Goal: Task Accomplishment & Management: Use online tool/utility

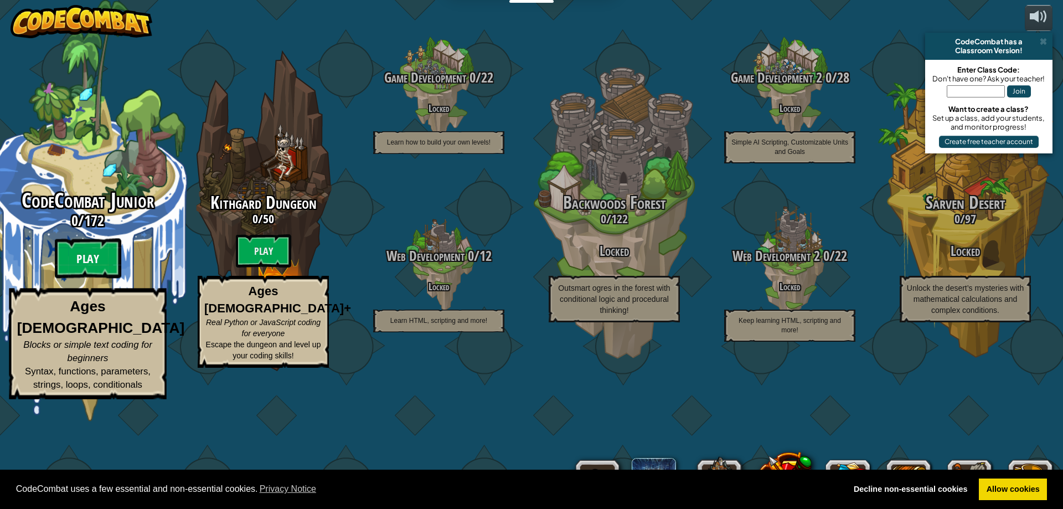
click at [91, 279] on btn "Play" at bounding box center [88, 259] width 66 height 40
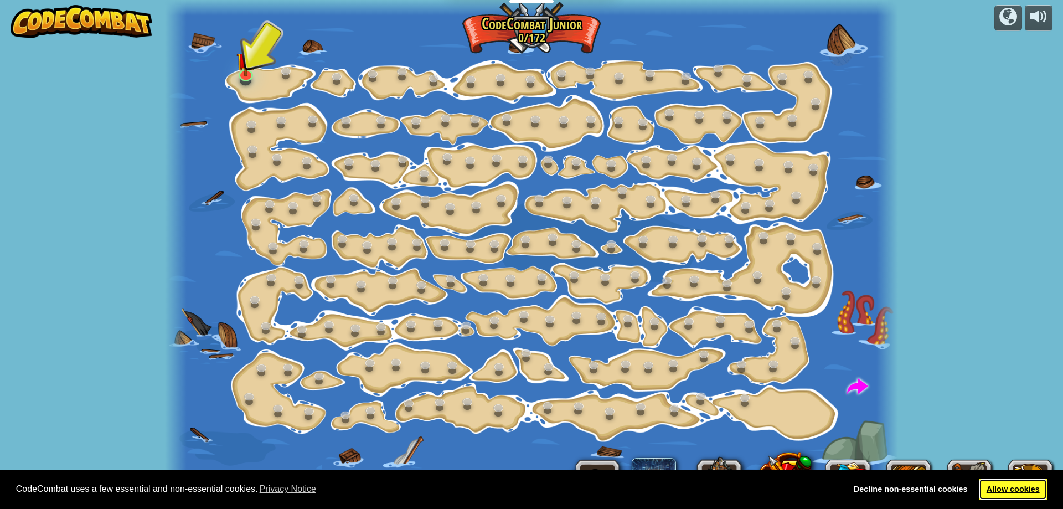
click at [1008, 496] on link "Allow cookies" at bounding box center [1013, 489] width 68 height 22
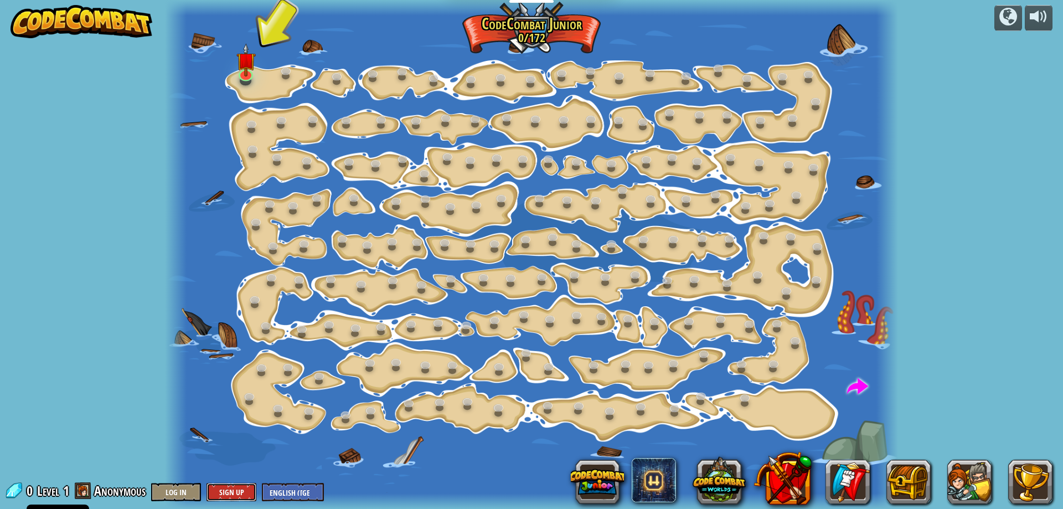
click at [225, 490] on button "Sign Up" at bounding box center [232, 492] width 50 height 18
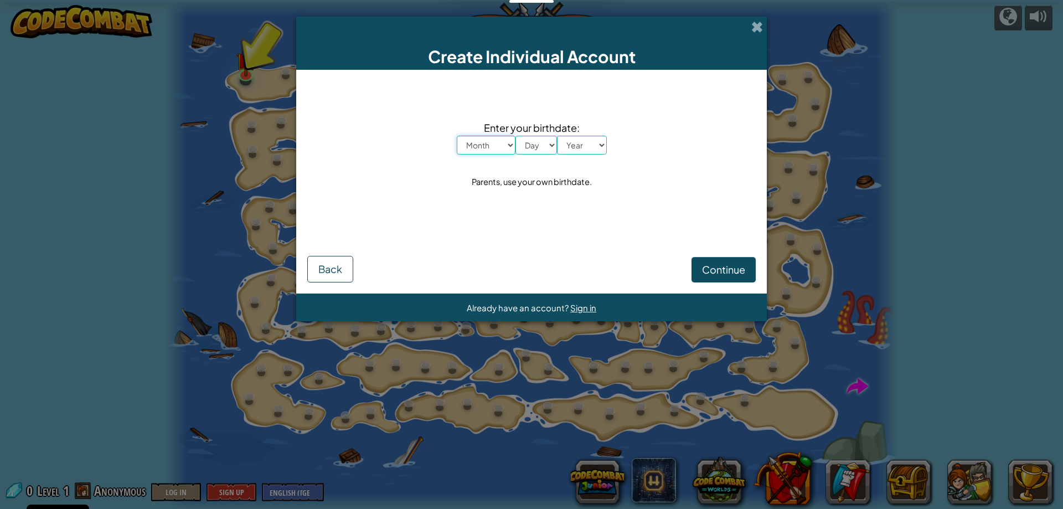
click at [475, 147] on select "Month January February March April May June July August September October Novem…" at bounding box center [486, 145] width 59 height 19
select select "10"
click at [457, 136] on select "Month January February March April May June July August September October Novem…" at bounding box center [486, 145] width 59 height 19
click at [530, 141] on select "Day 1 2 3 4 5 6 7 8 9 10 11 12 13 14 15 16 17 18 19 20 21 22 23 24 25 26 27 28 …" at bounding box center [536, 145] width 42 height 19
click at [502, 173] on div "Enter your birthdate: Month January February March April May June July August S…" at bounding box center [531, 154] width 448 height 147
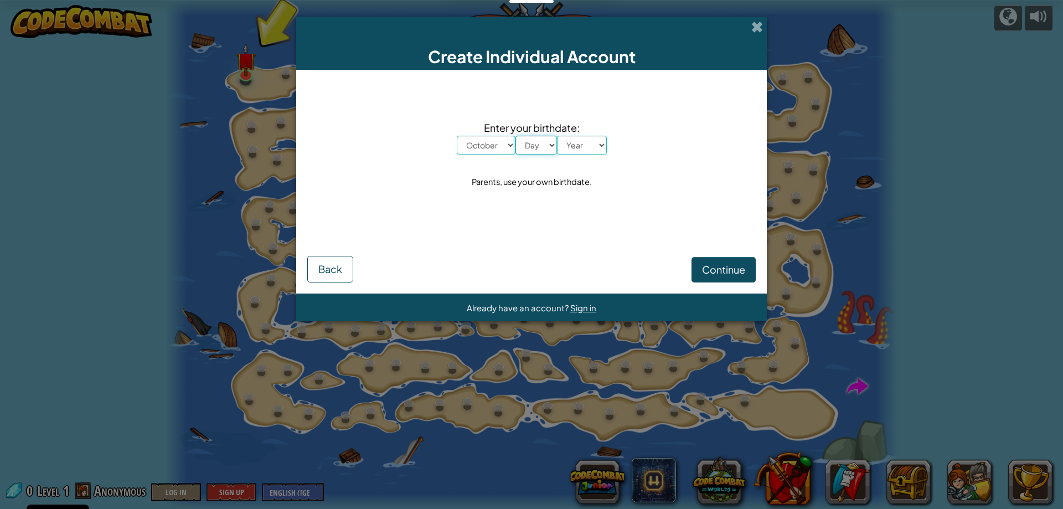
click at [544, 149] on select "Day 1 2 3 4 5 6 7 8 9 10 11 12 13 14 15 16 17 18 19 20 21 22 23 24 25 26 27 28 …" at bounding box center [536, 145] width 42 height 19
click at [515, 136] on select "Day 1 2 3 4 5 6 7 8 9 10 11 12 13 14 15 16 17 18 19 20 21 22 23 24 25 26 27 28 …" at bounding box center [536, 145] width 42 height 19
click at [534, 148] on select "Day 1 2 3 4 5 6 7 8 9 10 11 12 13 14 15 16 17 18 19 20 21 22 23 24 25 26 27 28 …" at bounding box center [536, 145] width 42 height 19
click at [515, 136] on select "Day 1 2 3 4 5 6 7 8 9 10 11 12 13 14 15 16 17 18 19 20 21 22 23 24 25 26 27 28 …" at bounding box center [536, 145] width 42 height 19
click at [529, 142] on select "Day 1 2 3 4 5 6 7 8 9 10 11 12 13 14 15 16 17 18 19 20 21 22 23 24 25 26 27 28 …" at bounding box center [536, 145] width 42 height 19
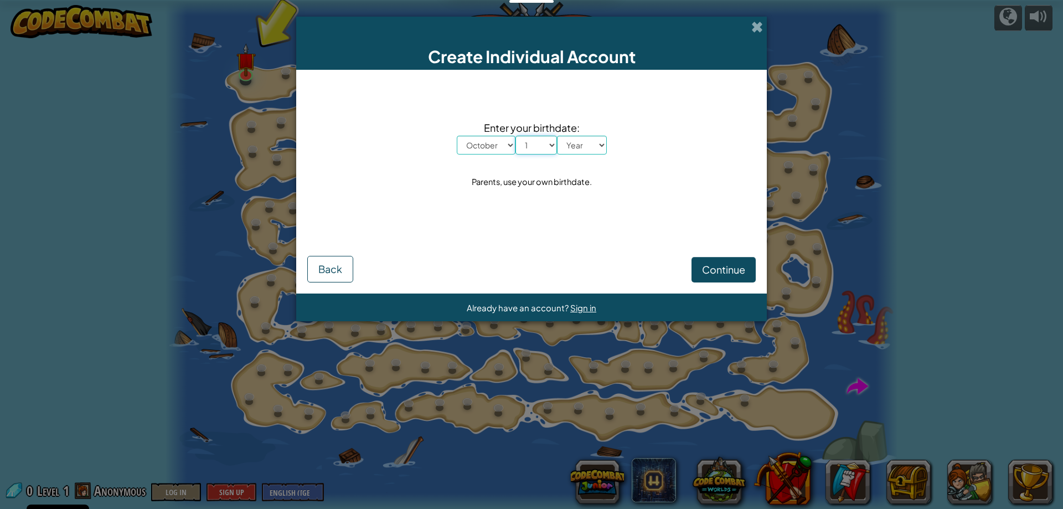
select select "2"
click at [515, 136] on select "Day 1 2 3 4 5 6 7 8 9 10 11 12 13 14 15 16 17 18 19 20 21 22 23 24 25 26 27 28 …" at bounding box center [536, 145] width 42 height 19
click at [577, 145] on select "Year [DATE] 2024 2023 2022 2021 2020 2019 2018 2017 2016 2015 2014 2013 2012 20…" at bounding box center [582, 145] width 50 height 19
select select "2011"
click at [557, 136] on select "Year [DATE] 2024 2023 2022 2021 2020 2019 2018 2017 2016 2015 2014 2013 2012 20…" at bounding box center [582, 145] width 50 height 19
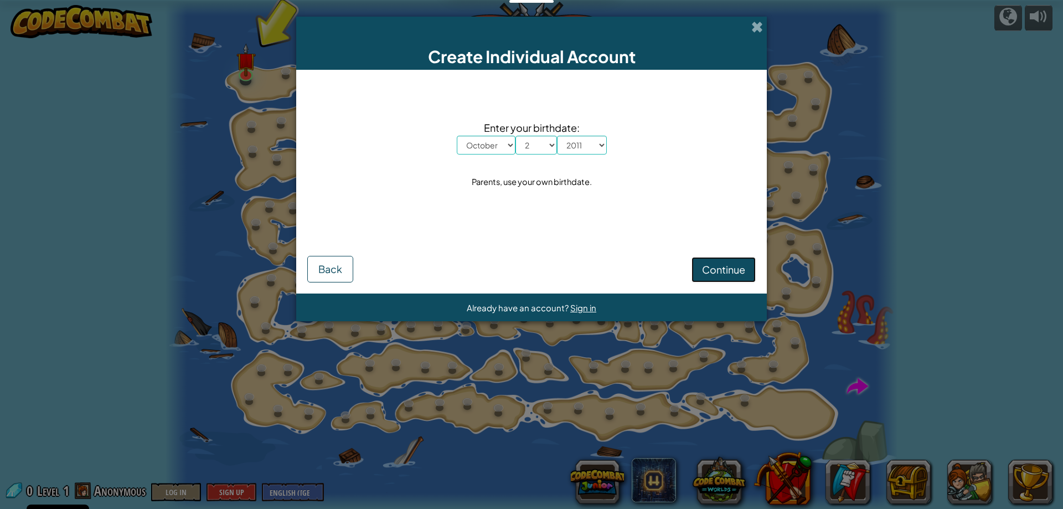
click at [735, 267] on span "Continue" at bounding box center [723, 269] width 43 height 13
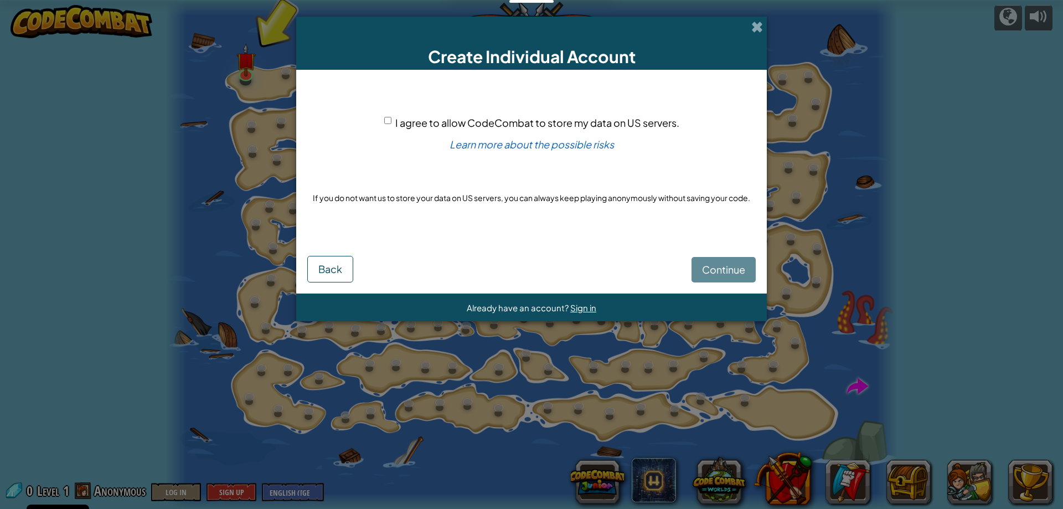
click at [408, 122] on span "I agree to allow CodeCombat to store my data on US servers." at bounding box center [537, 122] width 284 height 13
click at [391, 122] on input "I agree to allow CodeCombat to store my data on US servers." at bounding box center [387, 120] width 7 height 7
checkbox input "true"
click at [703, 277] on button "Continue" at bounding box center [724, 269] width 64 height 25
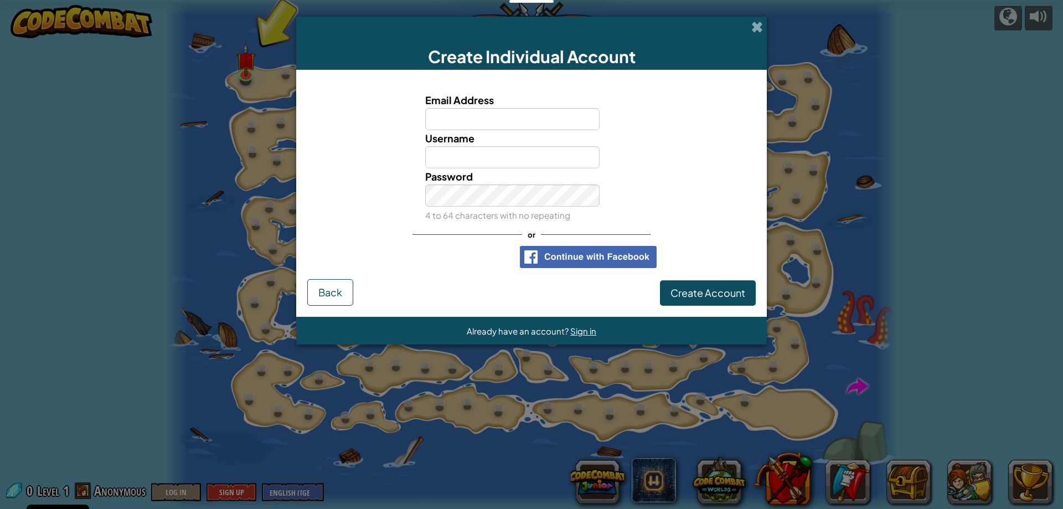
click at [474, 114] on input "Email Address" at bounding box center [512, 119] width 175 height 22
type input "[EMAIL_ADDRESS][DOMAIN_NAME]"
click at [472, 154] on input "Username" at bounding box center [512, 157] width 175 height 22
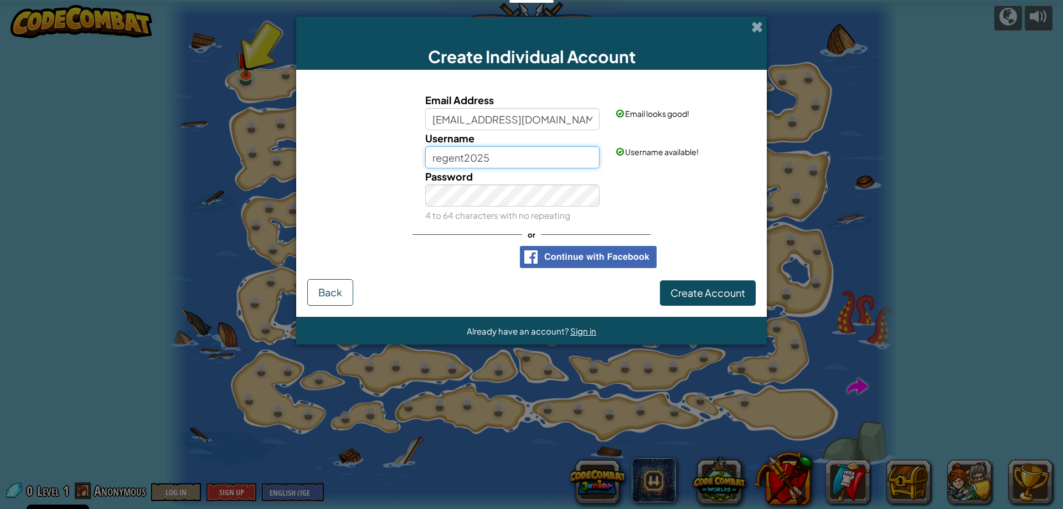
drag, startPoint x: 549, startPoint y: 158, endPoint x: 240, endPoint y: 158, distance: 309.0
click at [240, 158] on div "Create Individual Account Email Address [EMAIL_ADDRESS][DOMAIN_NAME] Email look…" at bounding box center [531, 254] width 1063 height 509
click at [521, 159] on input "kfrancis135" at bounding box center [512, 157] width 175 height 22
drag, startPoint x: 513, startPoint y: 155, endPoint x: 338, endPoint y: 156, distance: 175.5
click at [338, 156] on div "Username kfrancis135 Username available!" at bounding box center [532, 149] width 460 height 38
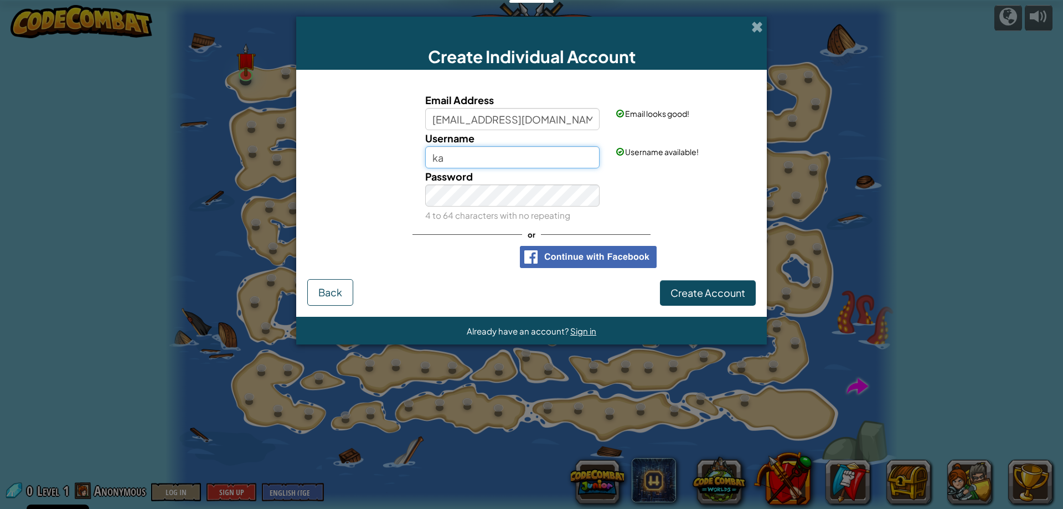
type input "k"
type input "kfrancis135"
click at [708, 295] on span "Create Account" at bounding box center [708, 292] width 75 height 13
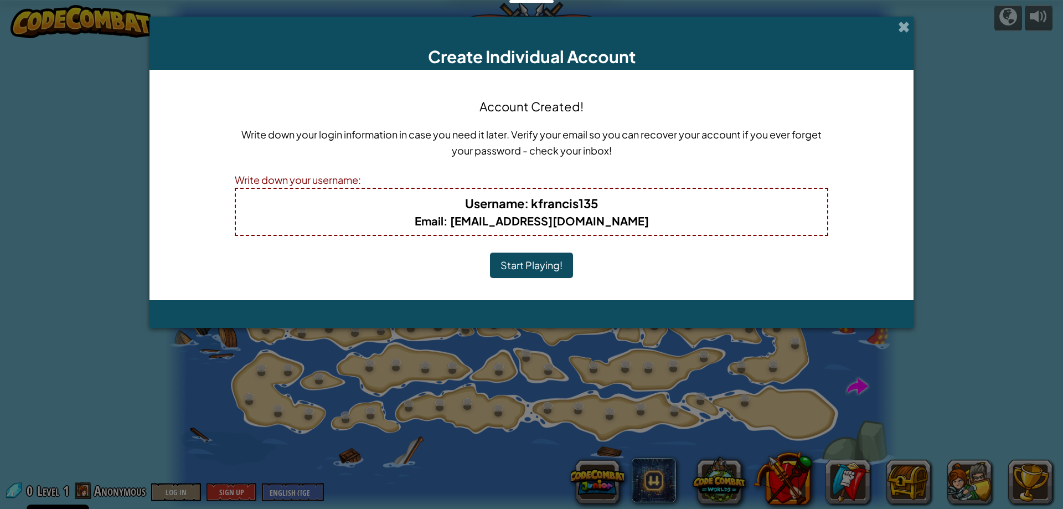
click at [536, 264] on button "Start Playing!" at bounding box center [531, 264] width 83 height 25
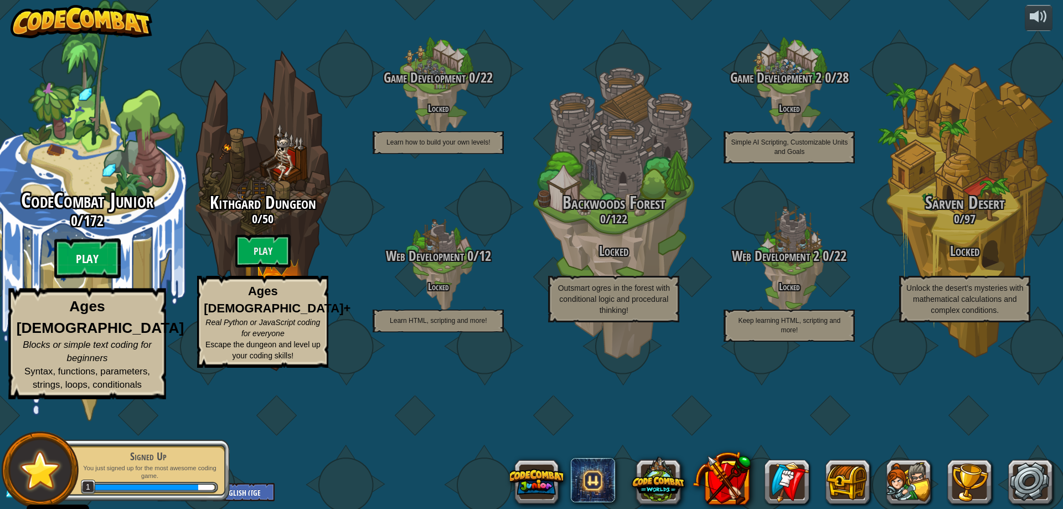
click at [89, 279] on btn "Play" at bounding box center [87, 259] width 66 height 40
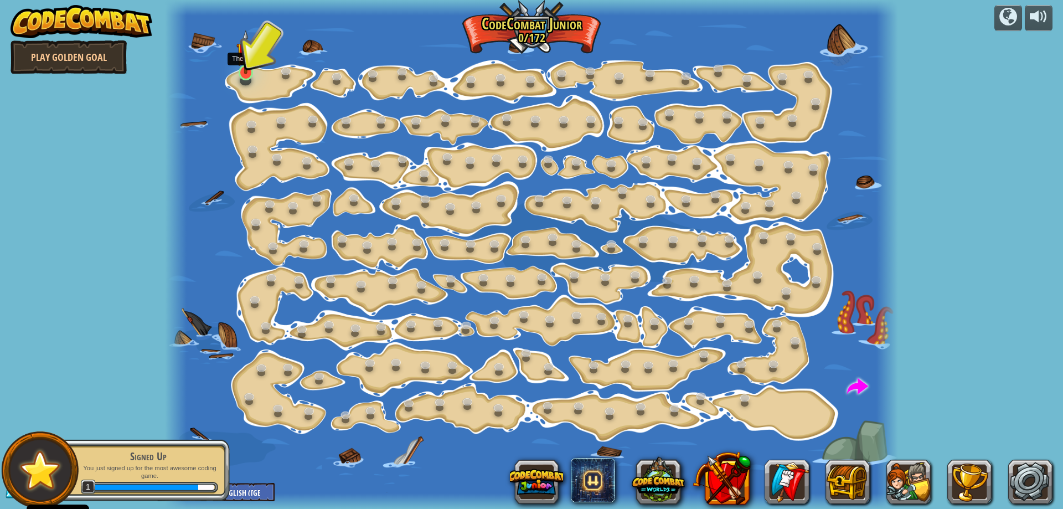
click at [246, 74] on img at bounding box center [245, 52] width 19 height 44
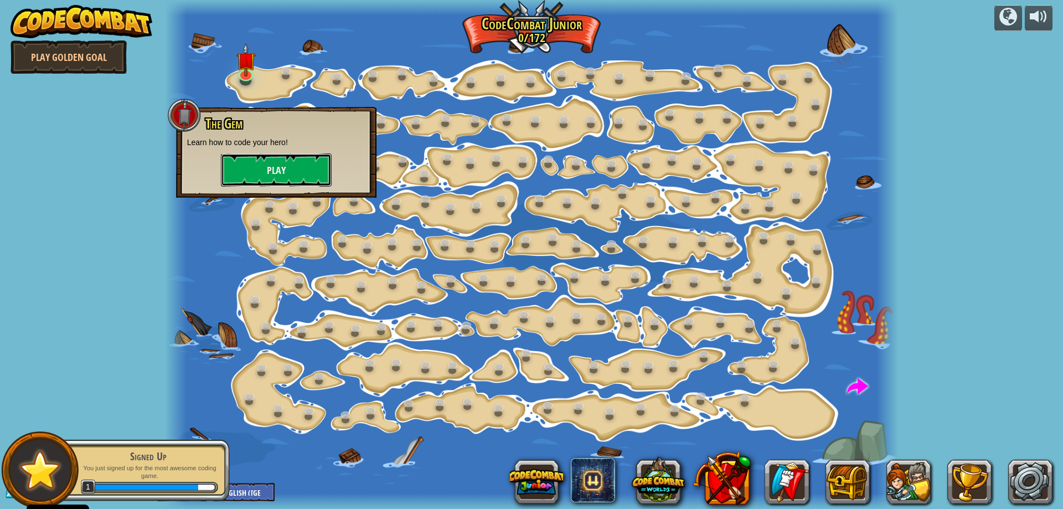
click at [254, 165] on button "Play" at bounding box center [276, 169] width 111 height 33
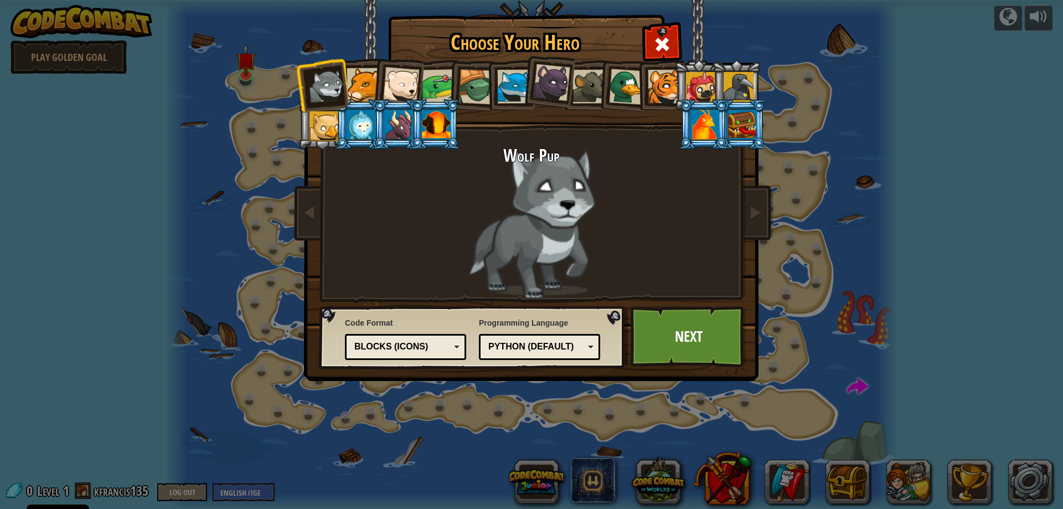
click at [433, 87] on div at bounding box center [439, 86] width 34 height 34
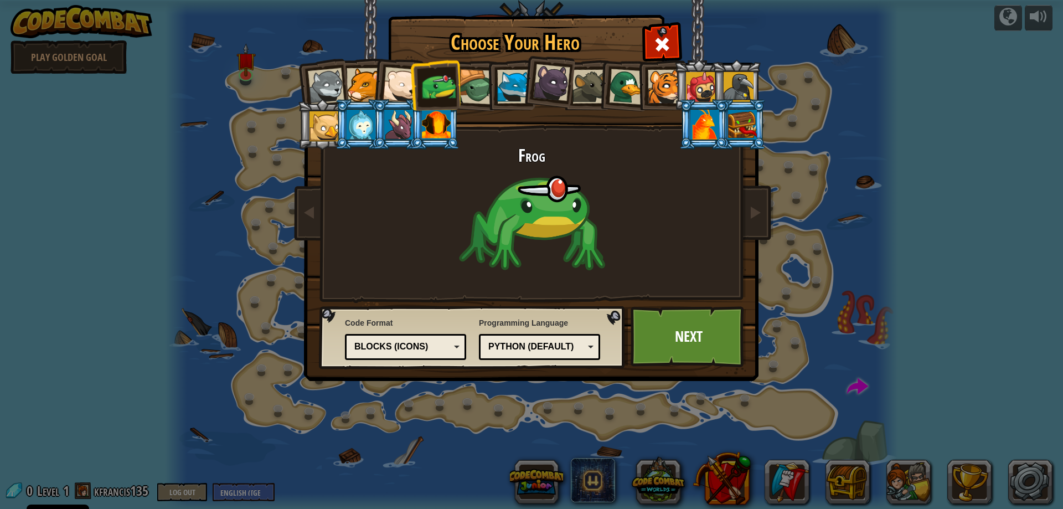
click at [668, 91] on div at bounding box center [665, 87] width 34 height 34
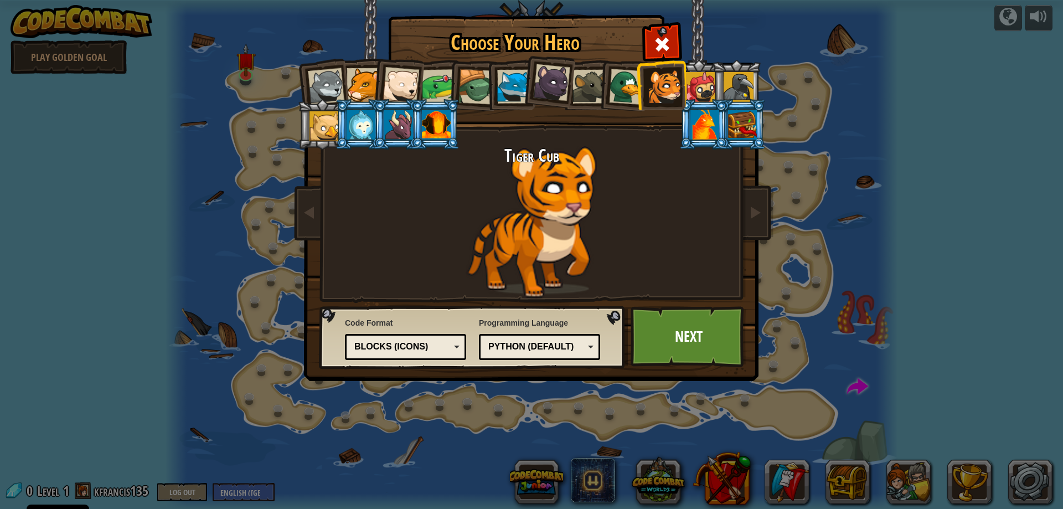
click at [430, 88] on div at bounding box center [439, 86] width 34 height 34
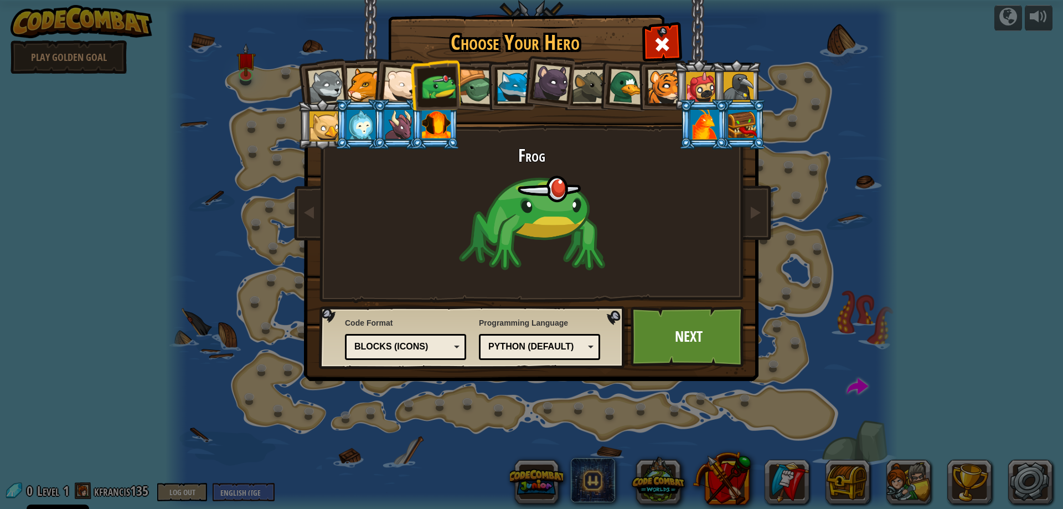
click at [559, 93] on div at bounding box center [551, 82] width 37 height 37
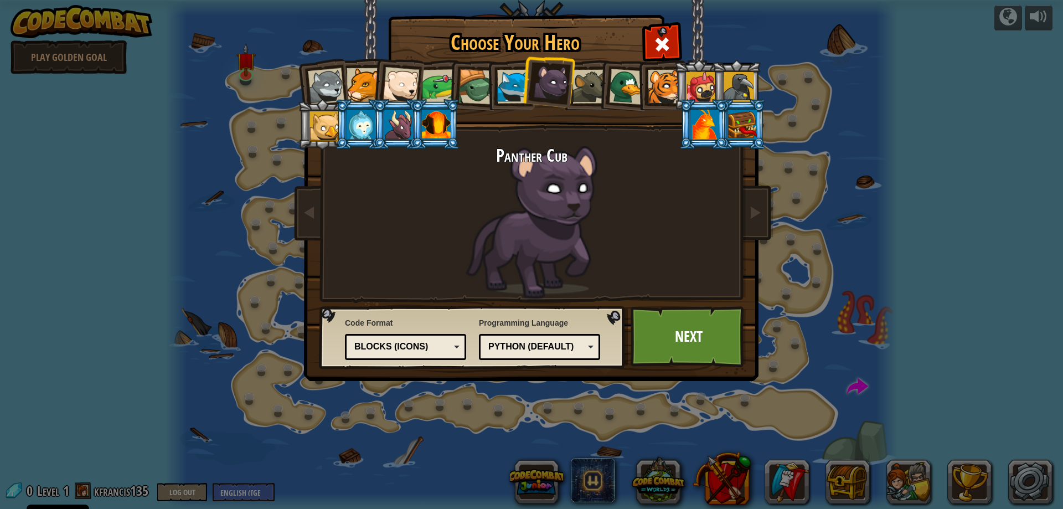
click at [500, 82] on div at bounding box center [514, 87] width 34 height 34
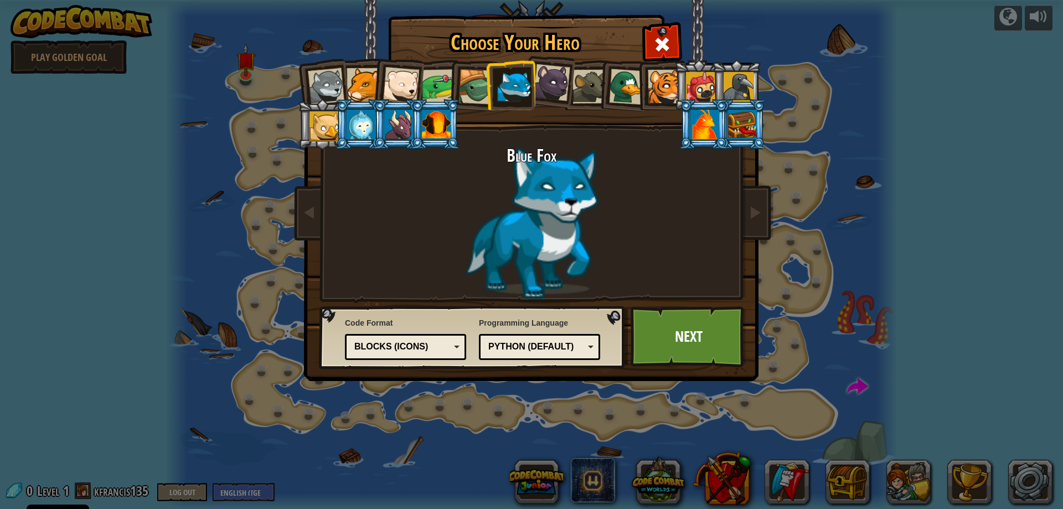
click at [353, 82] on div at bounding box center [364, 85] width 34 height 34
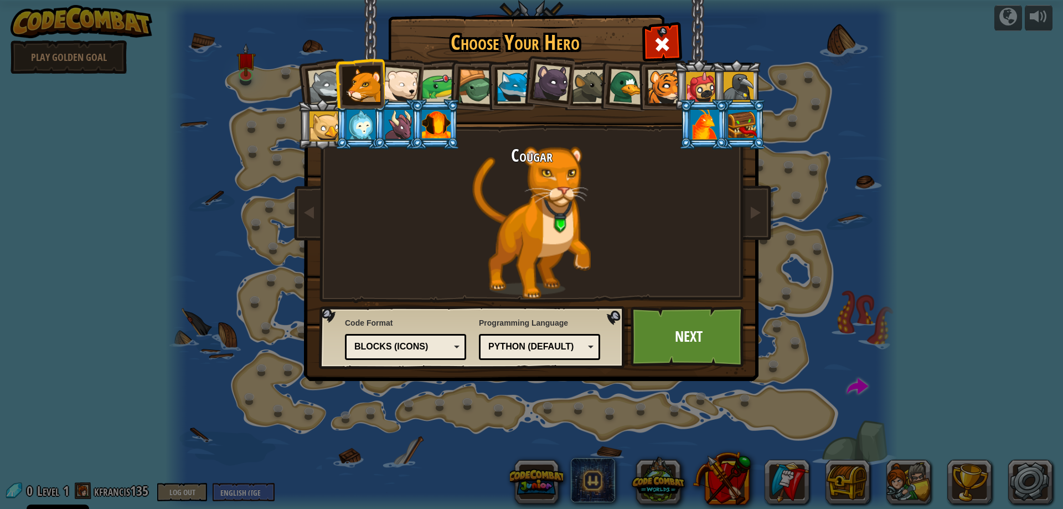
click at [731, 87] on div at bounding box center [739, 87] width 30 height 30
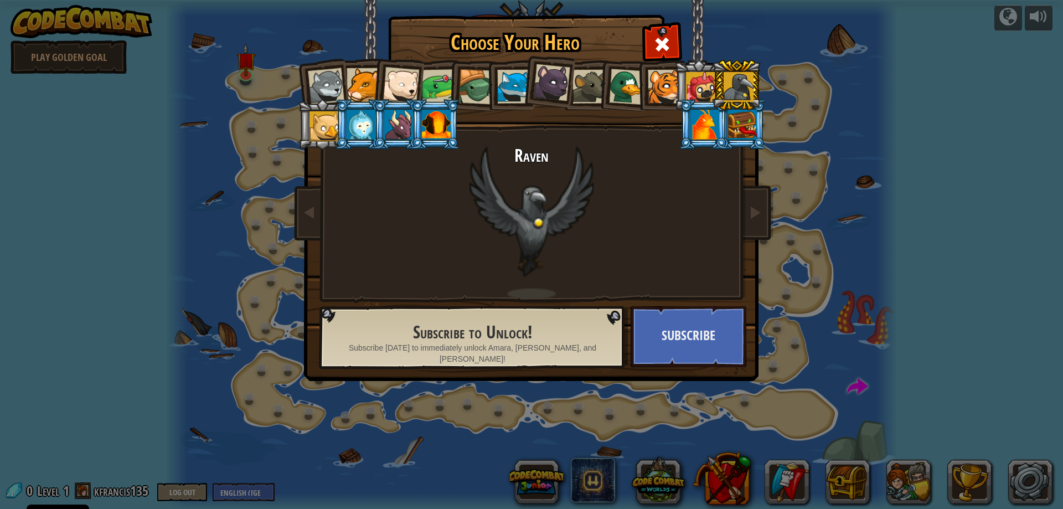
click at [702, 83] on div at bounding box center [701, 87] width 30 height 30
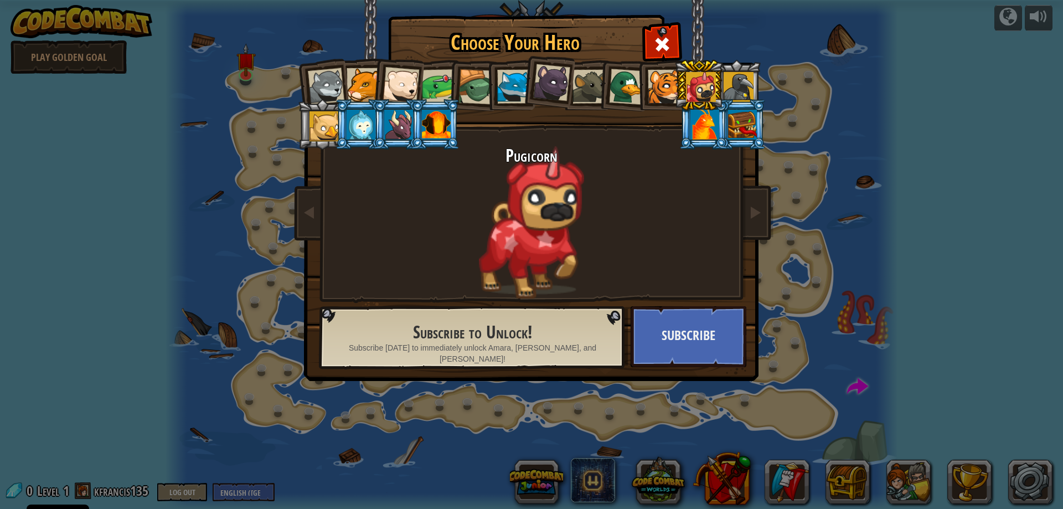
click at [434, 89] on div at bounding box center [439, 86] width 34 height 34
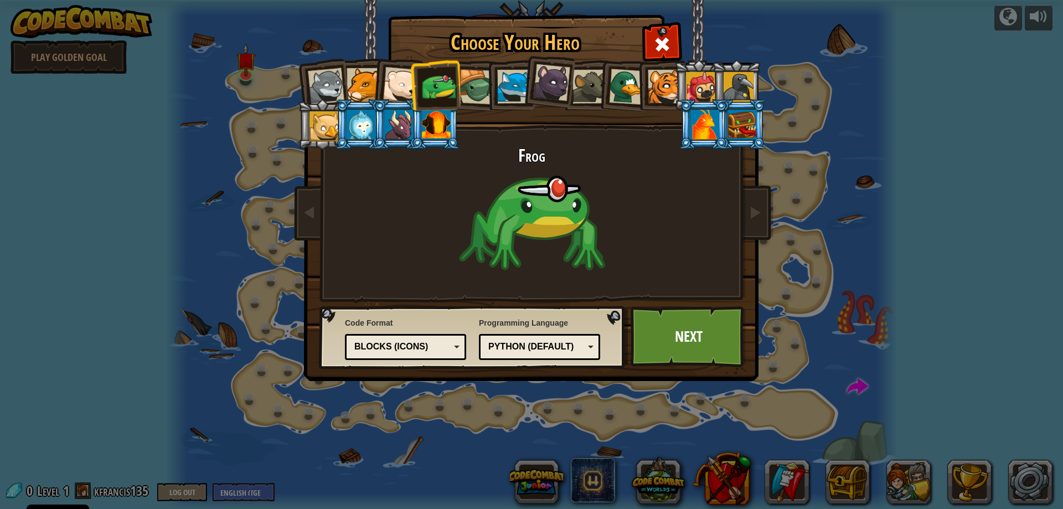
click at [429, 348] on div "Blocks (Icons)" at bounding box center [402, 347] width 96 height 13
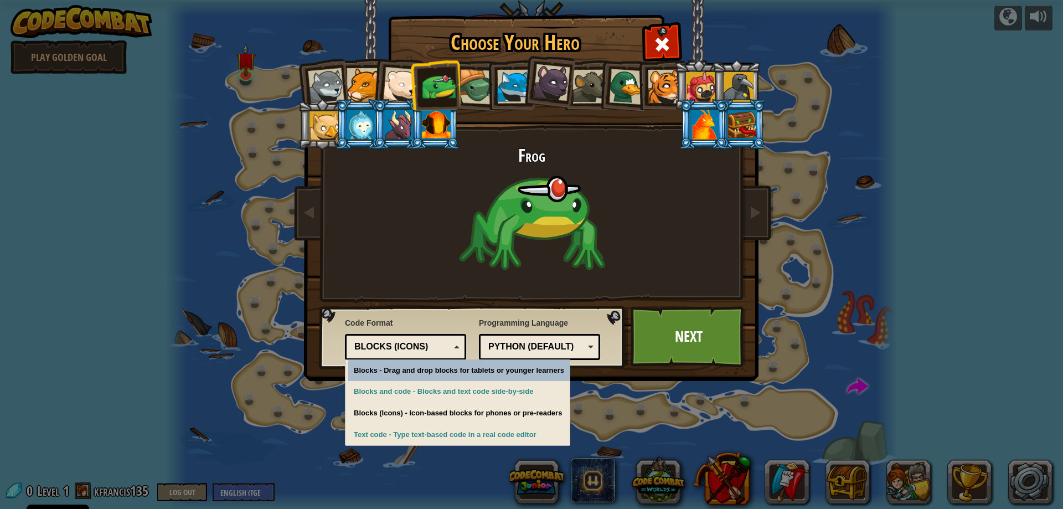
click at [432, 344] on div "Blocks (Icons)" at bounding box center [402, 347] width 96 height 13
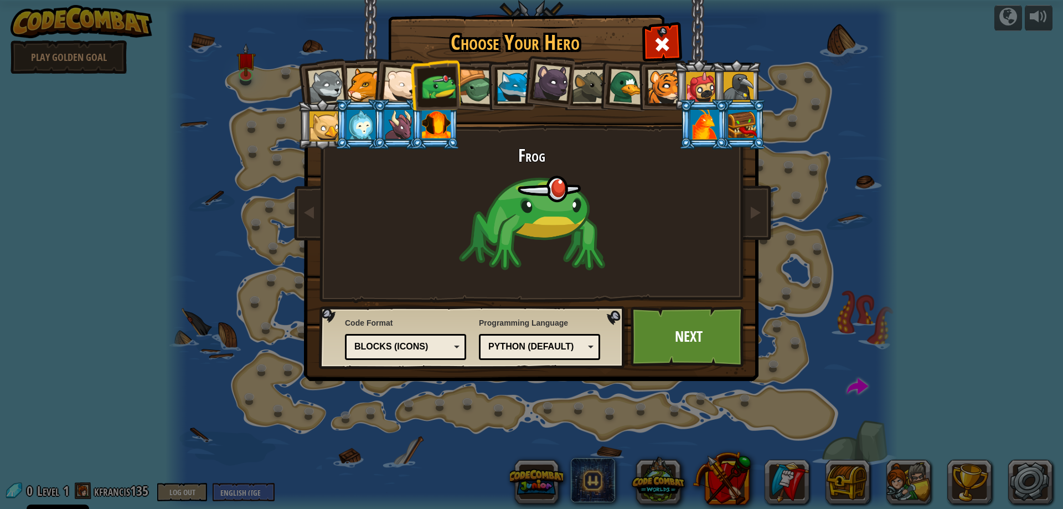
click at [467, 102] on div at bounding box center [475, 86] width 35 height 35
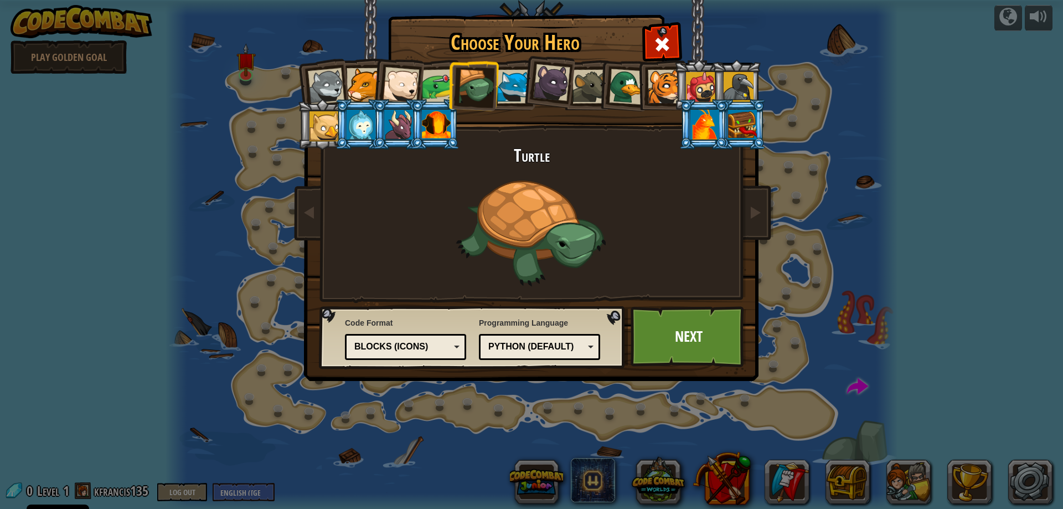
click at [380, 133] on li at bounding box center [398, 124] width 50 height 50
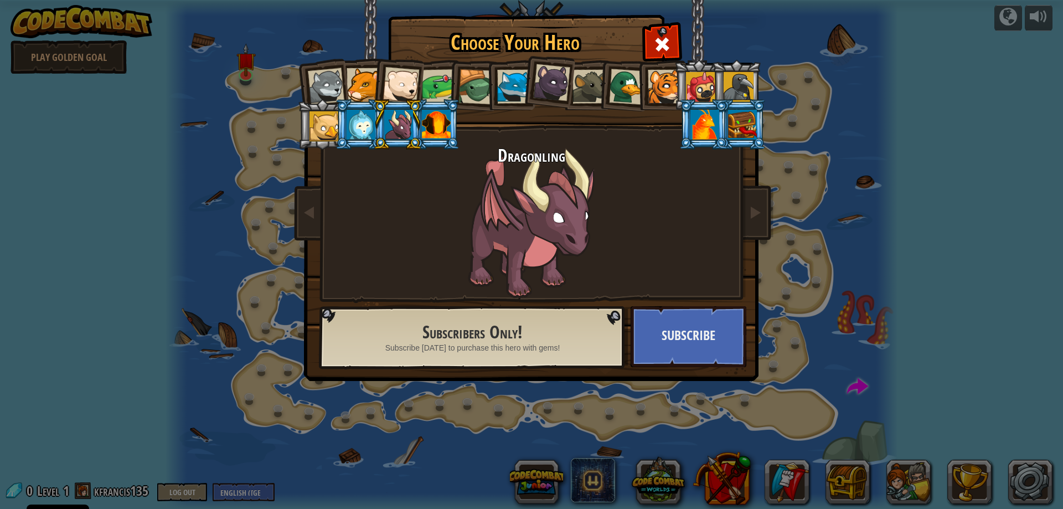
click at [360, 134] on div at bounding box center [361, 125] width 29 height 30
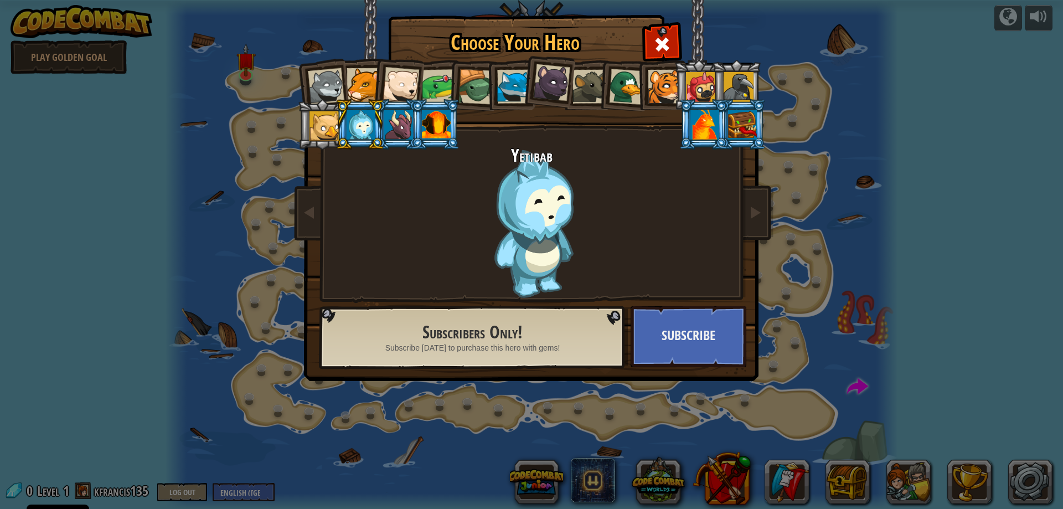
click at [321, 134] on div at bounding box center [325, 126] width 30 height 30
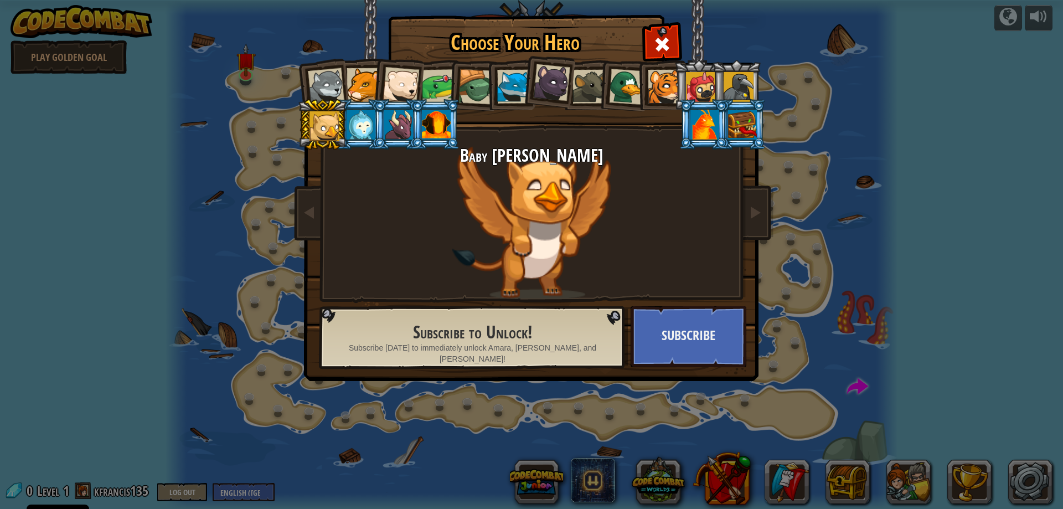
click at [353, 121] on div at bounding box center [361, 125] width 29 height 30
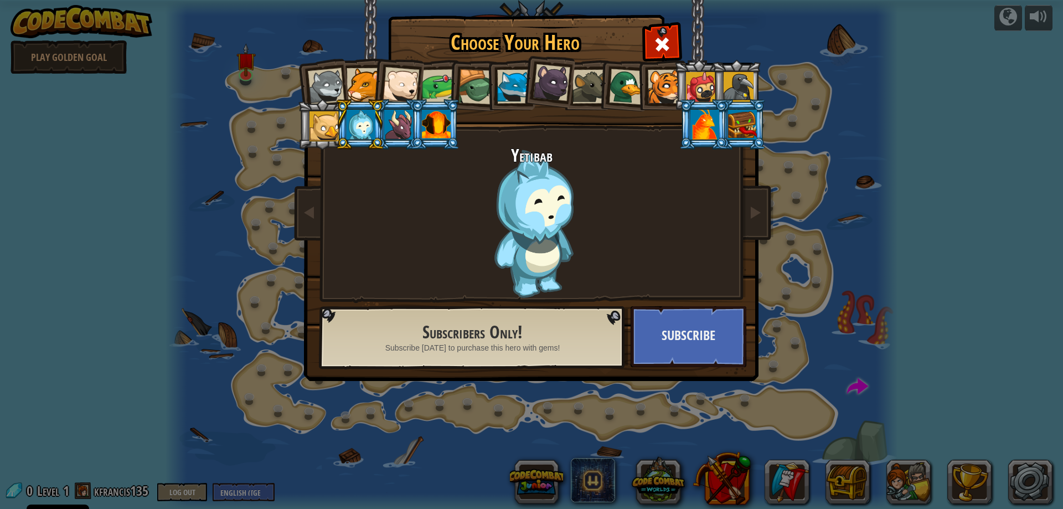
click at [545, 87] on div at bounding box center [551, 82] width 37 height 37
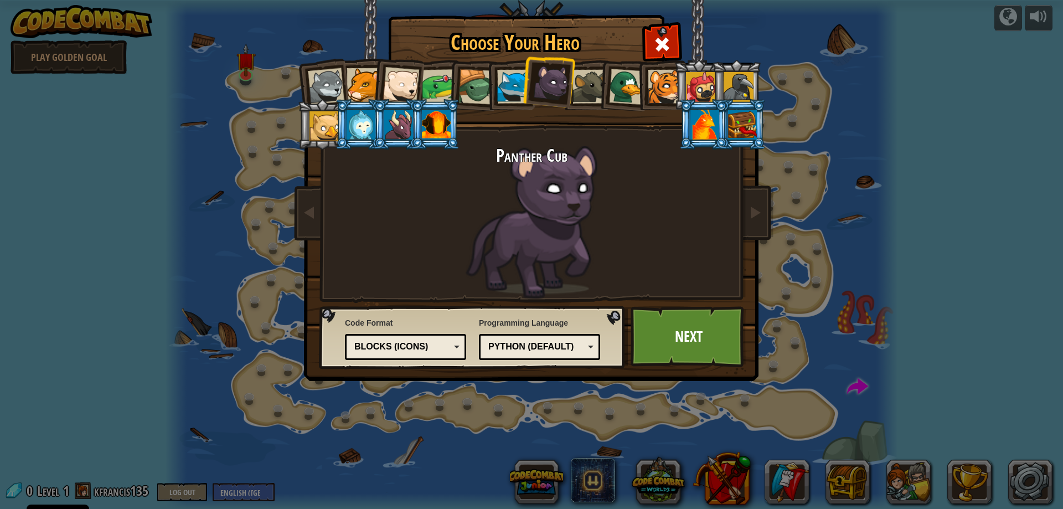
click at [484, 85] on div at bounding box center [475, 86] width 35 height 35
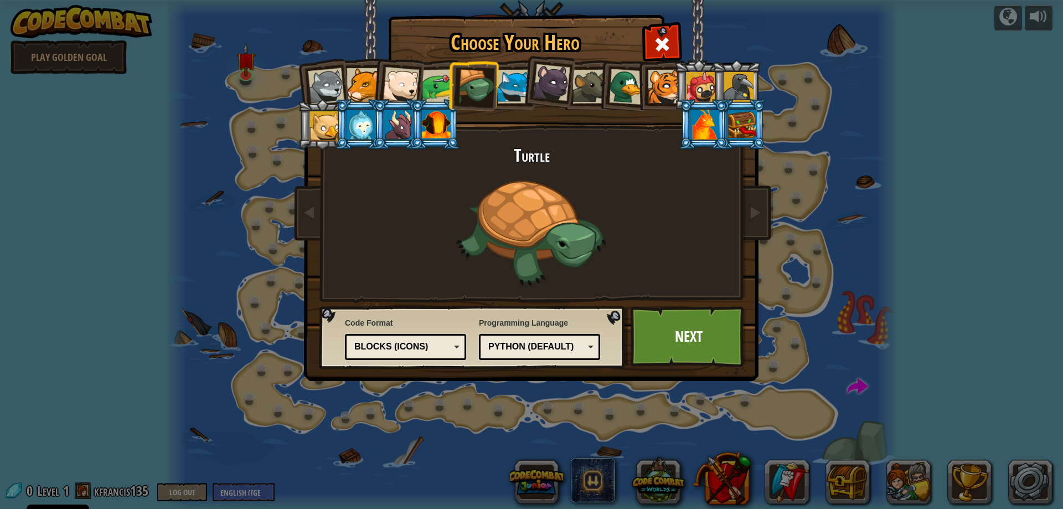
click at [449, 84] on li at bounding box center [473, 85] width 53 height 53
click at [439, 83] on div at bounding box center [439, 86] width 34 height 34
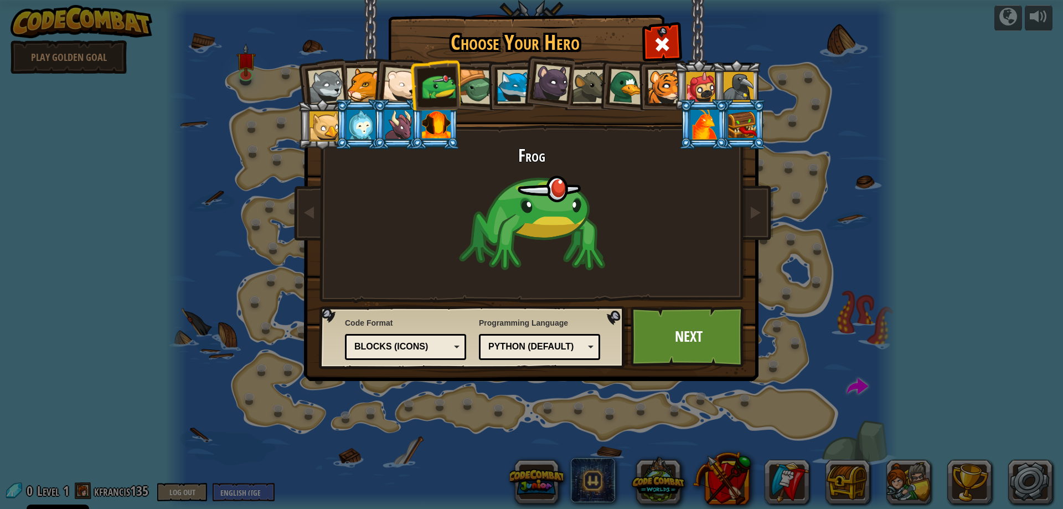
click at [431, 89] on div at bounding box center [439, 86] width 34 height 34
click at [591, 80] on div at bounding box center [590, 87] width 34 height 34
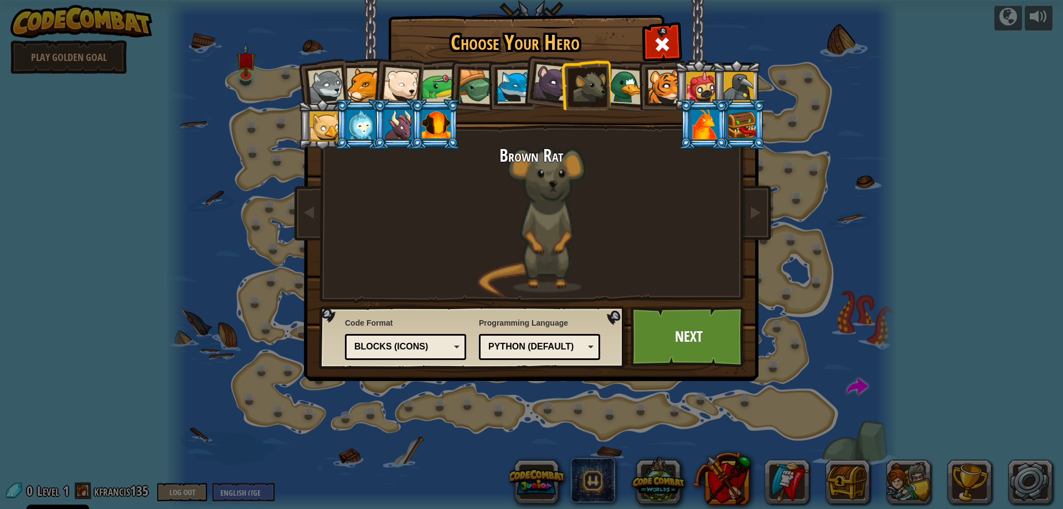
click at [444, 98] on div at bounding box center [439, 86] width 34 height 34
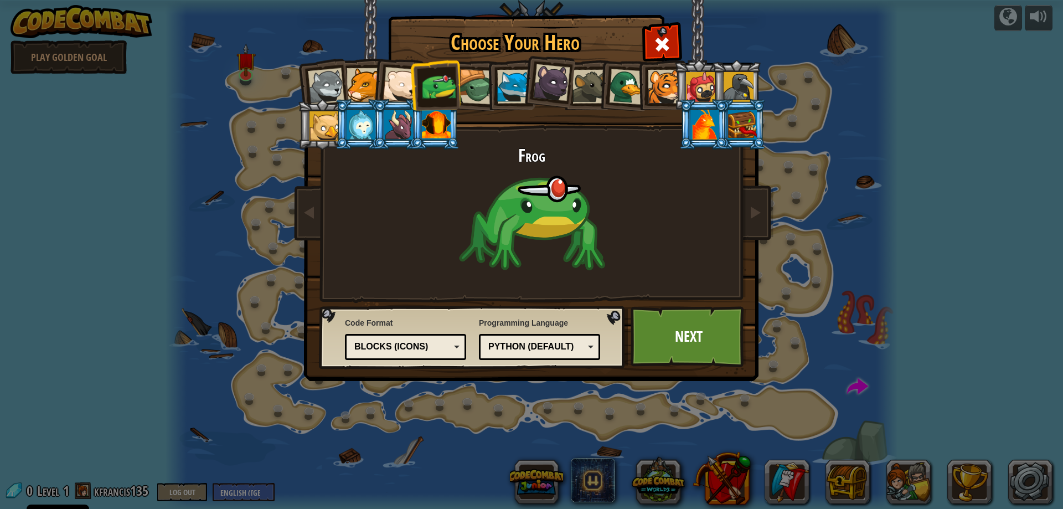
click at [470, 96] on div at bounding box center [475, 86] width 35 height 35
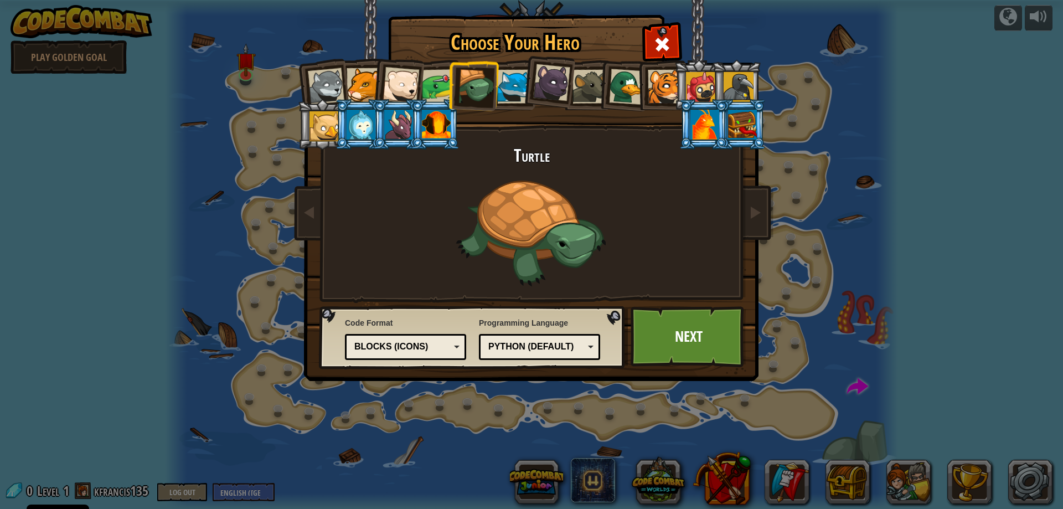
click at [447, 94] on li at bounding box center [473, 85] width 53 height 53
click at [441, 83] on div at bounding box center [439, 86] width 34 height 34
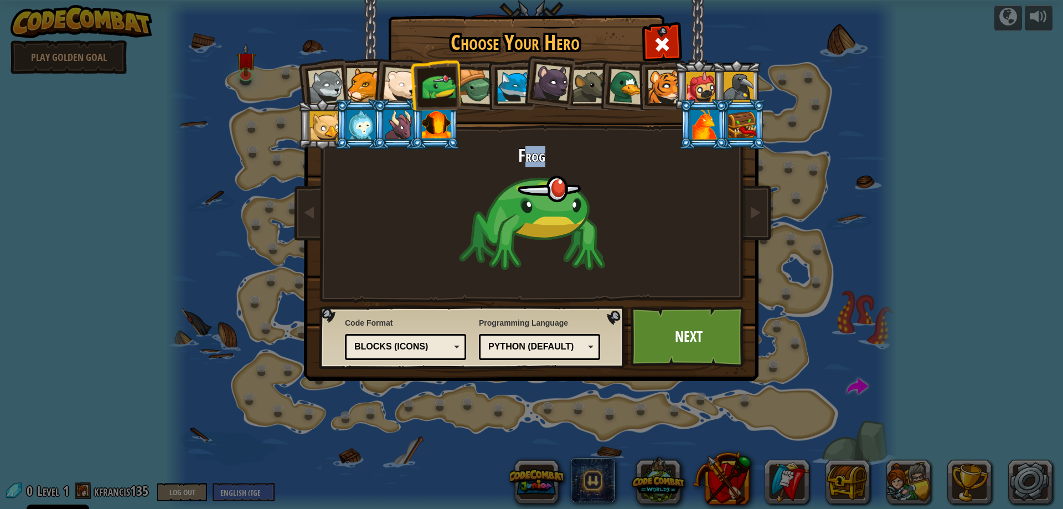
drag, startPoint x: 524, startPoint y: 190, endPoint x: 610, endPoint y: 202, distance: 86.1
click at [610, 202] on div "Frog" at bounding box center [531, 222] width 415 height 152
click at [614, 221] on div "Frog" at bounding box center [531, 222] width 415 height 152
click at [671, 328] on link "Next" at bounding box center [689, 336] width 116 height 61
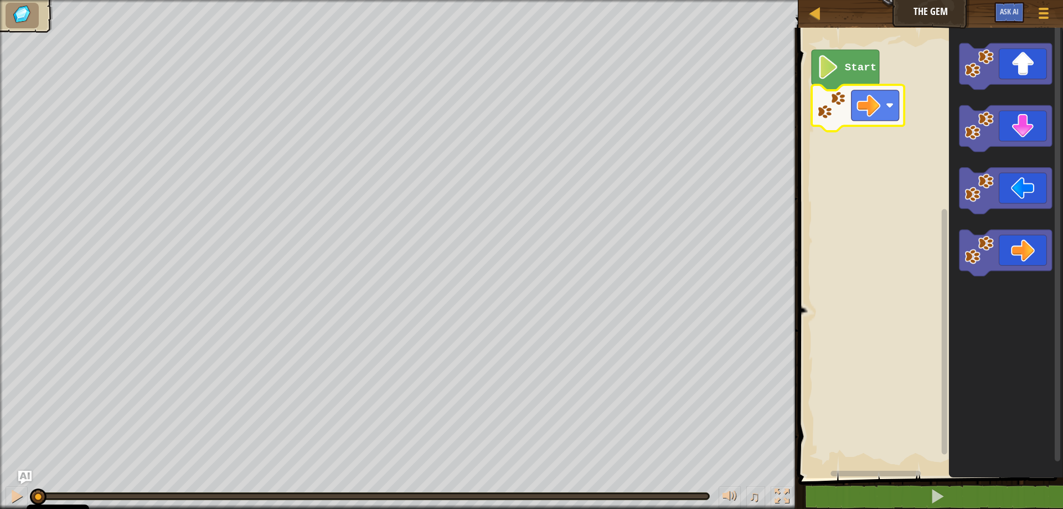
click at [885, 161] on rect "Blockly Workspace" at bounding box center [929, 250] width 268 height 456
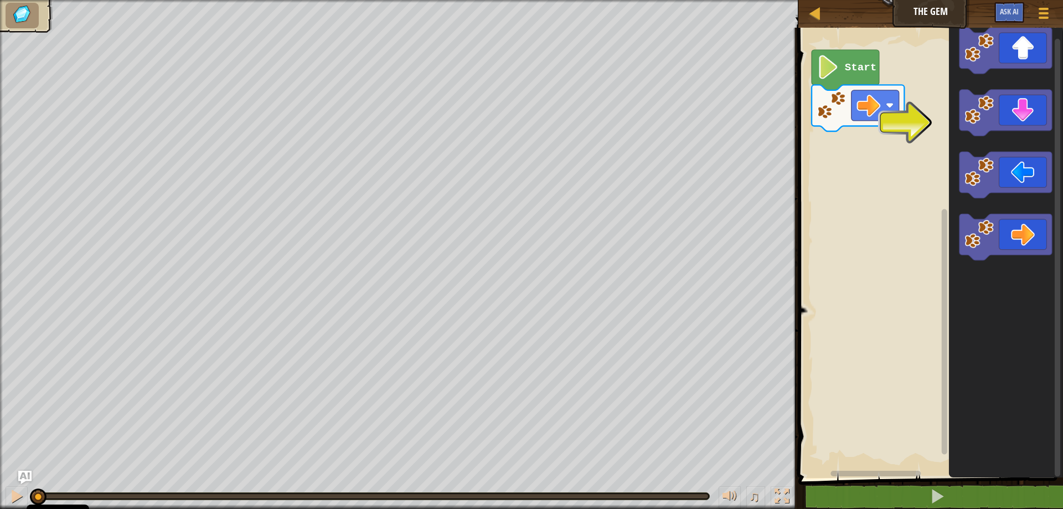
click at [930, 160] on div "Start" at bounding box center [929, 250] width 268 height 456
click at [1023, 238] on icon "Blockly Workspace" at bounding box center [1006, 237] width 92 height 47
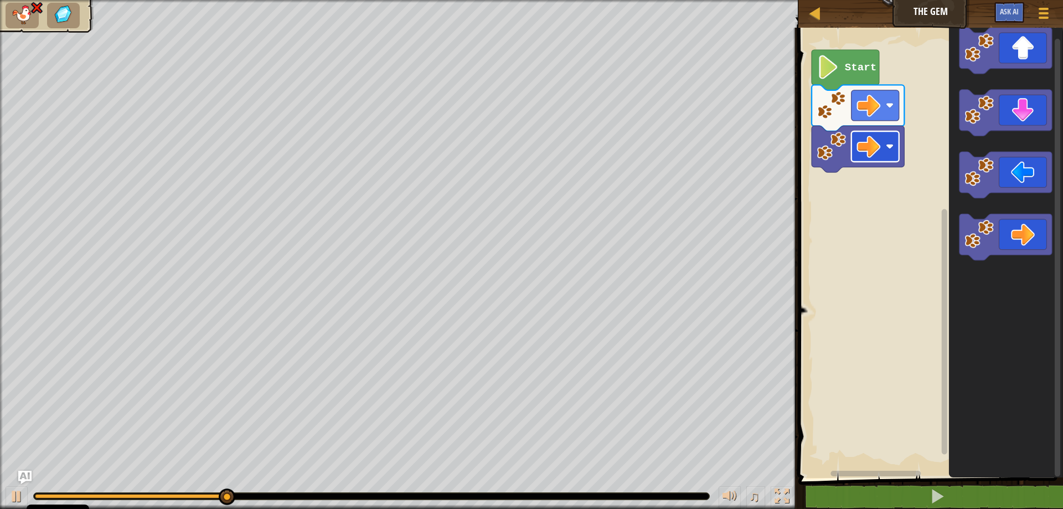
click at [888, 143] on image "Blockly Workspace" at bounding box center [890, 146] width 8 height 8
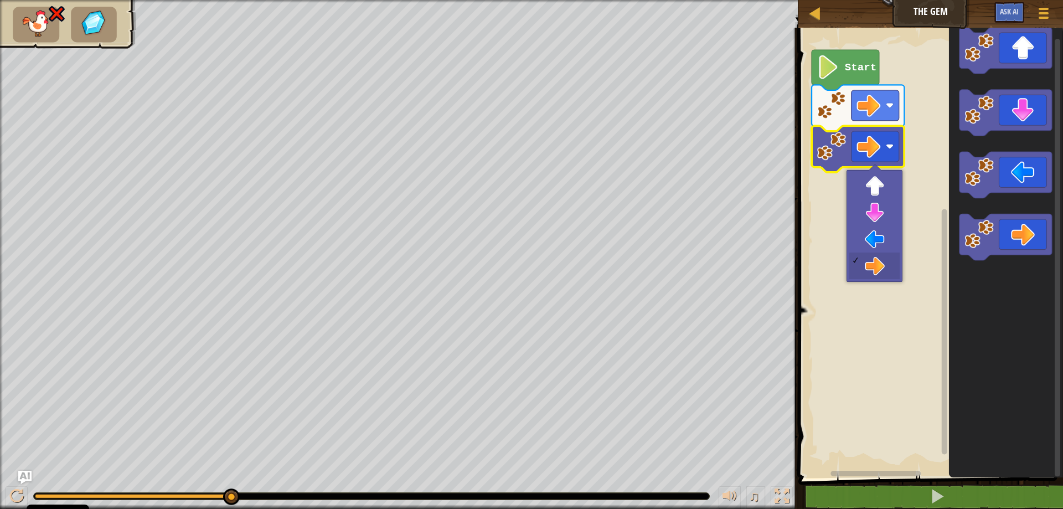
click at [828, 144] on image "Blockly Workspace" at bounding box center [831, 146] width 29 height 29
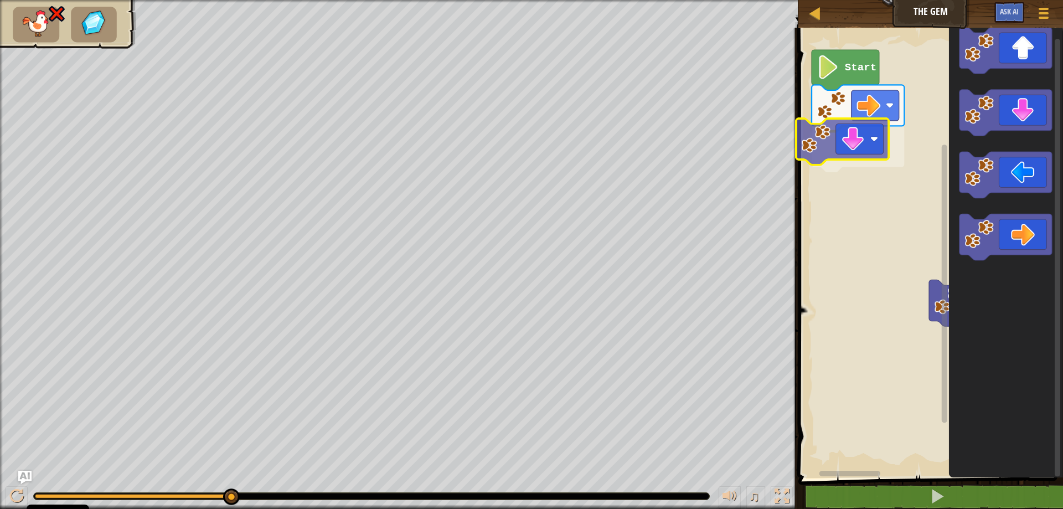
click at [826, 163] on div "Start" at bounding box center [929, 250] width 268 height 456
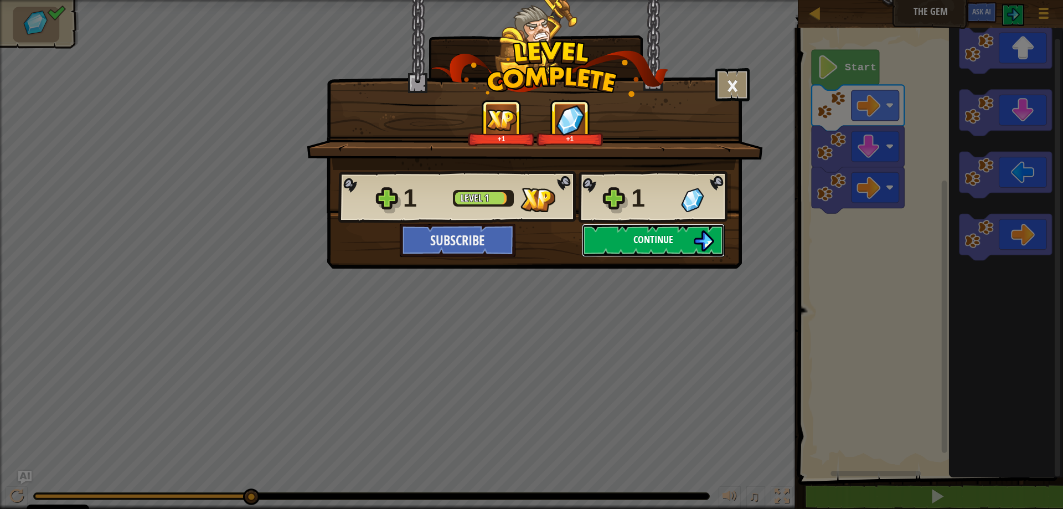
click at [638, 236] on span "Continue" at bounding box center [653, 240] width 40 height 14
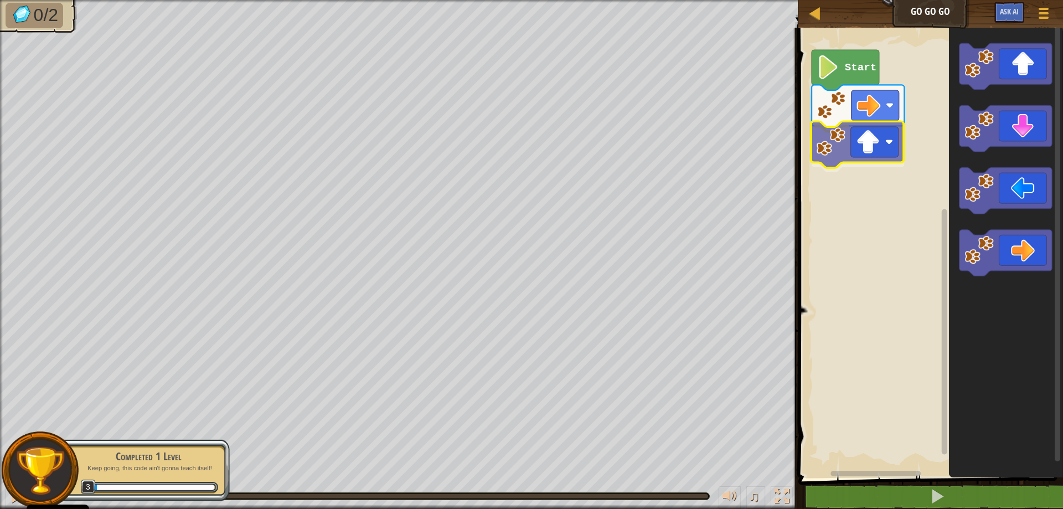
click at [855, 152] on div "Start" at bounding box center [929, 250] width 268 height 456
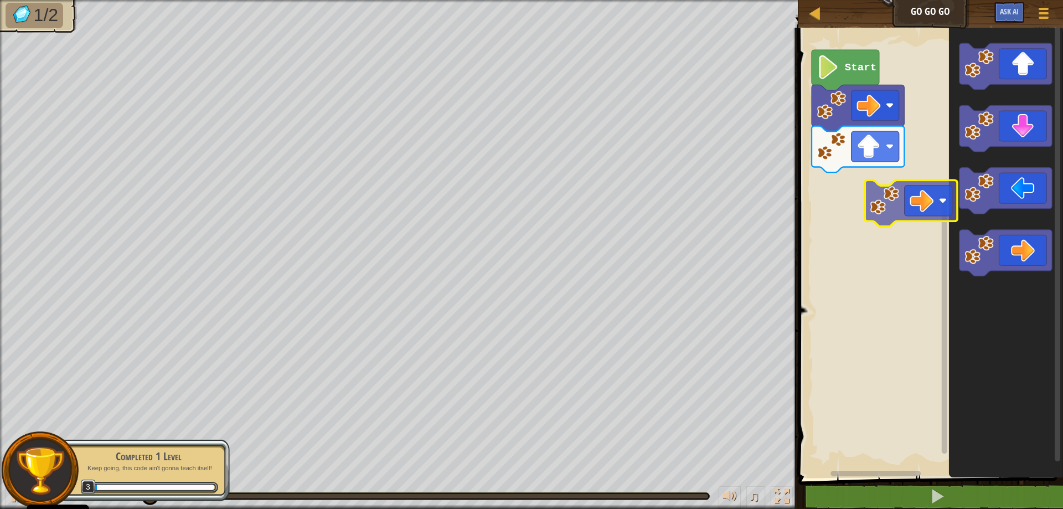
click at [869, 166] on div "Start" at bounding box center [929, 250] width 268 height 456
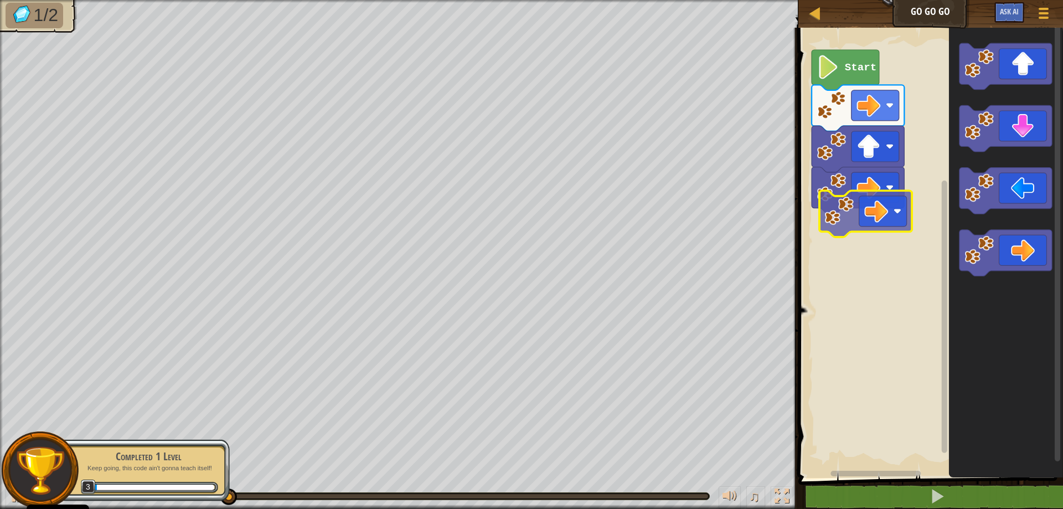
click at [855, 208] on div "Start" at bounding box center [929, 250] width 268 height 456
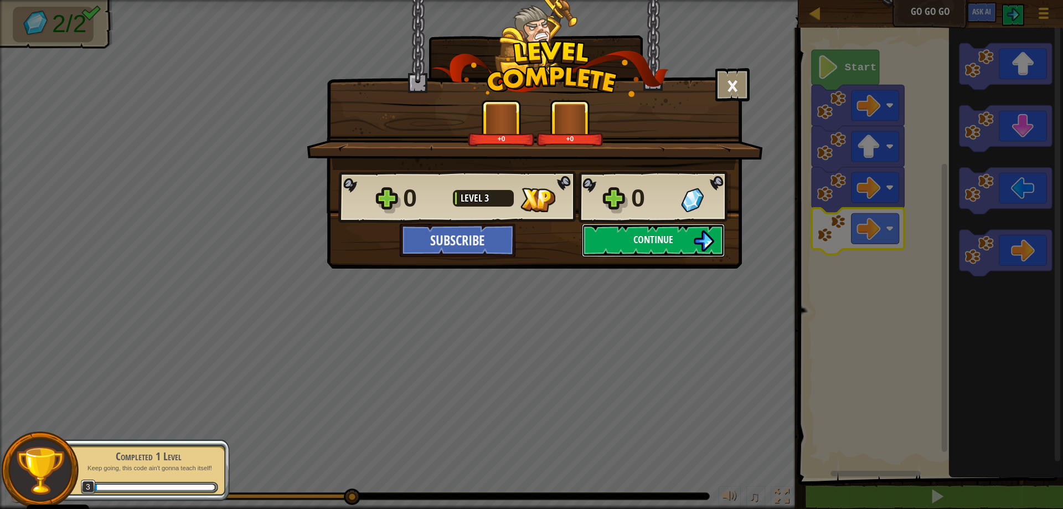
click at [684, 248] on button "Continue" at bounding box center [653, 240] width 143 height 33
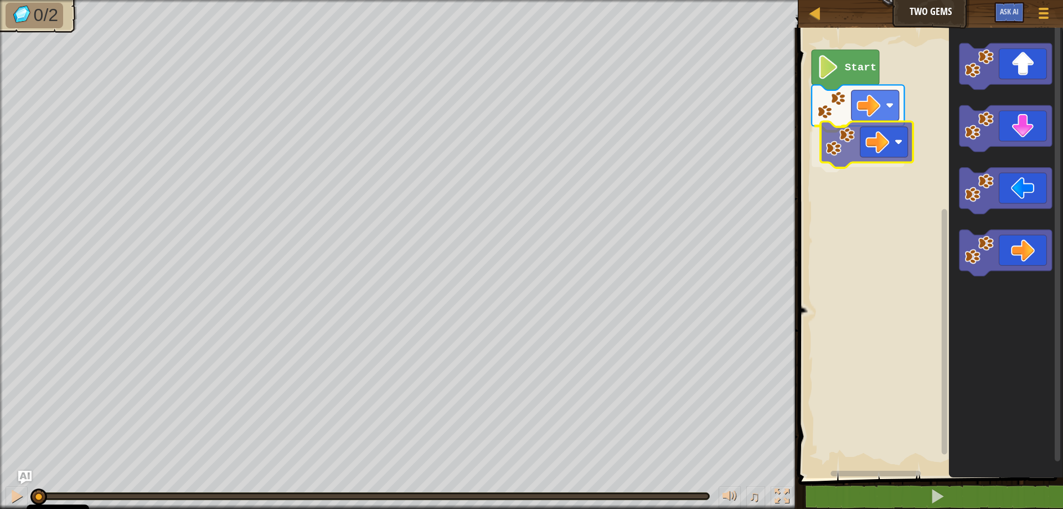
click at [860, 161] on div "Start" at bounding box center [929, 250] width 268 height 456
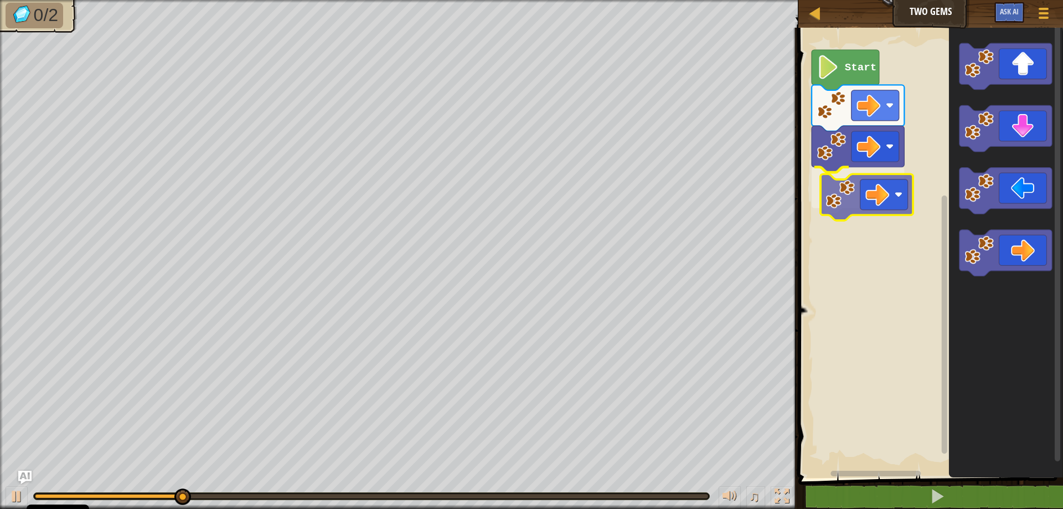
click at [850, 199] on div "Start" at bounding box center [929, 250] width 268 height 456
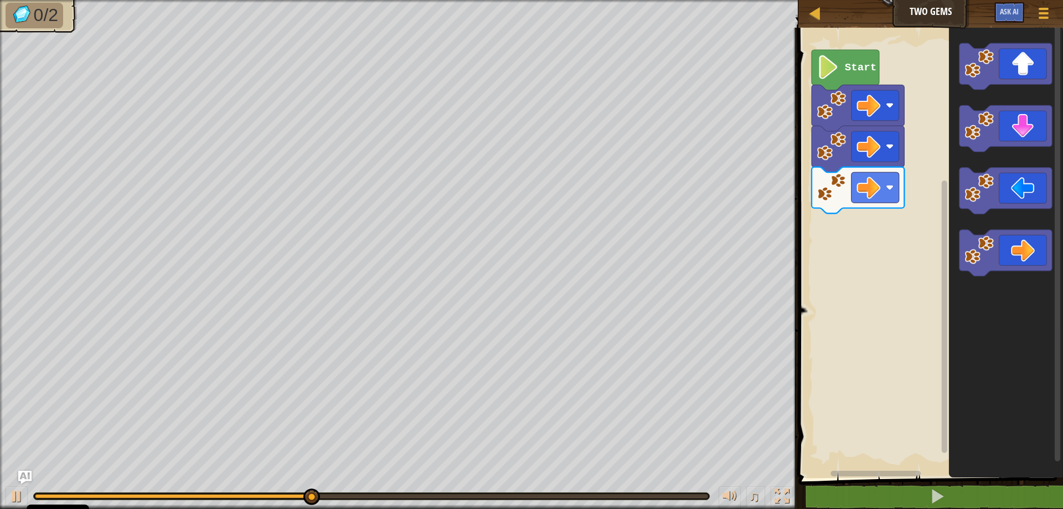
click at [873, 225] on div "Start" at bounding box center [929, 250] width 268 height 456
click at [863, 213] on div "Start" at bounding box center [929, 250] width 268 height 456
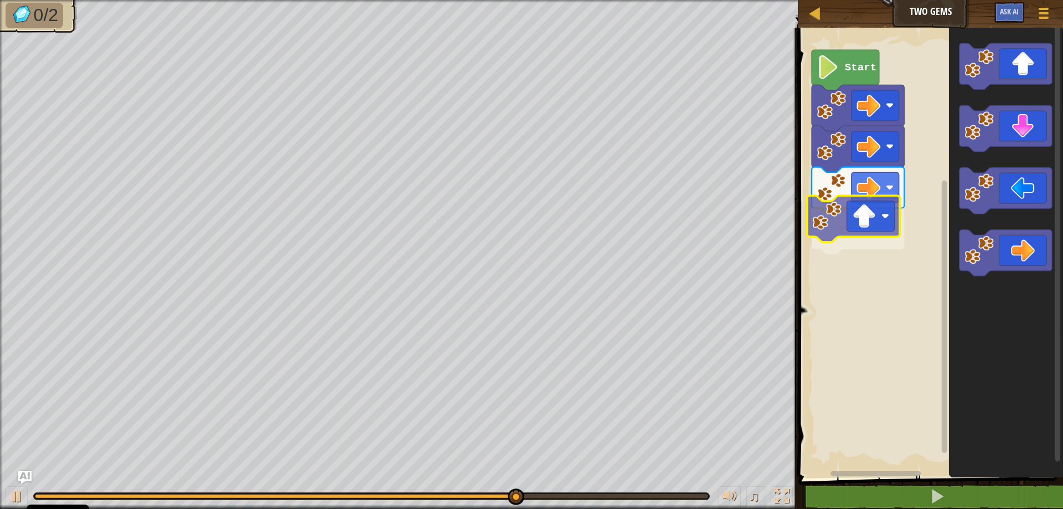
click at [888, 222] on div "Start" at bounding box center [929, 250] width 268 height 456
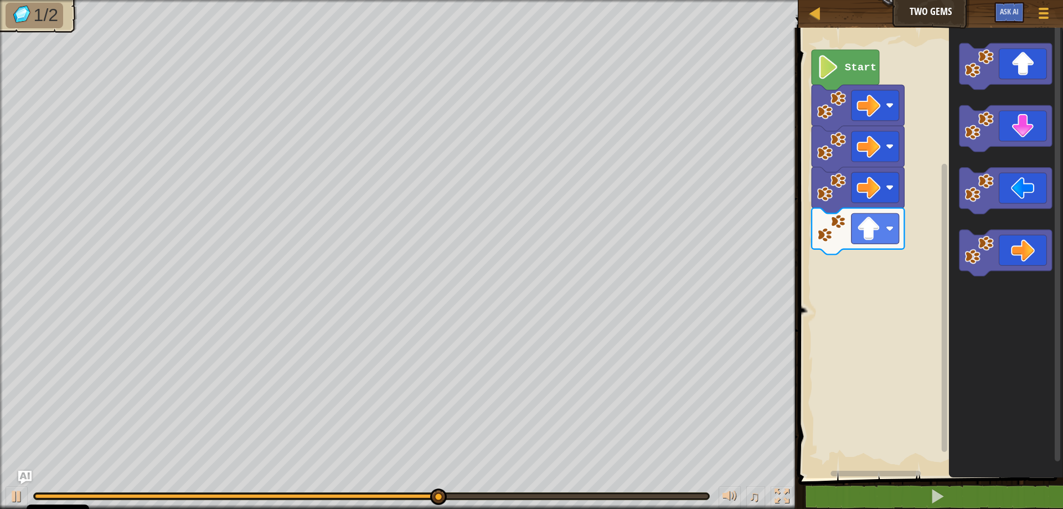
click at [900, 256] on div "Start" at bounding box center [929, 250] width 268 height 456
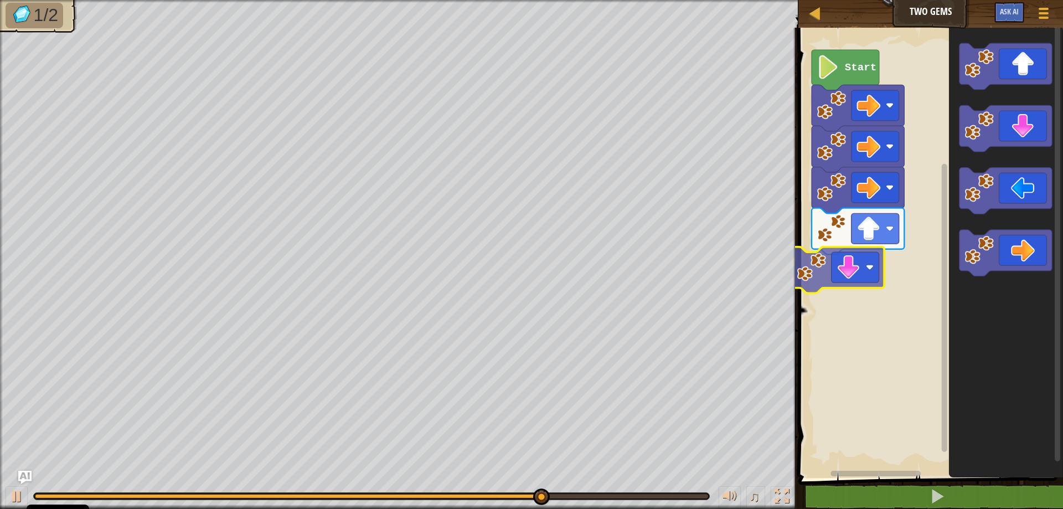
click at [823, 278] on div "Start" at bounding box center [929, 250] width 268 height 456
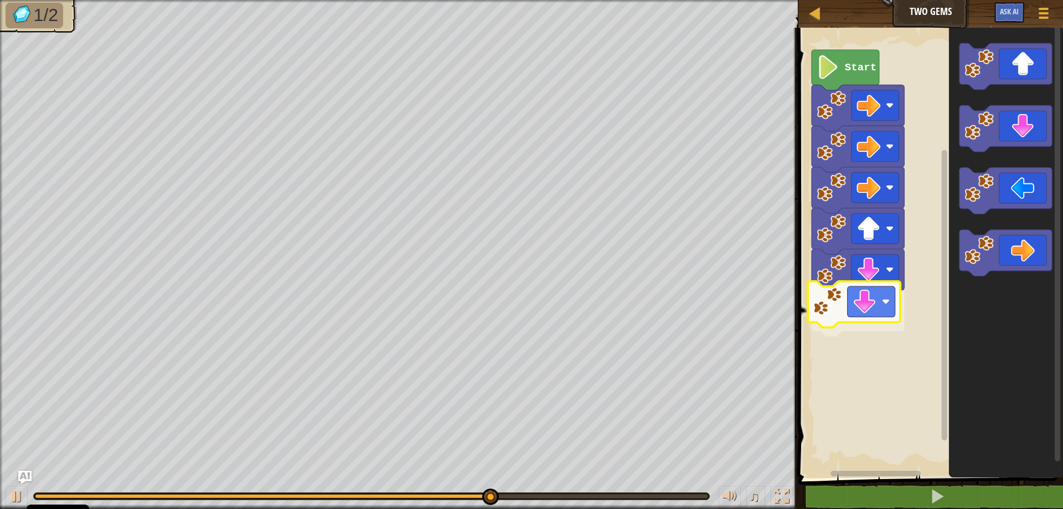
click at [860, 310] on div "Start" at bounding box center [929, 250] width 268 height 456
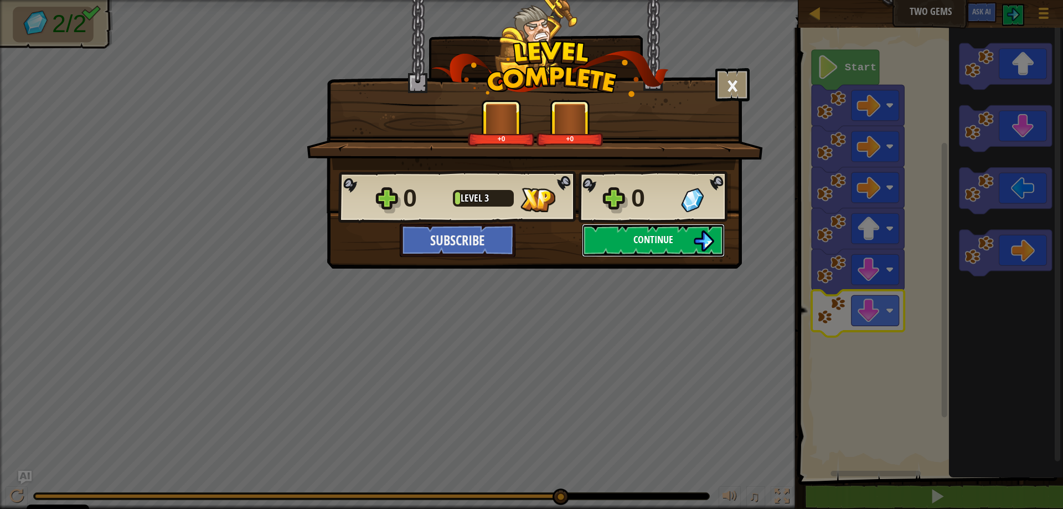
click at [628, 239] on button "Continue" at bounding box center [653, 240] width 143 height 33
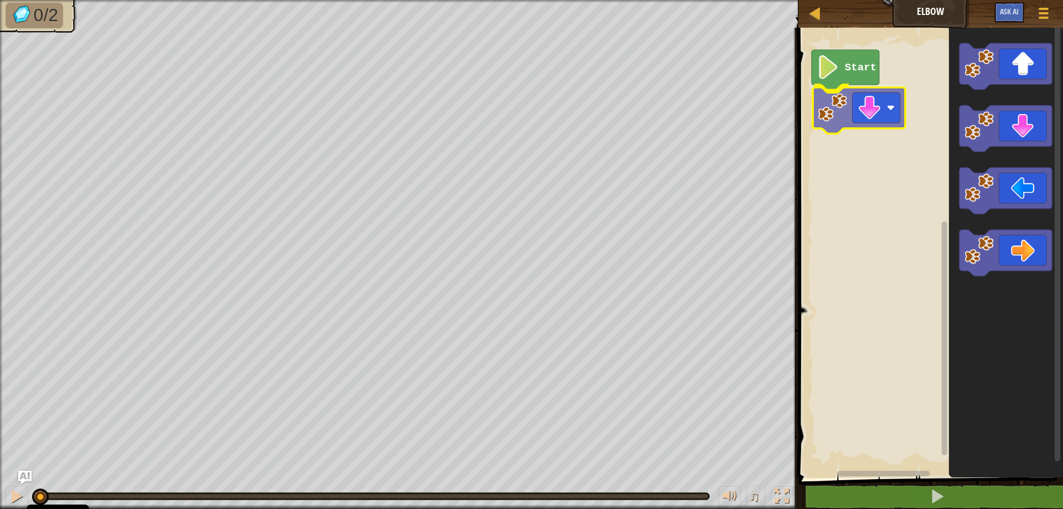
click at [852, 105] on div "Start" at bounding box center [929, 250] width 268 height 456
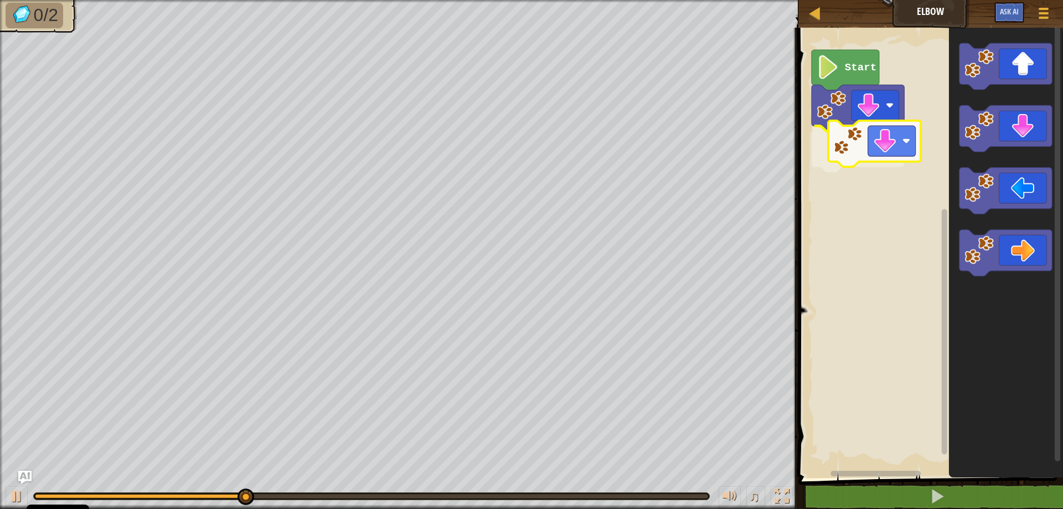
click at [850, 151] on div "Start" at bounding box center [929, 250] width 268 height 456
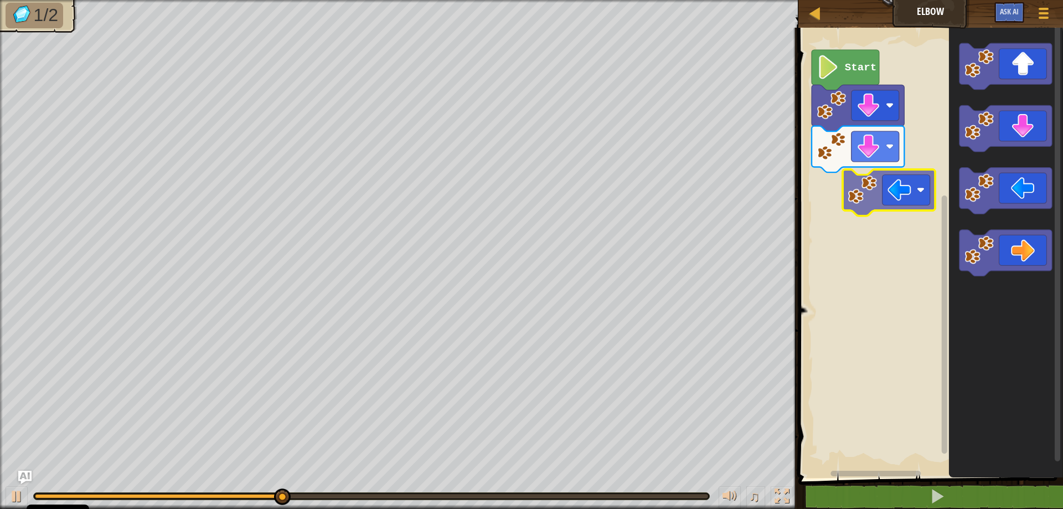
click at [880, 199] on div "Start" at bounding box center [929, 250] width 268 height 456
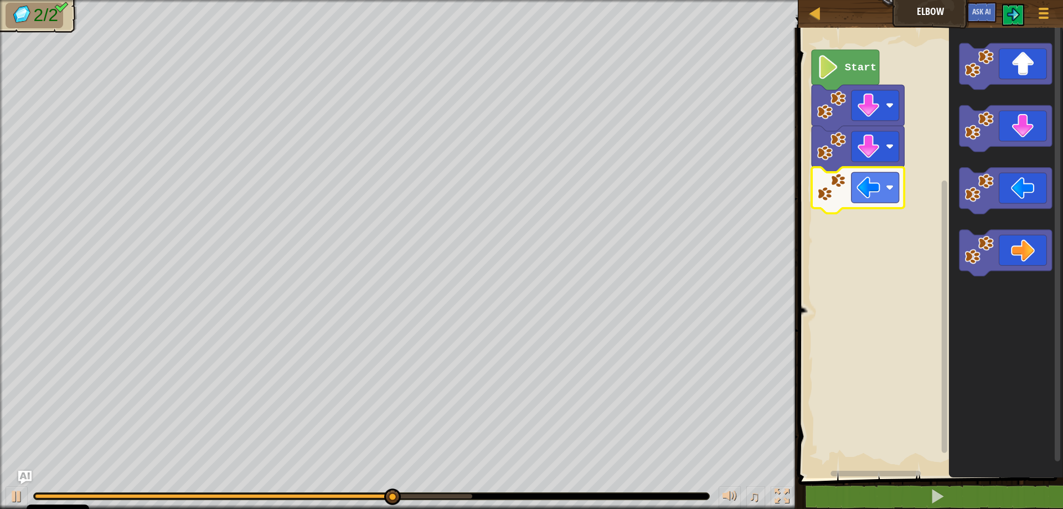
click at [834, 243] on rect "Blockly Workspace" at bounding box center [929, 250] width 268 height 456
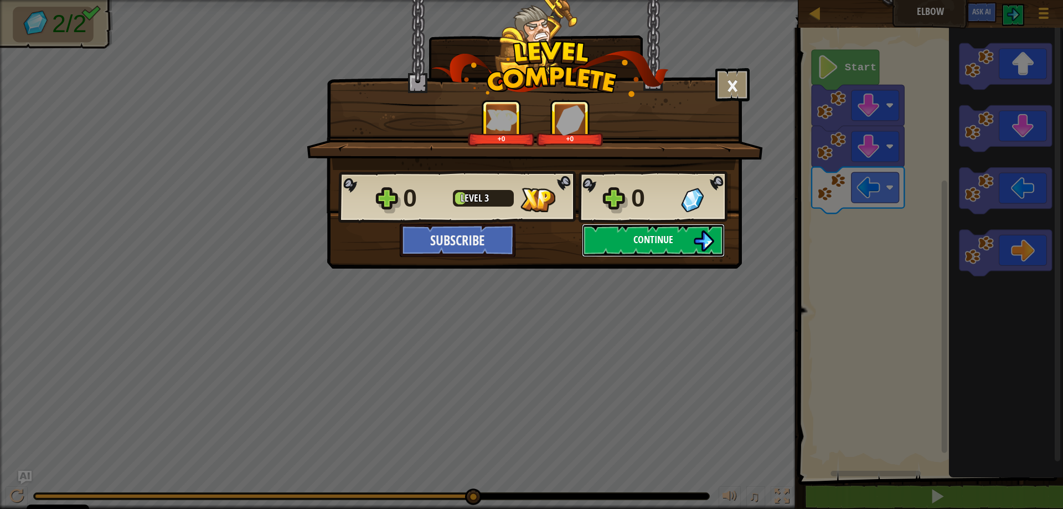
click at [643, 247] on button "Continue" at bounding box center [653, 240] width 143 height 33
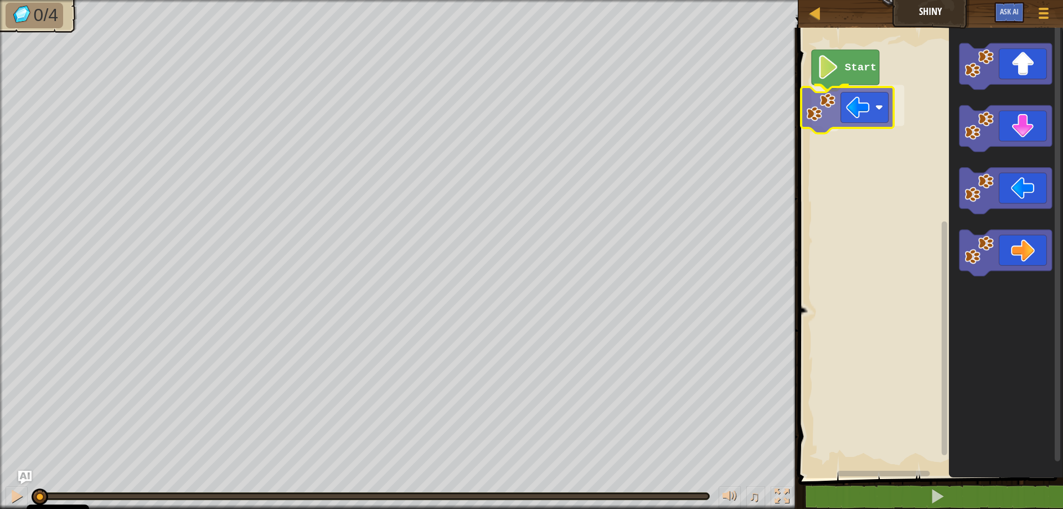
click at [849, 118] on div "Start" at bounding box center [929, 250] width 268 height 456
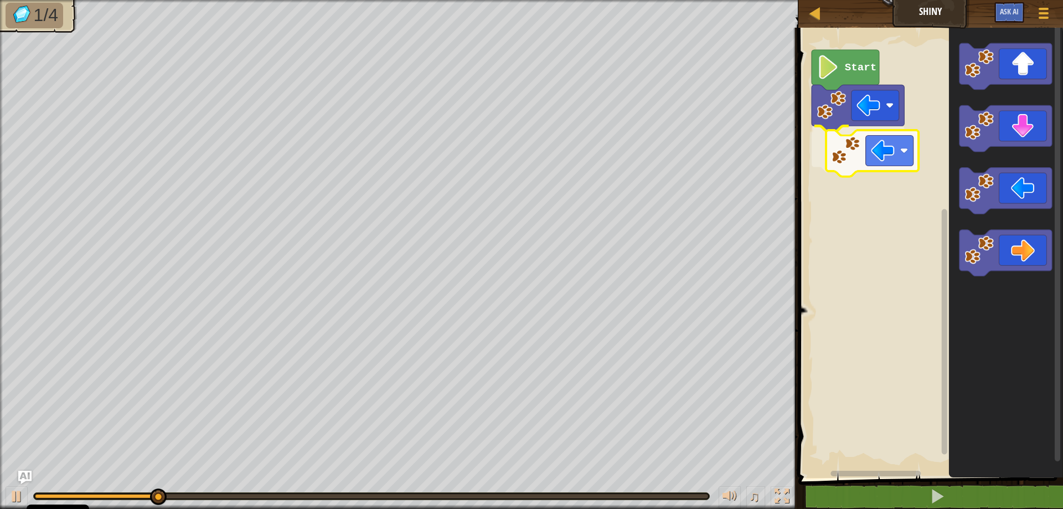
click at [855, 153] on div "Start" at bounding box center [929, 250] width 268 height 456
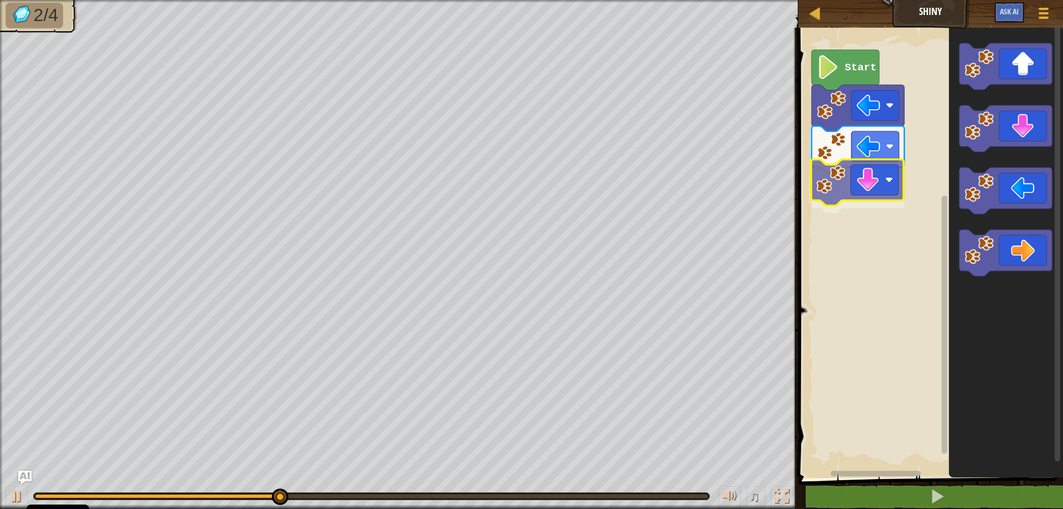
click at [846, 203] on div "Start" at bounding box center [929, 250] width 268 height 456
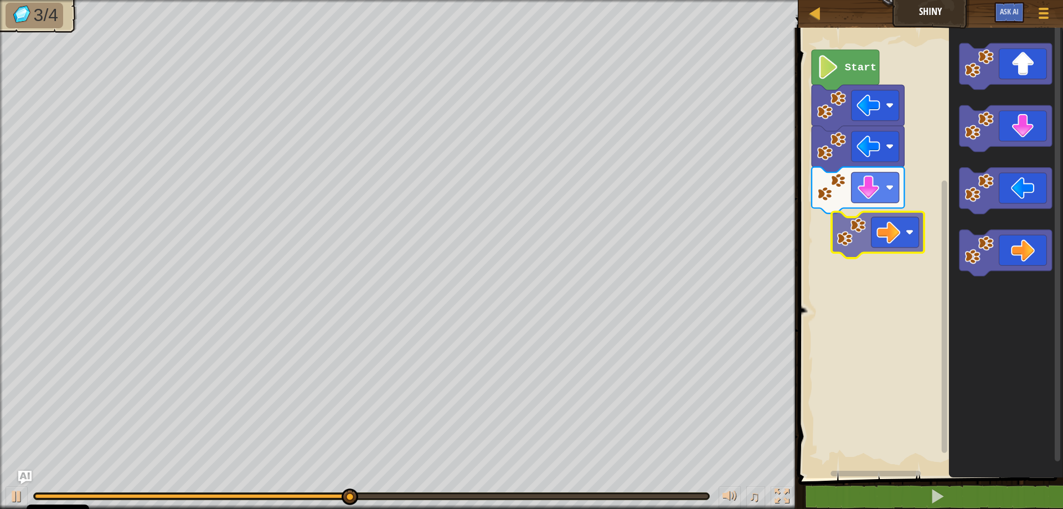
click at [872, 232] on div "Start" at bounding box center [929, 250] width 268 height 456
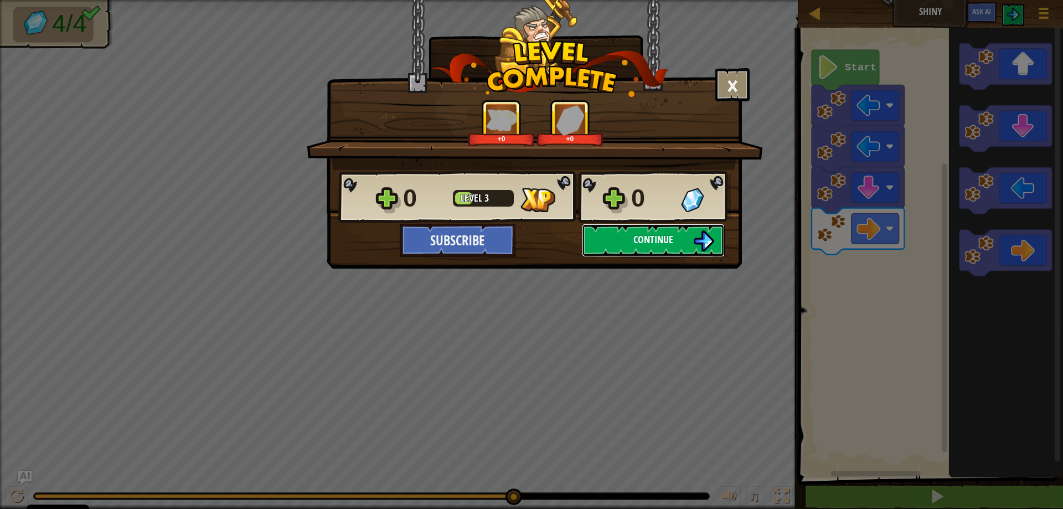
click at [651, 246] on span "Continue" at bounding box center [653, 240] width 40 height 14
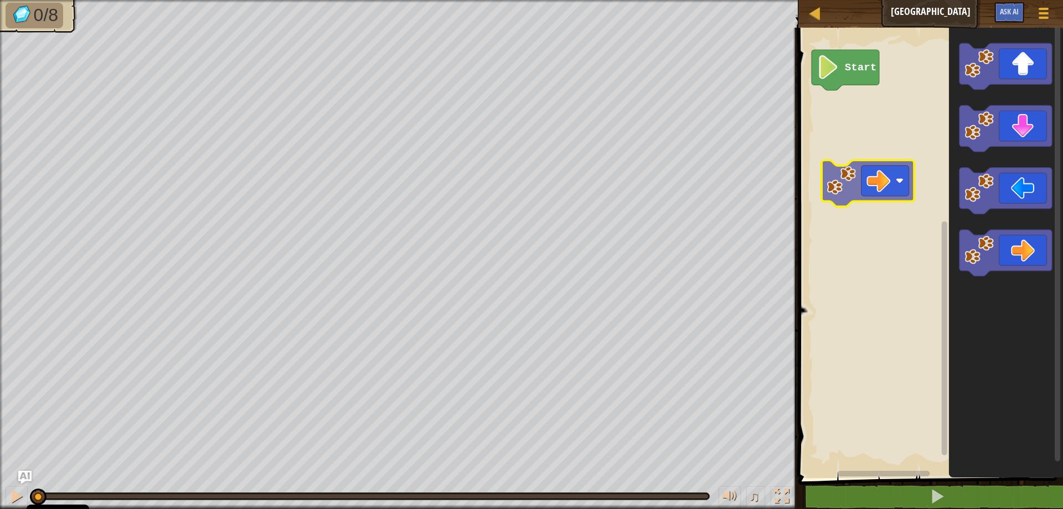
click at [860, 121] on div "Start" at bounding box center [929, 250] width 268 height 456
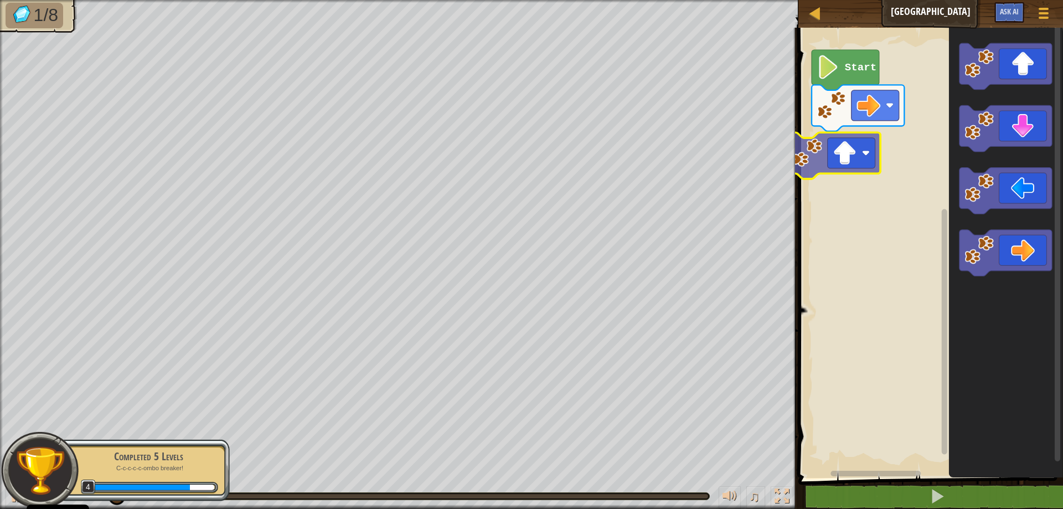
click at [834, 177] on div "Start" at bounding box center [929, 250] width 268 height 456
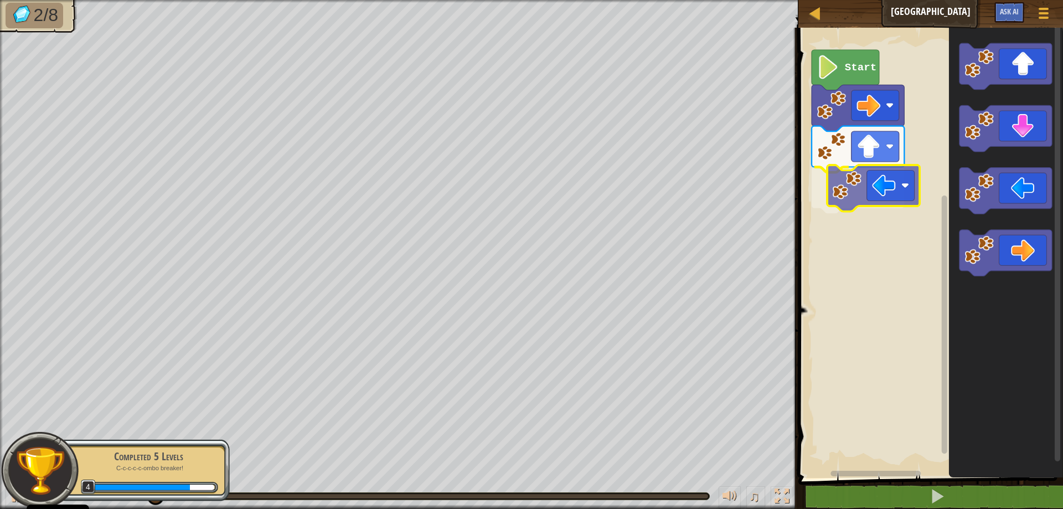
click at [875, 197] on div "Start" at bounding box center [929, 250] width 268 height 456
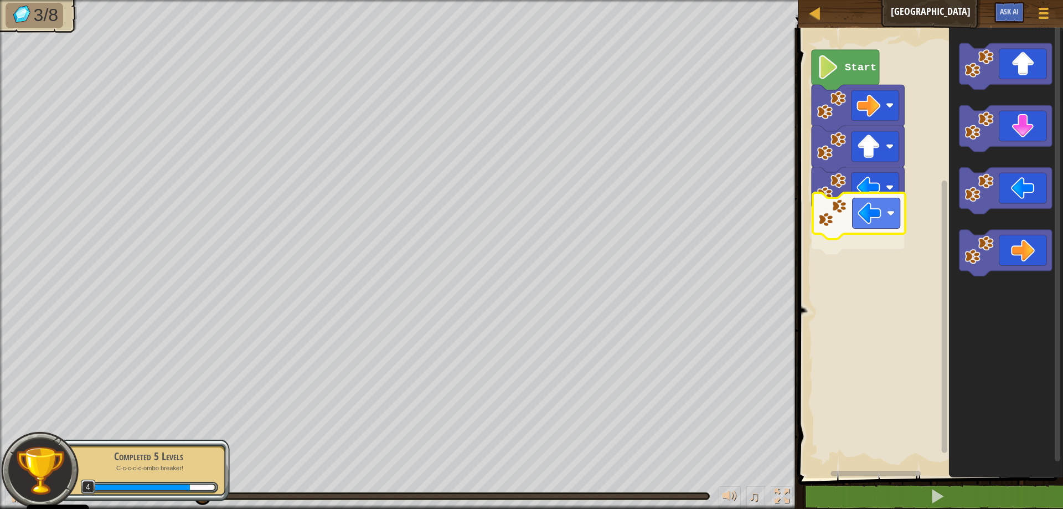
click at [832, 220] on div "Start" at bounding box center [929, 250] width 268 height 456
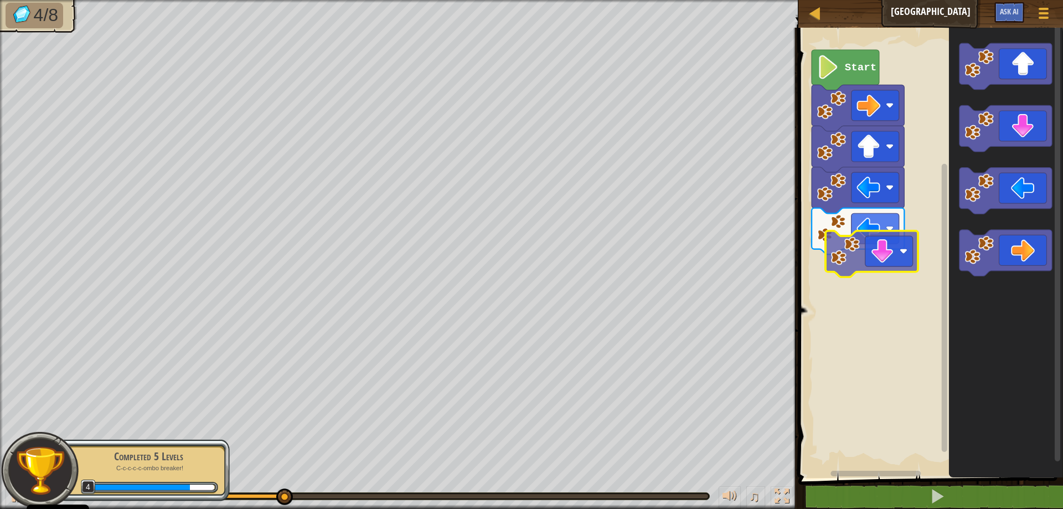
click at [849, 270] on div "Start" at bounding box center [929, 250] width 268 height 456
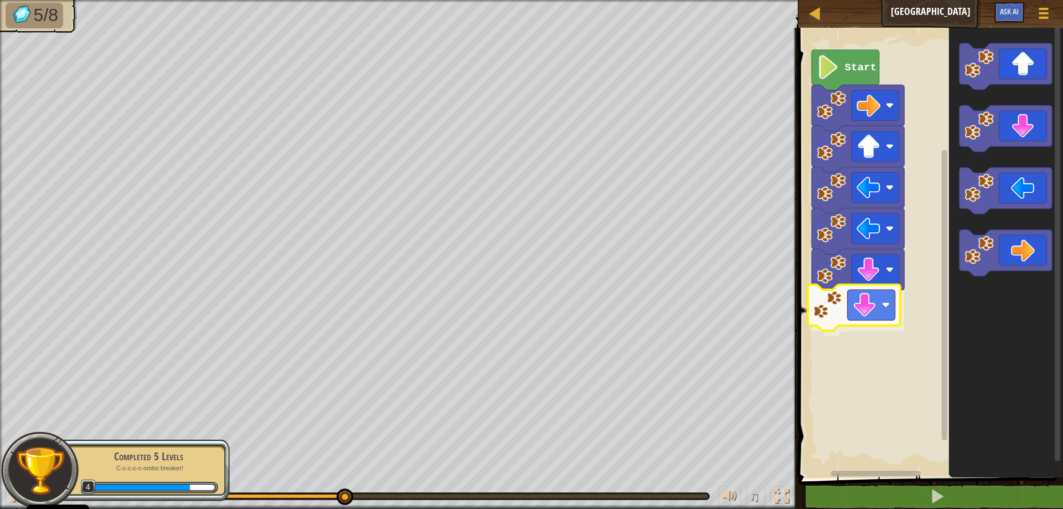
click at [888, 317] on div "Start" at bounding box center [929, 250] width 268 height 456
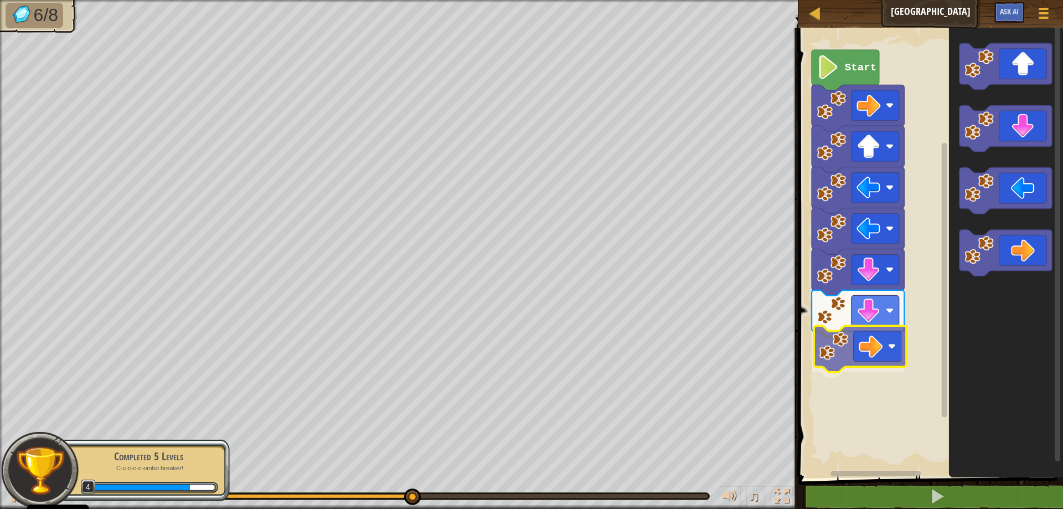
click at [840, 358] on div "Start" at bounding box center [929, 250] width 268 height 456
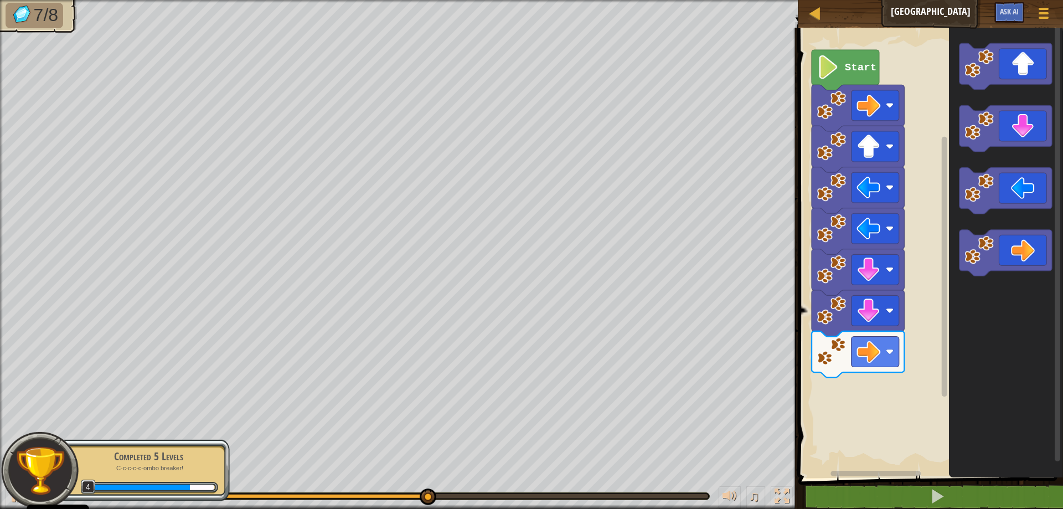
click at [894, 356] on div "Start" at bounding box center [929, 250] width 268 height 456
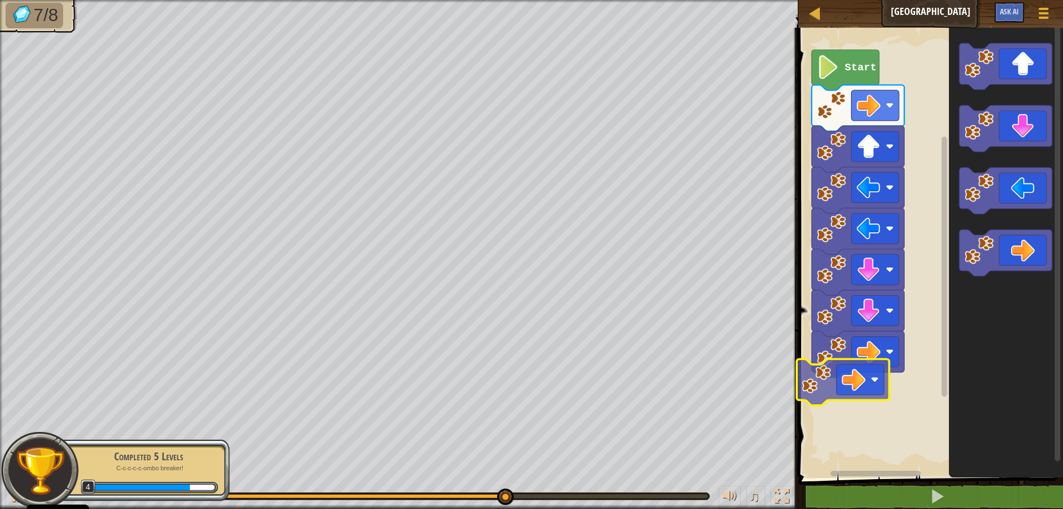
click at [864, 369] on div "Start" at bounding box center [929, 250] width 268 height 456
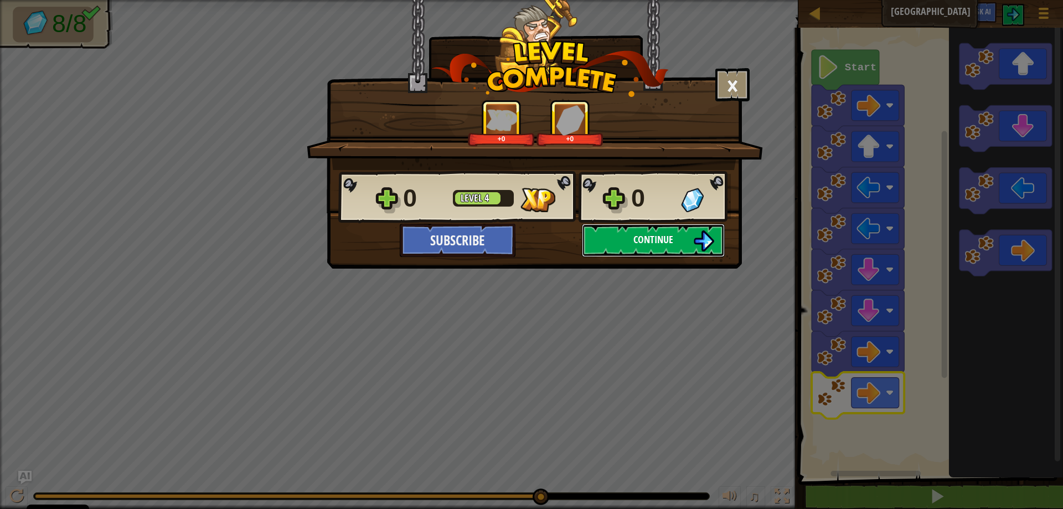
click at [622, 240] on button "Continue" at bounding box center [653, 240] width 143 height 33
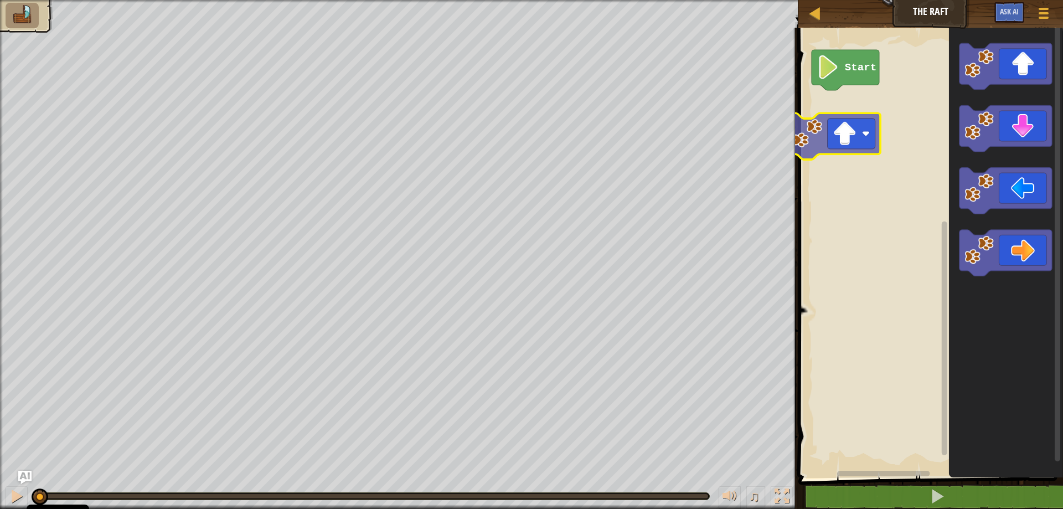
click at [879, 102] on div "Start" at bounding box center [929, 250] width 268 height 456
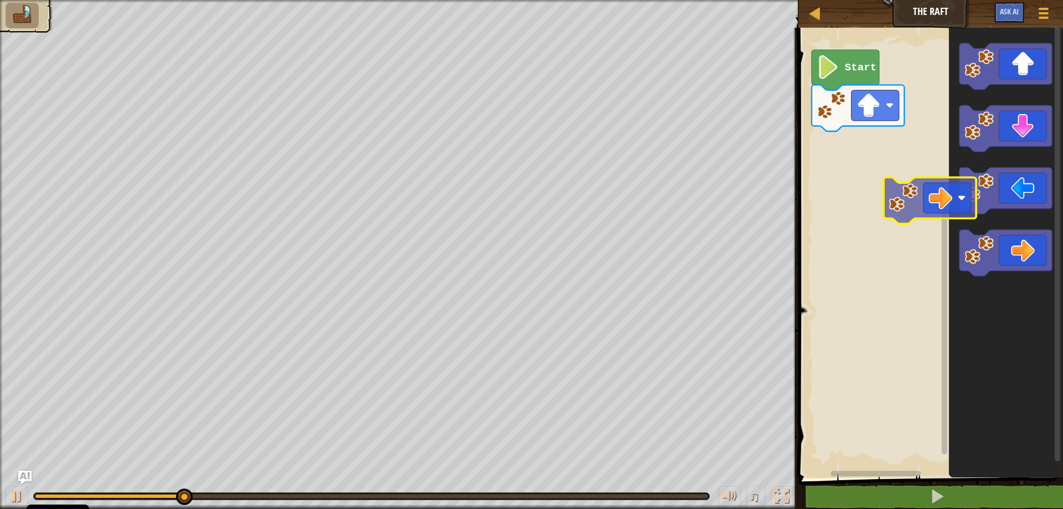
click at [826, 138] on div "Start" at bounding box center [929, 250] width 268 height 456
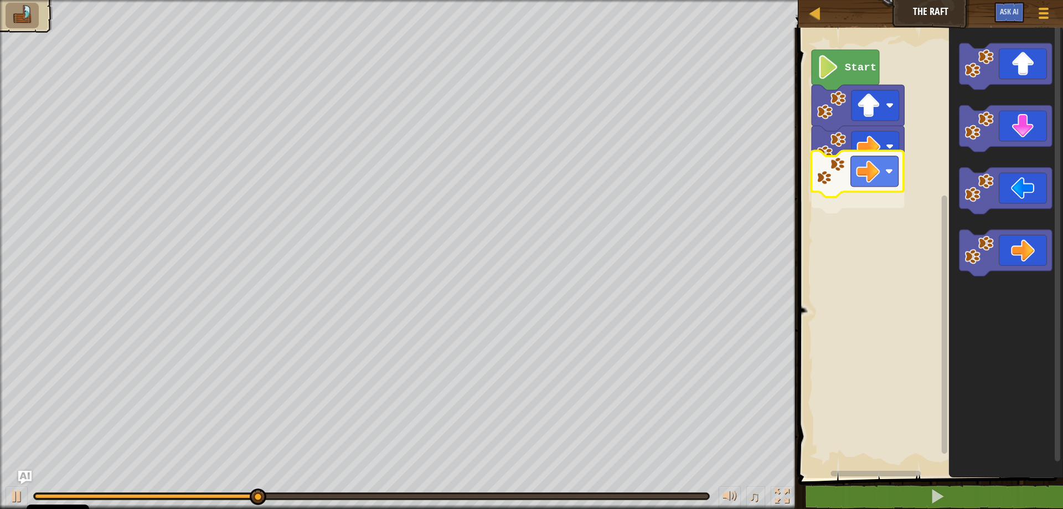
click at [839, 172] on div "Start" at bounding box center [929, 250] width 268 height 456
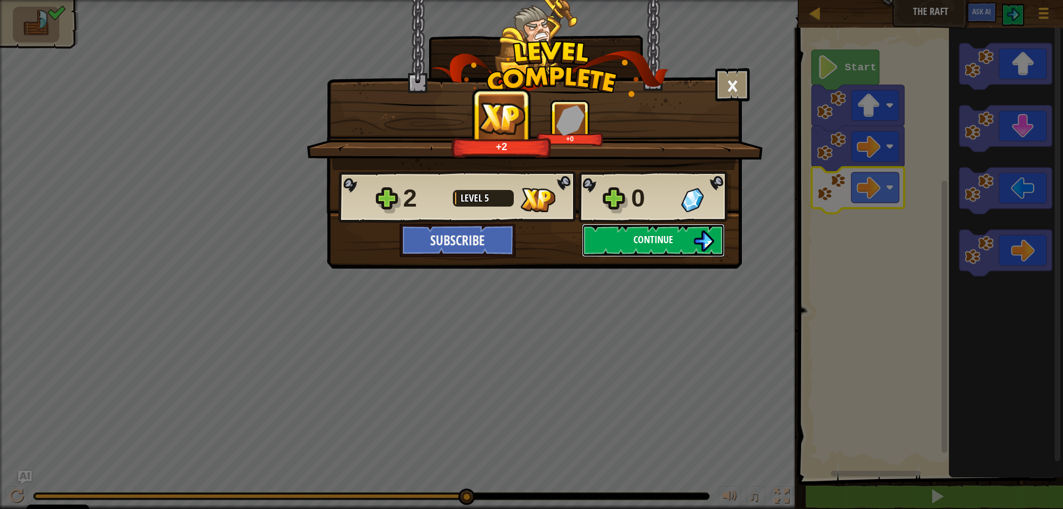
click at [668, 235] on span "Continue" at bounding box center [653, 240] width 40 height 14
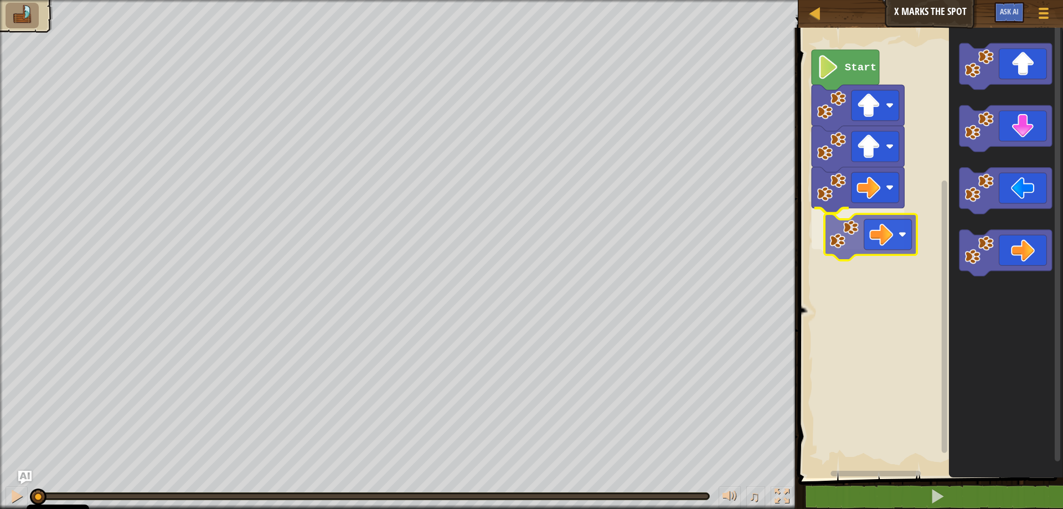
click at [867, 240] on div "Start" at bounding box center [929, 250] width 268 height 456
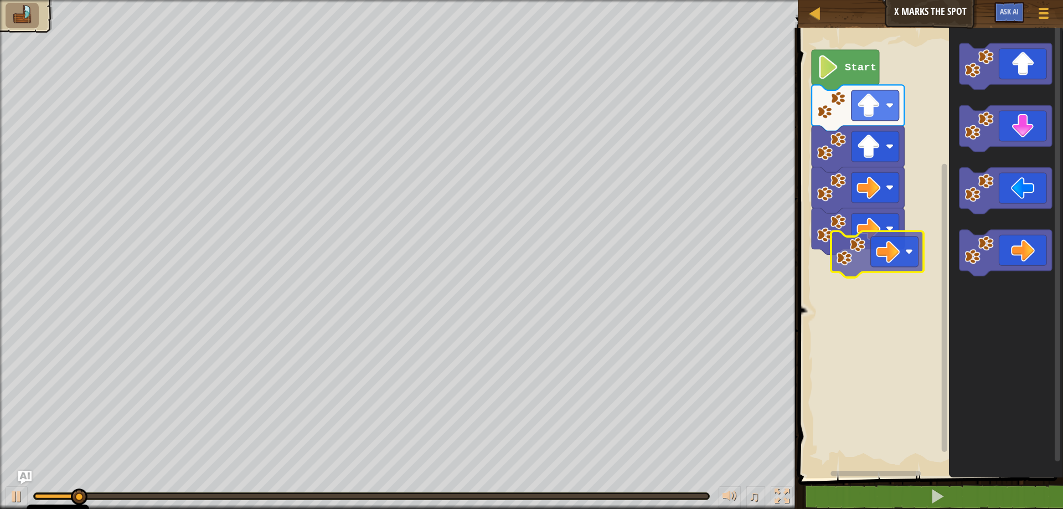
click at [839, 267] on div "Start" at bounding box center [929, 250] width 268 height 456
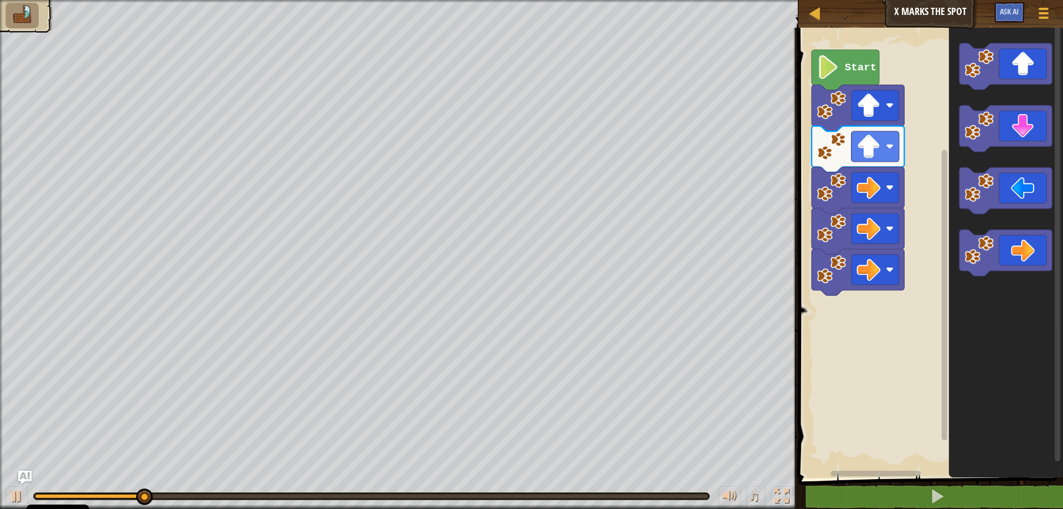
click at [889, 301] on div "Start" at bounding box center [929, 250] width 268 height 456
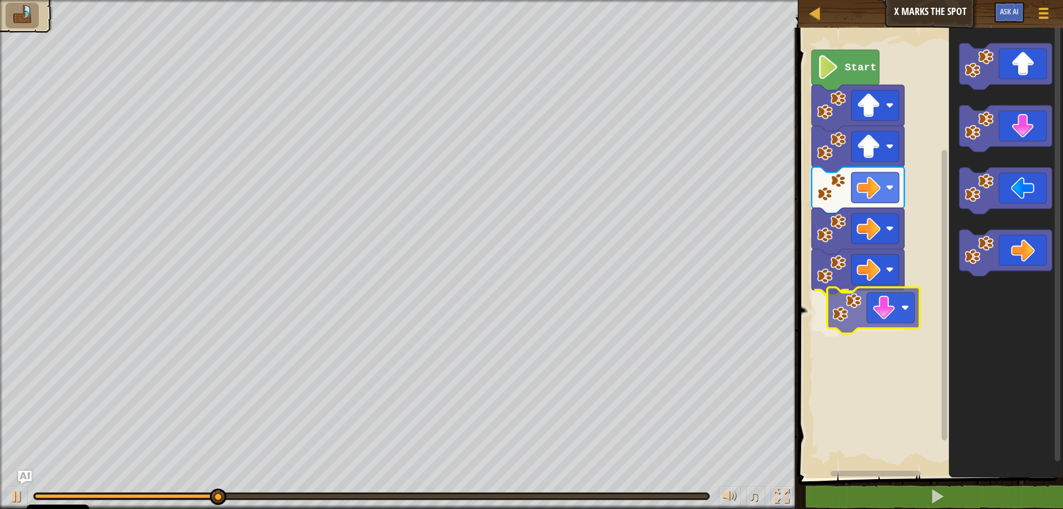
click at [861, 313] on div "Start" at bounding box center [929, 250] width 268 height 456
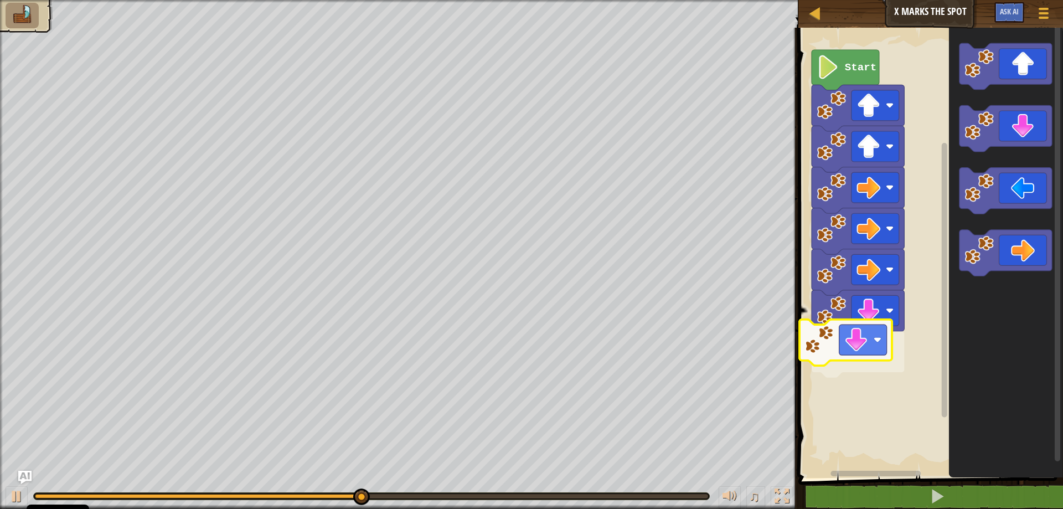
click at [852, 351] on div "Start" at bounding box center [929, 250] width 268 height 456
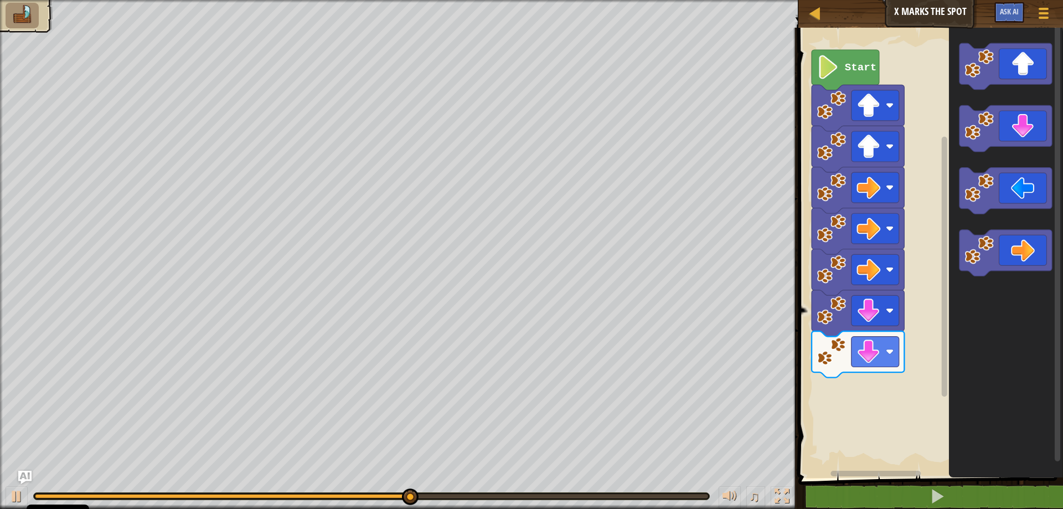
click at [801, 423] on div "Start" at bounding box center [929, 250] width 268 height 456
click at [859, 394] on div "Start" at bounding box center [929, 250] width 268 height 456
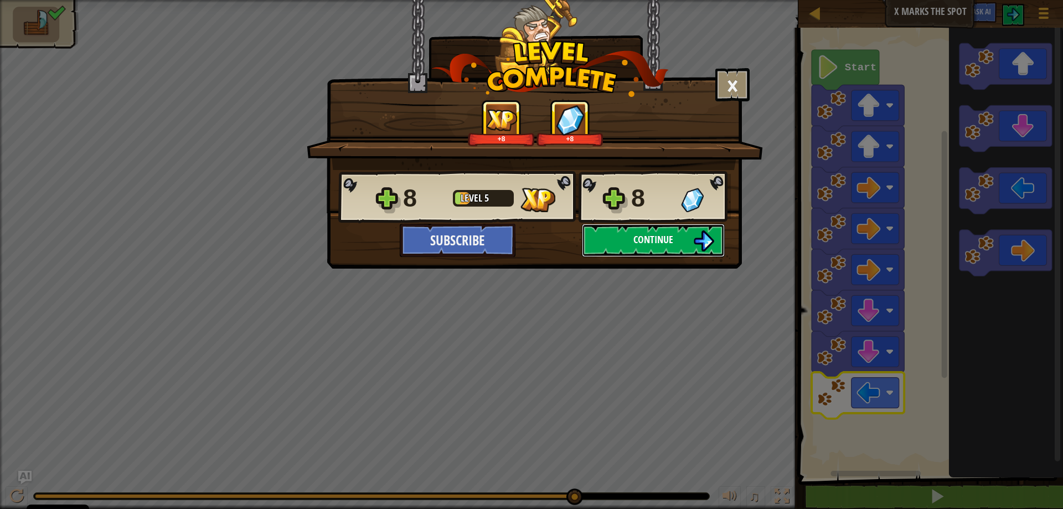
click at [649, 234] on span "Continue" at bounding box center [653, 240] width 40 height 14
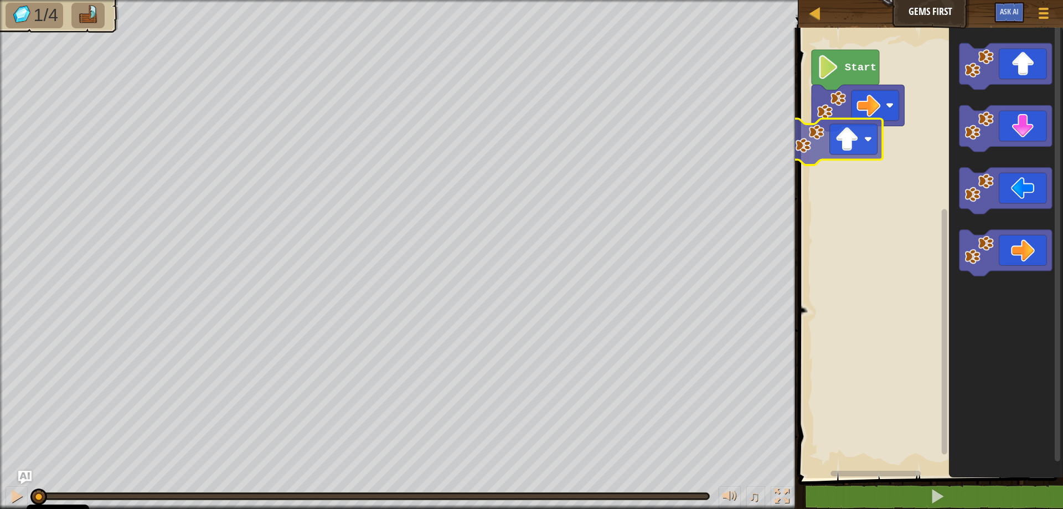
click at [855, 149] on div "Start" at bounding box center [929, 250] width 268 height 456
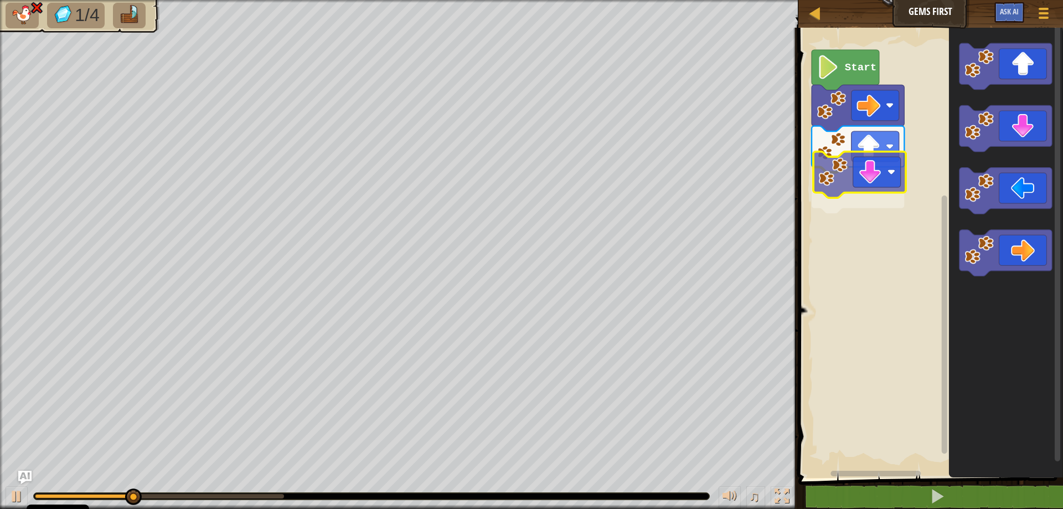
click at [872, 172] on div "Start" at bounding box center [929, 250] width 268 height 456
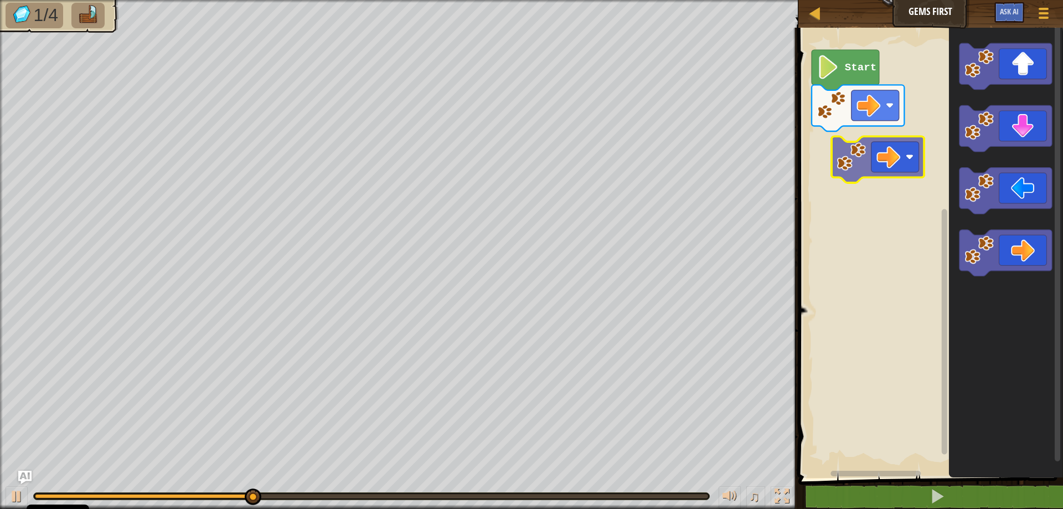
click at [863, 158] on div "Start" at bounding box center [929, 250] width 268 height 456
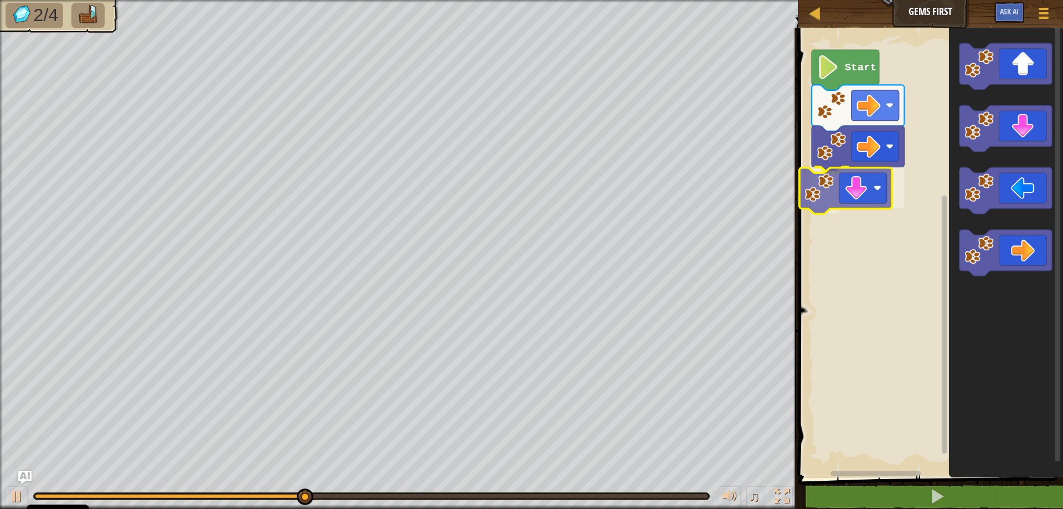
click at [836, 194] on div "Start" at bounding box center [929, 250] width 268 height 456
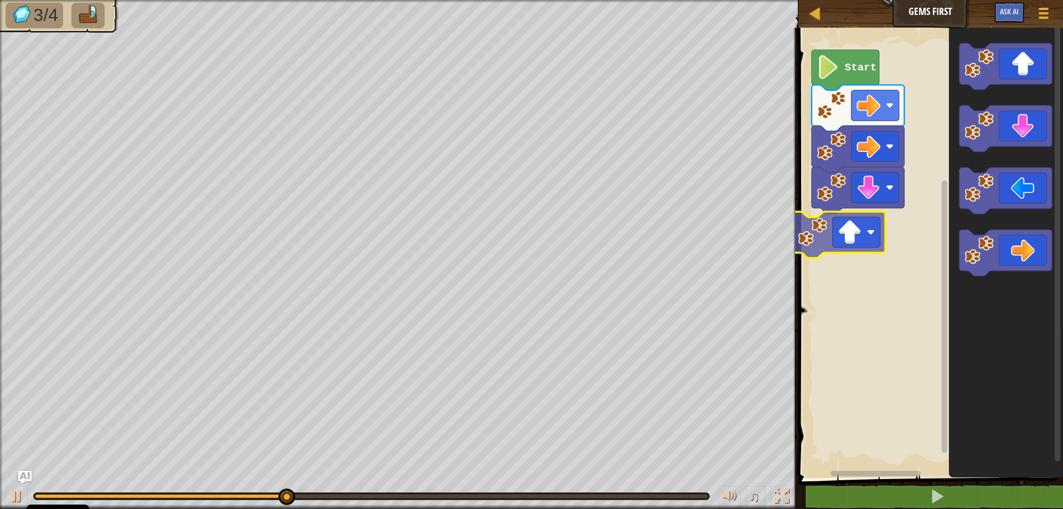
click at [847, 244] on div "Start" at bounding box center [929, 250] width 268 height 456
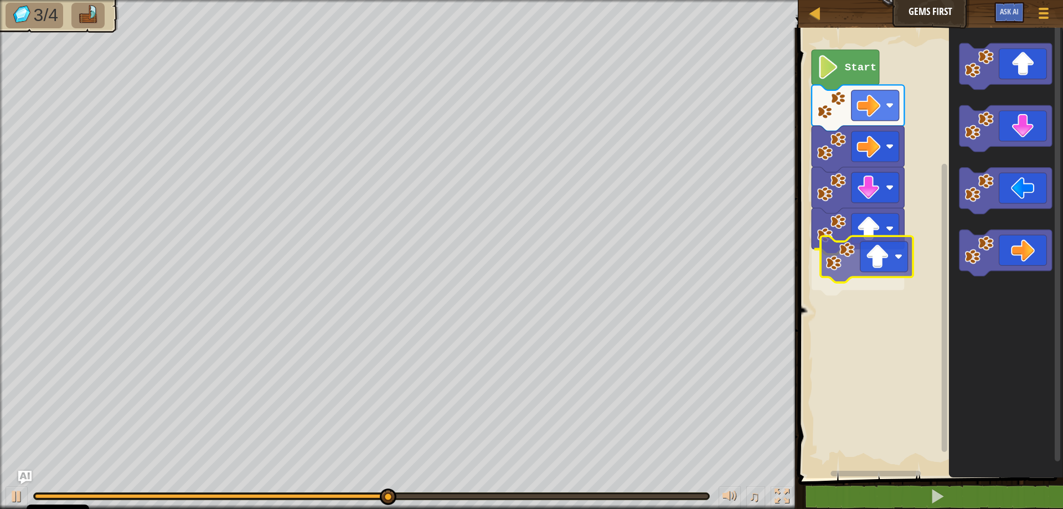
click at [884, 271] on div "Start" at bounding box center [929, 250] width 268 height 456
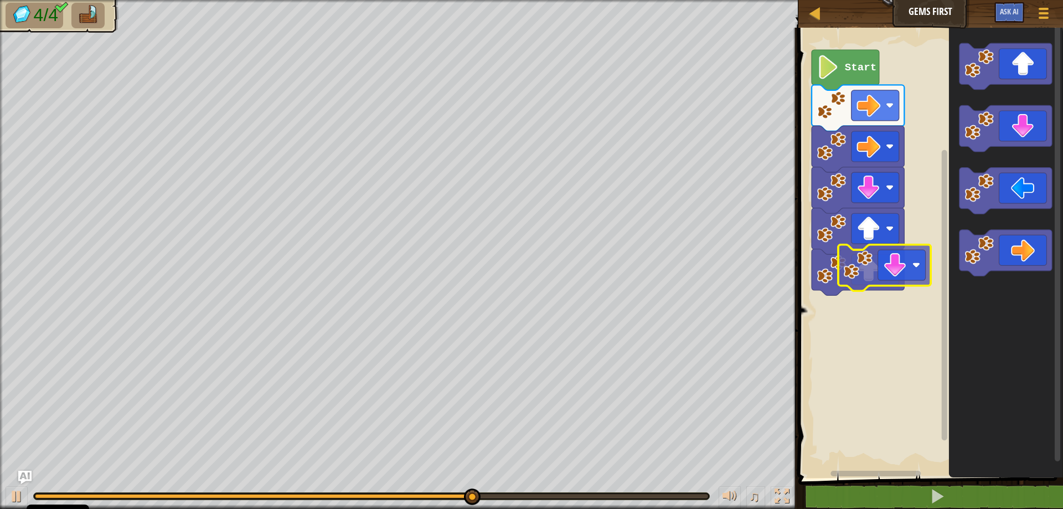
click at [858, 307] on div "Start" at bounding box center [929, 250] width 268 height 456
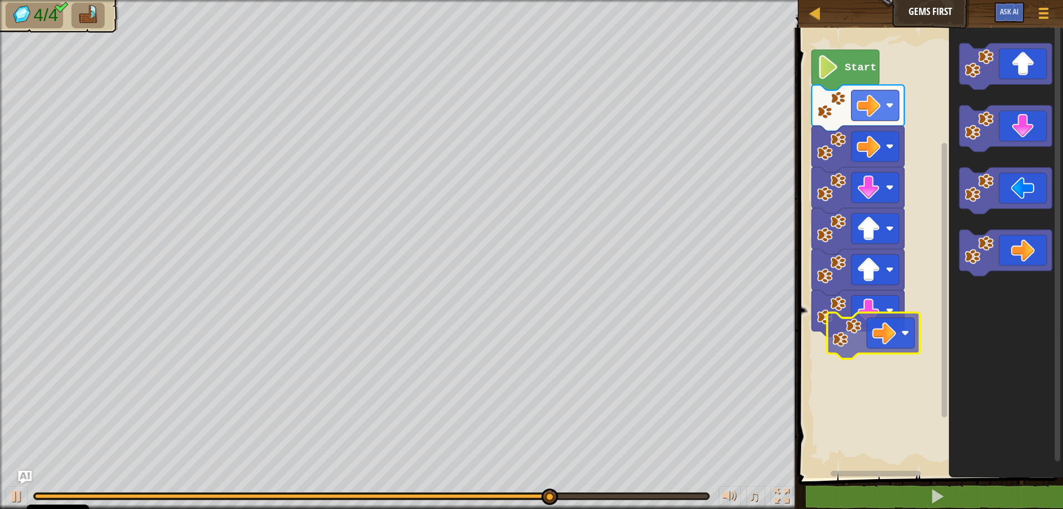
click at [862, 347] on div "Start" at bounding box center [929, 250] width 268 height 456
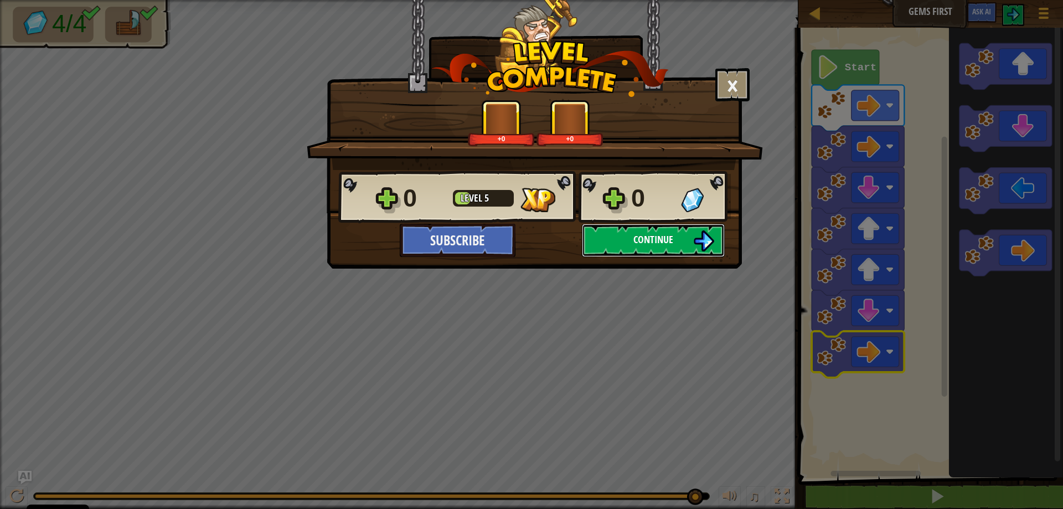
click at [623, 241] on button "Continue" at bounding box center [653, 240] width 143 height 33
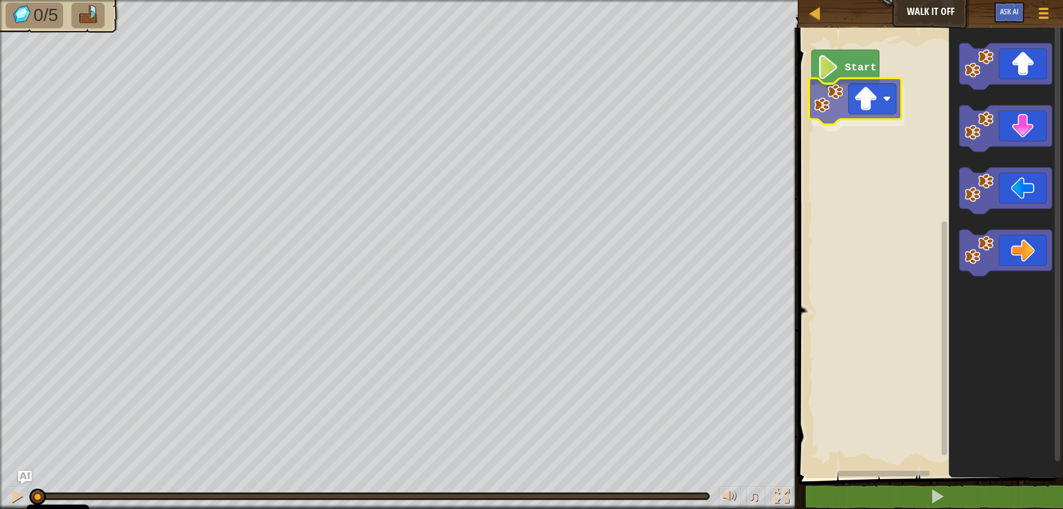
click at [836, 107] on div "Start" at bounding box center [929, 250] width 268 height 456
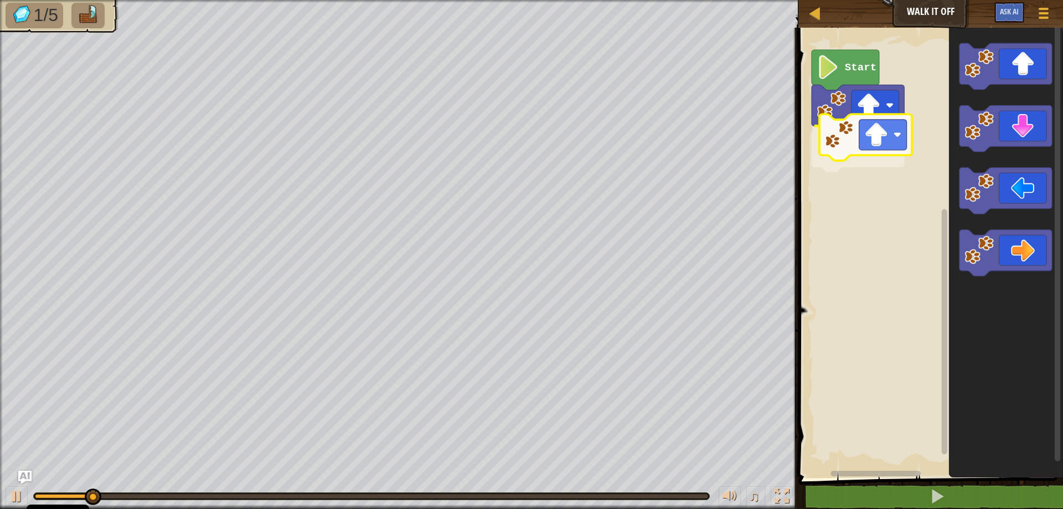
click at [858, 144] on div "Start" at bounding box center [929, 250] width 268 height 456
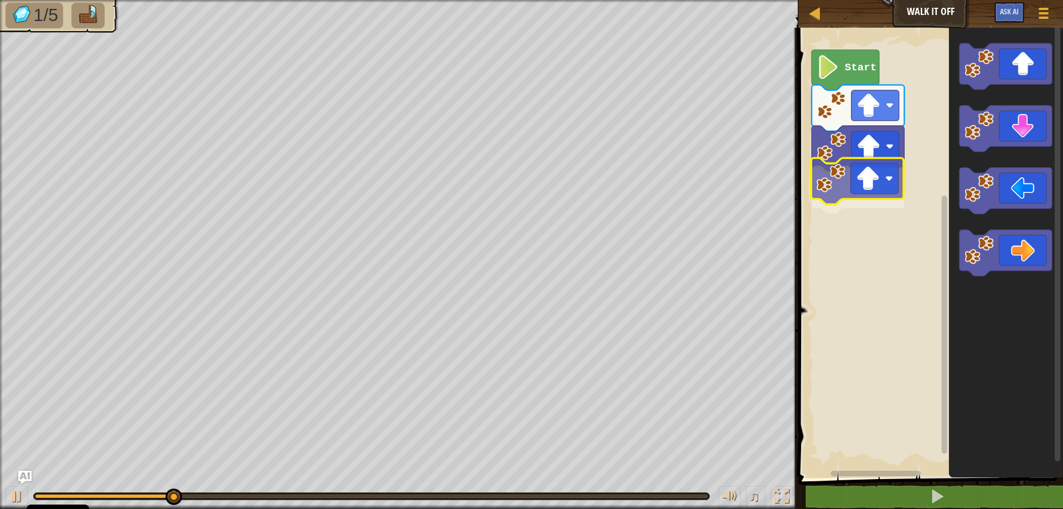
click at [855, 183] on div "Start" at bounding box center [929, 250] width 268 height 456
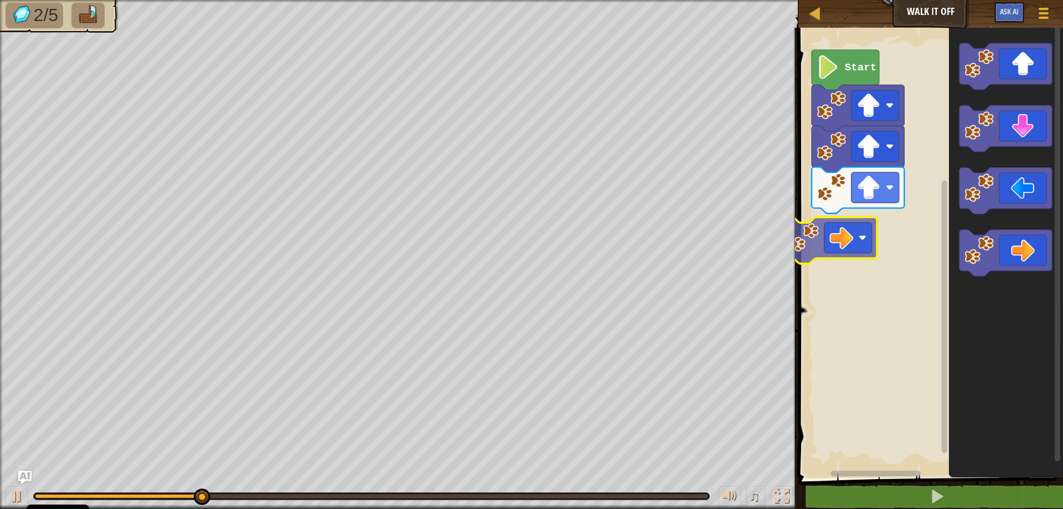
click at [842, 228] on div "Start" at bounding box center [929, 250] width 268 height 456
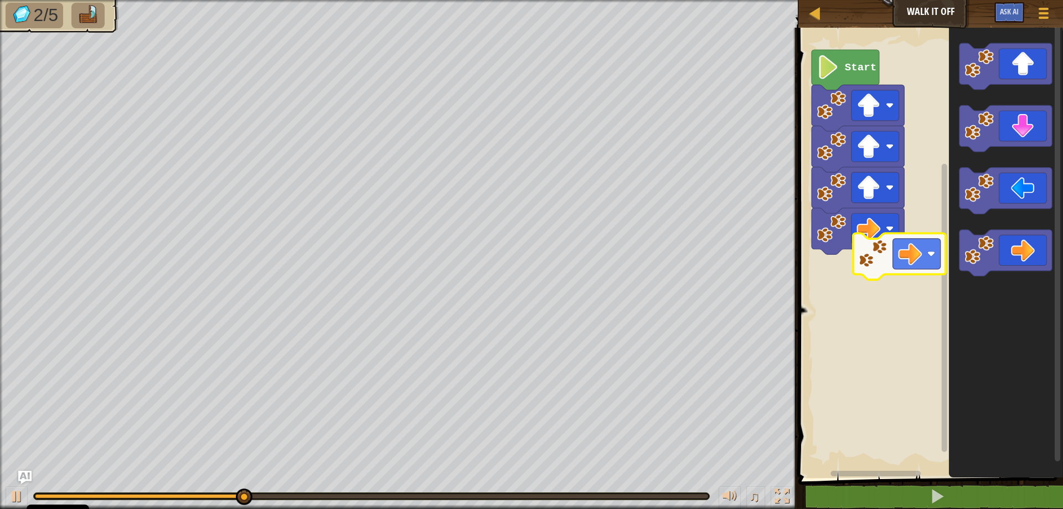
click at [835, 264] on div "Start" at bounding box center [929, 250] width 268 height 456
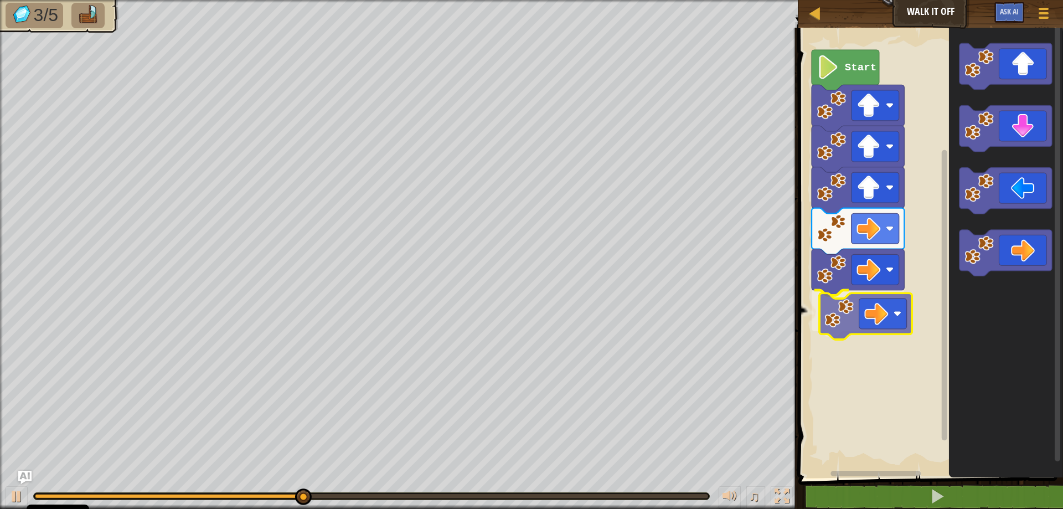
click at [836, 313] on div "Start" at bounding box center [929, 250] width 268 height 456
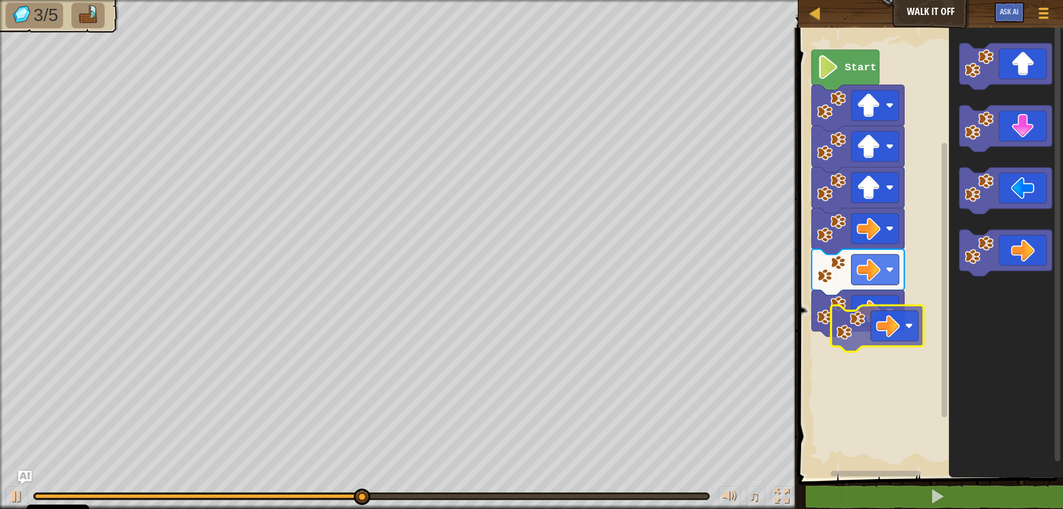
click at [875, 335] on div "Start" at bounding box center [929, 250] width 268 height 456
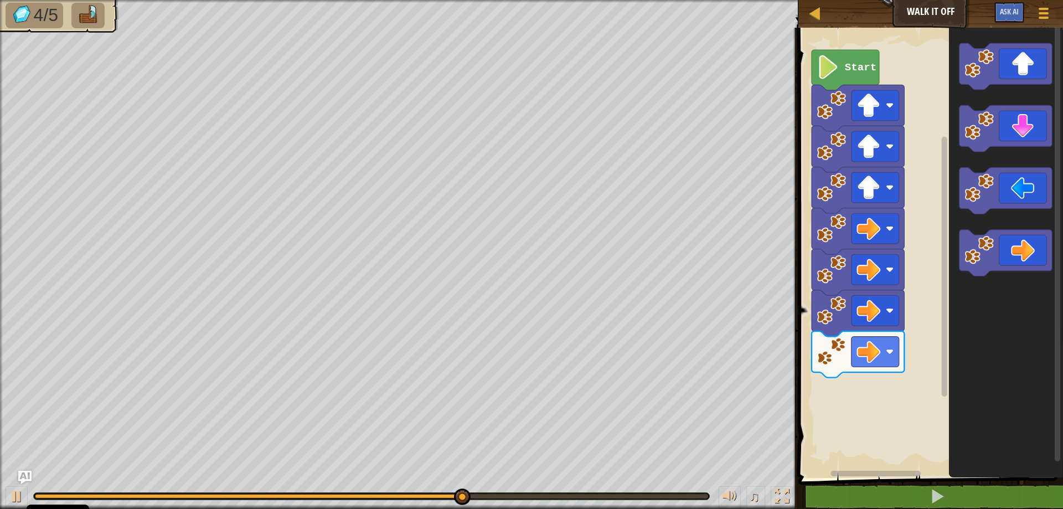
click at [891, 344] on div "Start" at bounding box center [929, 250] width 268 height 456
click at [883, 296] on div "Start" at bounding box center [929, 250] width 268 height 456
click at [924, 297] on div "Start" at bounding box center [929, 250] width 268 height 456
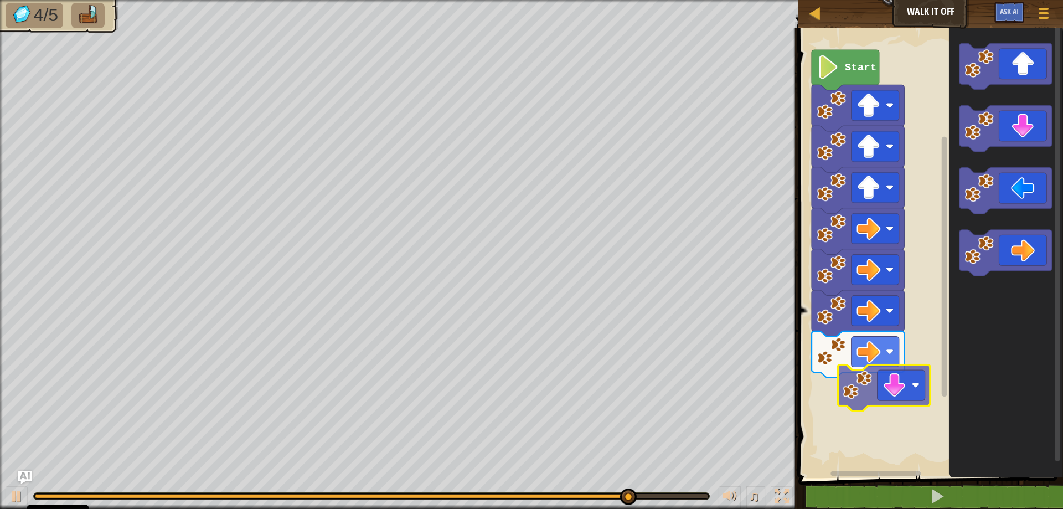
click at [887, 404] on div "Start" at bounding box center [929, 250] width 268 height 456
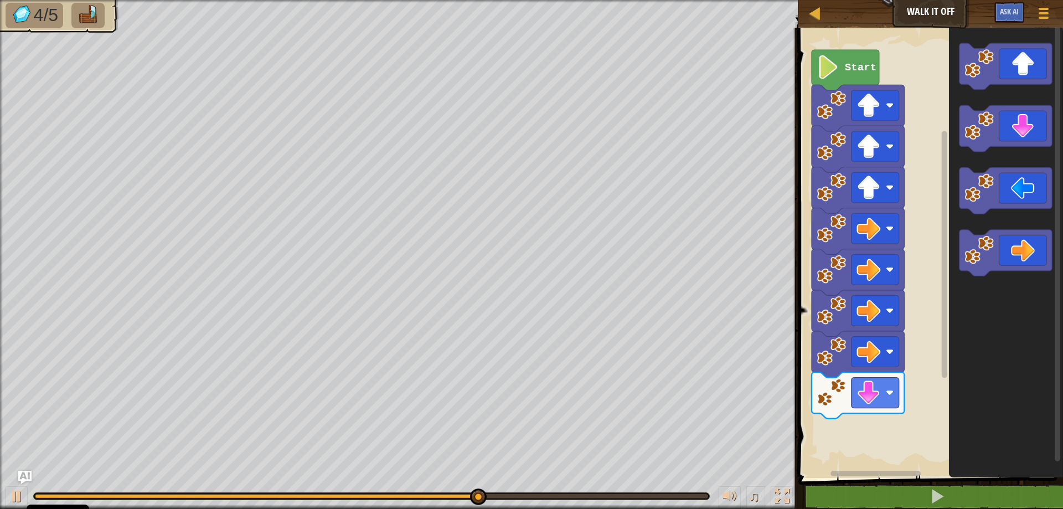
click at [903, 313] on div "Start" at bounding box center [929, 250] width 268 height 456
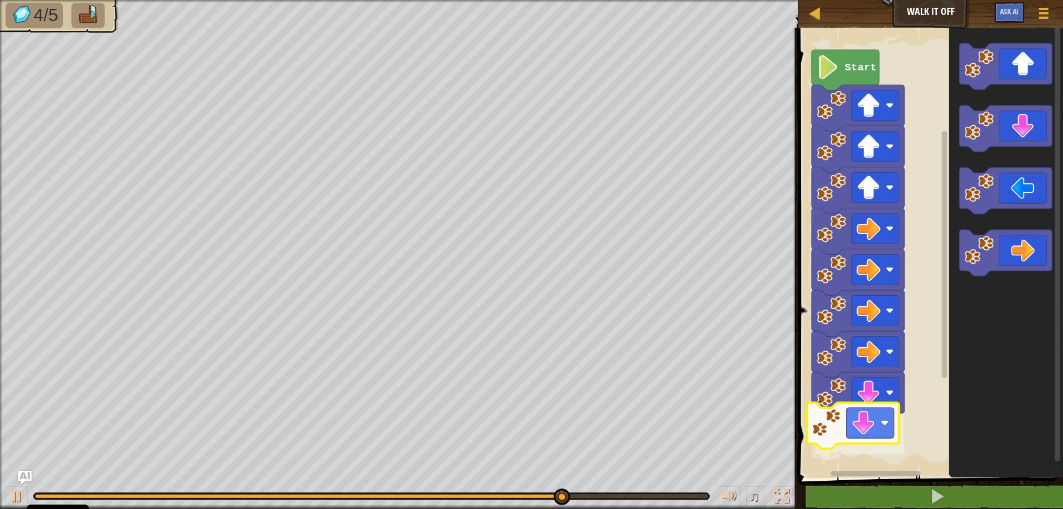
click at [841, 420] on div "Start" at bounding box center [929, 250] width 268 height 456
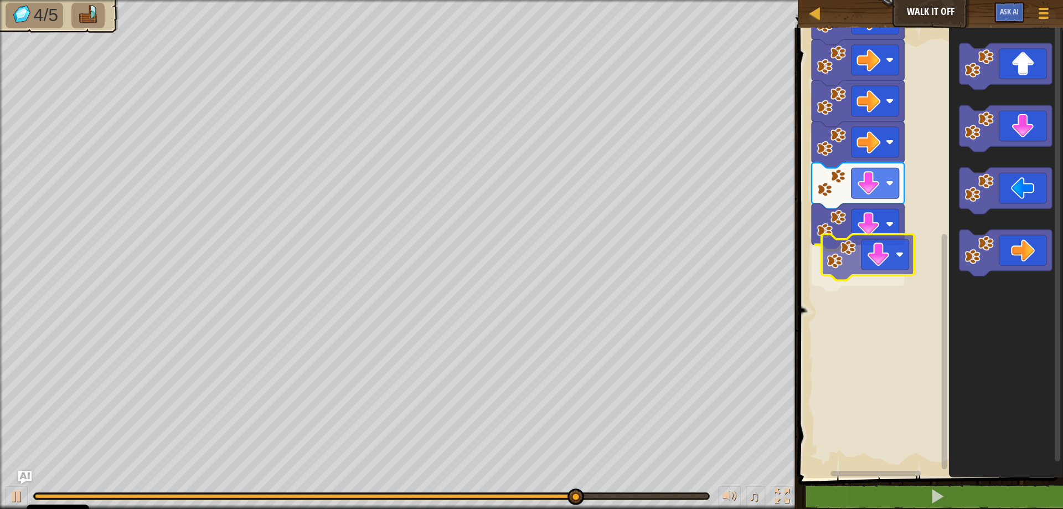
click at [828, 270] on div "Start" at bounding box center [929, 250] width 268 height 456
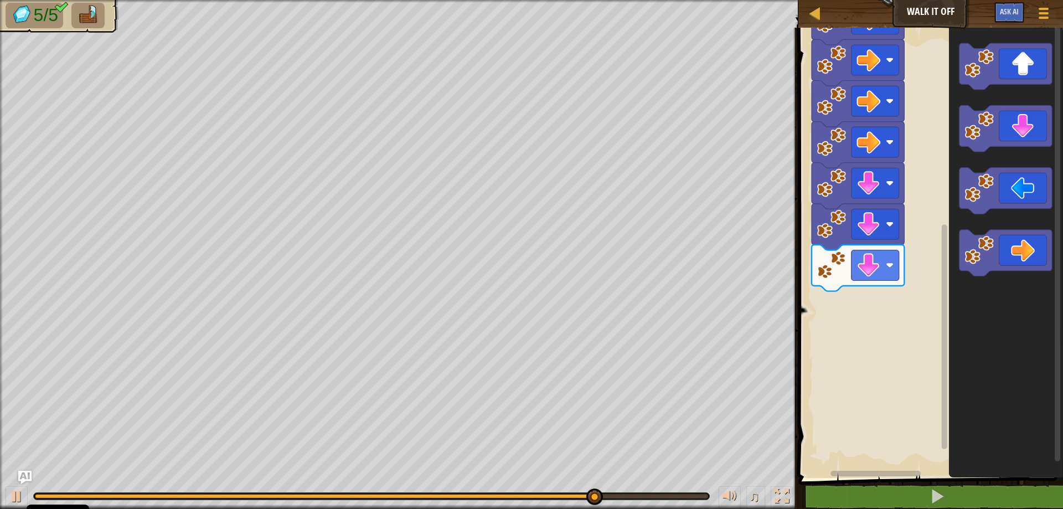
click at [858, 290] on div "Start" at bounding box center [929, 250] width 268 height 456
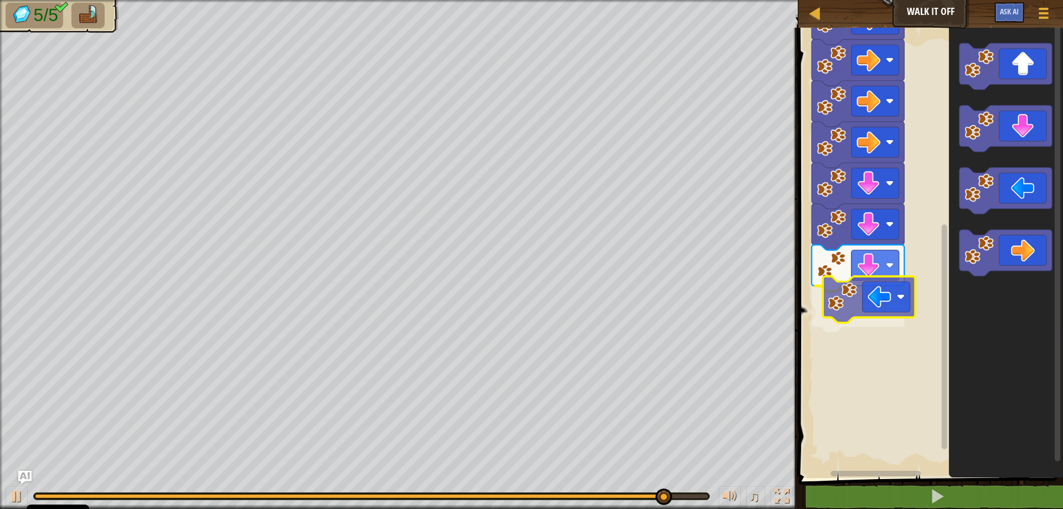
click at [827, 298] on div "Start" at bounding box center [929, 250] width 268 height 456
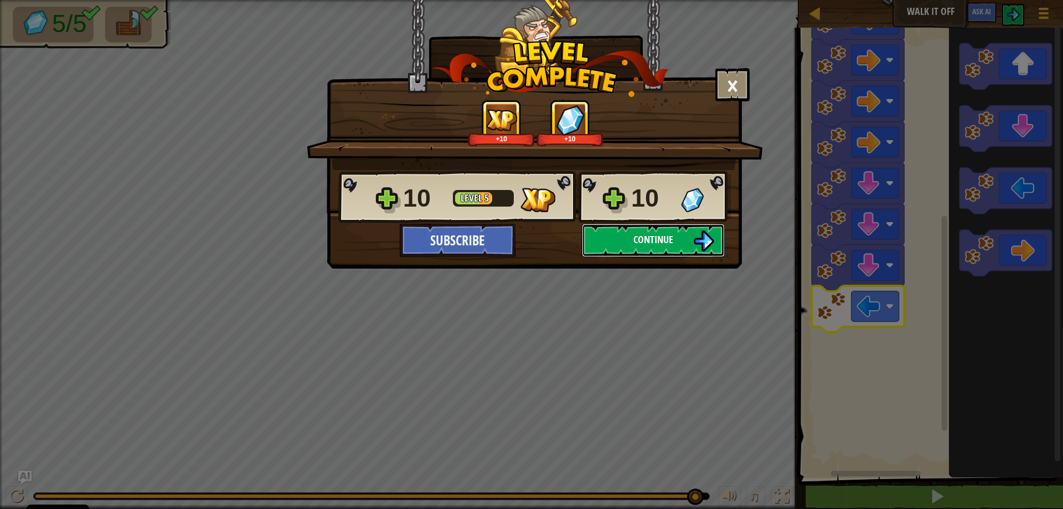
click at [661, 249] on button "Continue" at bounding box center [653, 240] width 143 height 33
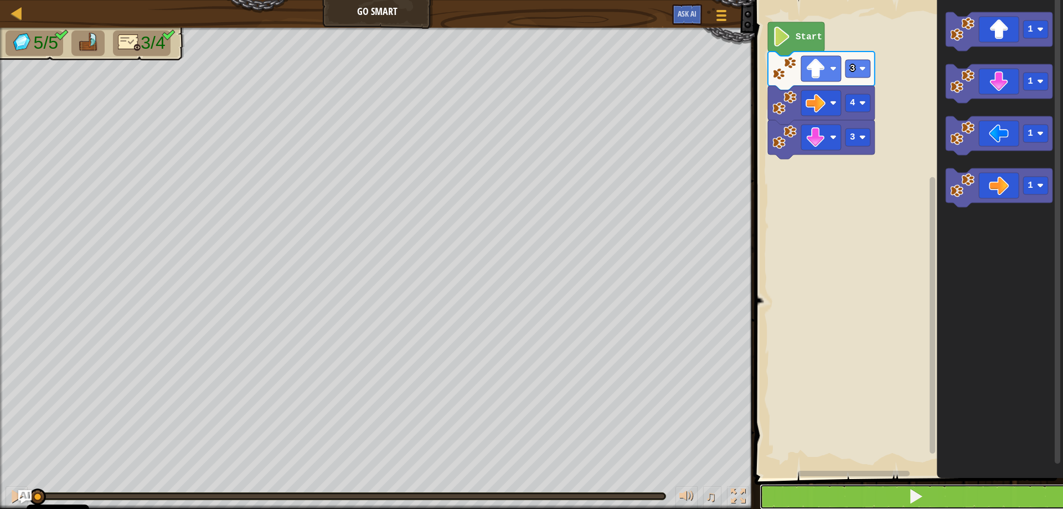
click at [819, 497] on button at bounding box center [916, 496] width 312 height 25
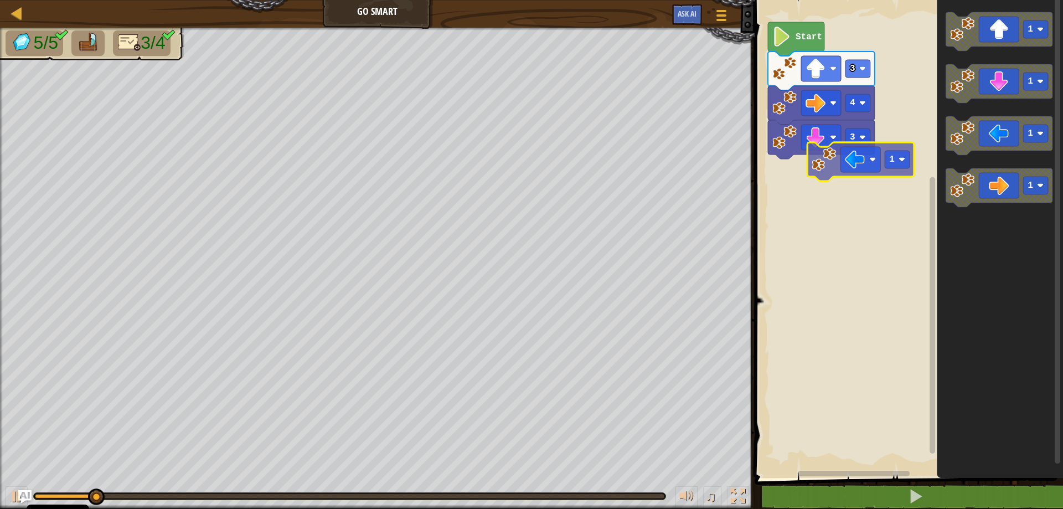
click at [825, 173] on div "3 4 3 Start 1 1 1 1 1" at bounding box center [907, 235] width 312 height 483
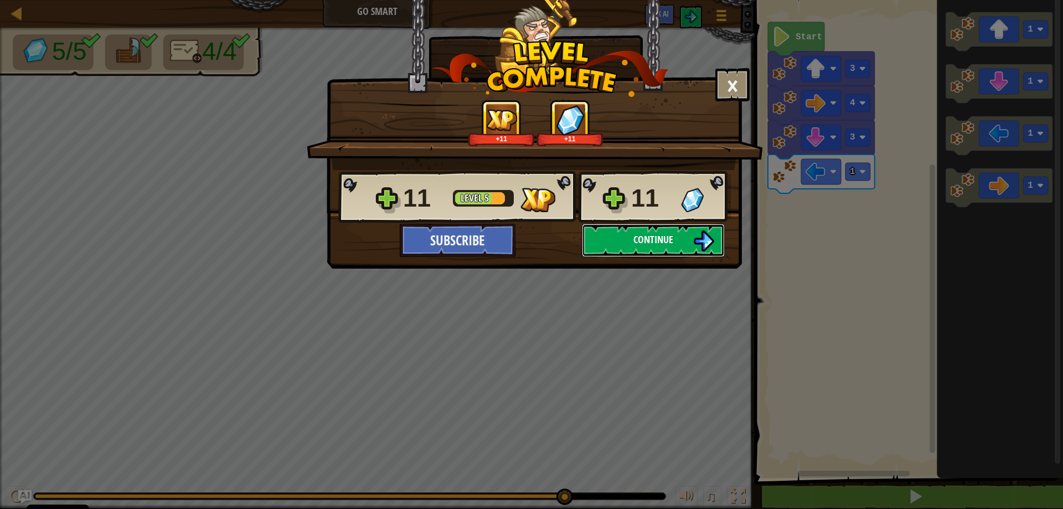
click at [651, 239] on span "Continue" at bounding box center [653, 240] width 40 height 14
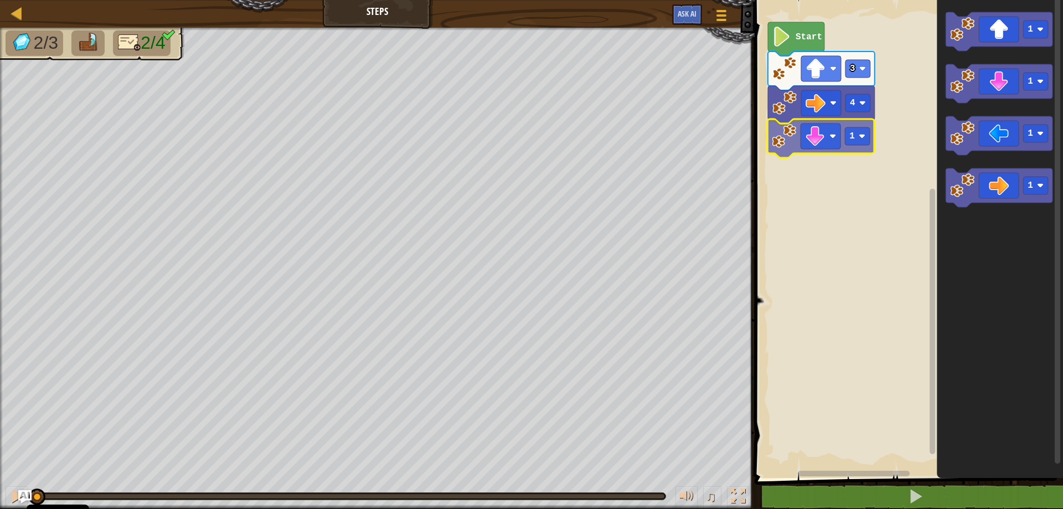
click at [795, 151] on div "4 1 3 Start 1 1 1 1 1" at bounding box center [907, 235] width 312 height 483
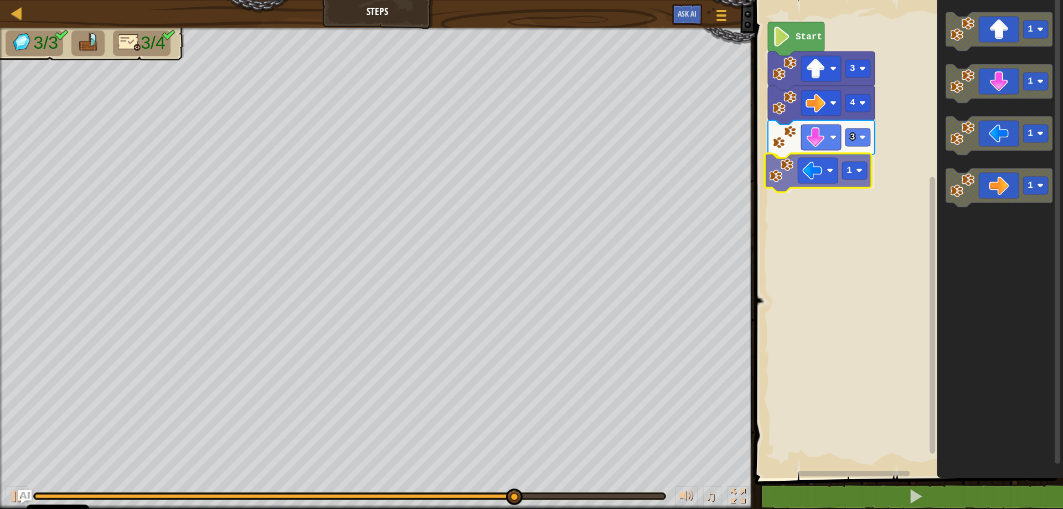
click at [829, 177] on div "Start 3 4 3 1 1 1 1 1 1" at bounding box center [907, 235] width 312 height 483
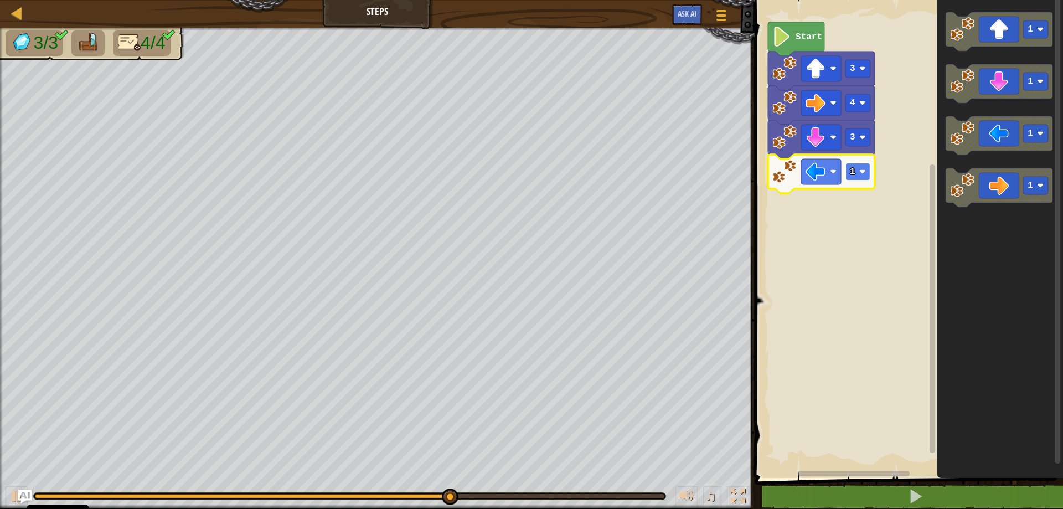
click at [859, 180] on rect "Blockly Workspace" at bounding box center [858, 172] width 25 height 18
click at [859, 177] on rect "Blockly Workspace" at bounding box center [858, 172] width 25 height 18
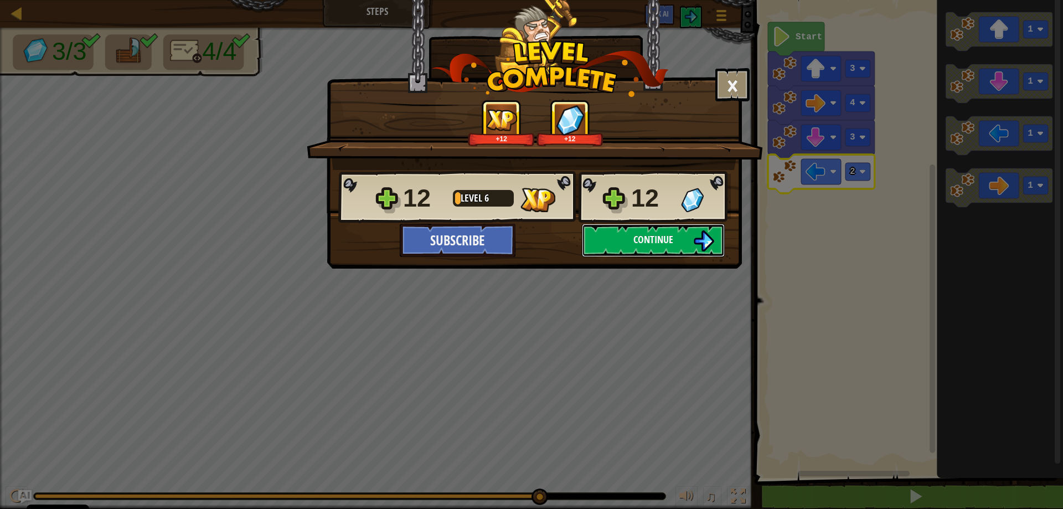
click at [614, 248] on button "Continue" at bounding box center [653, 240] width 143 height 33
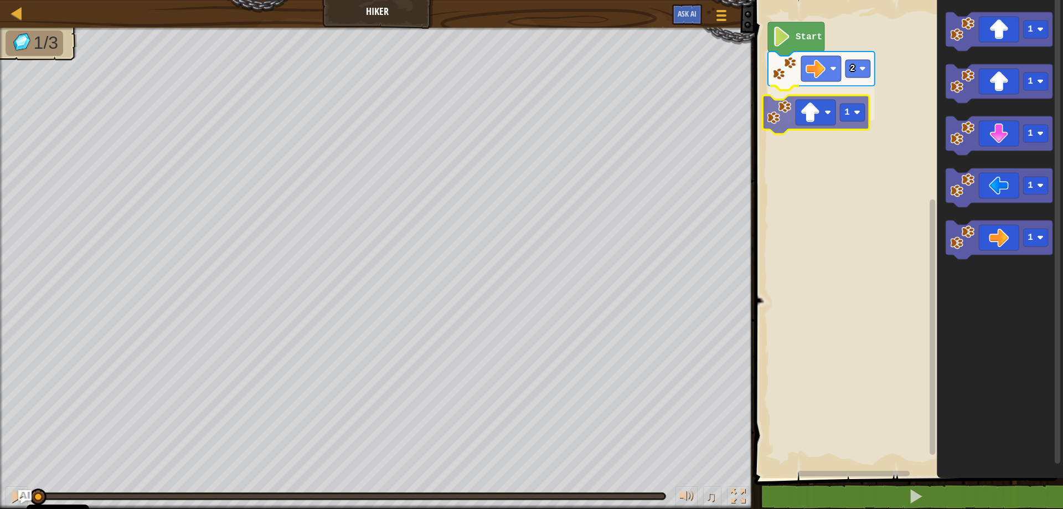
click at [818, 118] on div "2 1 Start 1 1 1 1 1 1" at bounding box center [907, 235] width 312 height 483
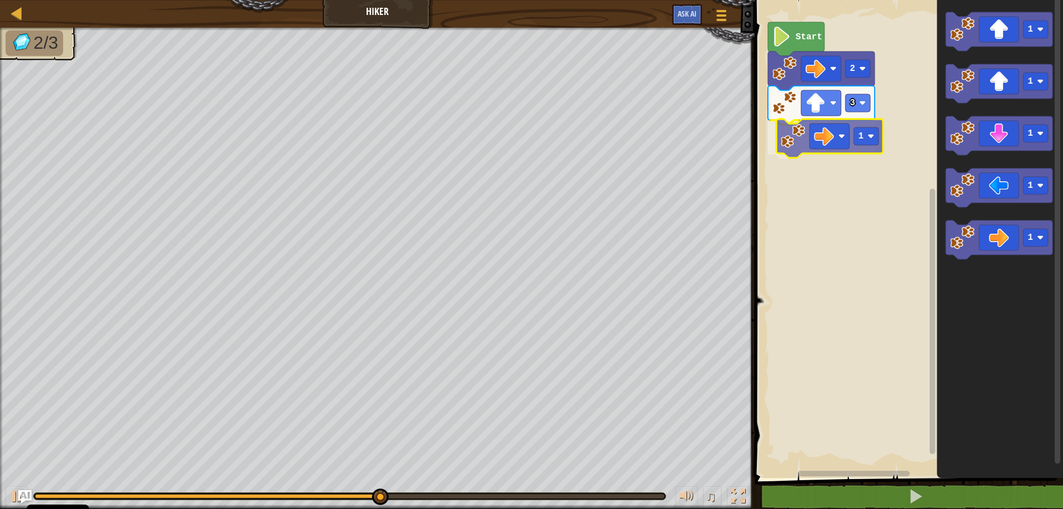
click at [839, 133] on div "Start 2 3 1 1 1 1 1 1 1" at bounding box center [907, 235] width 312 height 483
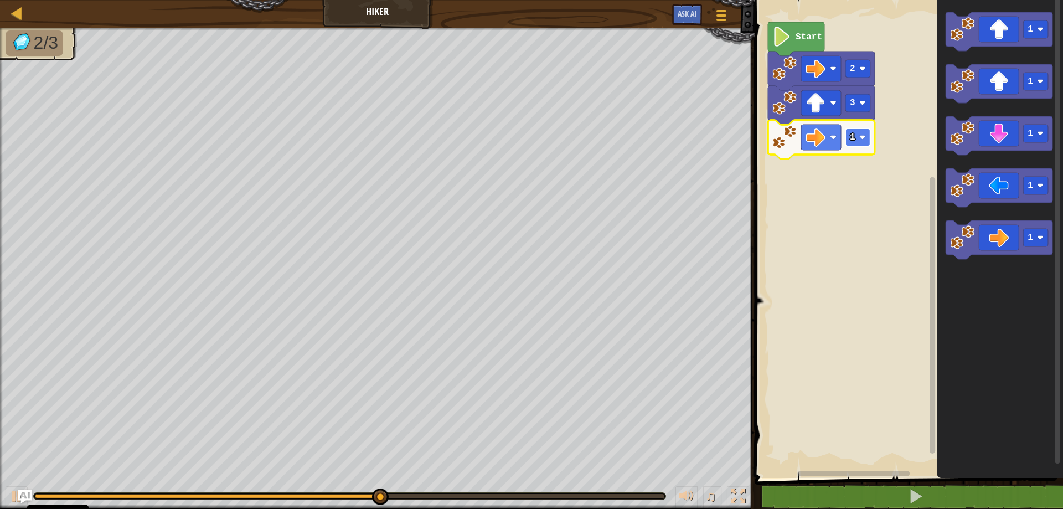
click at [867, 134] on rect "Blockly Workspace" at bounding box center [858, 137] width 25 height 18
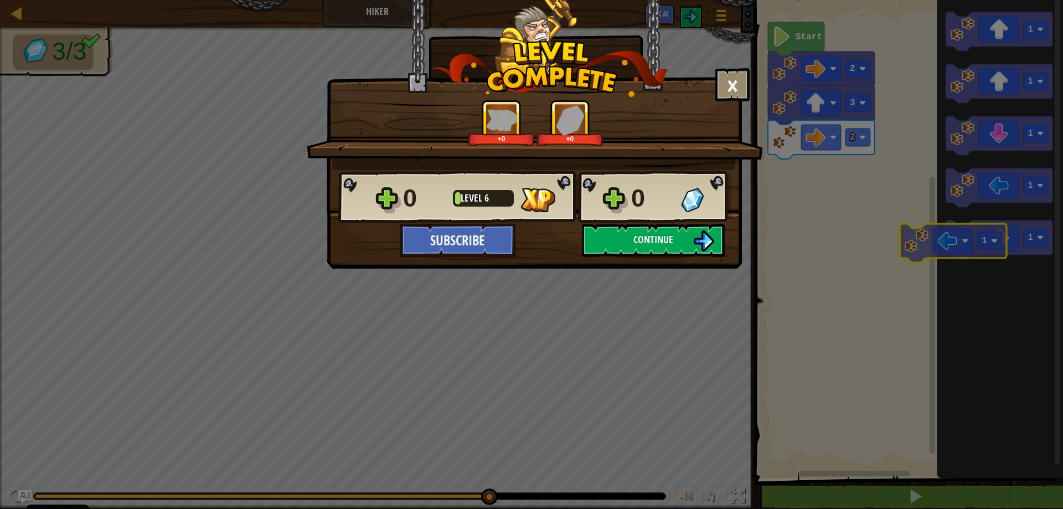
click at [1006, 1] on body "Cookie Policy CodeCombat uses a few essential and non-essential cookies. Privac…" at bounding box center [531, 0] width 1063 height 1
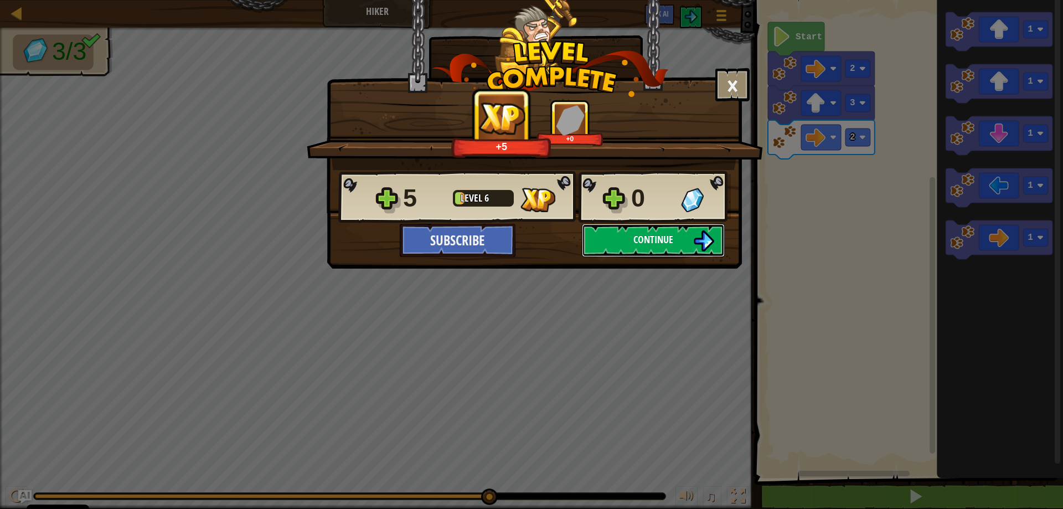
click at [656, 235] on span "Continue" at bounding box center [653, 240] width 40 height 14
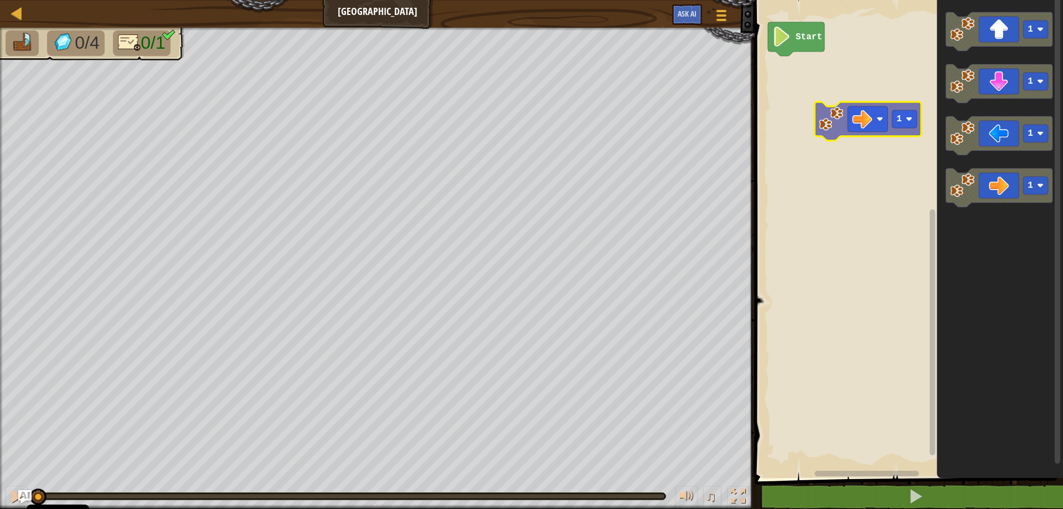
click at [816, 75] on div "Start 1 1 1 1 1" at bounding box center [907, 235] width 312 height 483
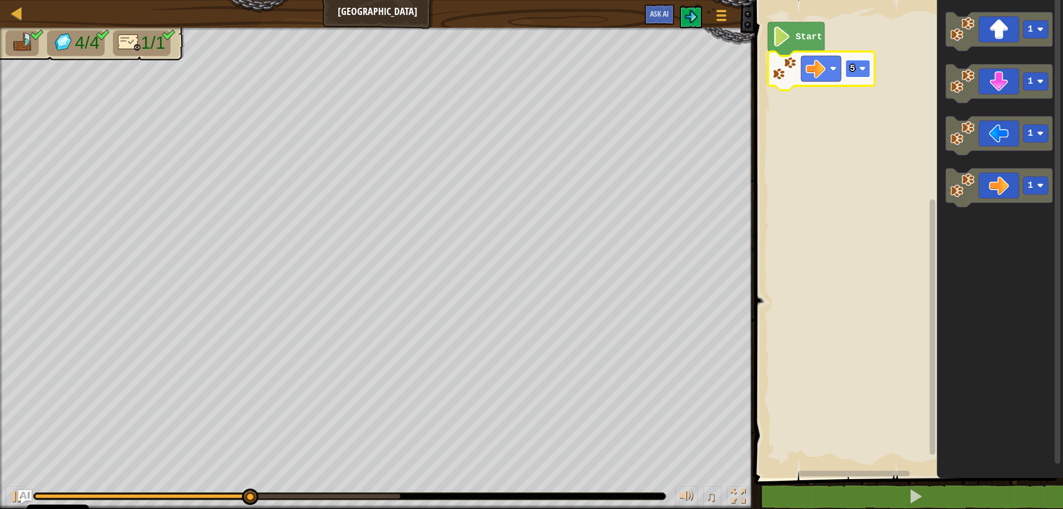
click at [854, 68] on text "5" at bounding box center [853, 69] width 6 height 10
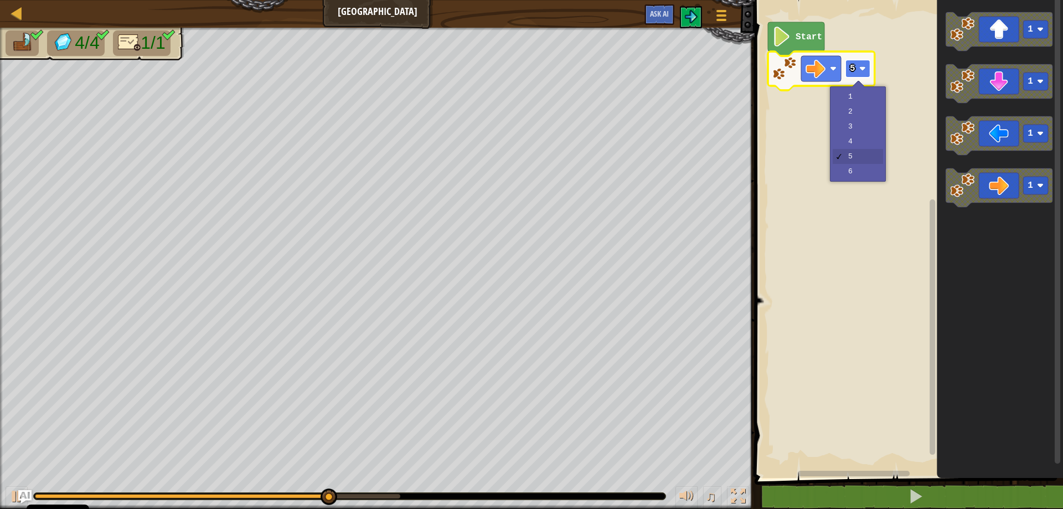
click at [852, 69] on text "5" at bounding box center [853, 69] width 6 height 10
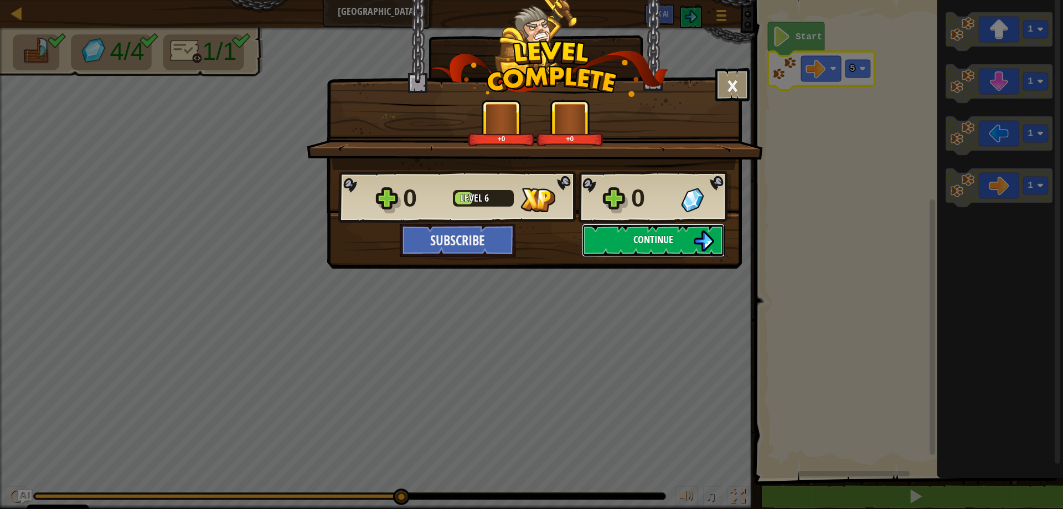
click at [625, 238] on button "Continue" at bounding box center [653, 240] width 143 height 33
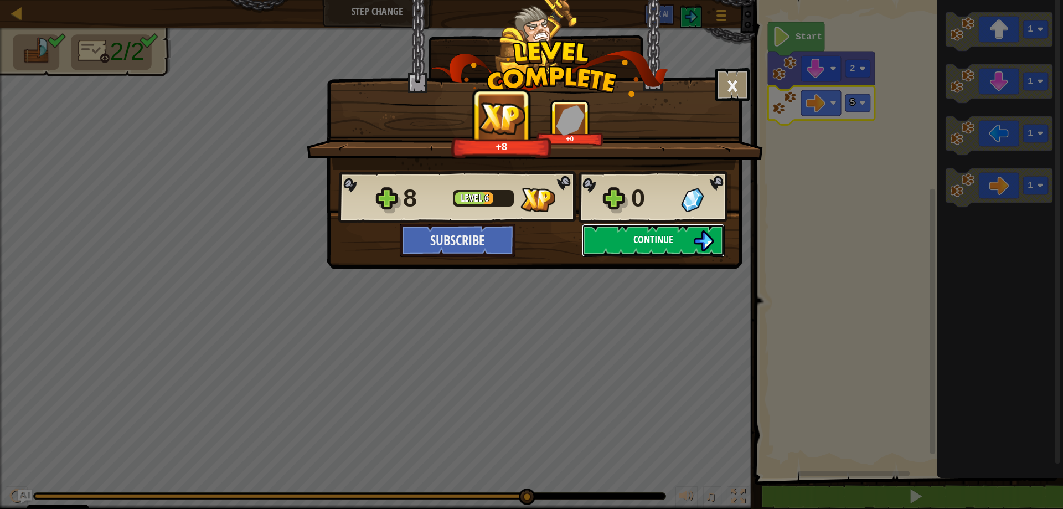
click at [648, 250] on button "Continue" at bounding box center [653, 240] width 143 height 33
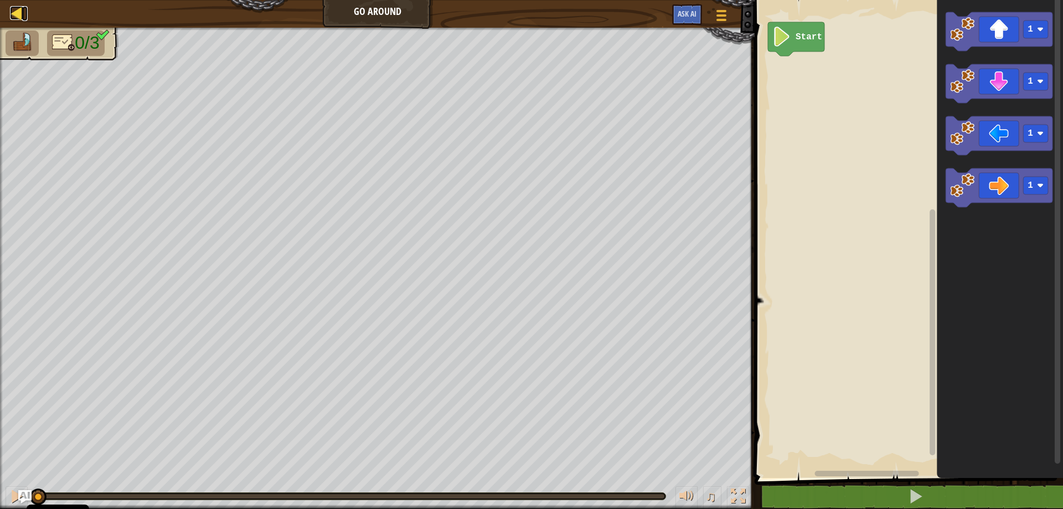
click at [14, 20] on div at bounding box center [17, 13] width 14 height 14
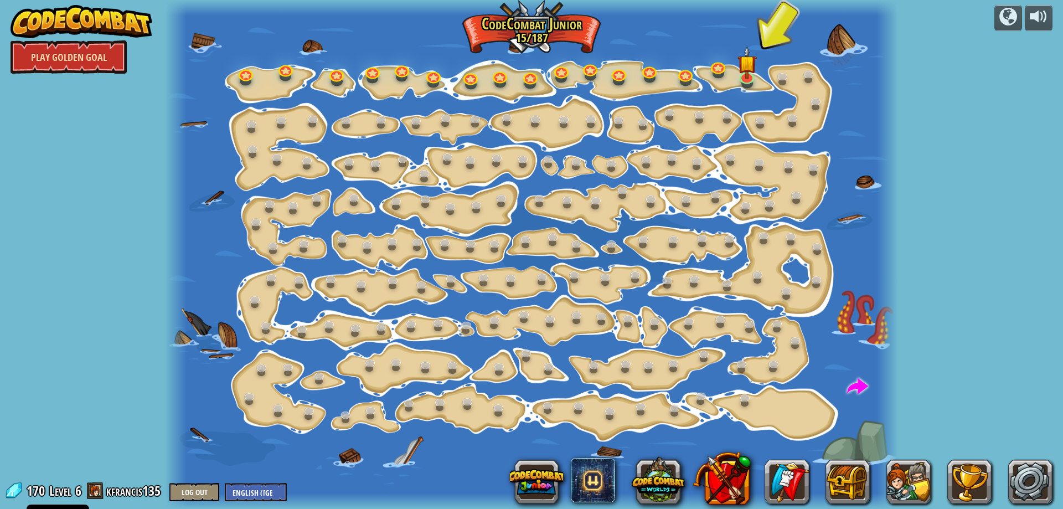
click at [79, 63] on link "Play Golden Goal" at bounding box center [69, 56] width 116 height 33
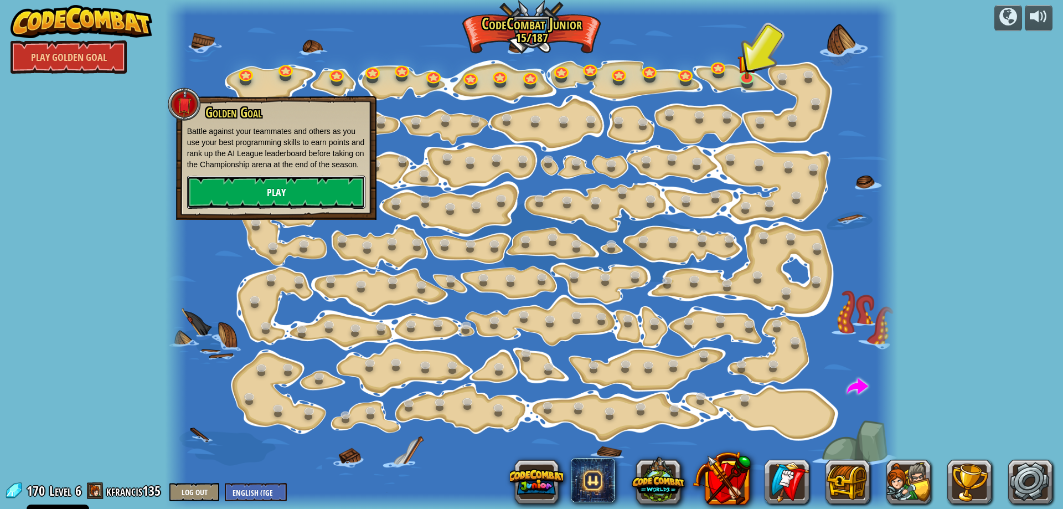
click at [256, 194] on link "Play" at bounding box center [276, 192] width 178 height 33
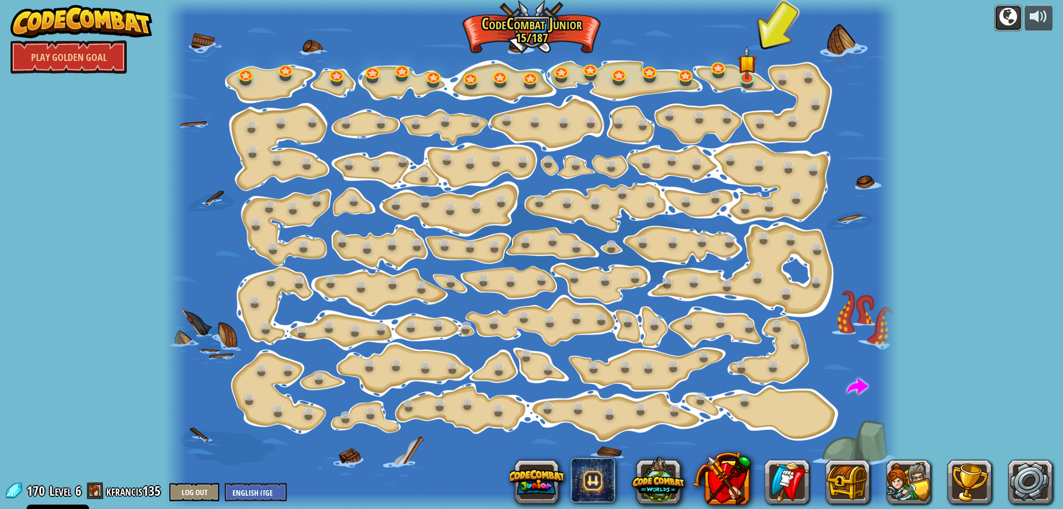
click at [1009, 22] on div at bounding box center [1008, 17] width 18 height 18
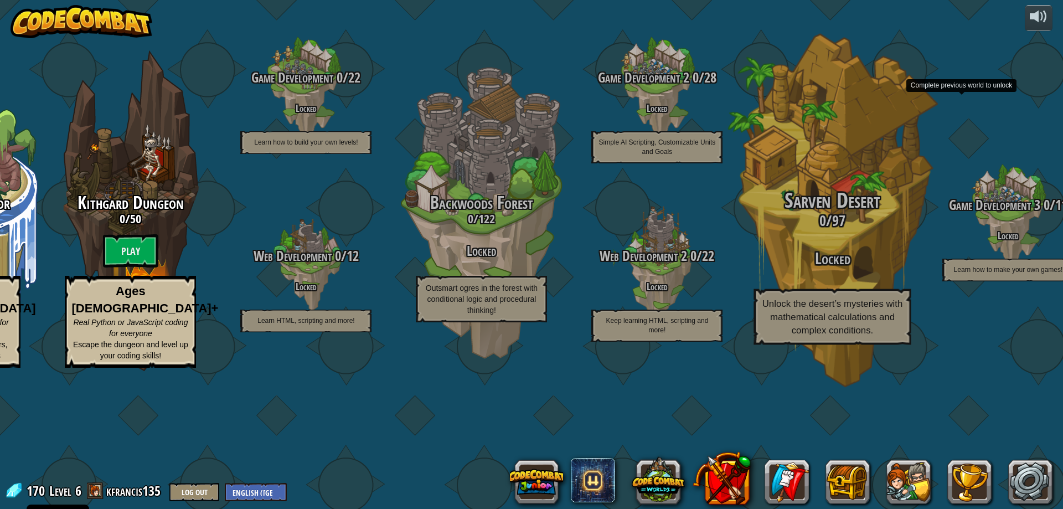
click at [930, 314] on div "CodeCombat Junior 15 / 187 Play Ages 5-8 Blocks or simple text coding for begin…" at bounding box center [465, 254] width 1196 height 509
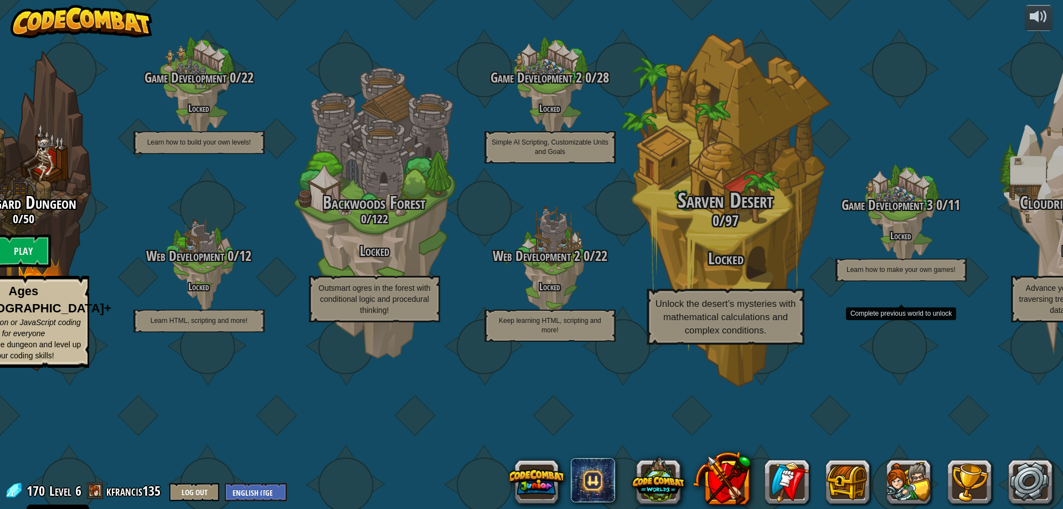
click at [743, 293] on div "Sarven Desert 0 / 97 Locked Unlock the desert’s mysteries with mathematical cal…" at bounding box center [725, 267] width 210 height 156
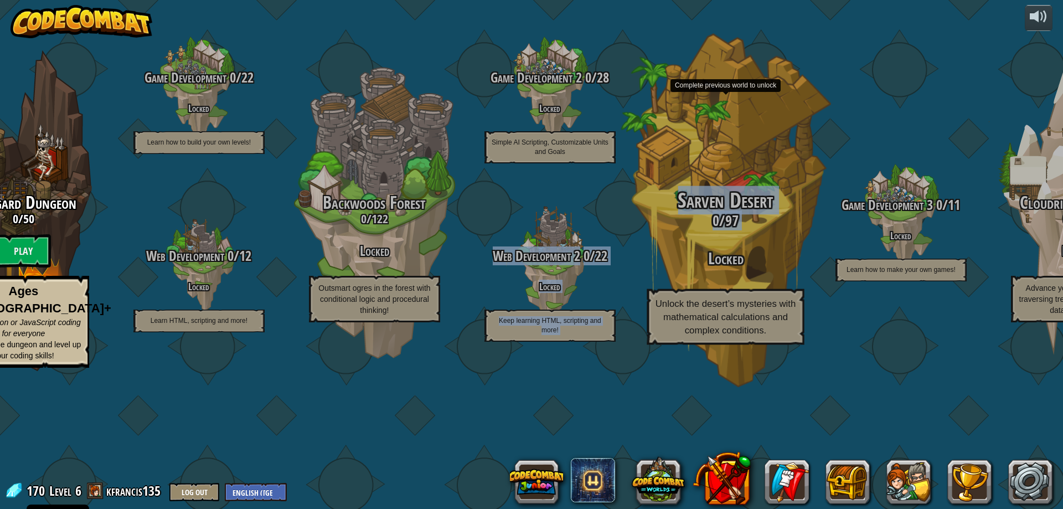
drag, startPoint x: 576, startPoint y: 310, endPoint x: 703, endPoint y: 323, distance: 128.1
click at [703, 323] on div "CodeCombat Junior 15 / 187 Play Ages 5-8 Blocks or simple text coding for begin…" at bounding box center [411, 254] width 1303 height 509
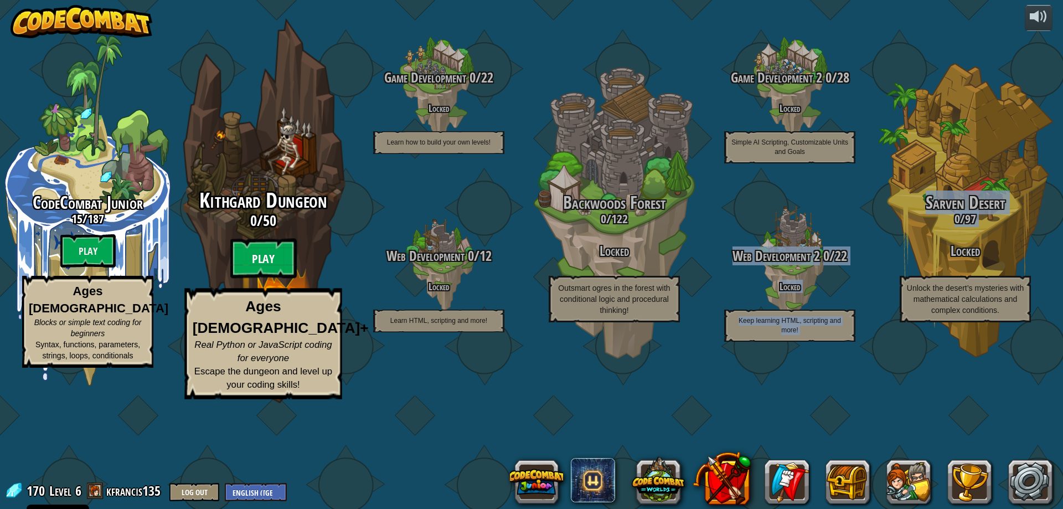
click at [246, 279] on btn "Play" at bounding box center [263, 259] width 66 height 40
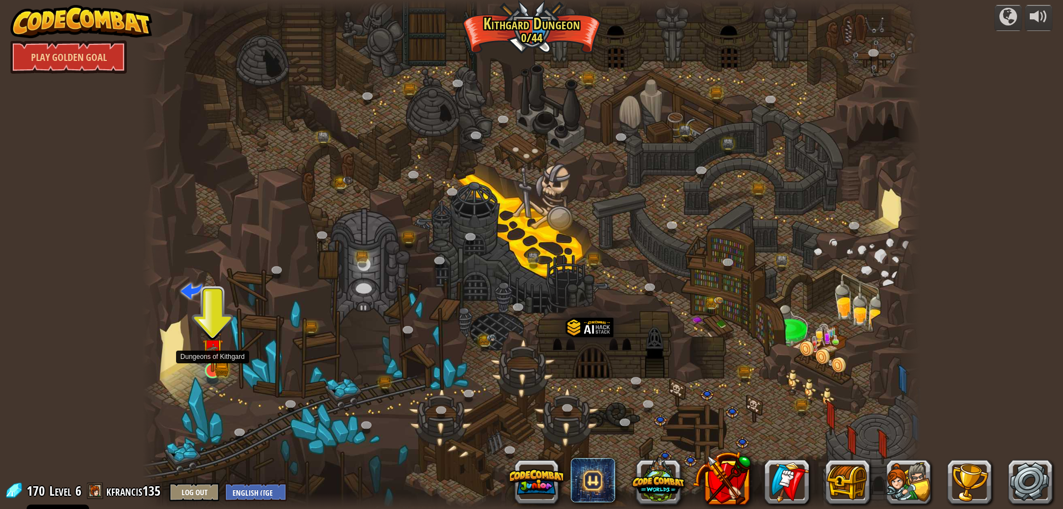
click at [207, 355] on img at bounding box center [213, 349] width 12 height 12
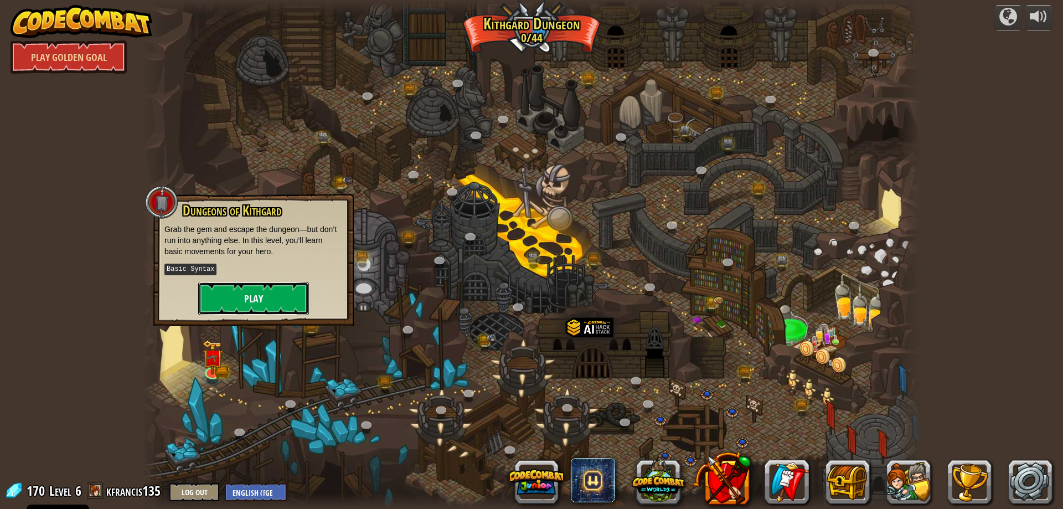
click at [257, 292] on button "Play" at bounding box center [253, 298] width 111 height 33
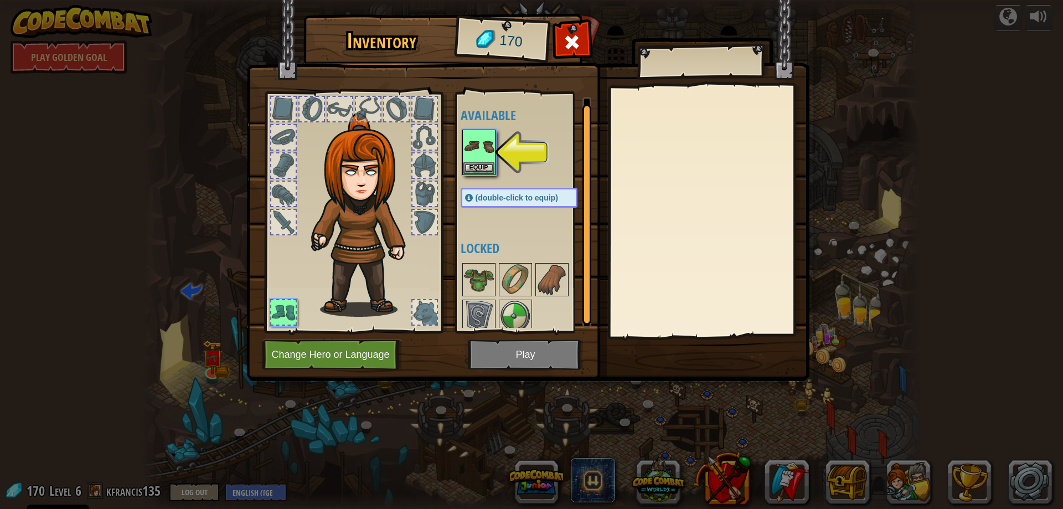
scroll to position [7, 0]
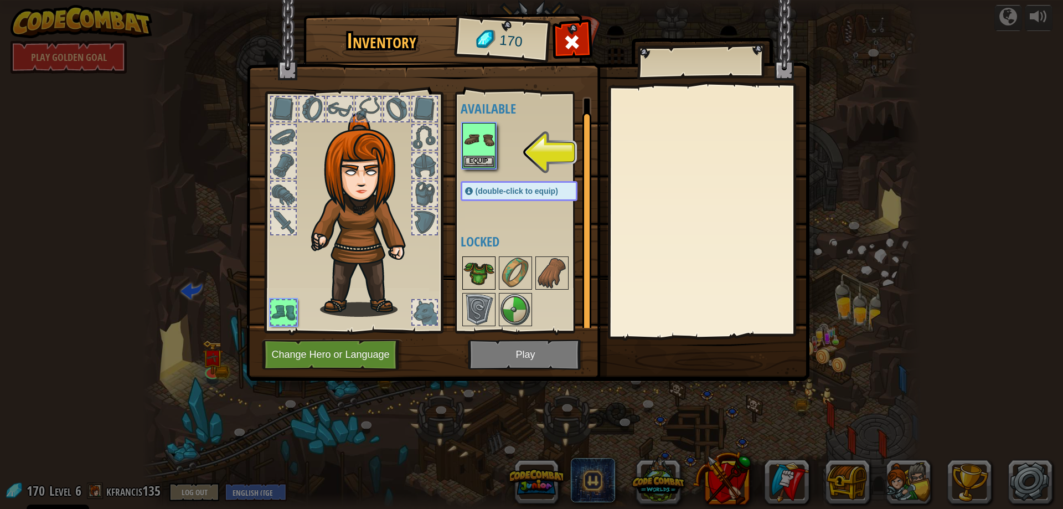
click at [466, 281] on img at bounding box center [478, 272] width 31 height 31
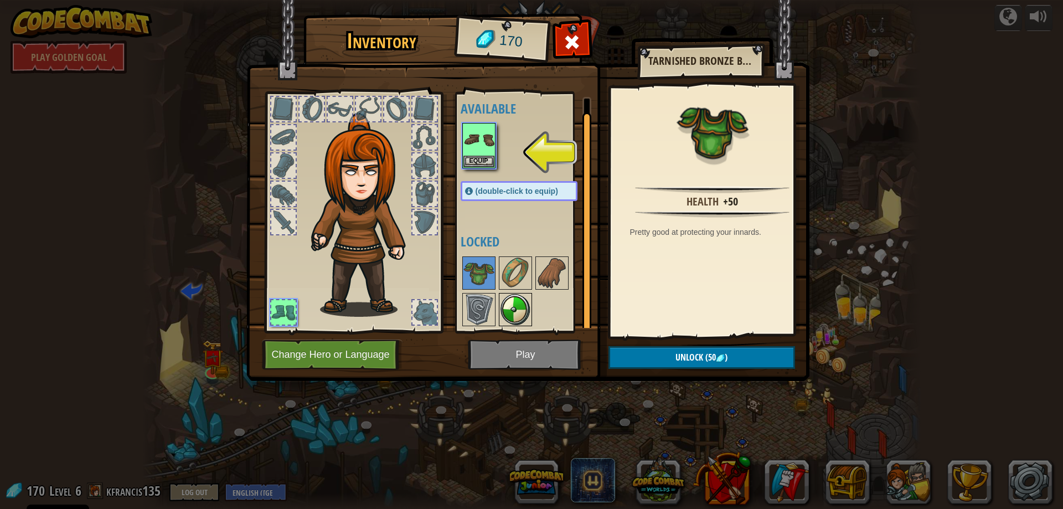
click at [522, 317] on img at bounding box center [515, 309] width 31 height 31
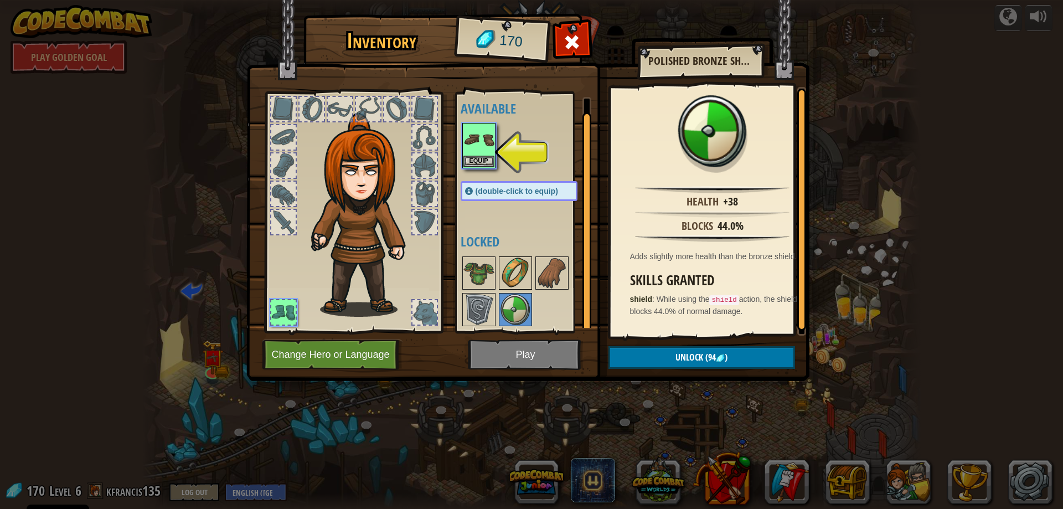
click at [508, 285] on img at bounding box center [515, 272] width 31 height 31
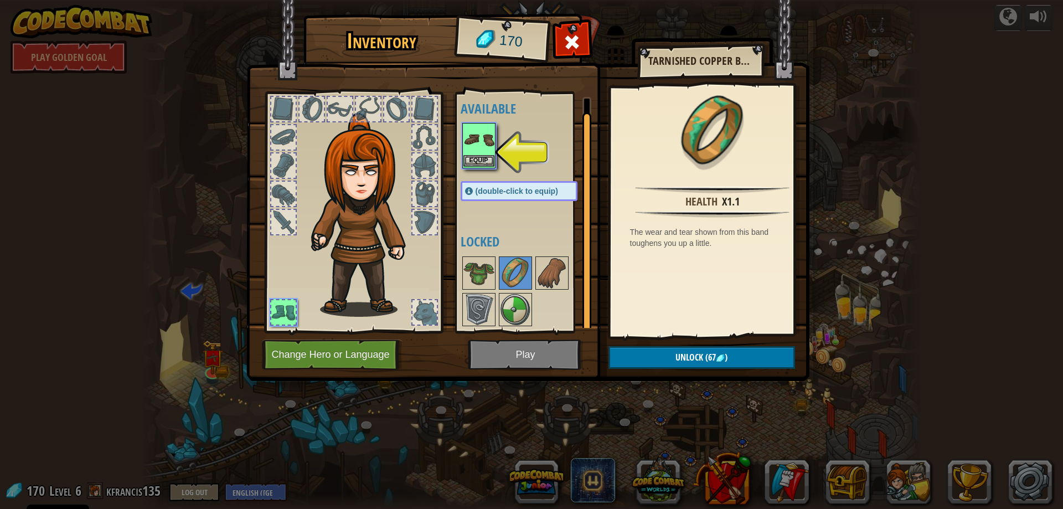
click at [476, 141] on img at bounding box center [478, 139] width 31 height 31
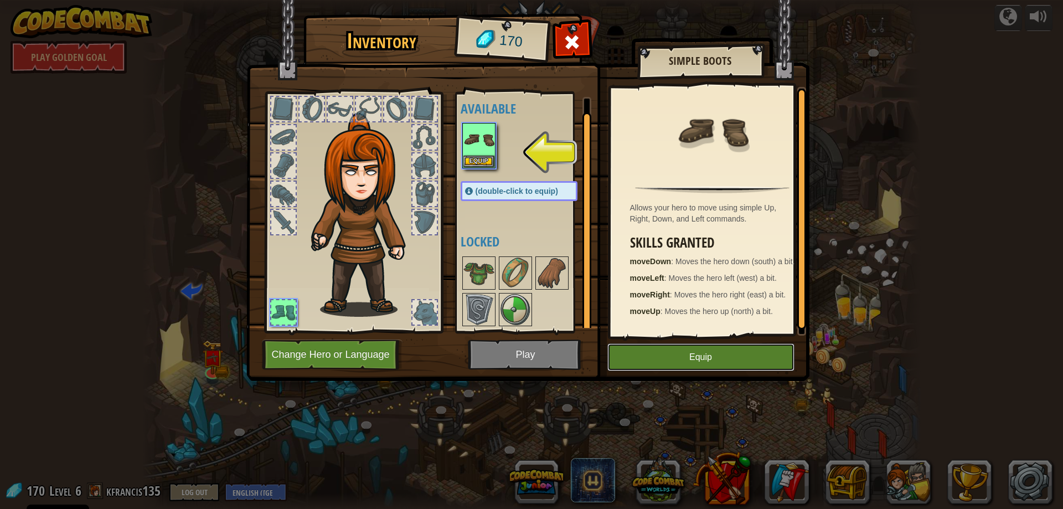
click at [689, 349] on button "Equip" at bounding box center [700, 357] width 187 height 28
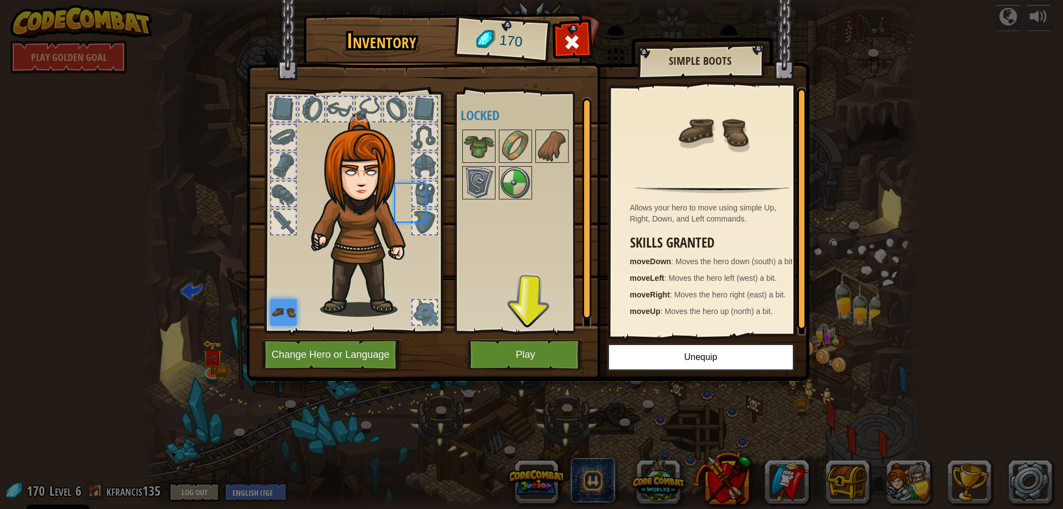
scroll to position [0, 0]
click at [420, 178] on div at bounding box center [424, 165] width 27 height 27
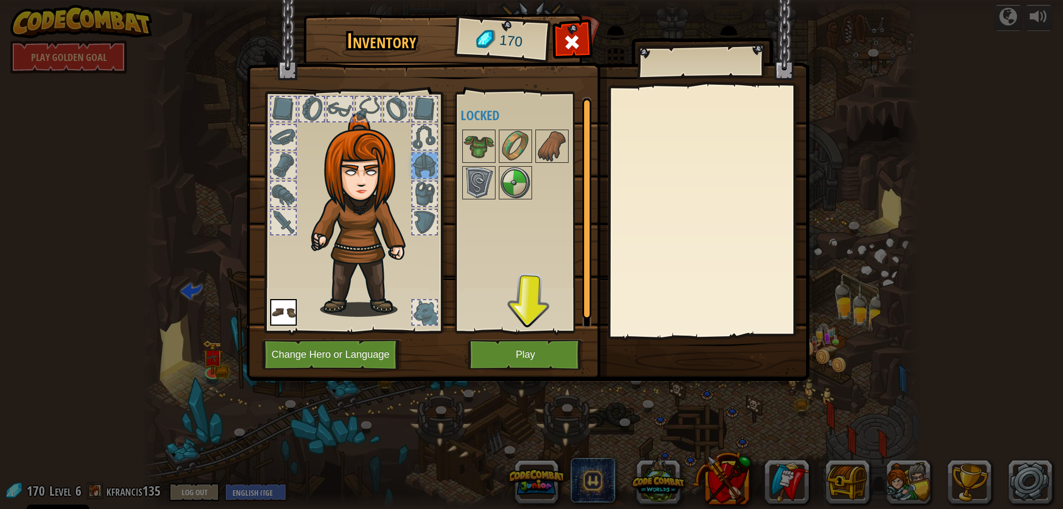
click at [419, 166] on div at bounding box center [425, 165] width 24 height 24
drag, startPoint x: 389, startPoint y: 166, endPoint x: 375, endPoint y: 200, distance: 37.0
click at [375, 200] on img at bounding box center [365, 215] width 119 height 204
click at [280, 189] on div at bounding box center [283, 194] width 24 height 24
click at [293, 153] on div at bounding box center [283, 165] width 24 height 24
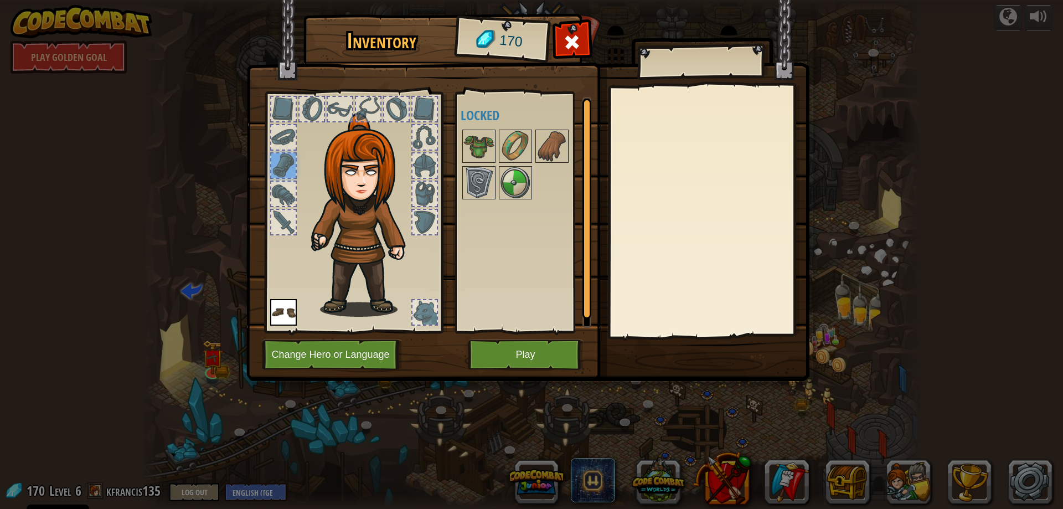
click at [299, 137] on img at bounding box center [358, 202] width 168 height 228
click at [292, 120] on div at bounding box center [283, 109] width 24 height 24
click at [287, 128] on div at bounding box center [283, 137] width 24 height 24
drag, startPoint x: 286, startPoint y: 109, endPoint x: 325, endPoint y: 108, distance: 39.3
click at [288, 108] on div at bounding box center [283, 109] width 24 height 24
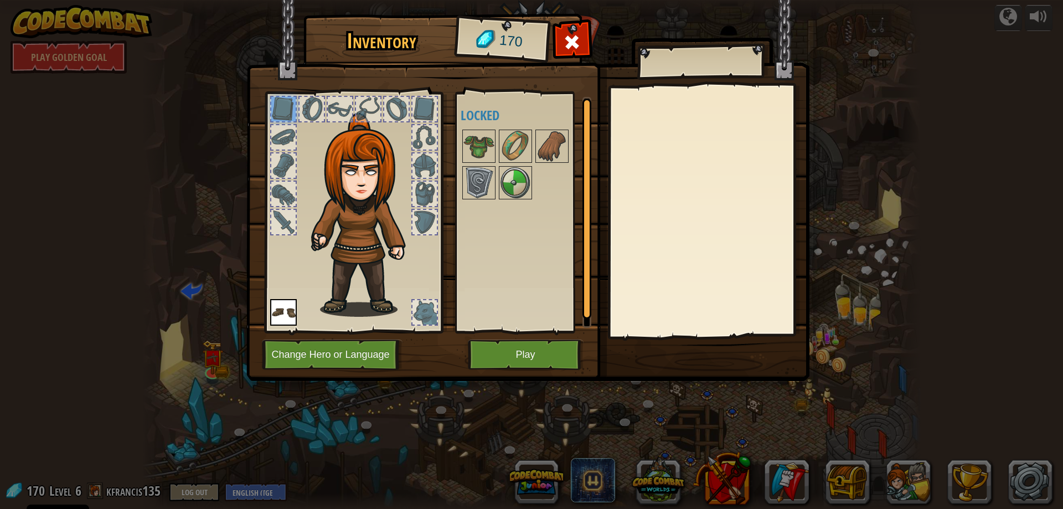
click at [328, 109] on div at bounding box center [340, 109] width 24 height 24
drag, startPoint x: 339, startPoint y: 130, endPoint x: 339, endPoint y: 146, distance: 16.1
click at [339, 138] on img at bounding box center [365, 215] width 119 height 204
drag, startPoint x: 339, startPoint y: 146, endPoint x: 340, endPoint y: 154, distance: 7.8
click at [339, 149] on img at bounding box center [365, 215] width 119 height 204
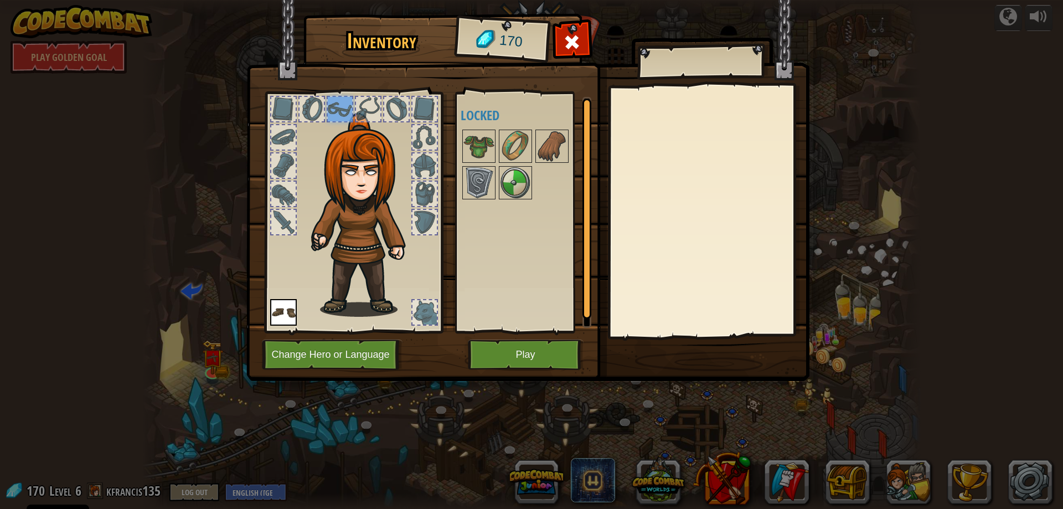
drag, startPoint x: 340, startPoint y: 154, endPoint x: 341, endPoint y: 171, distance: 16.6
click at [341, 164] on img at bounding box center [365, 215] width 119 height 204
click at [333, 202] on img at bounding box center [365, 215] width 119 height 204
click at [297, 260] on div at bounding box center [353, 209] width 183 height 249
click at [289, 323] on img at bounding box center [283, 312] width 27 height 27
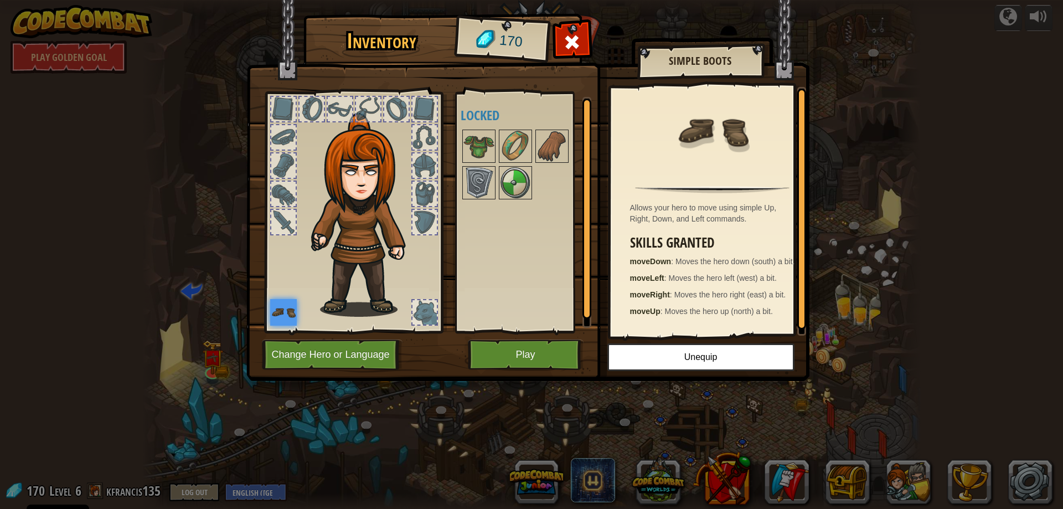
click at [289, 316] on img at bounding box center [283, 312] width 27 height 27
click at [429, 312] on div at bounding box center [425, 312] width 24 height 24
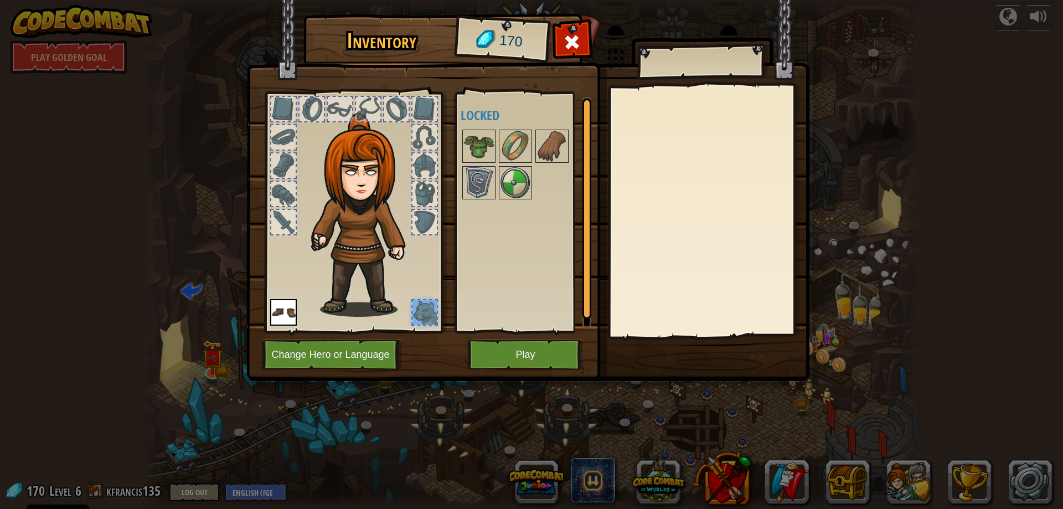
click at [424, 228] on div at bounding box center [425, 222] width 24 height 24
click at [424, 192] on div at bounding box center [425, 194] width 24 height 24
click at [425, 178] on div at bounding box center [424, 165] width 27 height 27
click at [425, 161] on div at bounding box center [425, 165] width 24 height 24
click at [504, 353] on button "Play" at bounding box center [526, 354] width 116 height 30
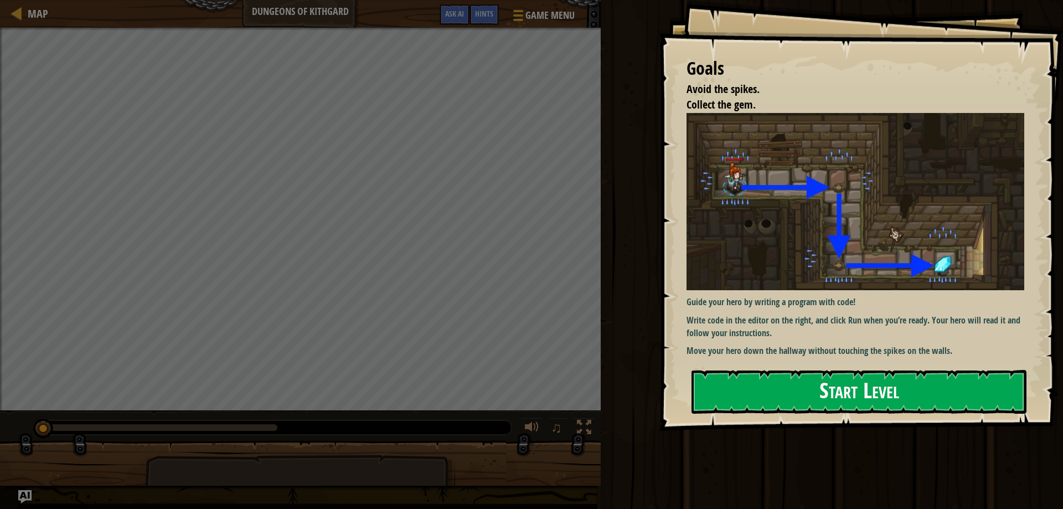
click at [739, 387] on button "Start Level" at bounding box center [859, 392] width 335 height 44
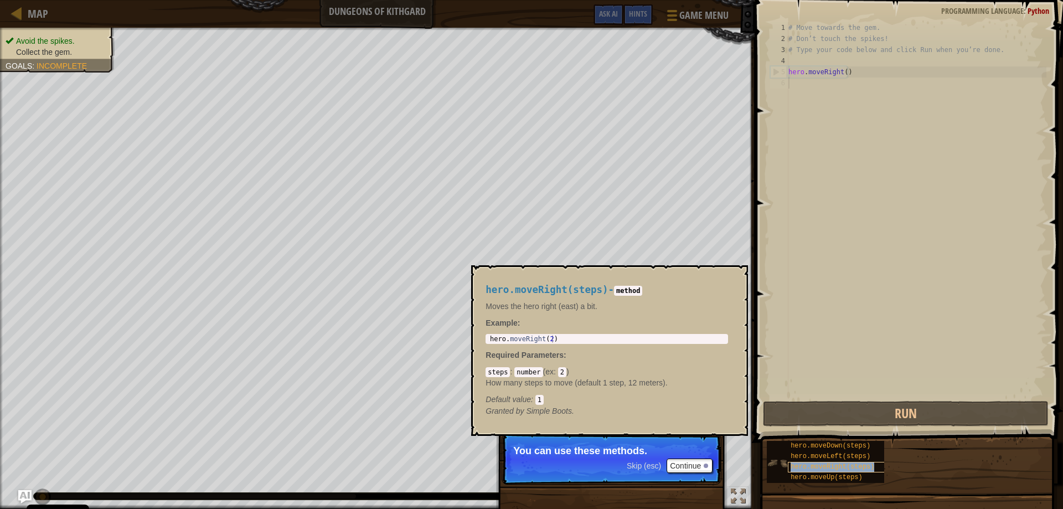
click at [819, 463] on span "hero.moveRight(steps)" at bounding box center [833, 467] width 84 height 8
click at [817, 458] on span "hero.moveLeft(steps)" at bounding box center [831, 456] width 80 height 8
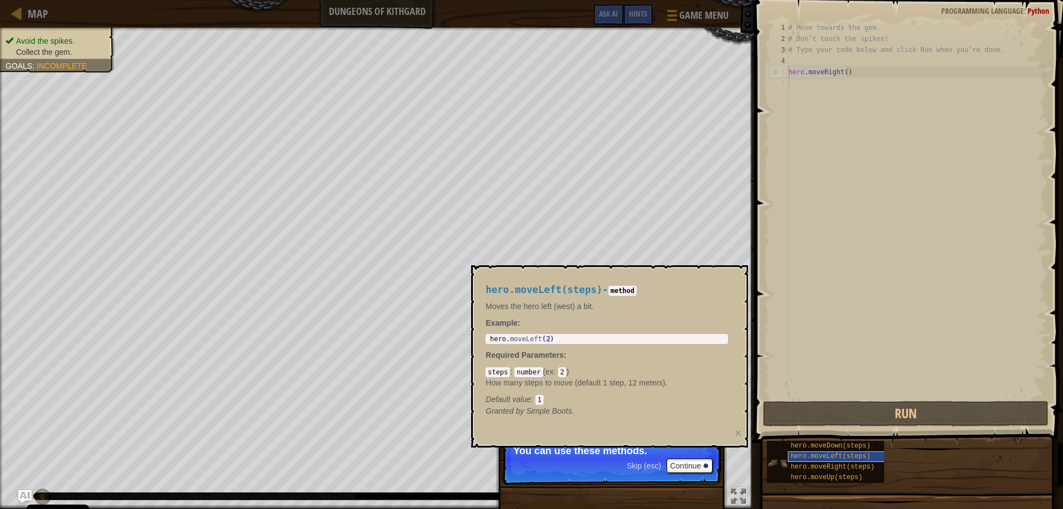
scroll to position [5, 0]
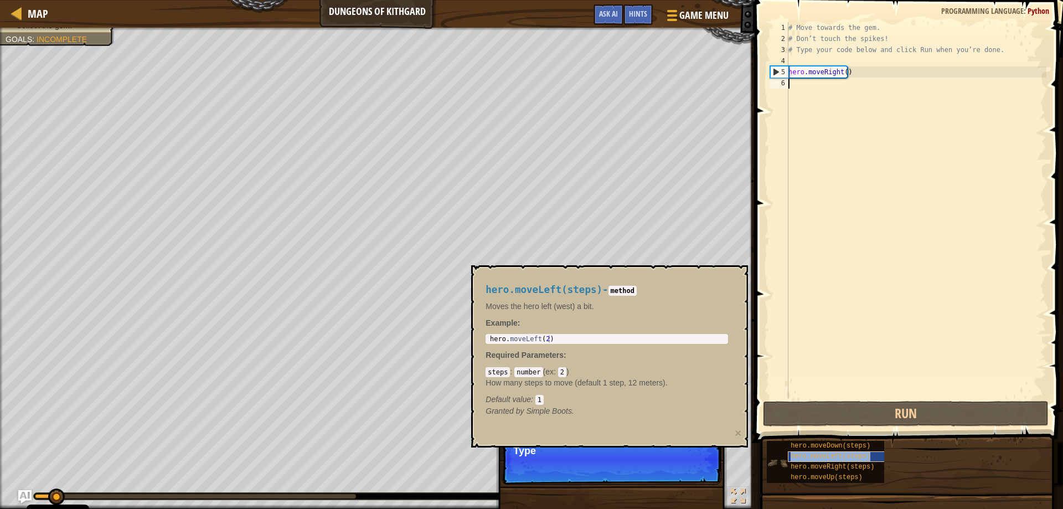
click at [806, 456] on span "hero.moveLeft(steps)" at bounding box center [831, 456] width 80 height 8
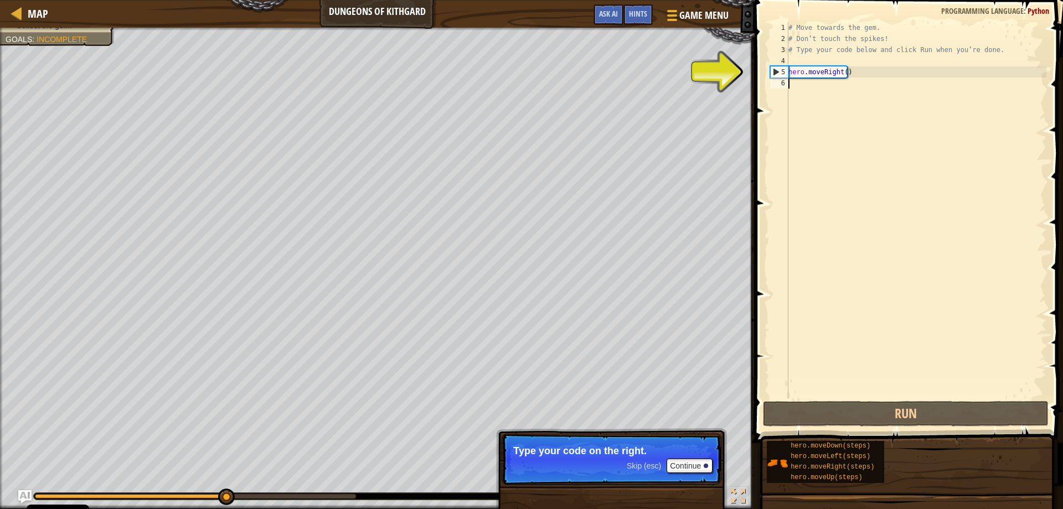
click at [815, 86] on div "# Move towards the gem. # Don’t touch the spikes! # Type your code below and cl…" at bounding box center [916, 221] width 260 height 399
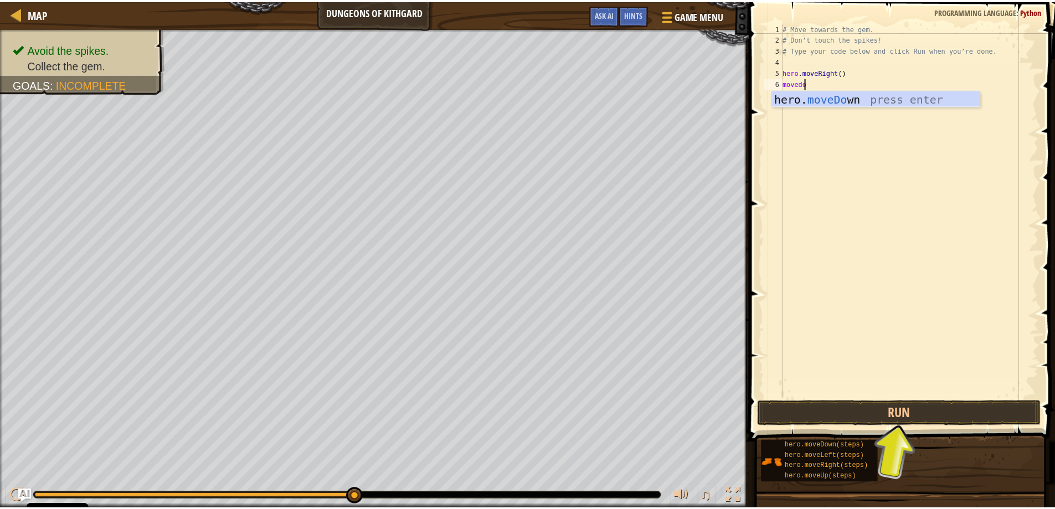
scroll to position [5, 2]
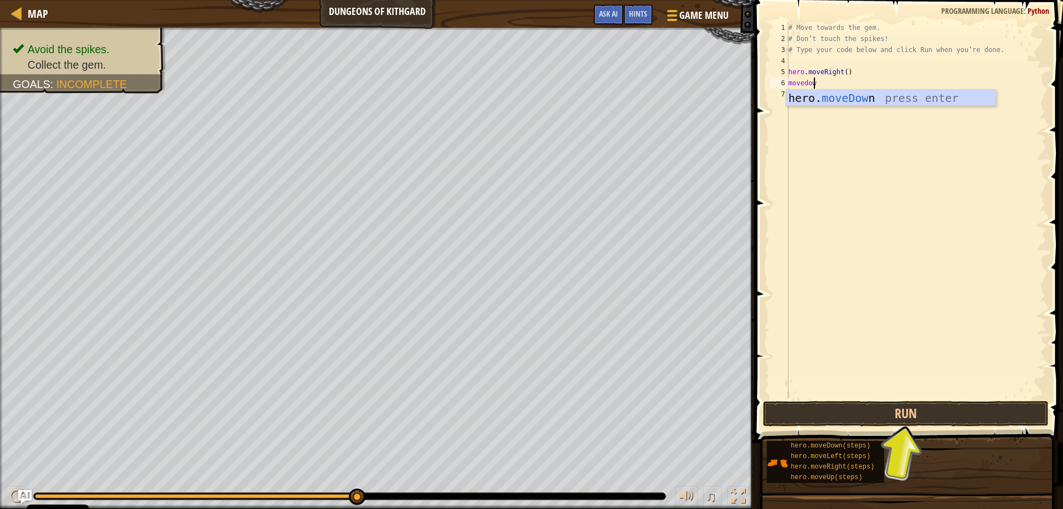
type textarea "movedown"
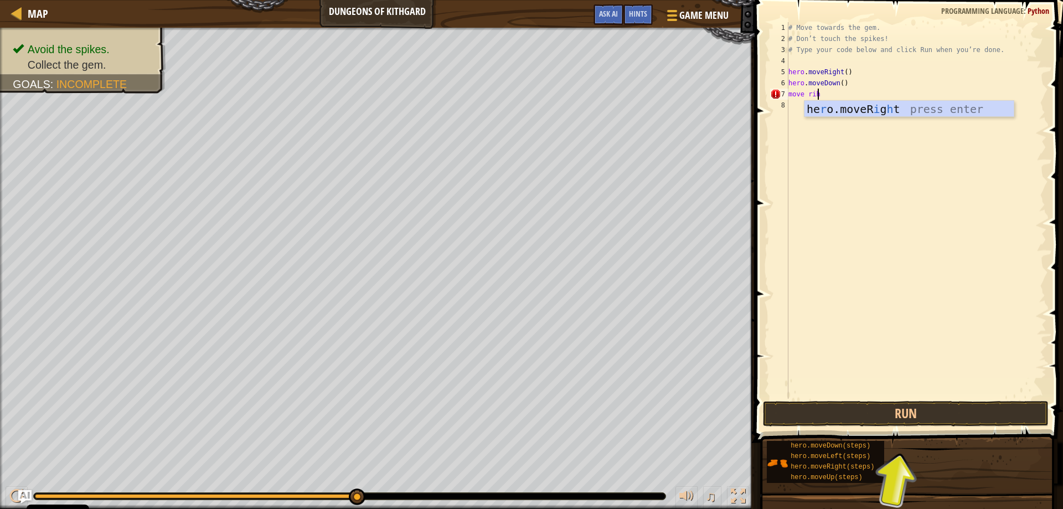
type textarea "move hero.moveRight()"
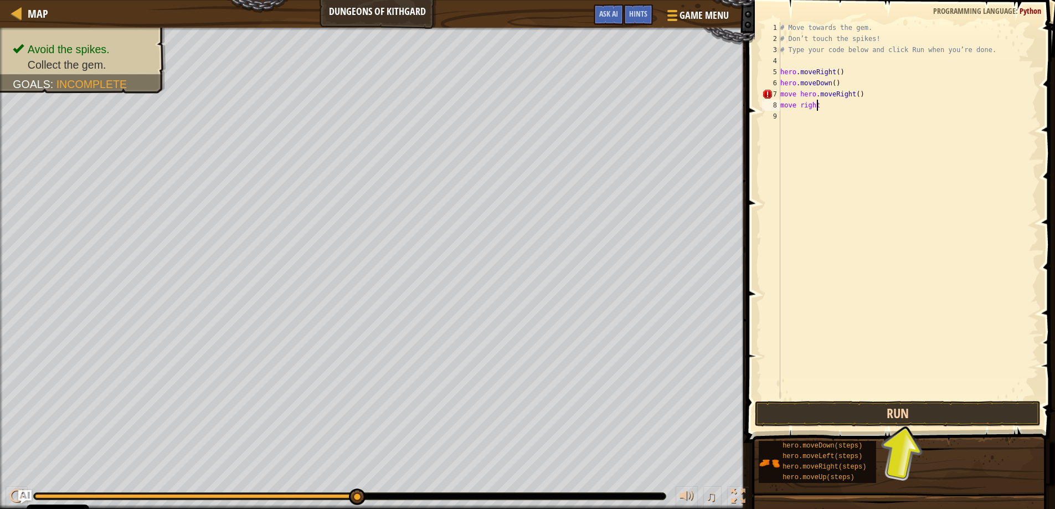
type textarea "move right"
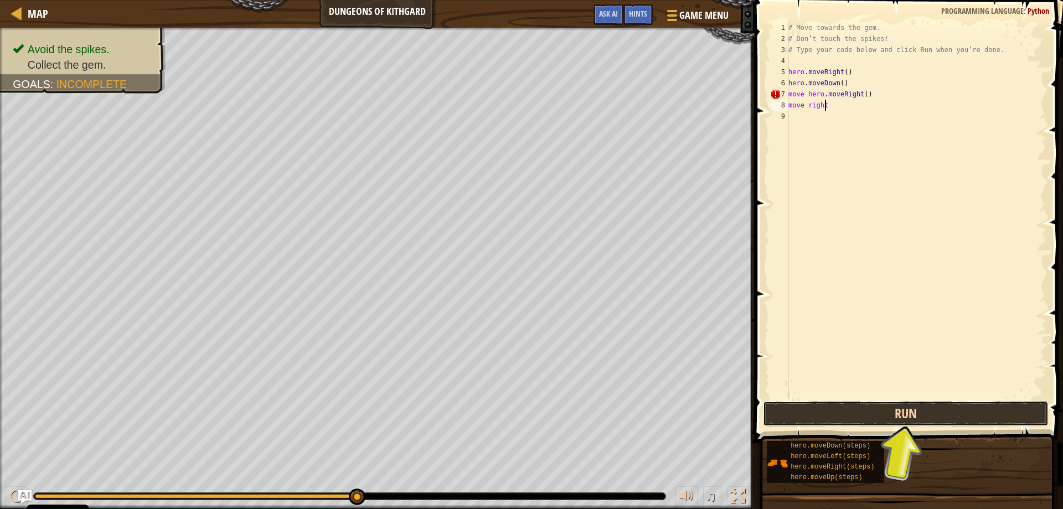
click at [878, 412] on button "Run" at bounding box center [906, 413] width 286 height 25
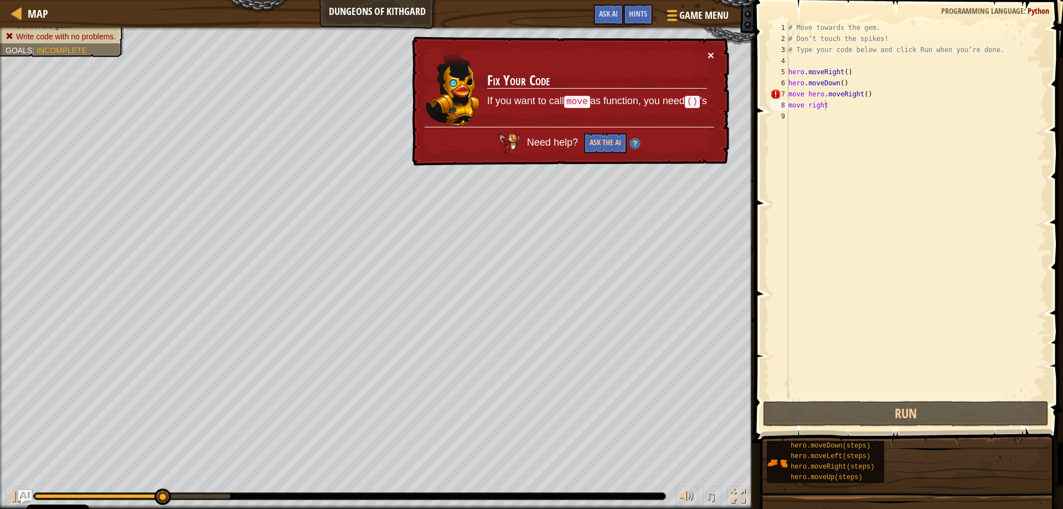
click at [708, 50] on button "×" at bounding box center [711, 55] width 7 height 12
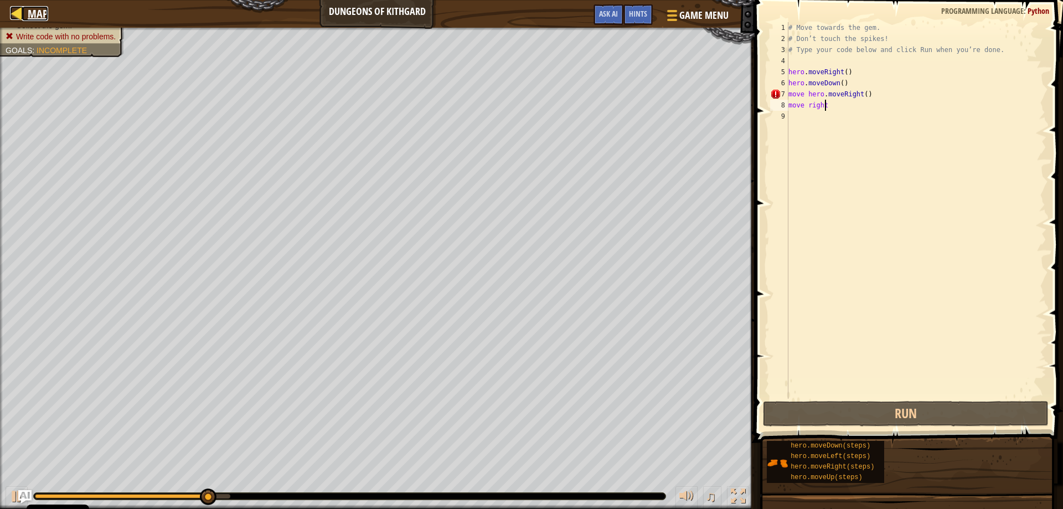
click at [11, 6] on div at bounding box center [17, 13] width 14 height 14
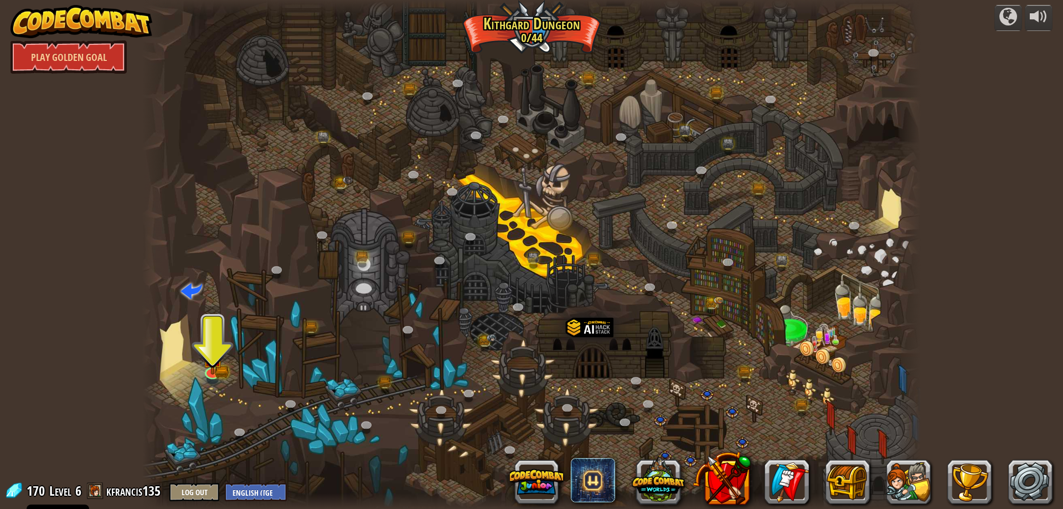
click at [997, 32] on div "powered by Play Golden Goal Twisted Canyon (Locked) Challenge: collect the most…" at bounding box center [531, 254] width 1063 height 509
click at [1000, 19] on div at bounding box center [1008, 17] width 18 height 18
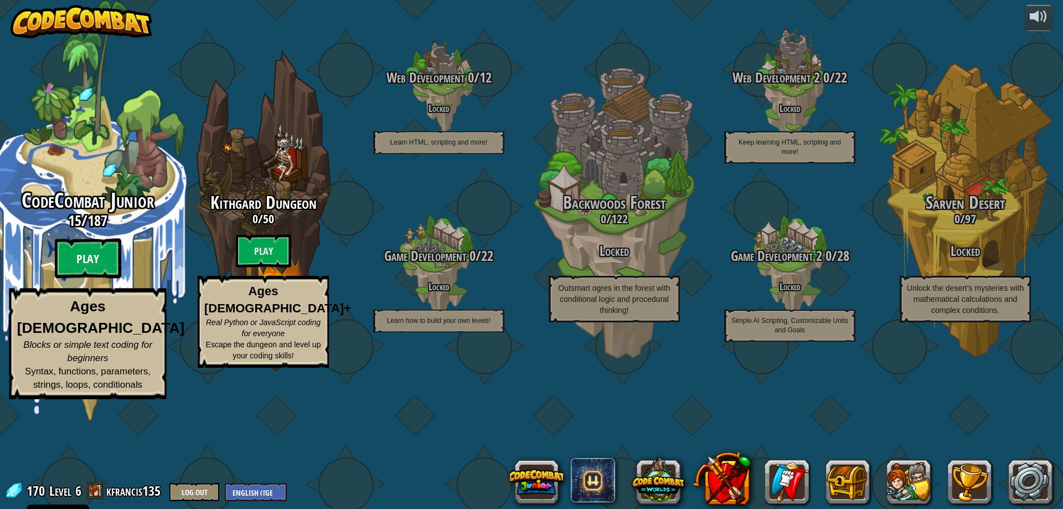
click at [88, 279] on btn "Play" at bounding box center [88, 259] width 66 height 40
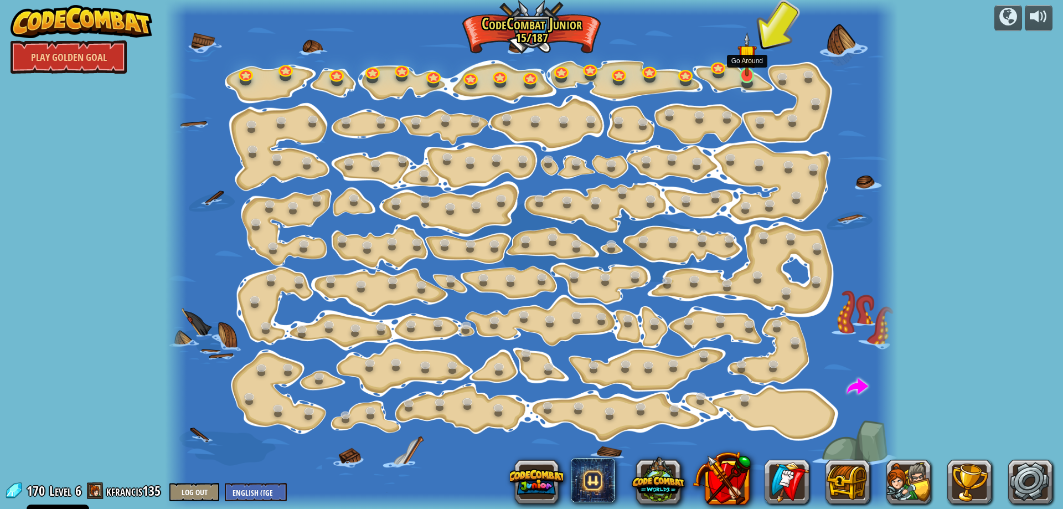
click at [744, 70] on img at bounding box center [747, 54] width 19 height 44
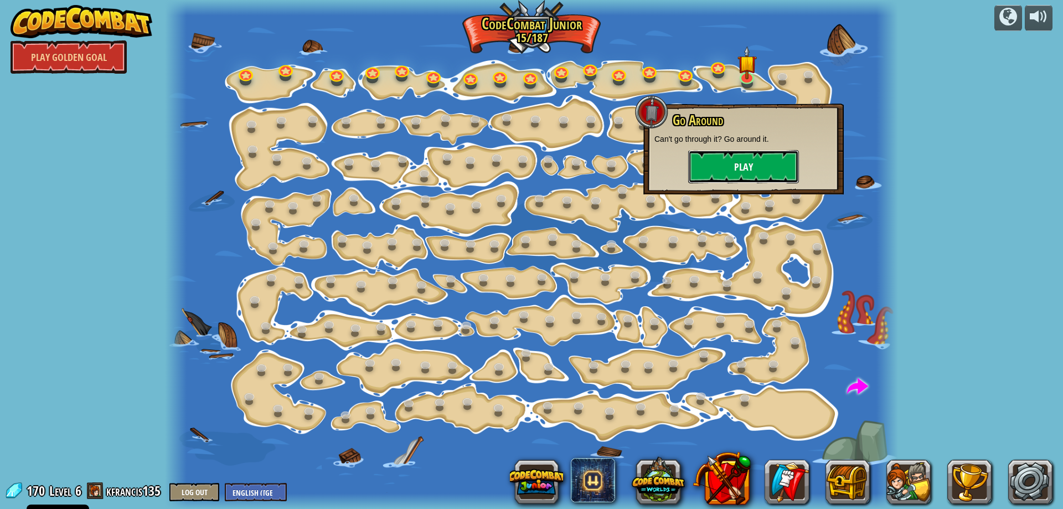
click at [742, 170] on button "Play" at bounding box center [743, 166] width 111 height 33
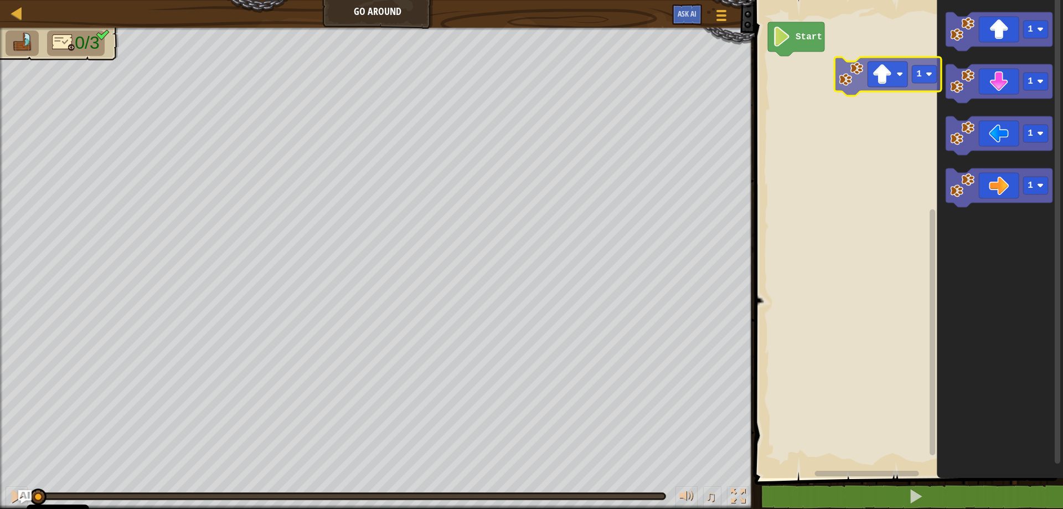
click at [841, 97] on div "Start 1 1 1 1 1" at bounding box center [907, 235] width 312 height 483
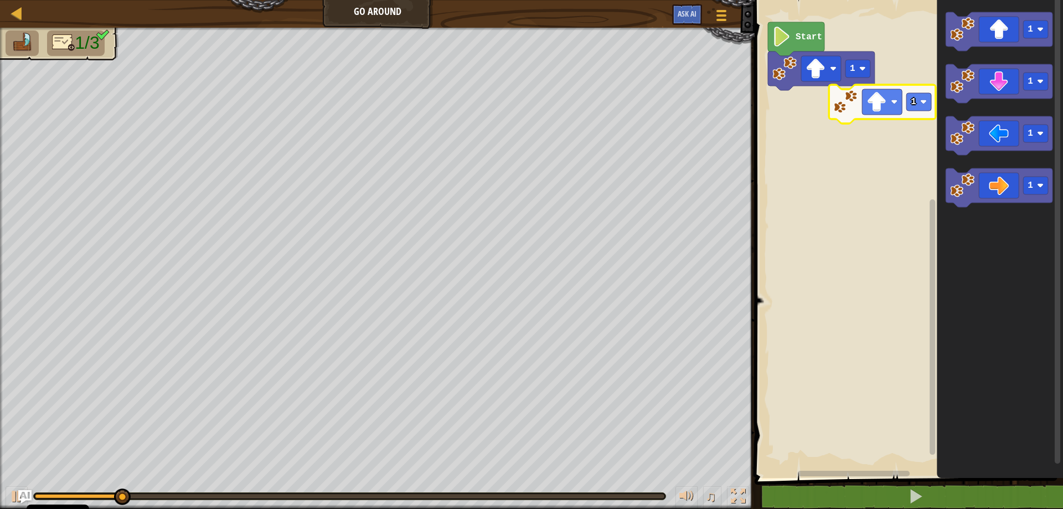
click at [856, 95] on div "1 Start 1 1 1 1 1" at bounding box center [907, 235] width 312 height 483
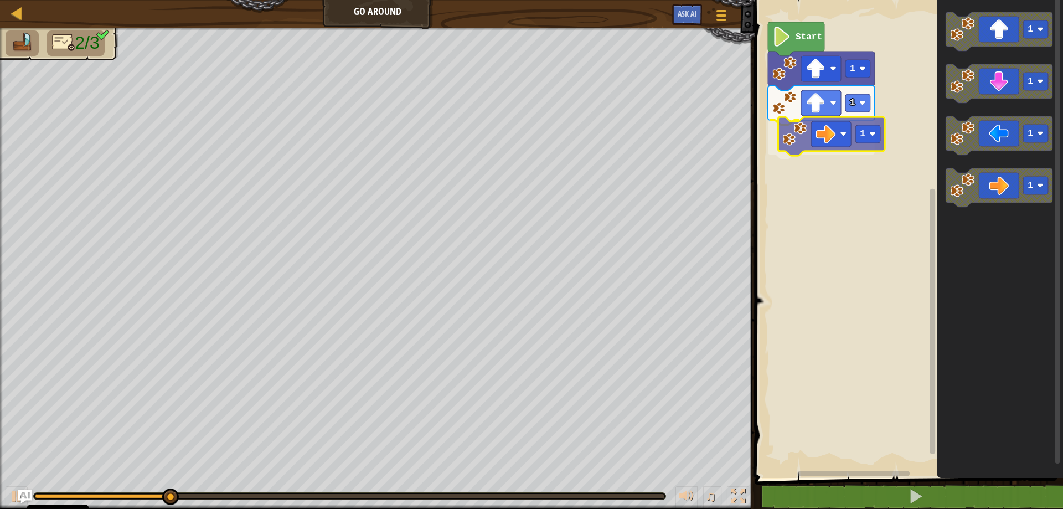
click at [838, 126] on div "1 1 1 Start 1 1 1 1 1" at bounding box center [907, 235] width 312 height 483
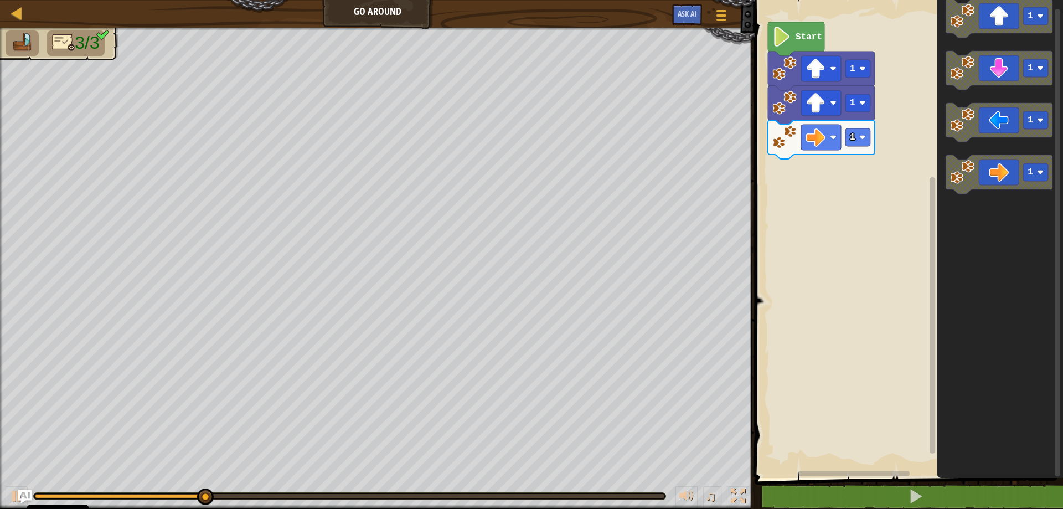
click at [819, 159] on div "1 1 1 Start 1 1 1 1" at bounding box center [907, 235] width 312 height 483
click at [841, 173] on div "1 1 1 Start 1 1 1 1" at bounding box center [907, 235] width 312 height 483
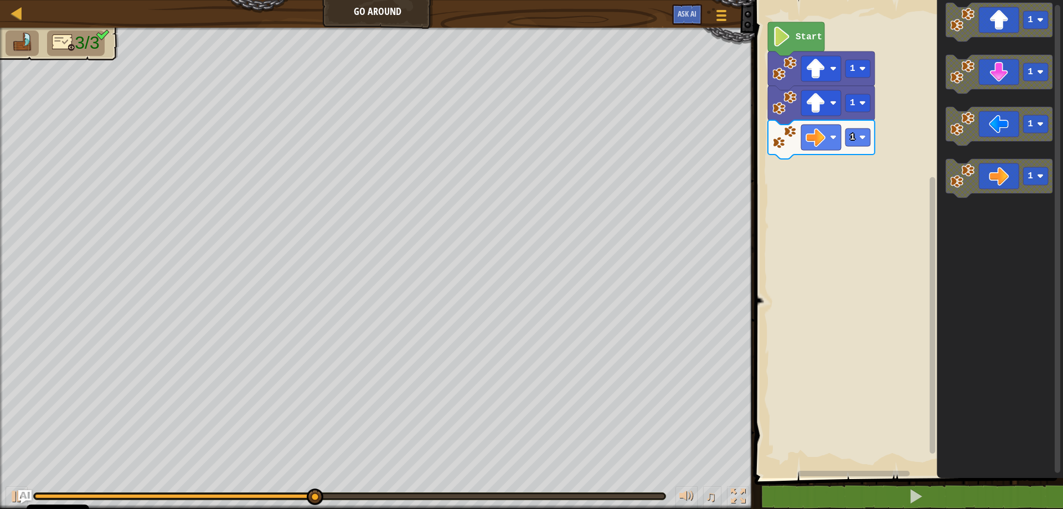
click at [972, 185] on g "1" at bounding box center [999, 178] width 107 height 39
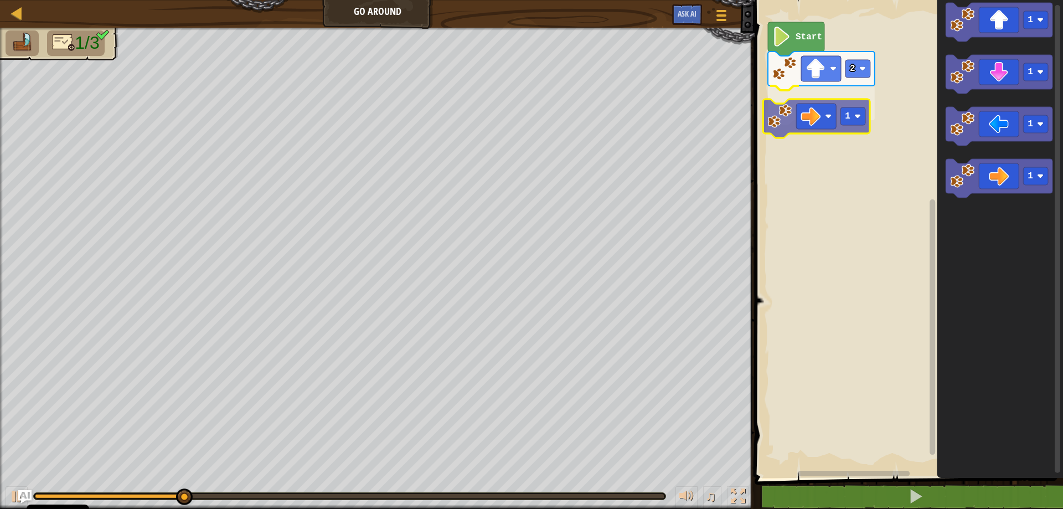
click at [821, 115] on div "Start 2 1 1 1 1 1 1" at bounding box center [907, 235] width 312 height 483
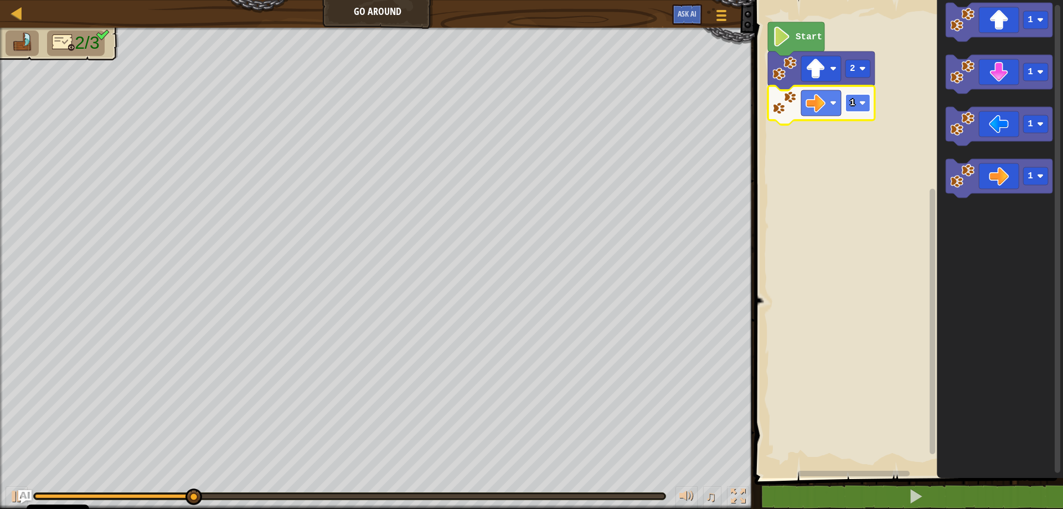
click at [858, 111] on rect "Blockly Workspace" at bounding box center [858, 103] width 25 height 18
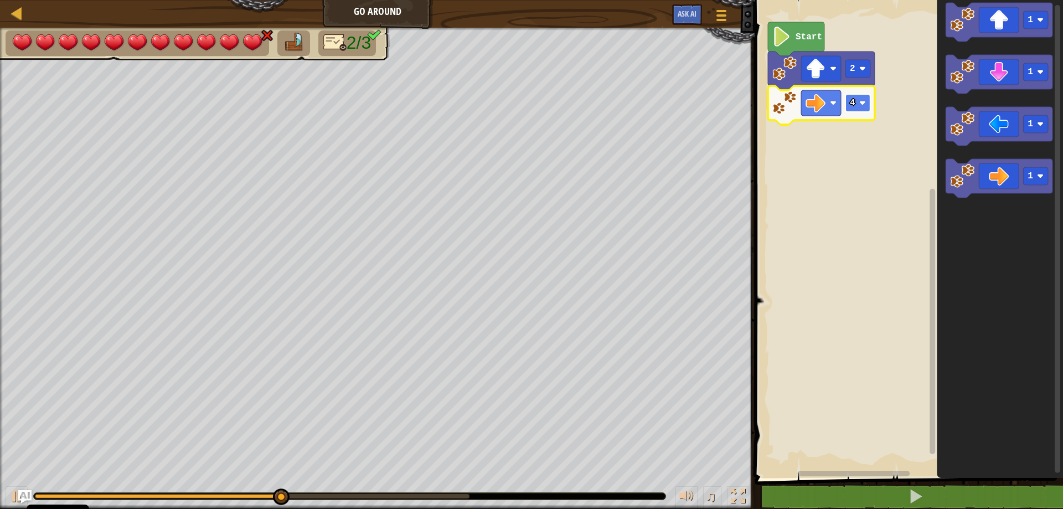
click at [850, 108] on text "4" at bounding box center [853, 103] width 6 height 10
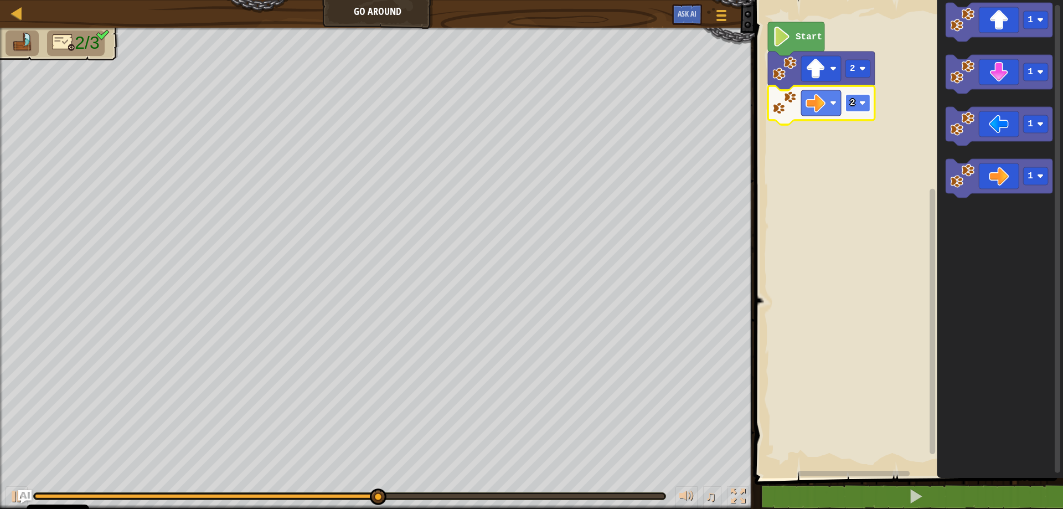
click at [855, 100] on text "2" at bounding box center [853, 103] width 6 height 10
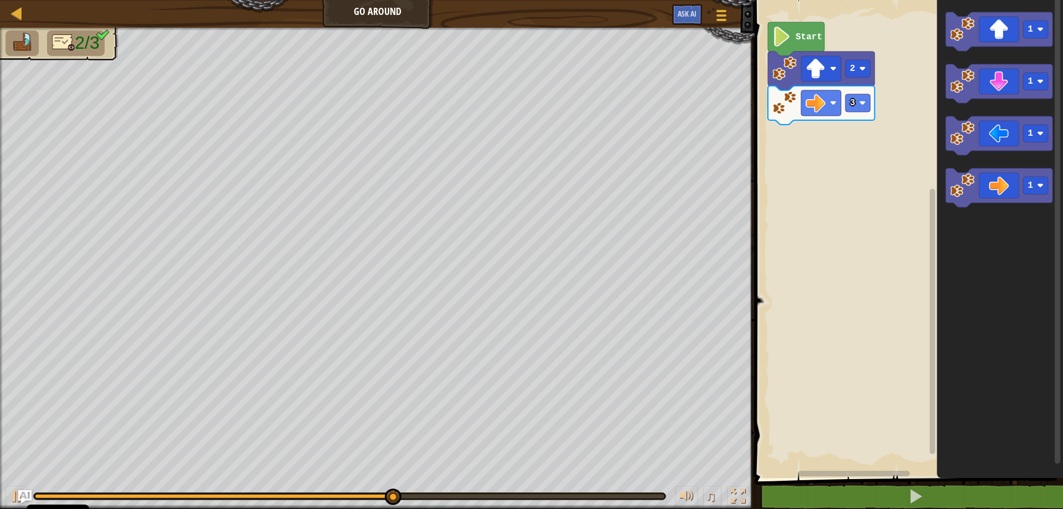
click at [906, 110] on div "Start 2 3 1 1 1 1" at bounding box center [907, 235] width 312 height 483
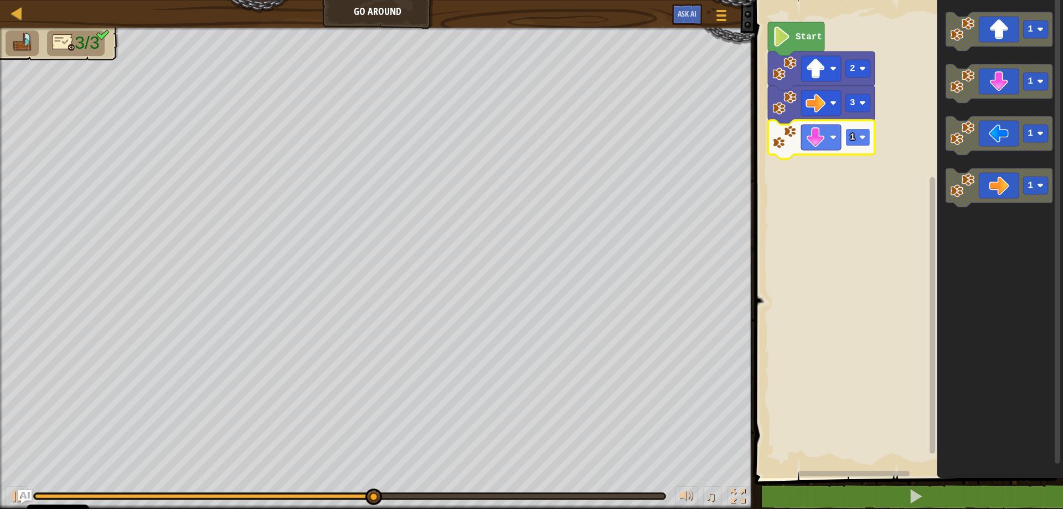
click at [850, 141] on text "1" at bounding box center [853, 137] width 6 height 10
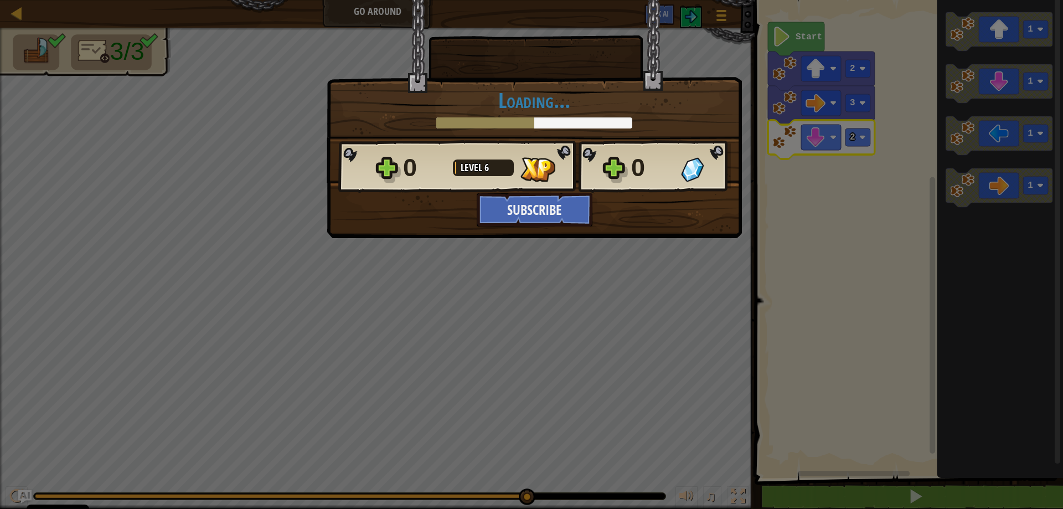
click at [624, 236] on div "× How fun was this level? Tell us more! Loading... Reticulating Splines... Load…" at bounding box center [534, 119] width 415 height 238
click at [621, 262] on div "× How fun was this level? Tell us more! Loading... Reticulating Splines... Load…" at bounding box center [531, 254] width 1063 height 509
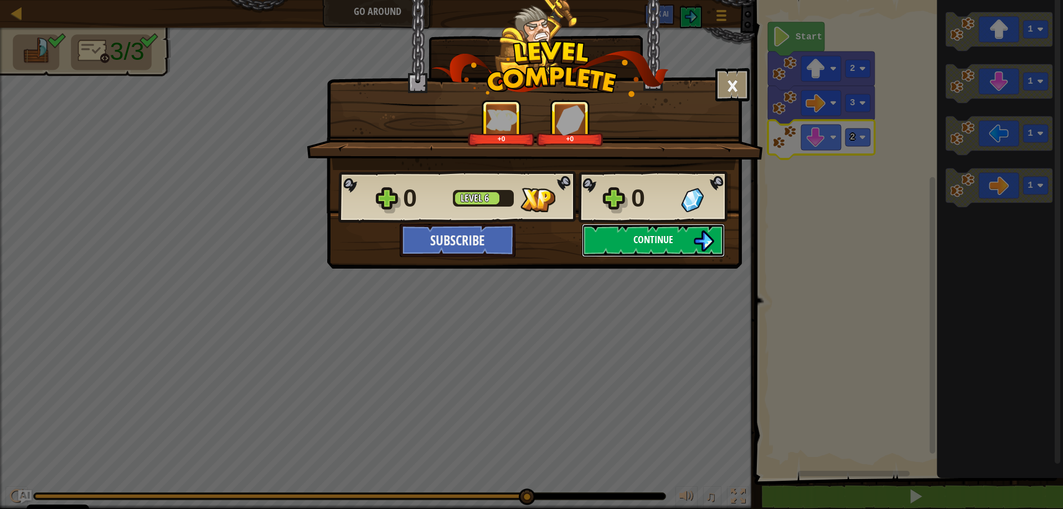
click at [652, 245] on span "Continue" at bounding box center [653, 240] width 40 height 14
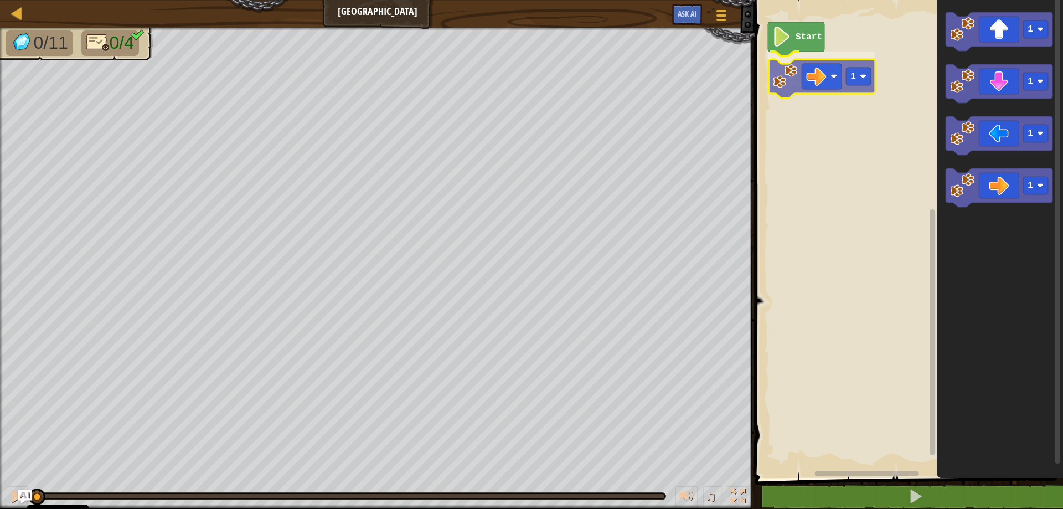
click at [806, 93] on div "Start 1 1 1 1 1 1" at bounding box center [907, 235] width 312 height 483
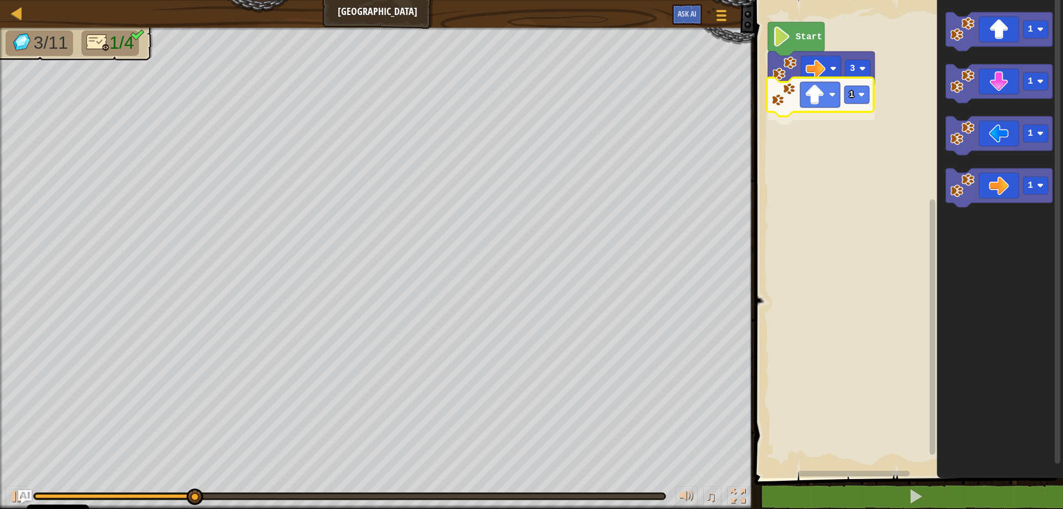
click at [827, 104] on div "Start 3 1 1 1 1 1 1" at bounding box center [907, 235] width 312 height 483
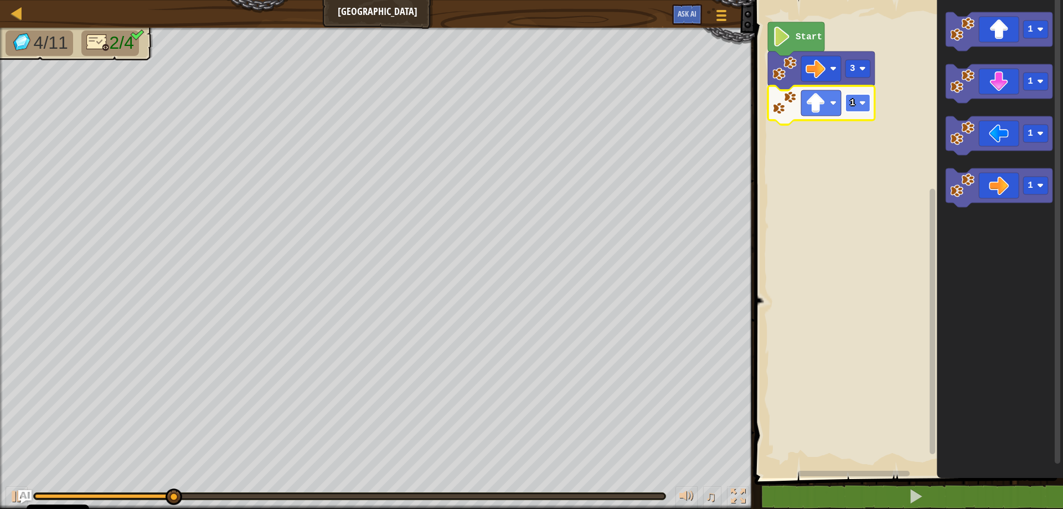
click at [853, 103] on text "1" at bounding box center [853, 103] width 6 height 10
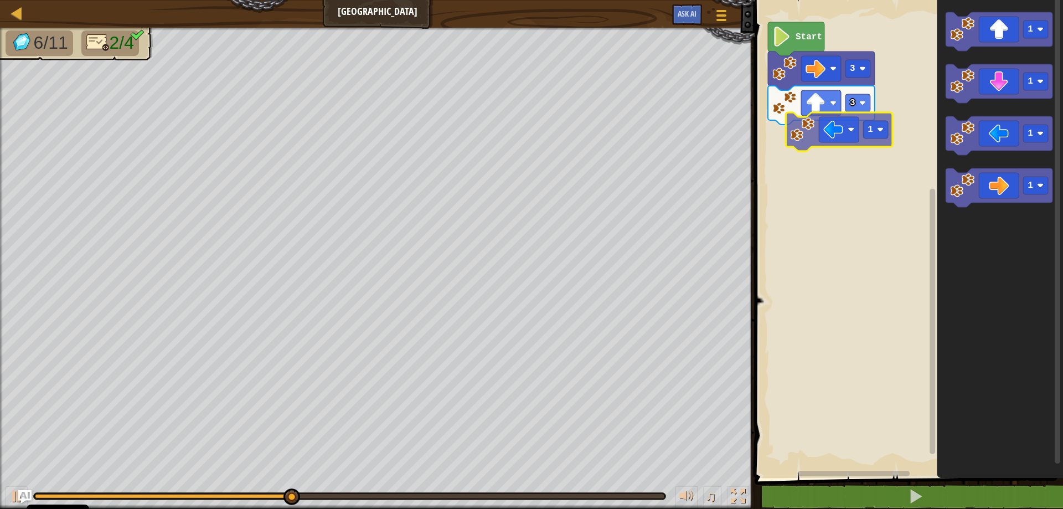
click at [839, 136] on div "Start 3 3 1 1 1 1 1" at bounding box center [907, 235] width 312 height 483
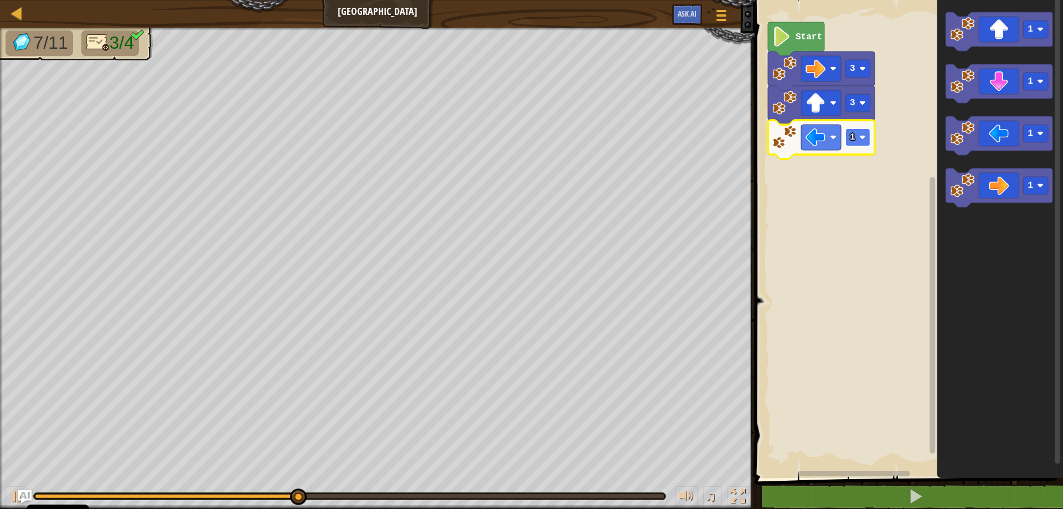
click at [865, 143] on rect "Blockly Workspace" at bounding box center [858, 137] width 25 height 18
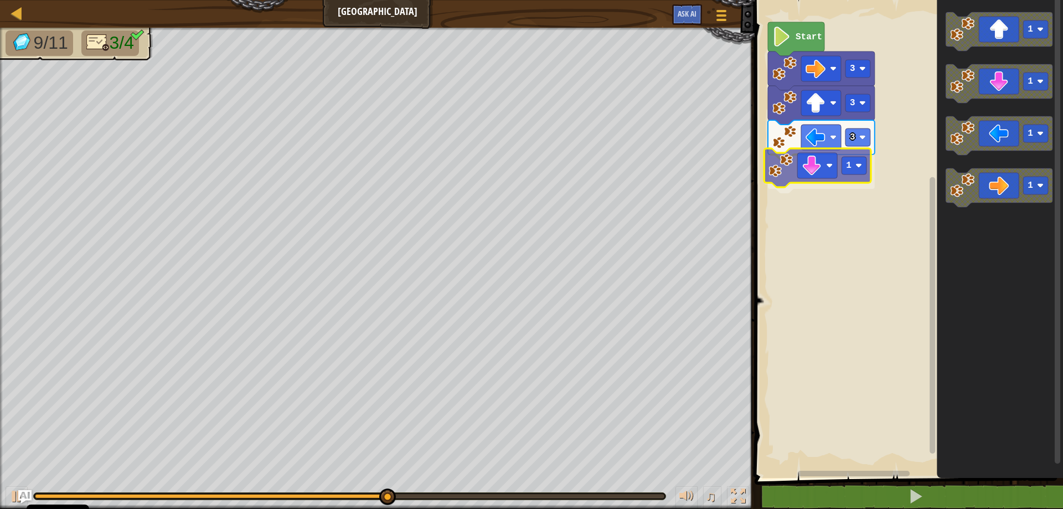
click at [831, 176] on div "Start 3 3 3 1 1 1 1 1 1" at bounding box center [907, 235] width 312 height 483
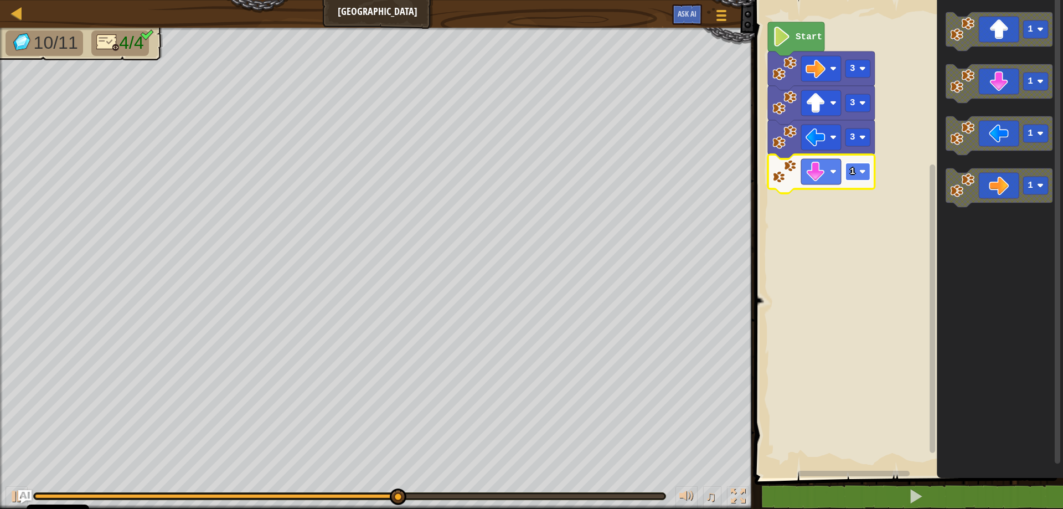
click at [854, 174] on text "1" at bounding box center [853, 172] width 6 height 10
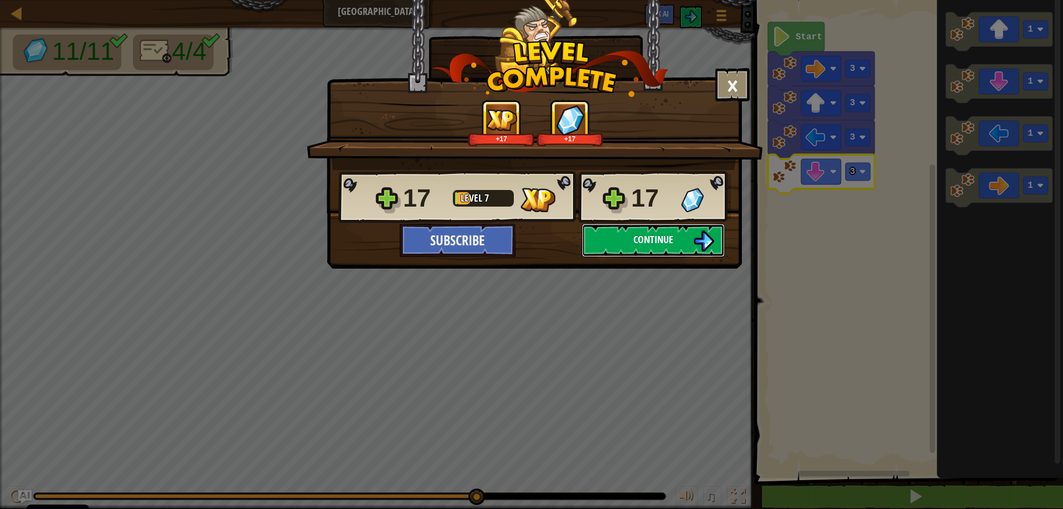
click at [647, 240] on span "Continue" at bounding box center [653, 240] width 40 height 14
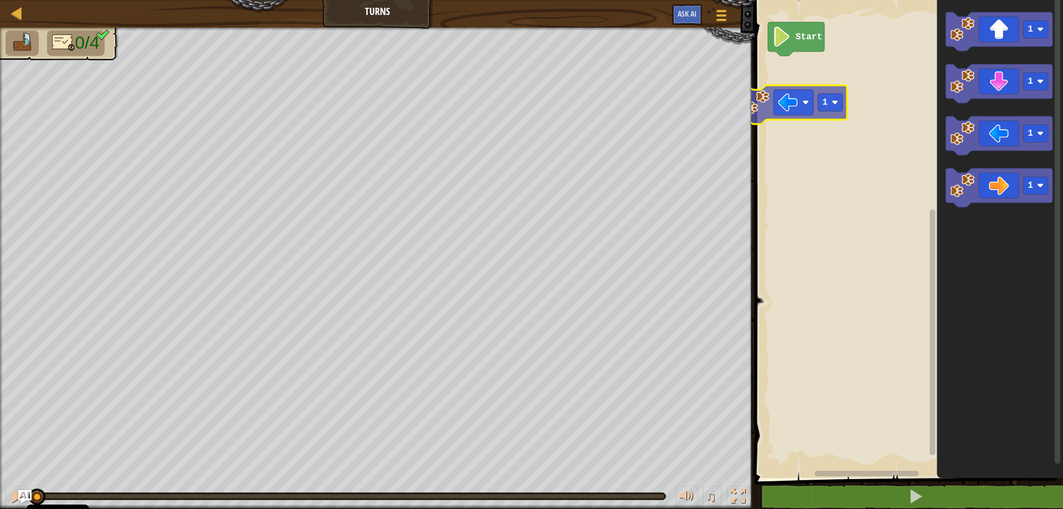
click at [827, 91] on div "Start 1 1 1 1 1" at bounding box center [907, 235] width 312 height 483
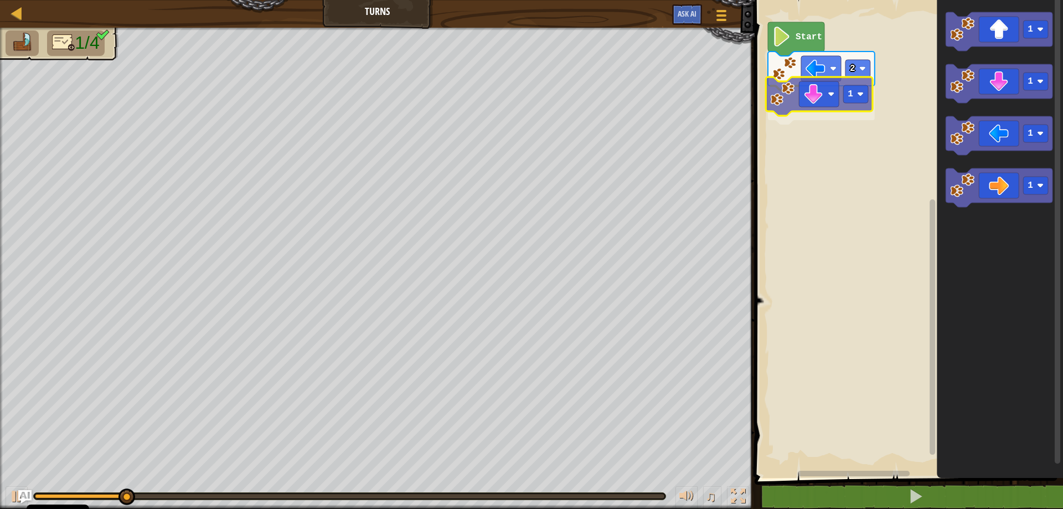
click at [823, 104] on div "Start 2 1 1 1 1 1 1" at bounding box center [907, 235] width 312 height 483
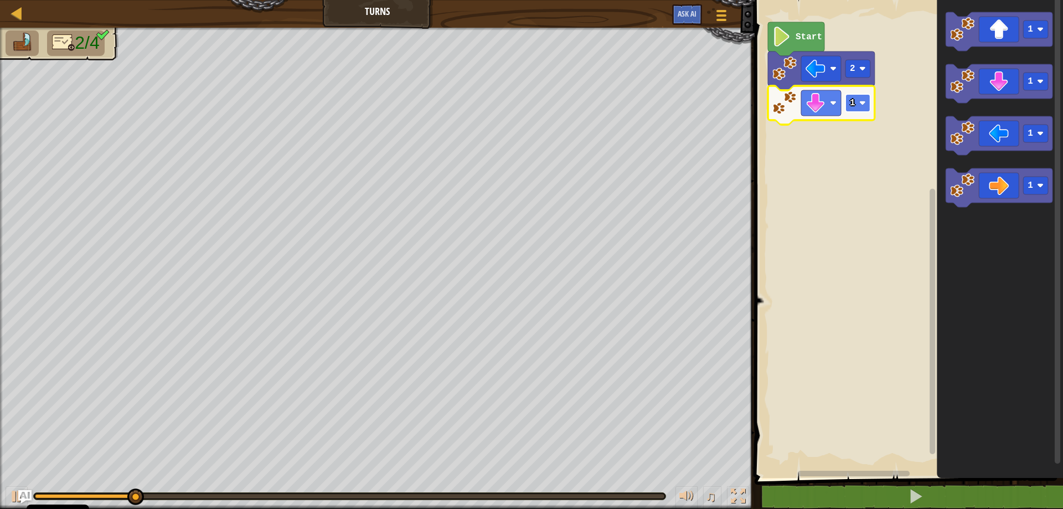
click at [862, 106] on image "Blockly Workspace" at bounding box center [862, 103] width 7 height 7
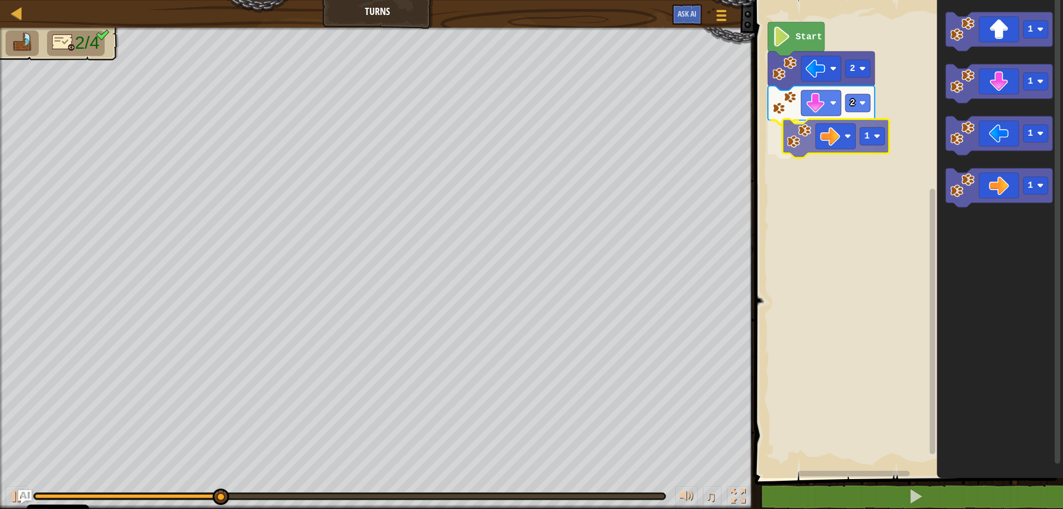
click at [839, 132] on div "Start 2 2 1 1 1 1 1 1" at bounding box center [907, 235] width 312 height 483
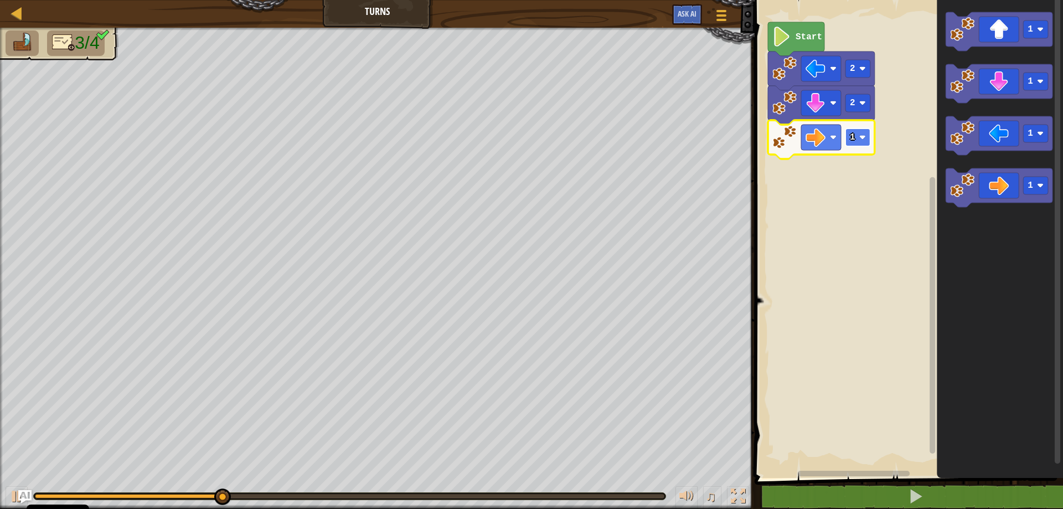
click at [860, 140] on image "Blockly Workspace" at bounding box center [862, 137] width 7 height 7
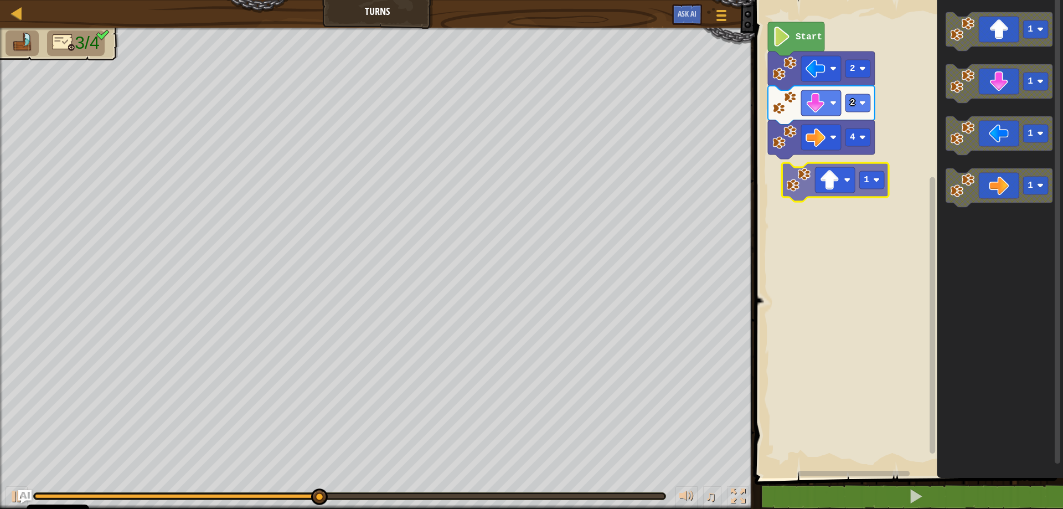
click at [823, 189] on div "Start 2 2 4 1 1 1 1 1" at bounding box center [907, 235] width 312 height 483
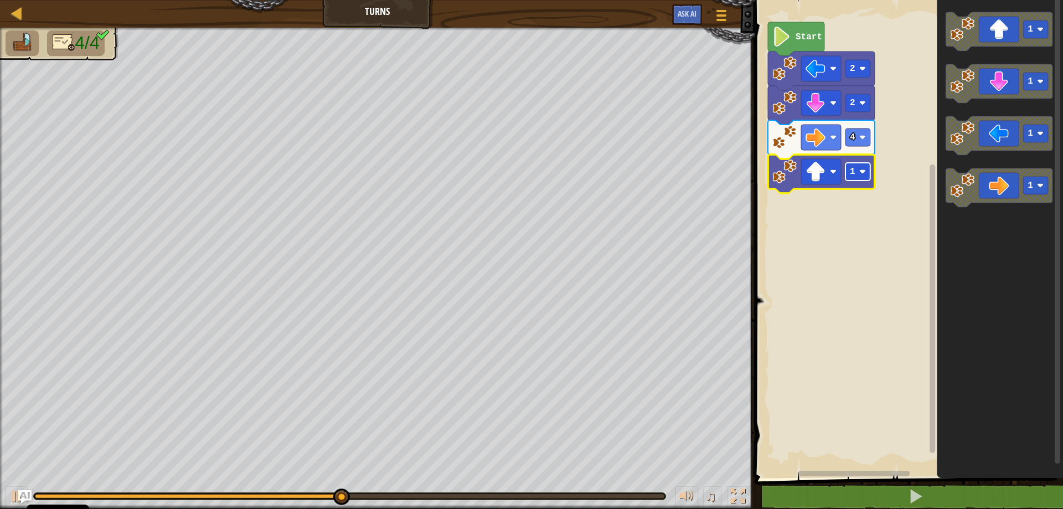
click at [859, 181] on rect "Blockly Workspace" at bounding box center [858, 172] width 25 height 18
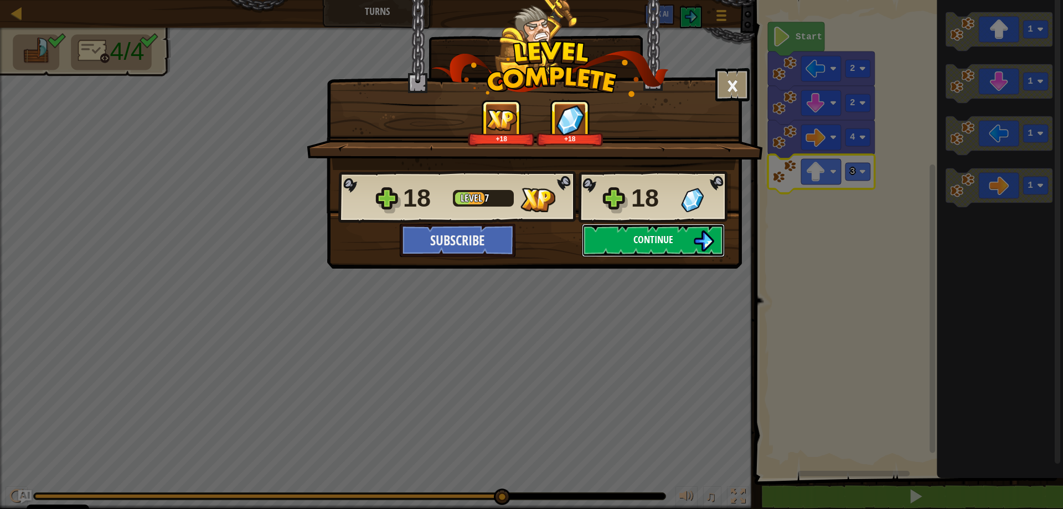
click at [678, 242] on button "Continue" at bounding box center [653, 240] width 143 height 33
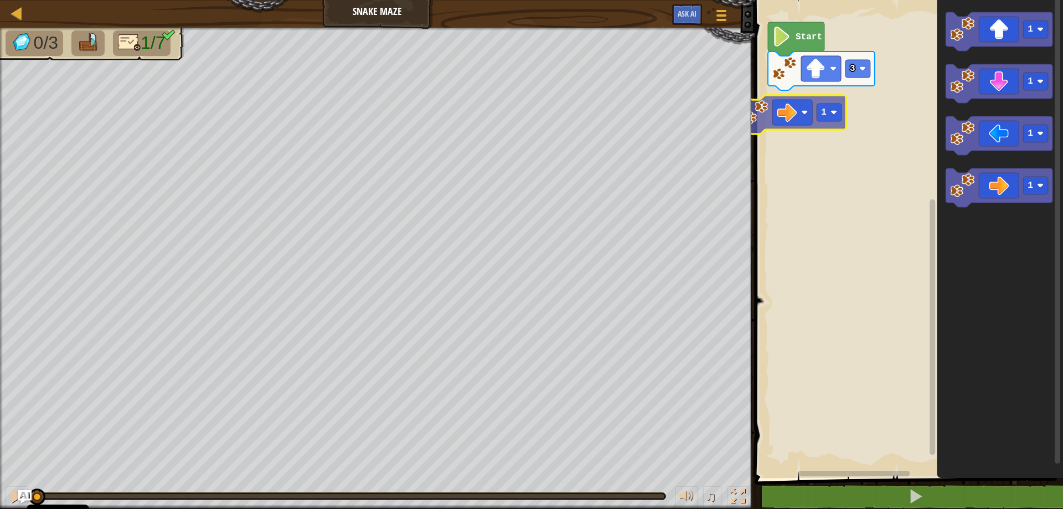
click at [831, 115] on div "3 Start 1 1 1 1 1" at bounding box center [907, 235] width 312 height 483
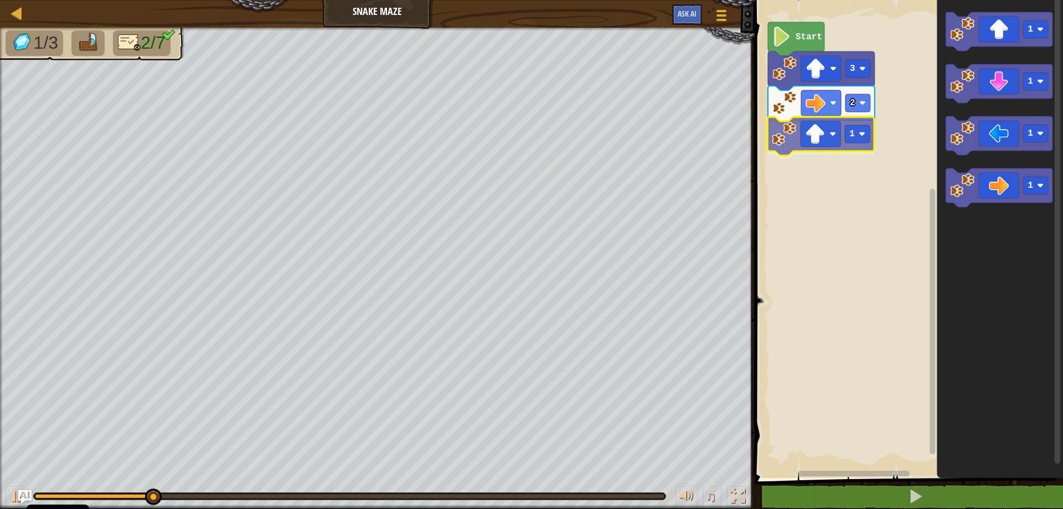
click at [838, 138] on div "Start 3 2 1 1 1 1 1 1" at bounding box center [907, 235] width 312 height 483
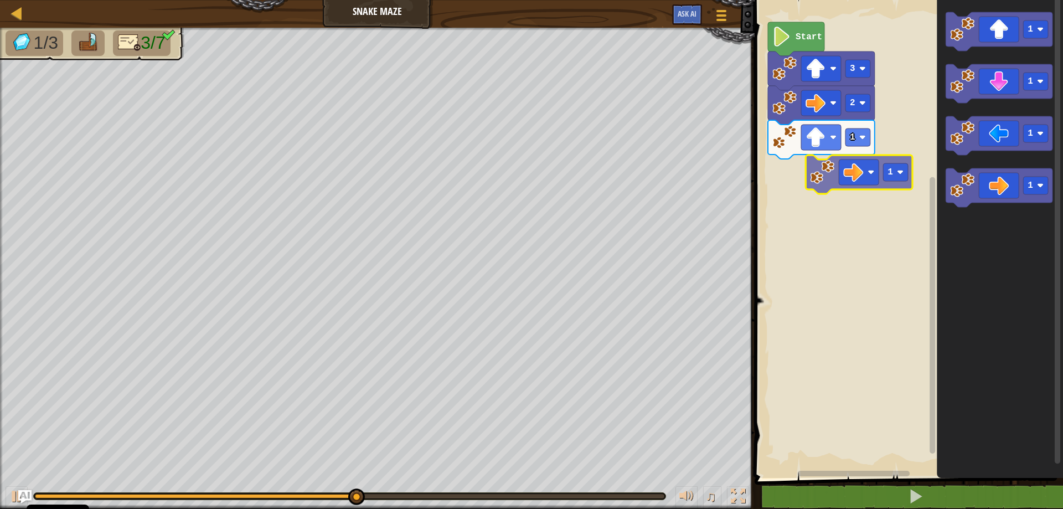
click at [833, 169] on div "Start 3 2 1 1 1 1 1 1" at bounding box center [907, 235] width 312 height 483
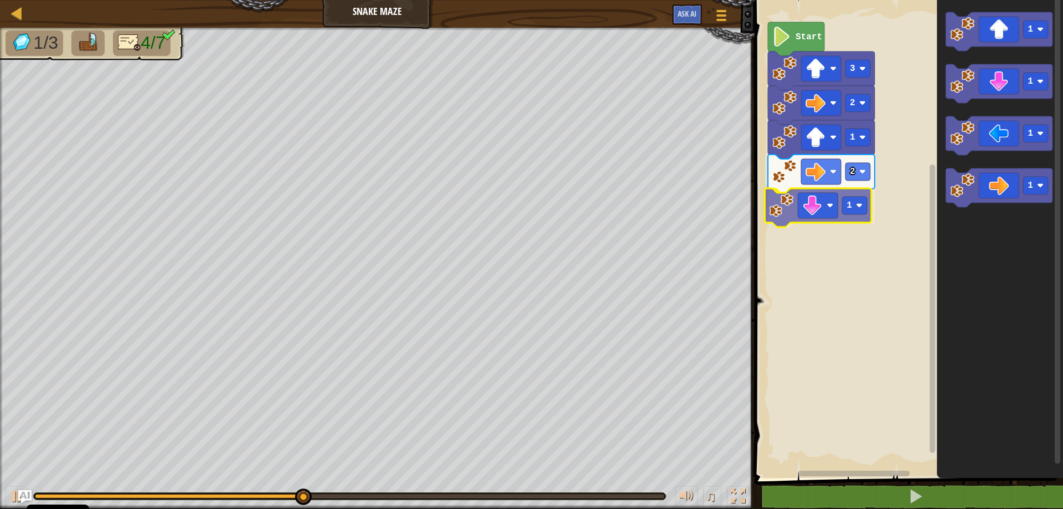
click at [802, 216] on div "Start 3 2 1 2 1 1 1 1 1 1" at bounding box center [907, 235] width 312 height 483
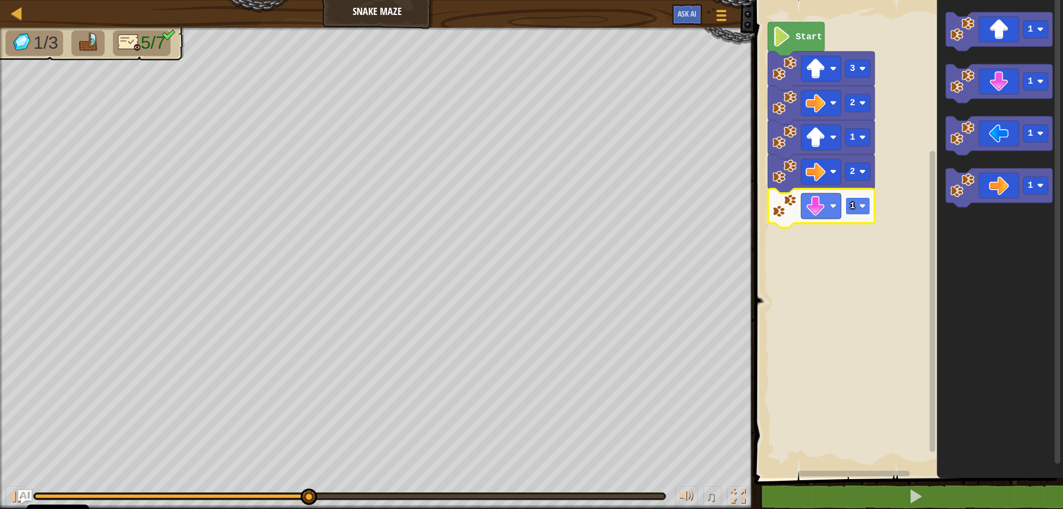
click at [852, 203] on text "1" at bounding box center [853, 206] width 6 height 10
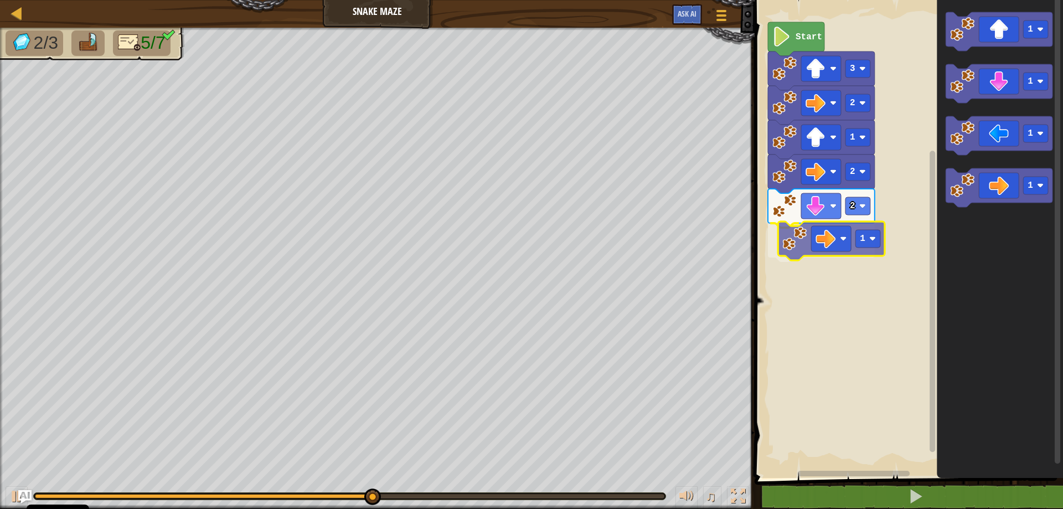
click at [807, 231] on div "Start 3 2 1 2 2 1 1 1 1 1 1" at bounding box center [907, 235] width 312 height 483
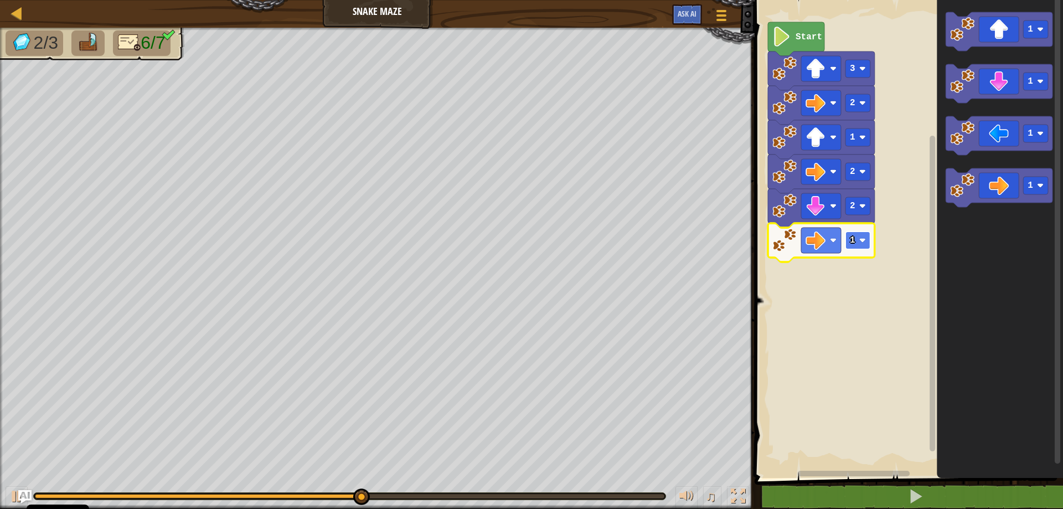
click at [849, 244] on rect "Blockly Workspace" at bounding box center [858, 240] width 25 height 18
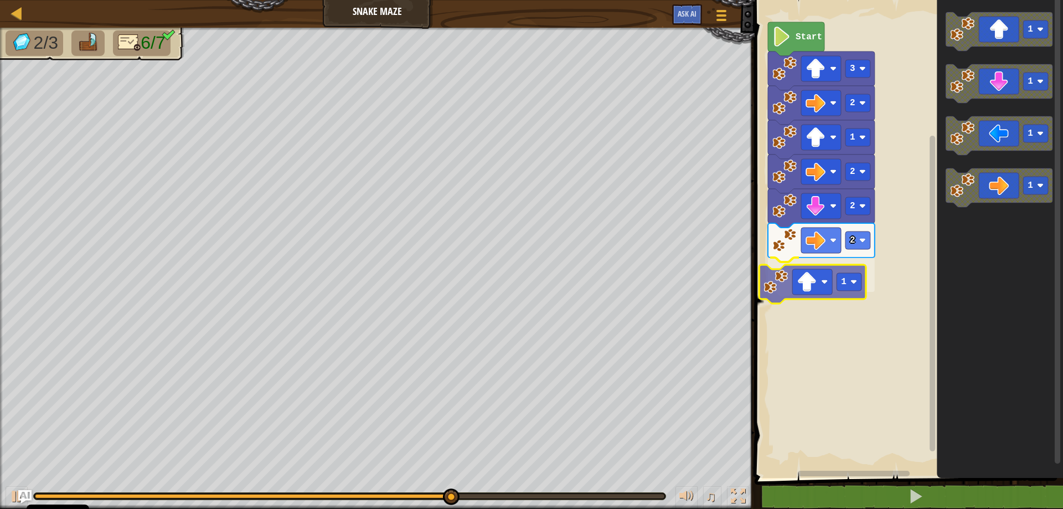
click at [816, 297] on div "Start 3 2 1 2 2 2 1 1 1 1 1 1" at bounding box center [907, 235] width 312 height 483
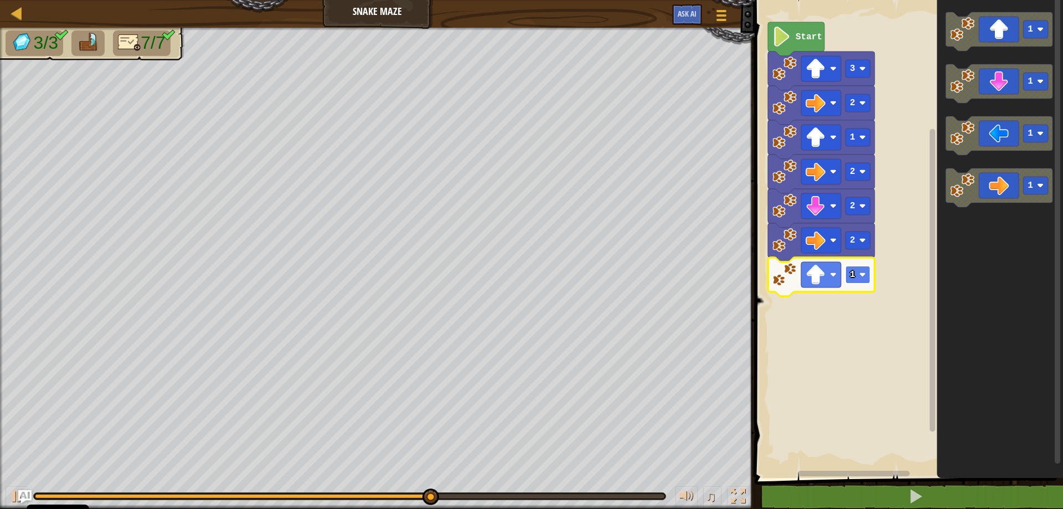
click at [854, 282] on rect "Blockly Workspace" at bounding box center [858, 275] width 25 height 18
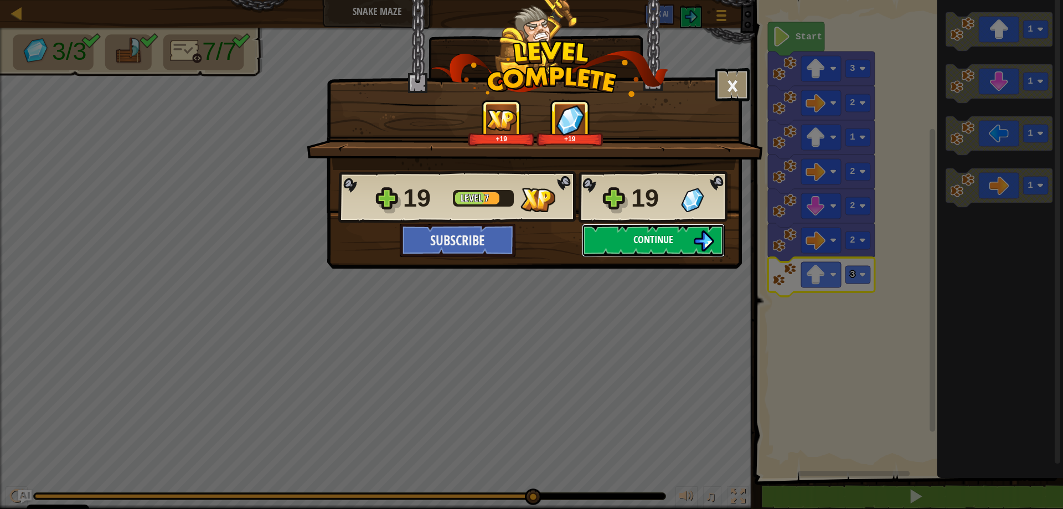
click at [643, 239] on span "Continue" at bounding box center [653, 240] width 40 height 14
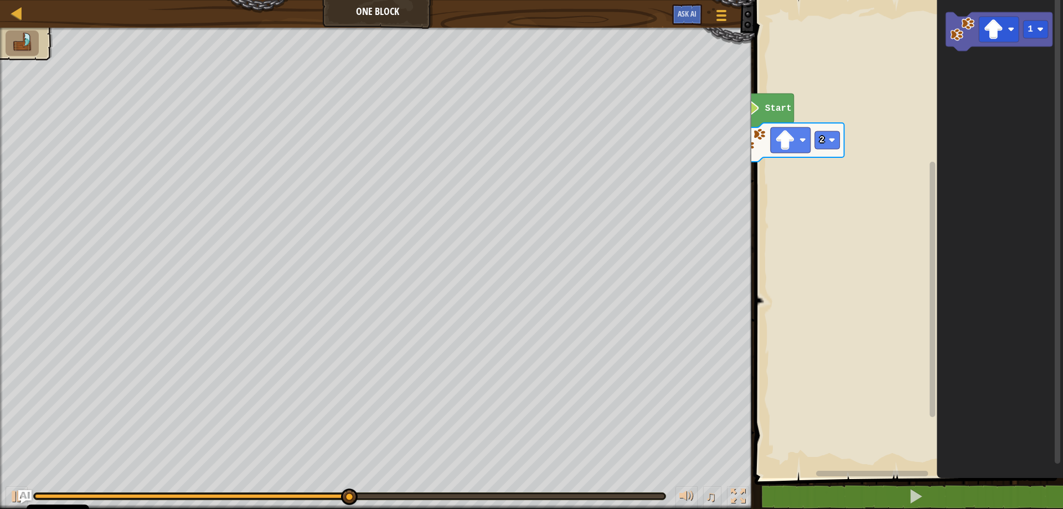
click at [574, 269] on div "Map One Block Game Menu Ask AI 1 הההההההההההההההההההההההההההההההההההההההההההההה…" at bounding box center [531, 254] width 1063 height 509
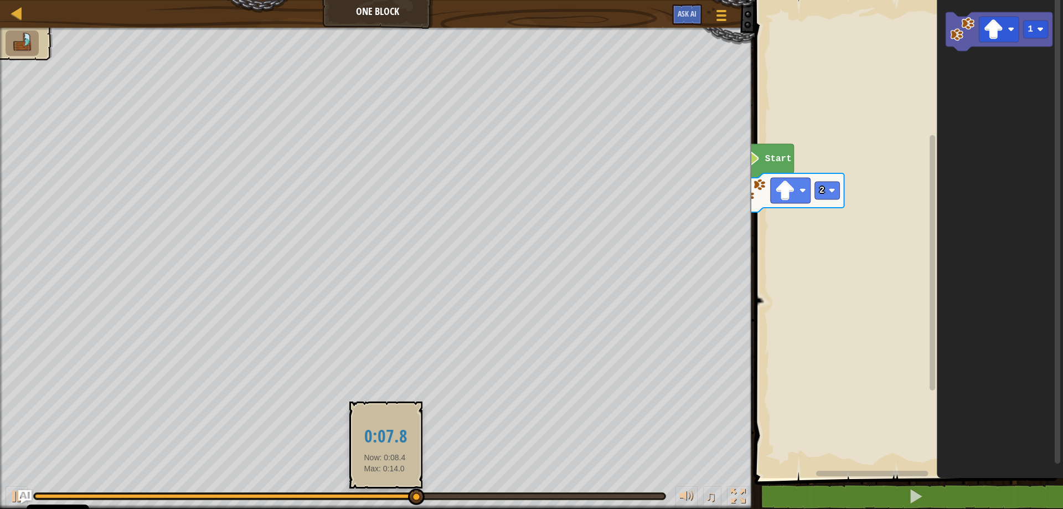
drag, startPoint x: 395, startPoint y: 499, endPoint x: 374, endPoint y: 493, distance: 21.8
click at [374, 495] on div at bounding box center [350, 496] width 632 height 7
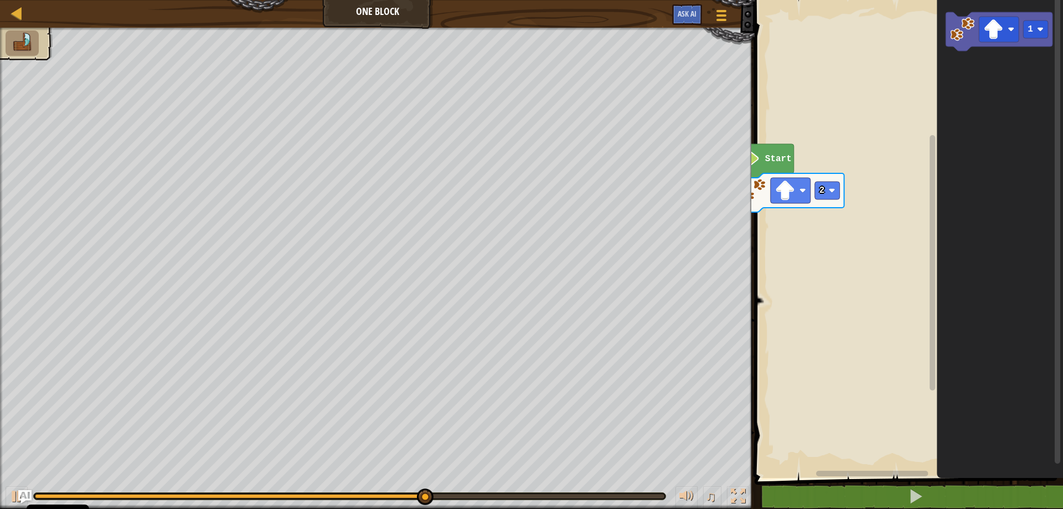
drag, startPoint x: 374, startPoint y: 493, endPoint x: 367, endPoint y: 493, distance: 7.2
click at [368, 493] on div at bounding box center [350, 496] width 632 height 7
click at [366, 497] on div at bounding box center [350, 496] width 632 height 7
click at [366, 498] on div at bounding box center [241, 496] width 412 height 4
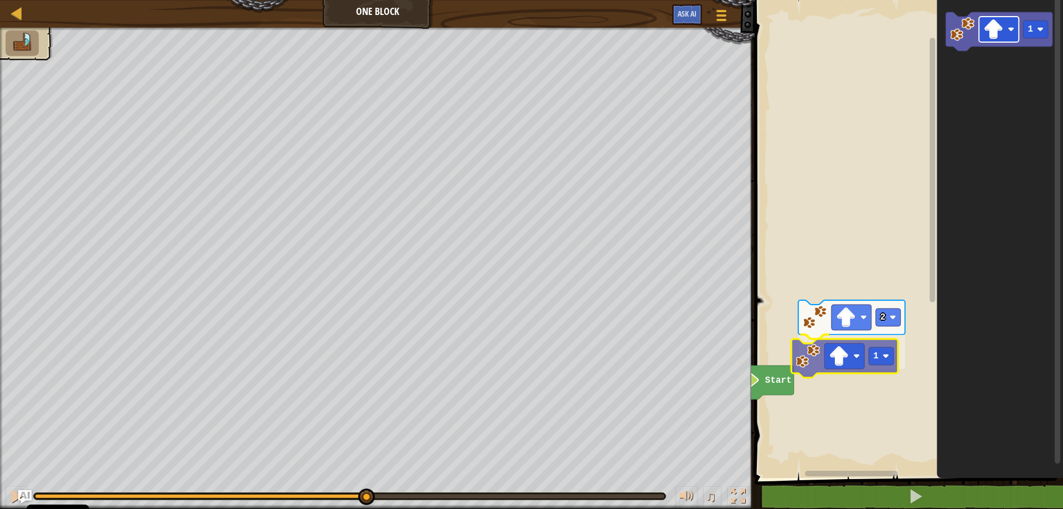
click at [836, 376] on div "Start 2 1 1 1" at bounding box center [907, 235] width 312 height 483
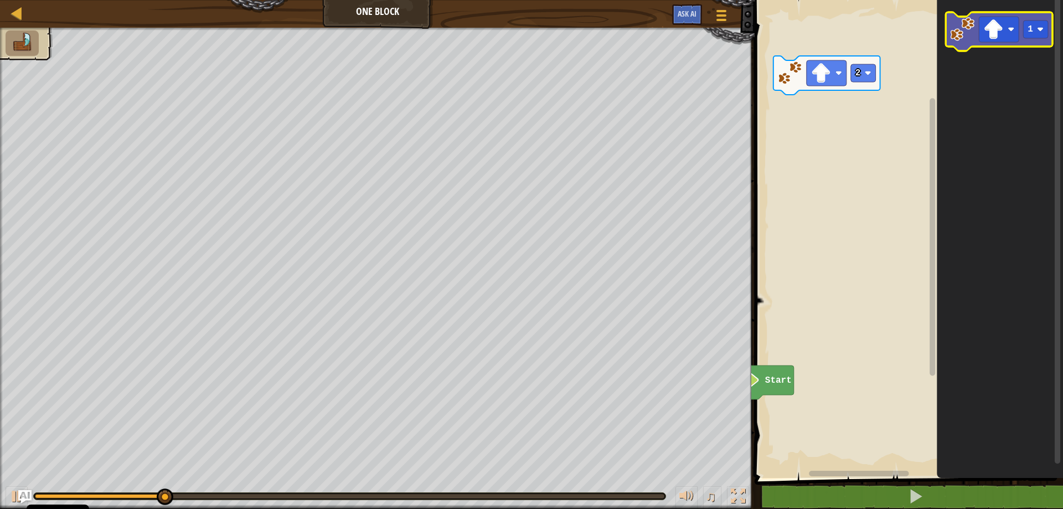
click at [996, 55] on icon "1" at bounding box center [1000, 235] width 126 height 483
click at [996, 46] on icon "Blockly Workspace" at bounding box center [999, 31] width 107 height 39
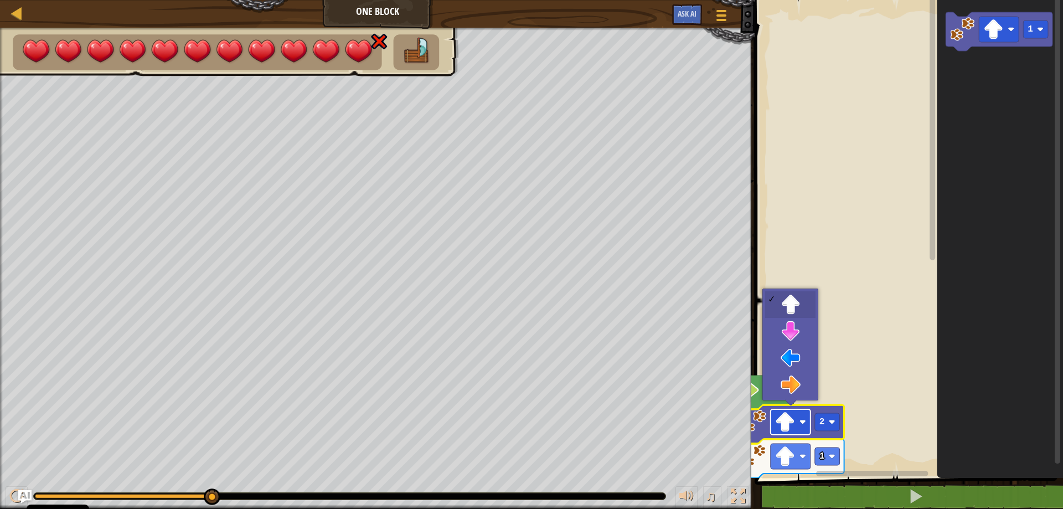
click at [798, 417] on rect "Blockly Workspace" at bounding box center [791, 421] width 40 height 25
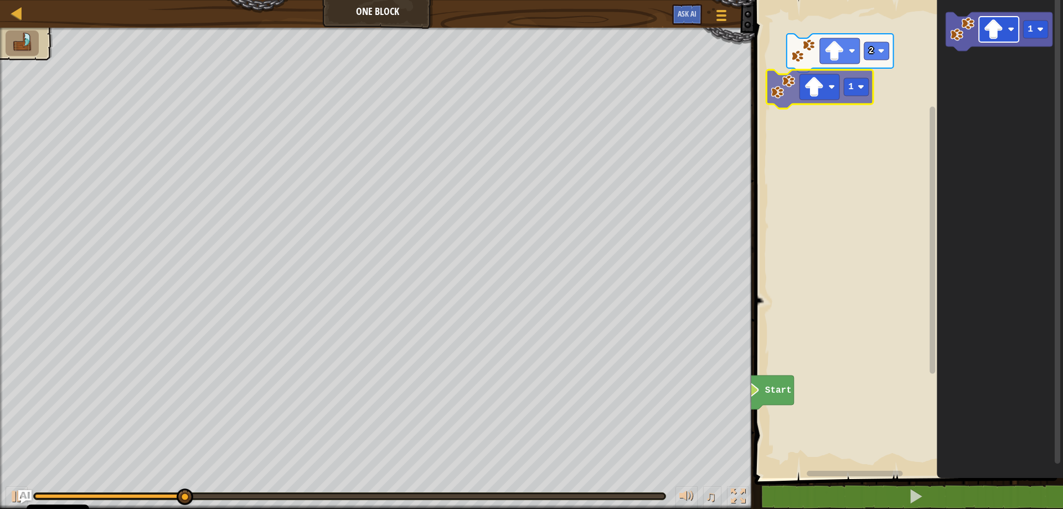
click at [823, 89] on div "Start 2 1 1 1" at bounding box center [907, 235] width 312 height 483
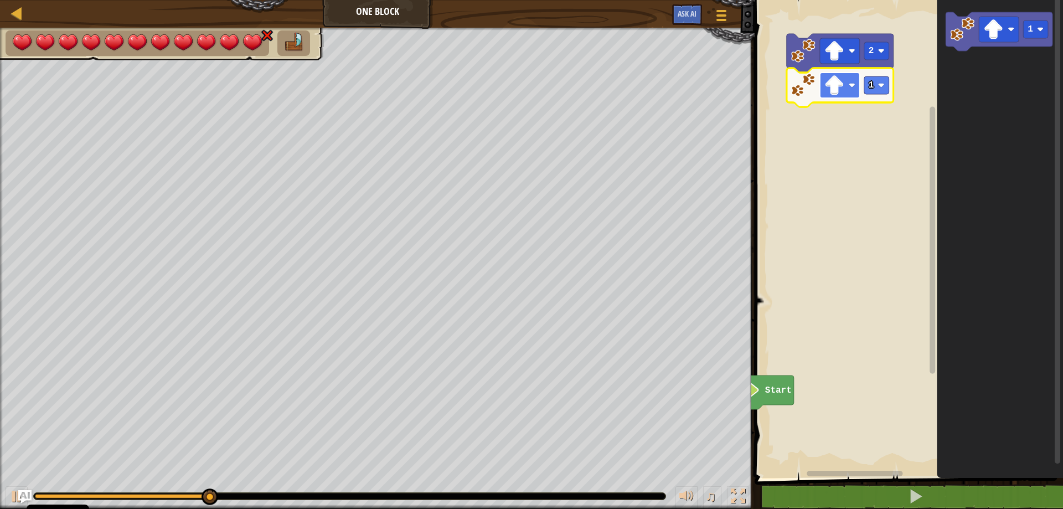
click at [845, 85] on rect "Blockly Workspace" at bounding box center [840, 85] width 40 height 25
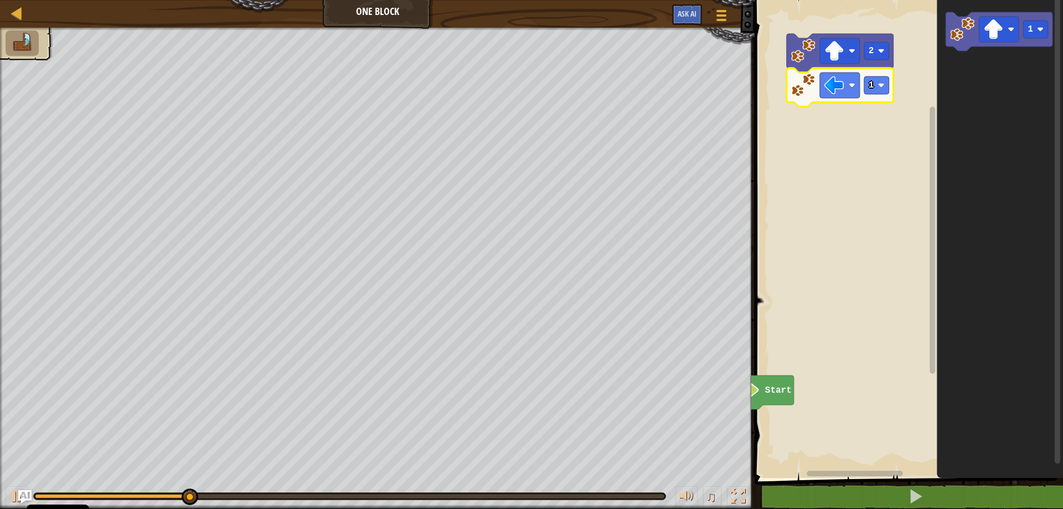
click at [873, 95] on icon "Blockly Workspace" at bounding box center [840, 87] width 107 height 39
click at [879, 86] on image "Blockly Workspace" at bounding box center [881, 85] width 7 height 7
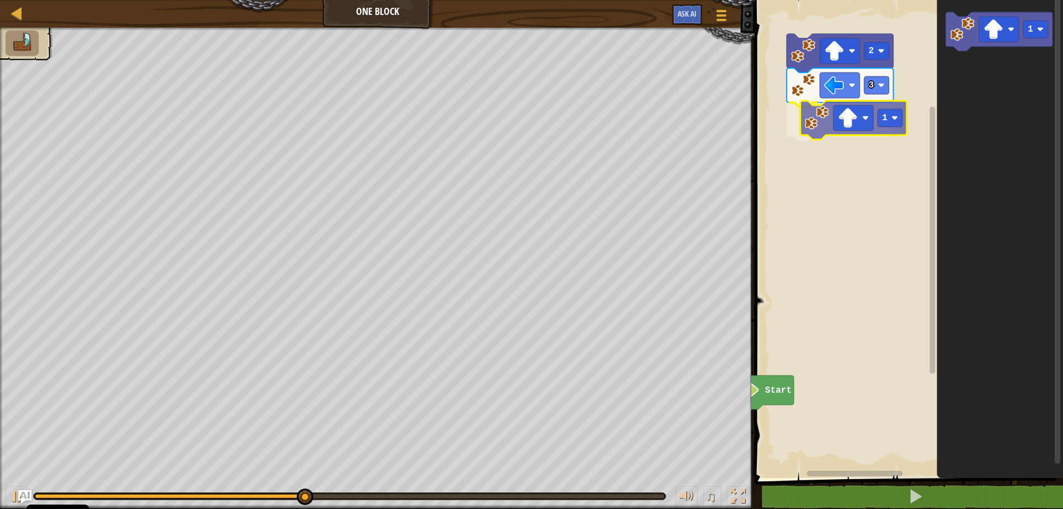
click at [822, 131] on div "Start 2 3 1 1 1" at bounding box center [907, 235] width 312 height 483
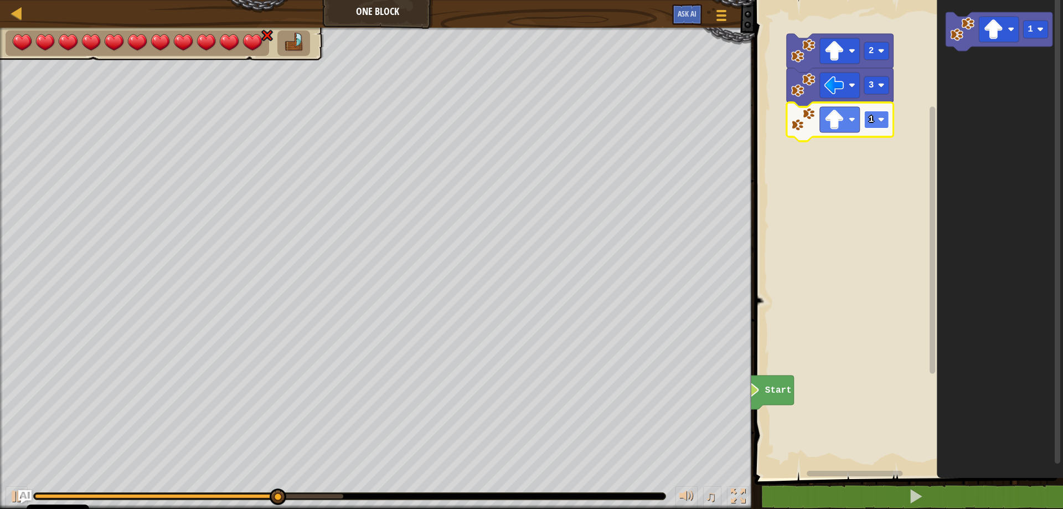
click at [881, 123] on image "Blockly Workspace" at bounding box center [881, 119] width 7 height 7
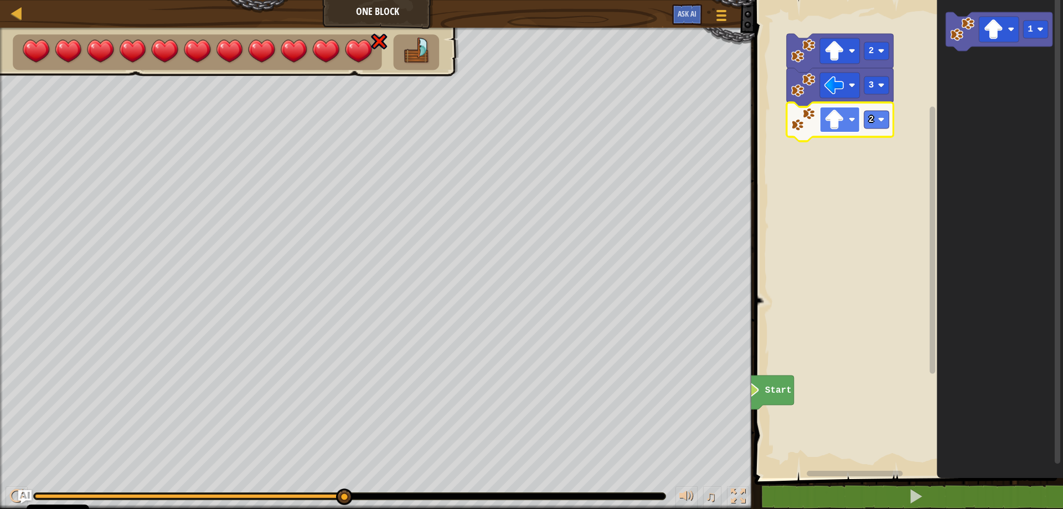
click at [850, 127] on rect "Blockly Workspace" at bounding box center [840, 119] width 40 height 25
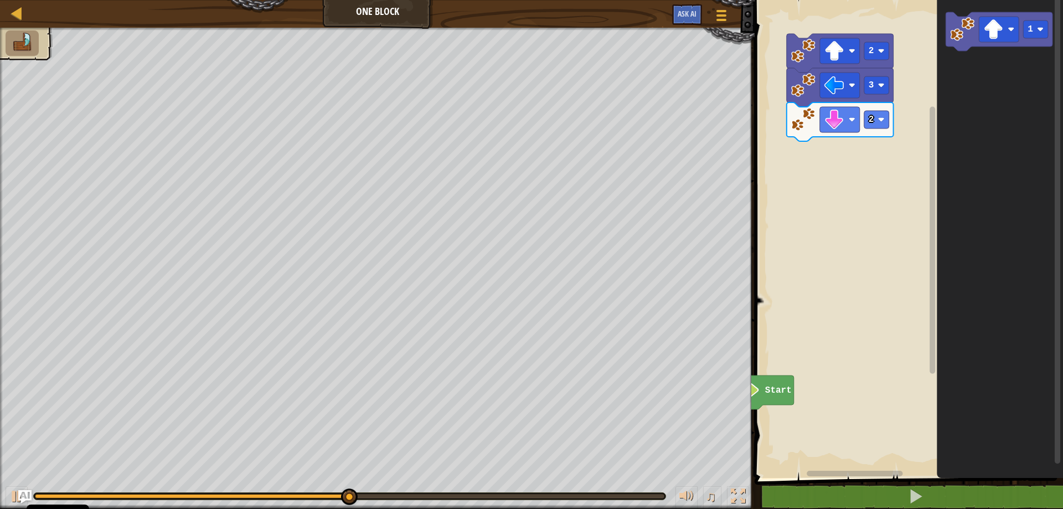
click at [806, 163] on div "Start 2 3 2 1" at bounding box center [907, 235] width 312 height 483
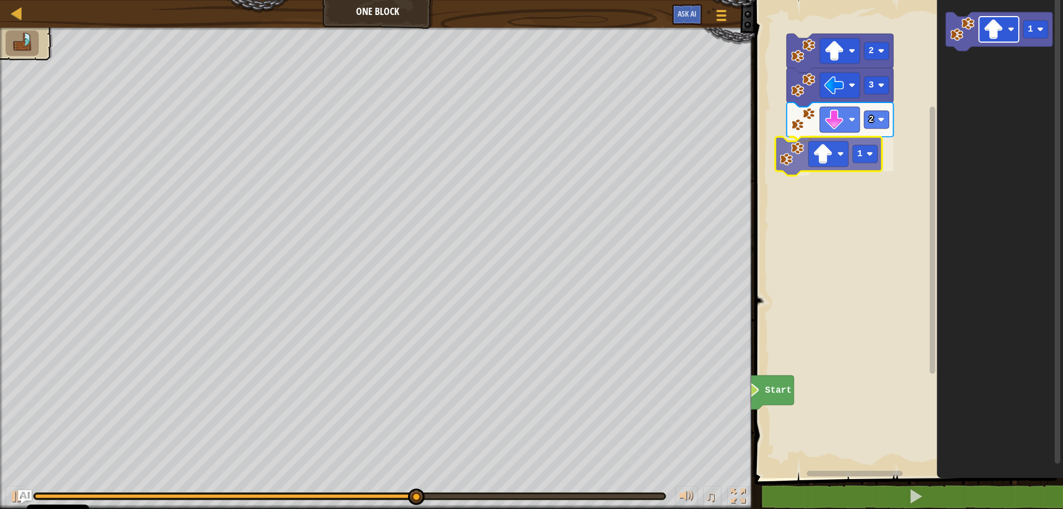
click at [826, 159] on div "Start 2 3 2 1 1 1" at bounding box center [907, 235] width 312 height 483
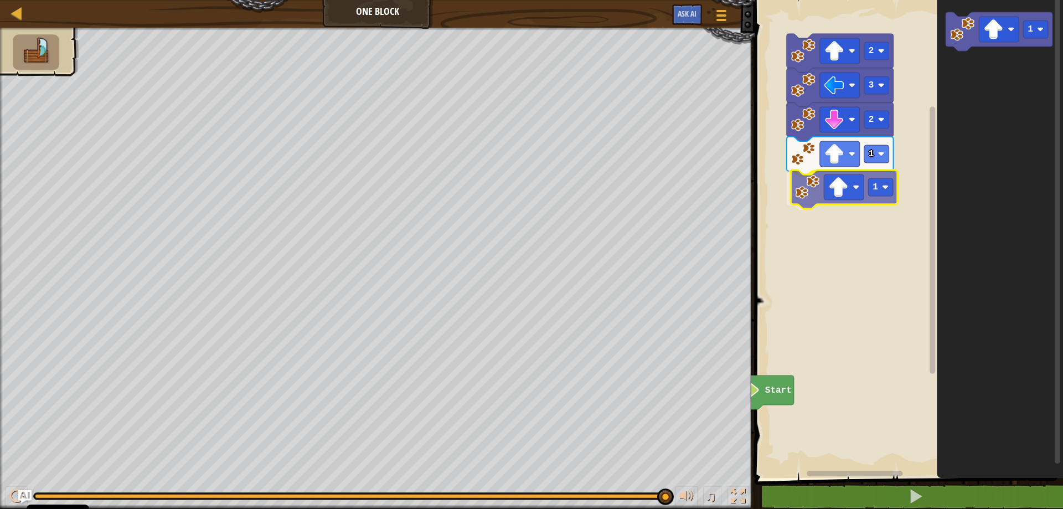
click at [811, 188] on div "Start 2 3 2 1 1 1 1" at bounding box center [907, 235] width 312 height 483
click at [852, 189] on image "Blockly Workspace" at bounding box center [852, 188] width 7 height 7
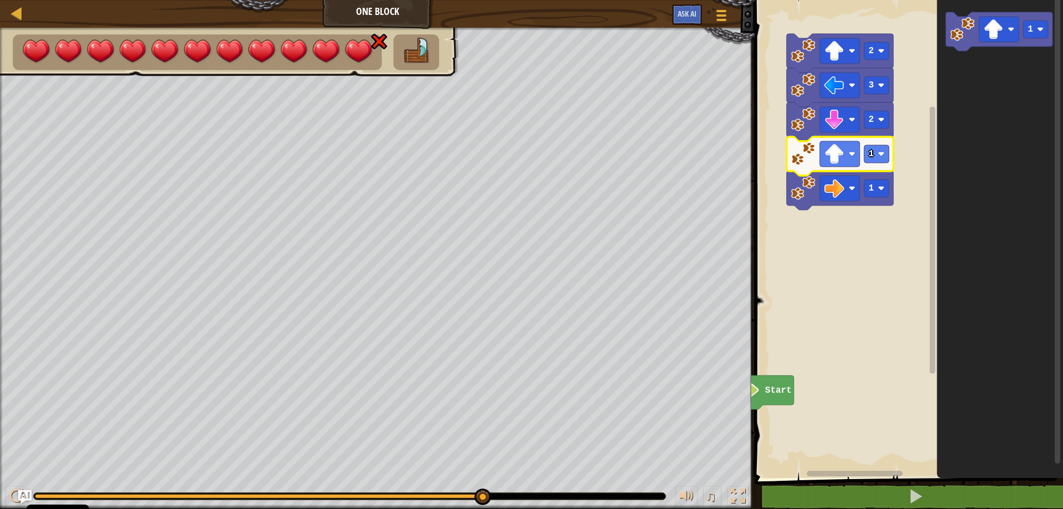
click at [874, 166] on icon "Blockly Workspace" at bounding box center [840, 156] width 107 height 39
click at [877, 163] on rect "Blockly Workspace" at bounding box center [876, 154] width 25 height 18
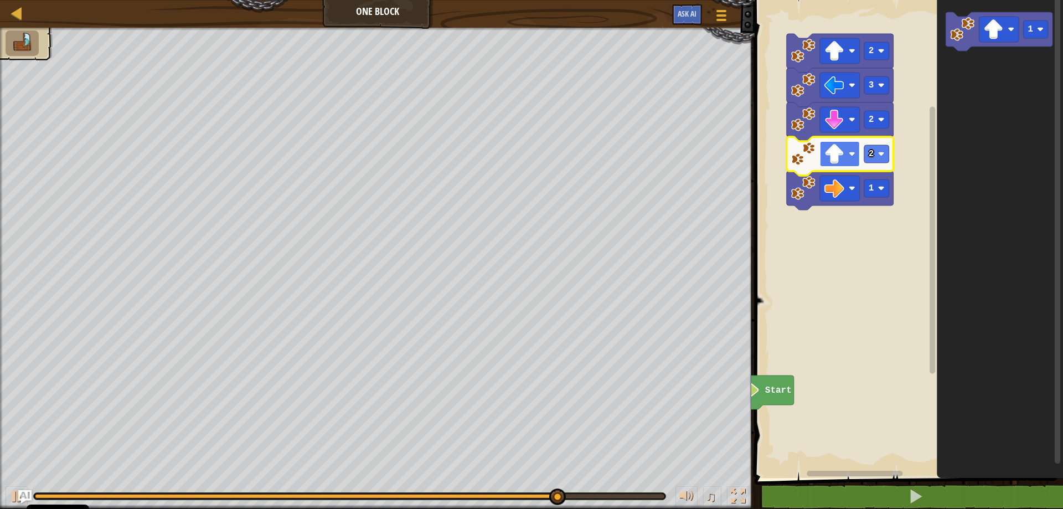
click at [838, 159] on image "Blockly Workspace" at bounding box center [834, 154] width 20 height 20
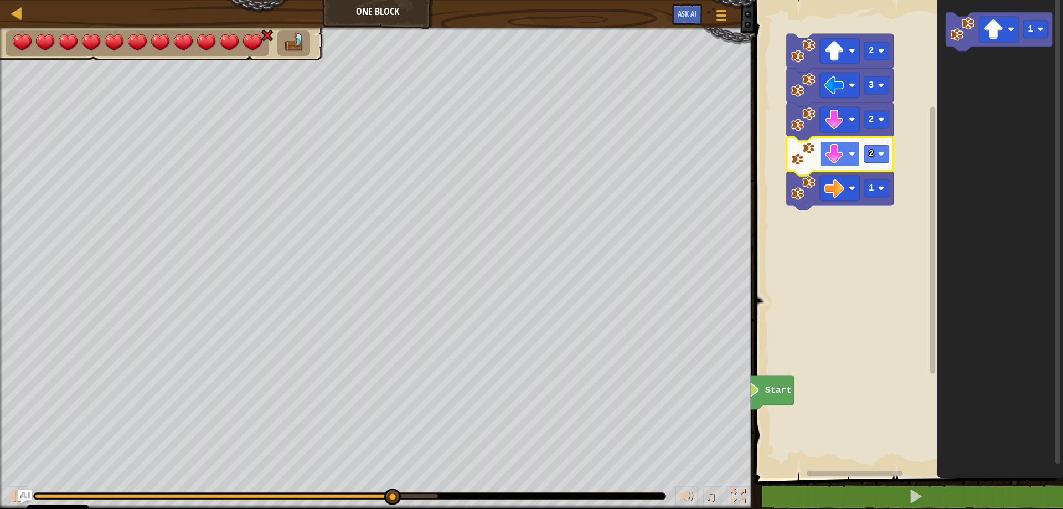
click at [856, 157] on rect "Blockly Workspace" at bounding box center [840, 153] width 40 height 25
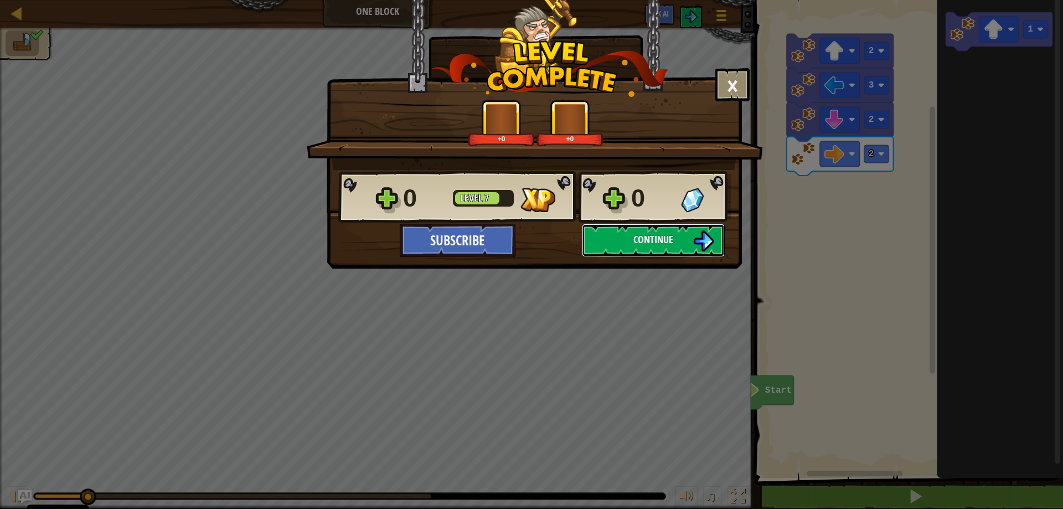
click at [649, 245] on button "Continue" at bounding box center [653, 240] width 143 height 33
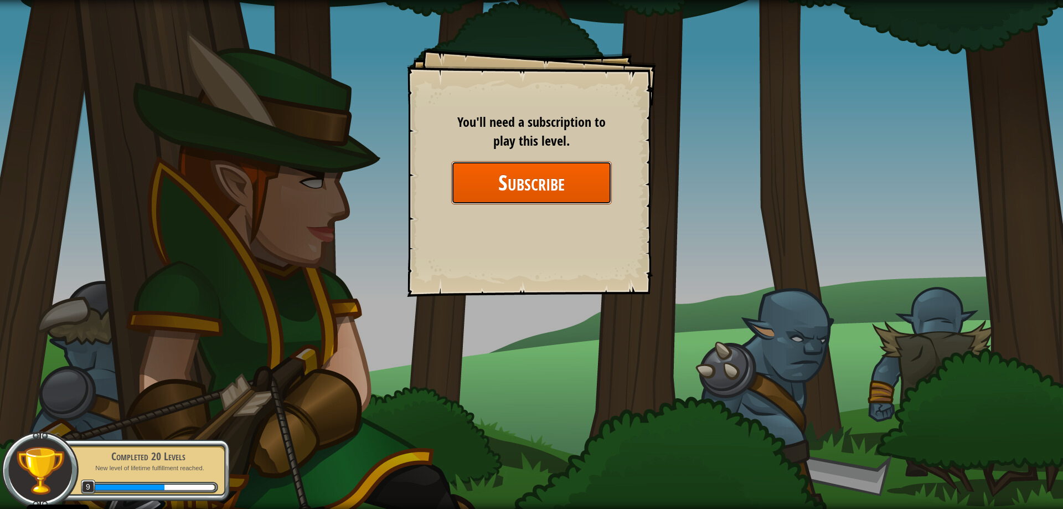
click at [488, 174] on button "Subscribe" at bounding box center [531, 182] width 161 height 43
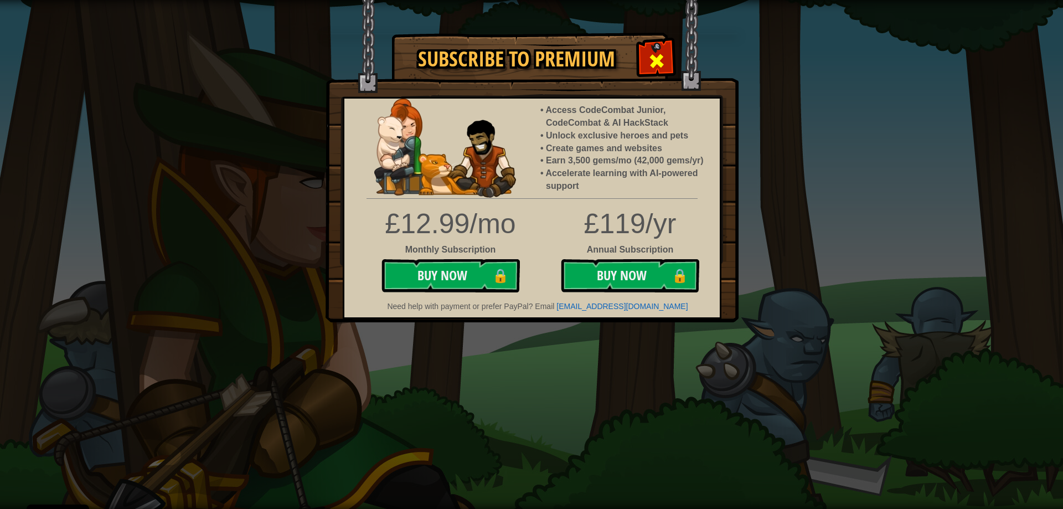
click at [659, 60] on span at bounding box center [657, 61] width 18 height 18
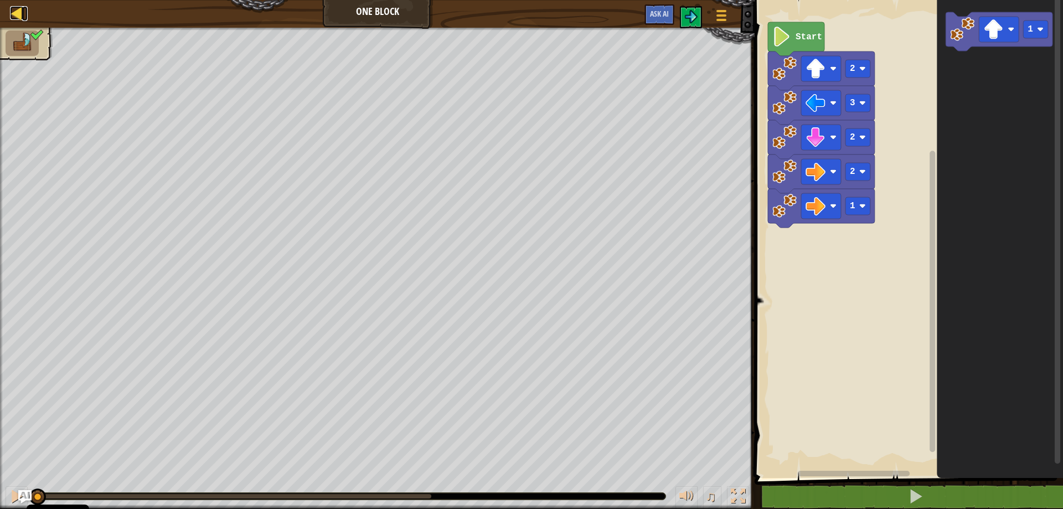
click at [16, 9] on div at bounding box center [17, 13] width 14 height 14
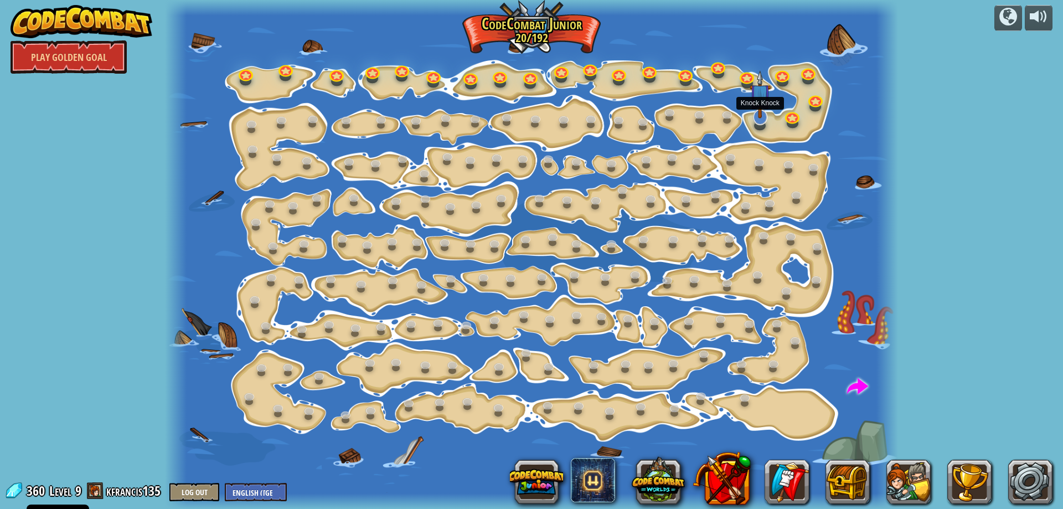
click at [763, 114] on img at bounding box center [760, 94] width 21 height 49
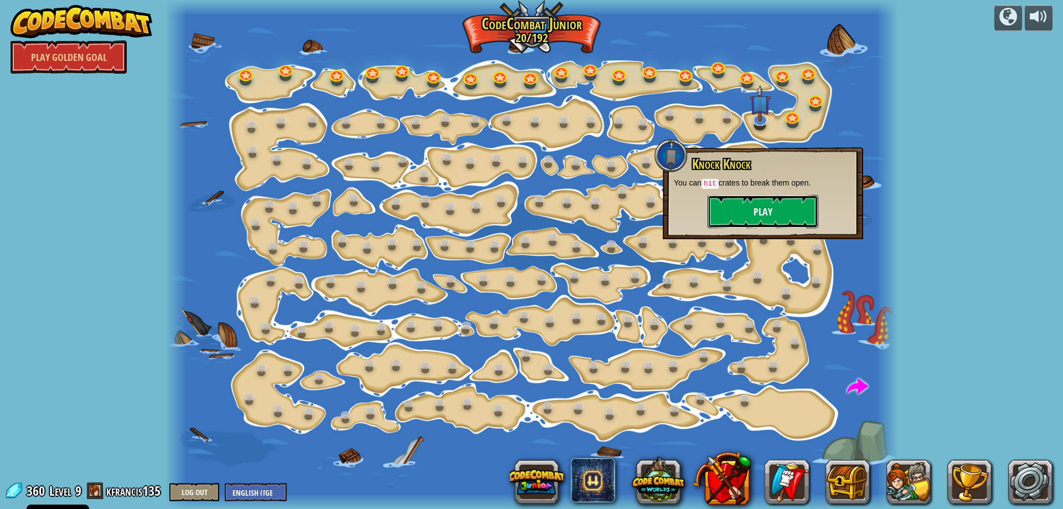
click at [742, 207] on button "Play" at bounding box center [763, 211] width 111 height 33
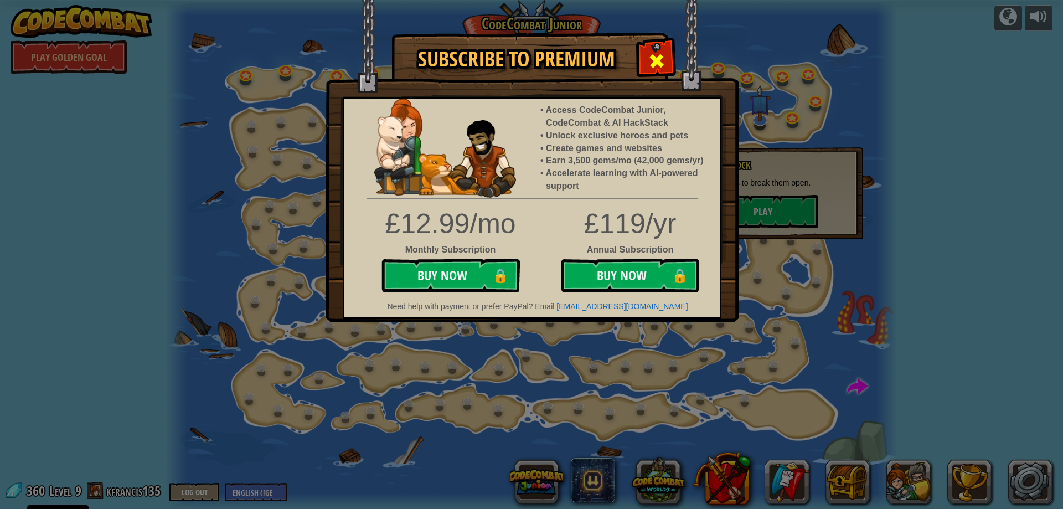
click at [644, 59] on div at bounding box center [656, 59] width 35 height 35
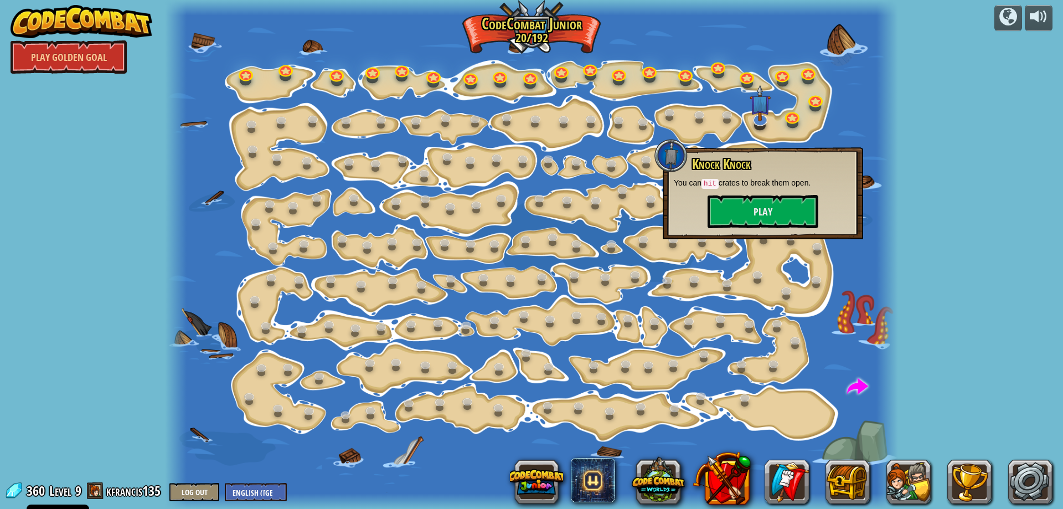
click at [246, 311] on div at bounding box center [532, 254] width 734 height 509
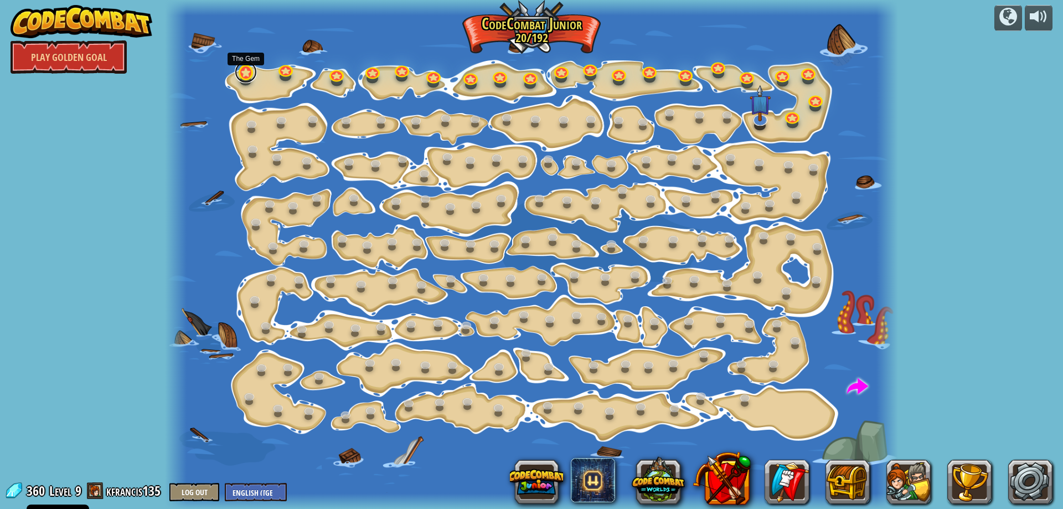
click at [245, 70] on link at bounding box center [246, 72] width 22 height 22
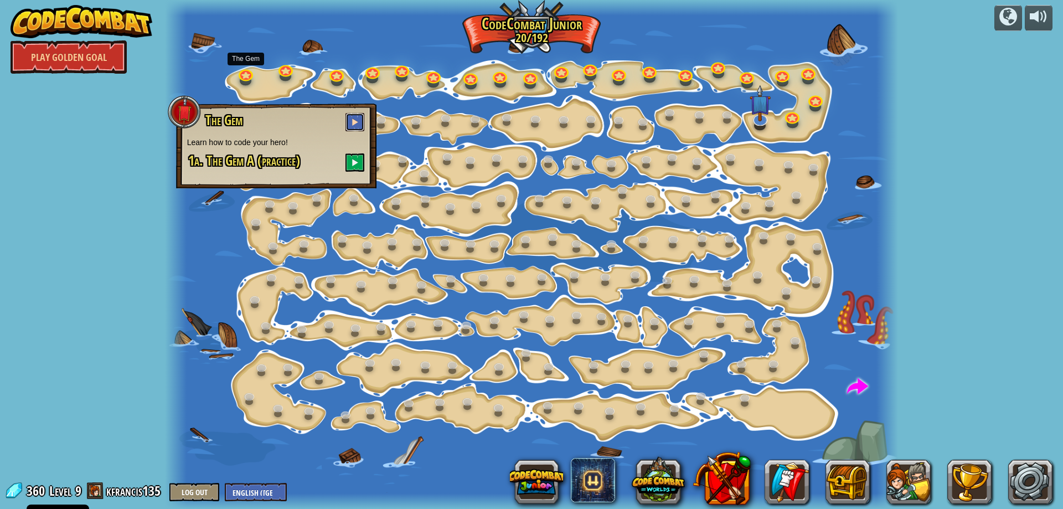
click at [356, 123] on span at bounding box center [355, 122] width 8 height 8
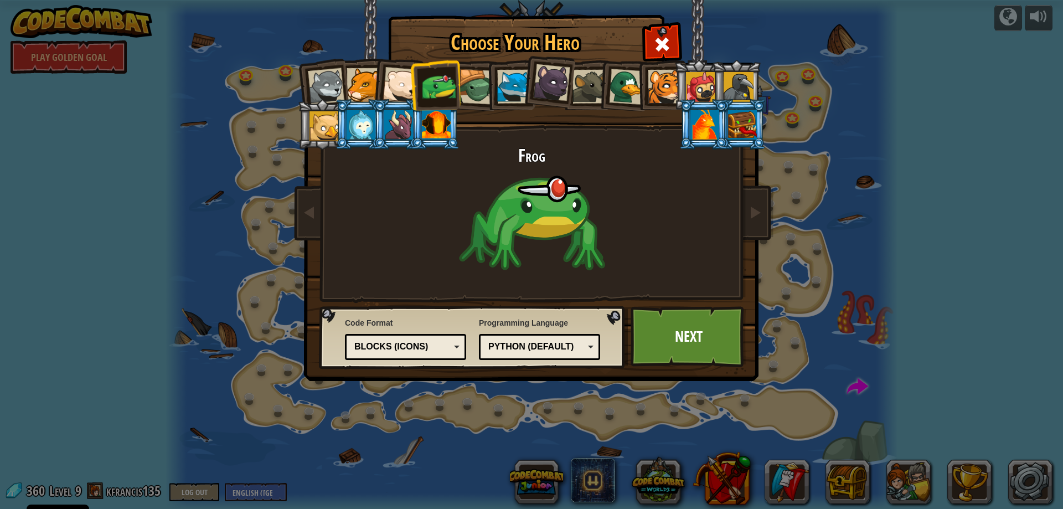
click at [658, 85] on div at bounding box center [665, 87] width 34 height 34
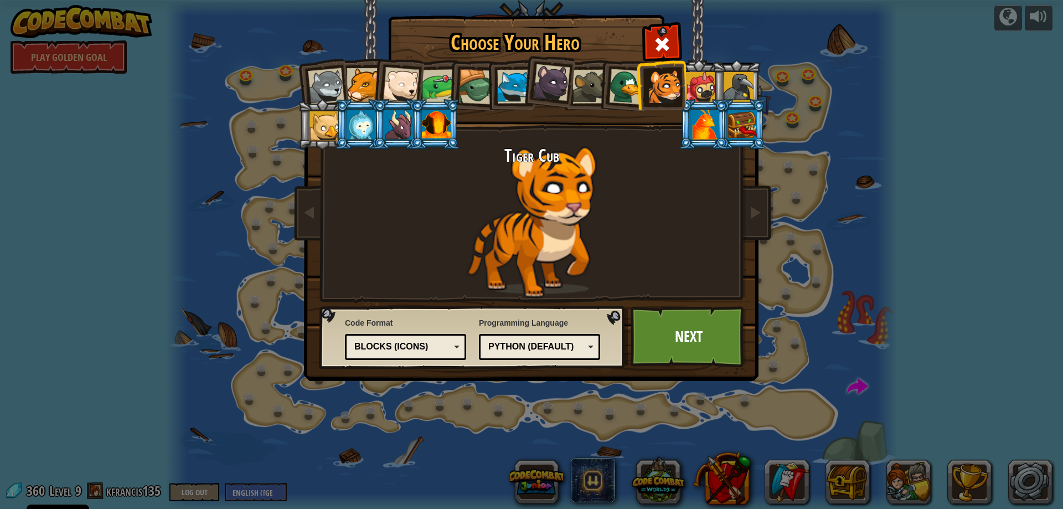
click at [319, 88] on div at bounding box center [326, 86] width 37 height 37
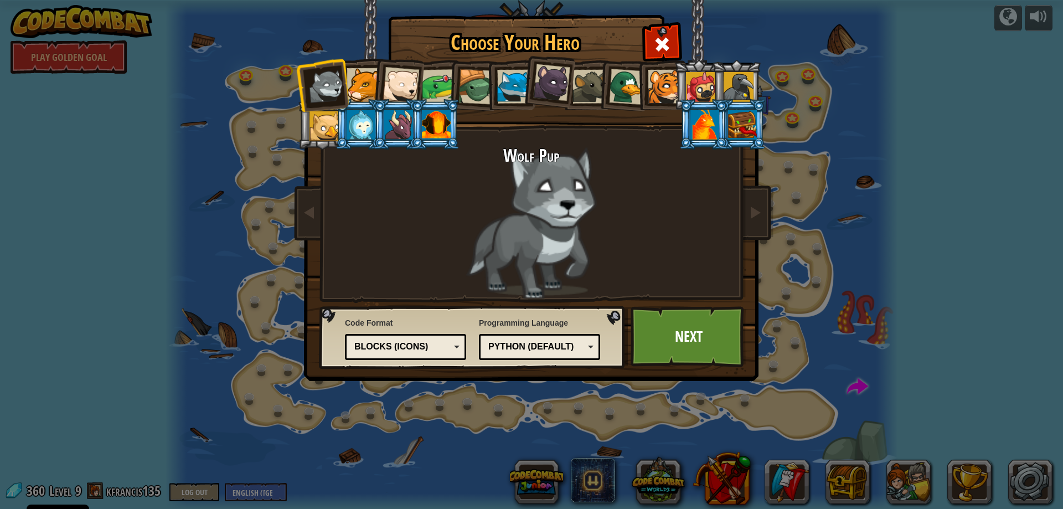
click at [394, 86] on div at bounding box center [401, 85] width 37 height 37
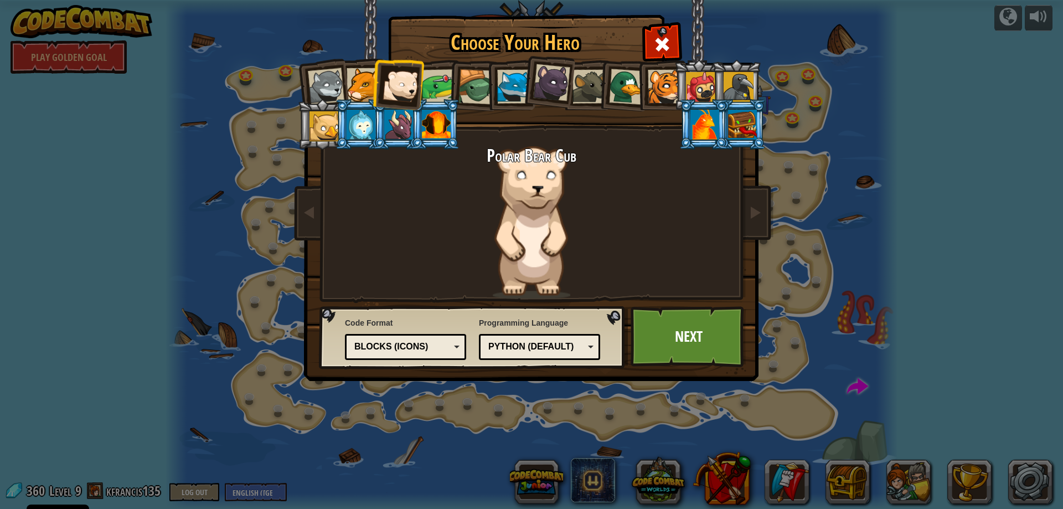
click at [357, 84] on div at bounding box center [364, 85] width 34 height 34
drag, startPoint x: 416, startPoint y: 82, endPoint x: 429, endPoint y: 80, distance: 12.8
click at [417, 82] on div at bounding box center [401, 85] width 37 height 37
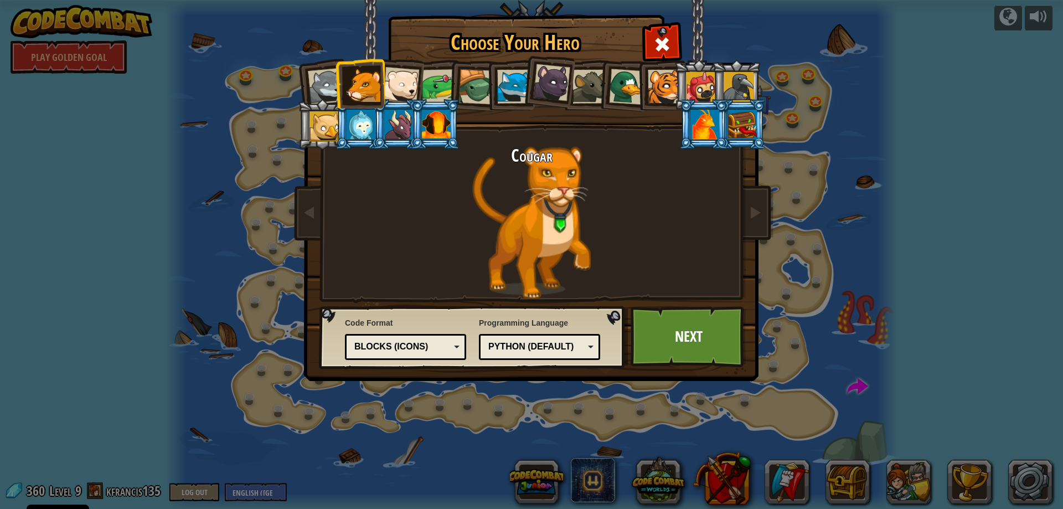
click at [480, 91] on div at bounding box center [475, 86] width 35 height 35
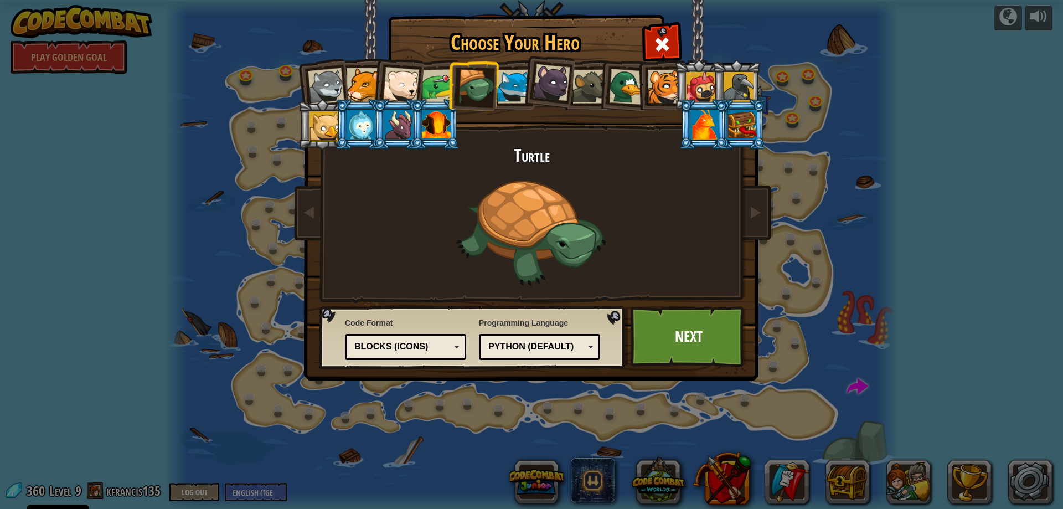
click at [503, 95] on div at bounding box center [514, 87] width 34 height 34
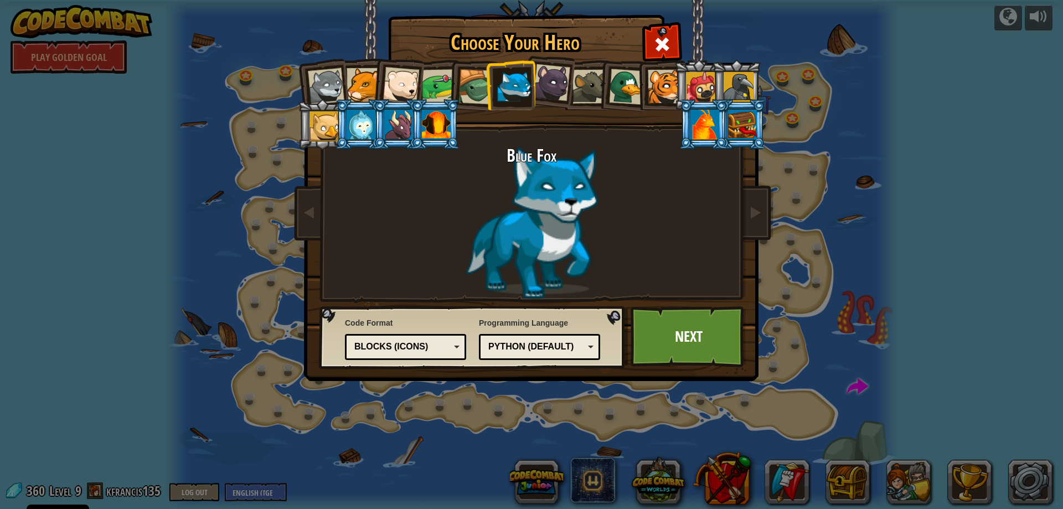
click at [540, 92] on div at bounding box center [551, 82] width 37 height 37
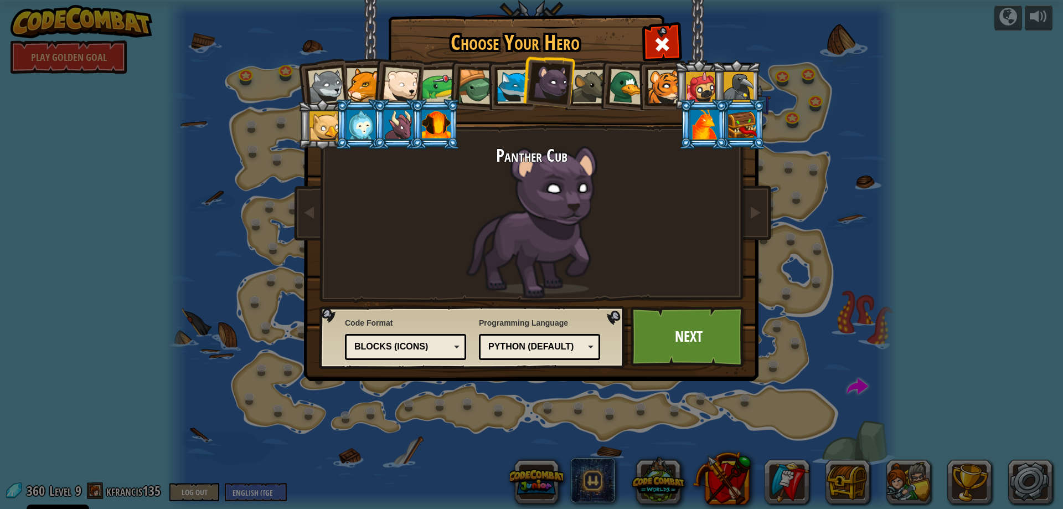
click at [668, 86] on div at bounding box center [665, 87] width 34 height 34
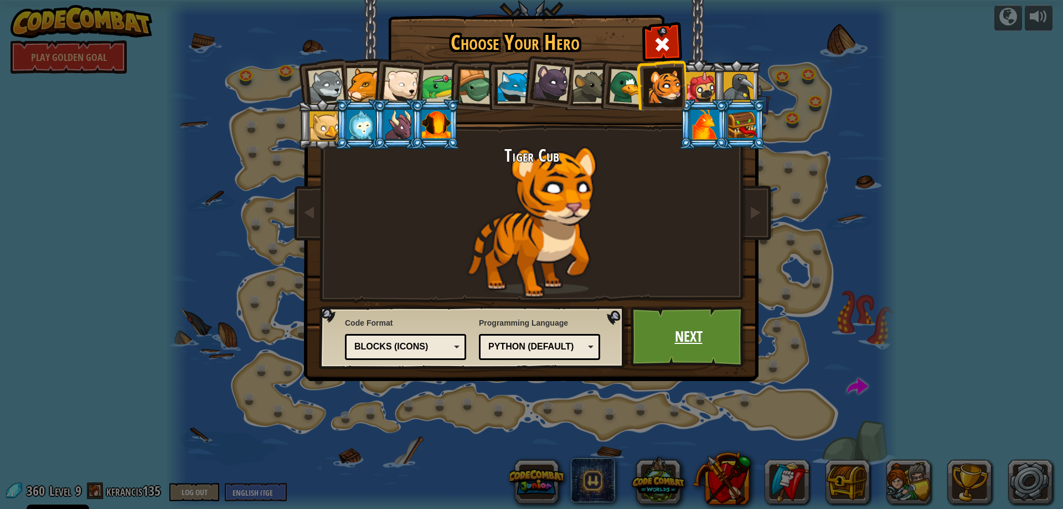
click at [680, 352] on link "Next" at bounding box center [689, 336] width 116 height 61
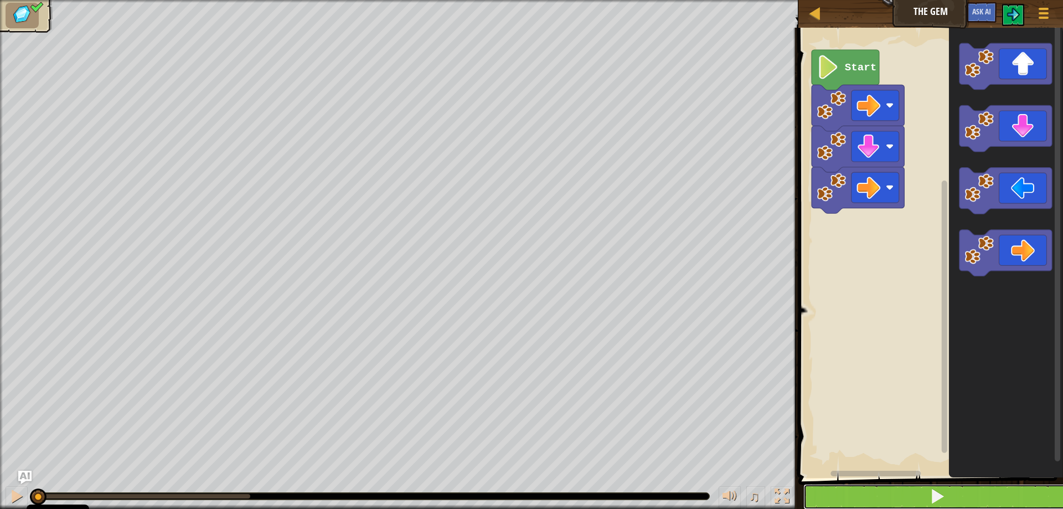
click at [839, 497] on button at bounding box center [937, 496] width 268 height 25
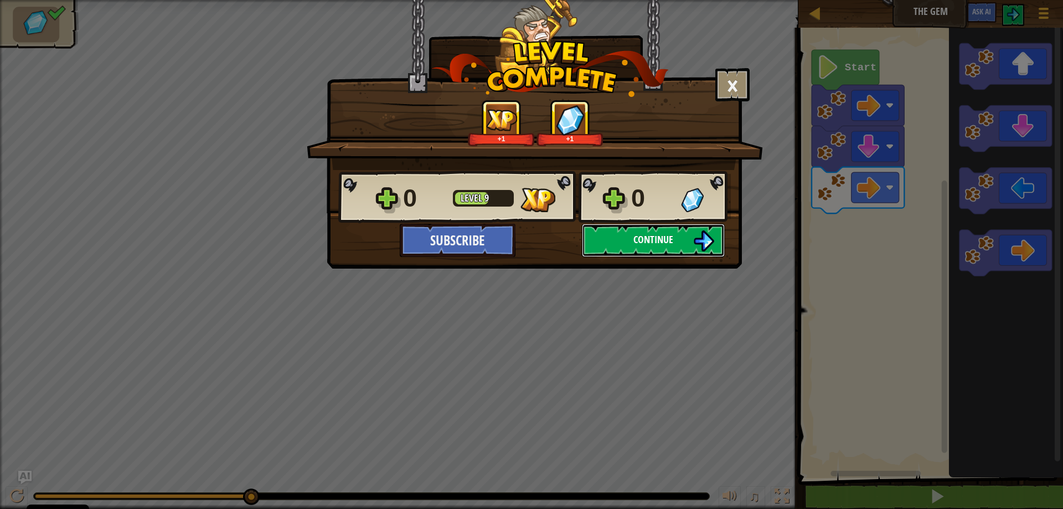
click at [611, 239] on button "Continue" at bounding box center [653, 240] width 143 height 33
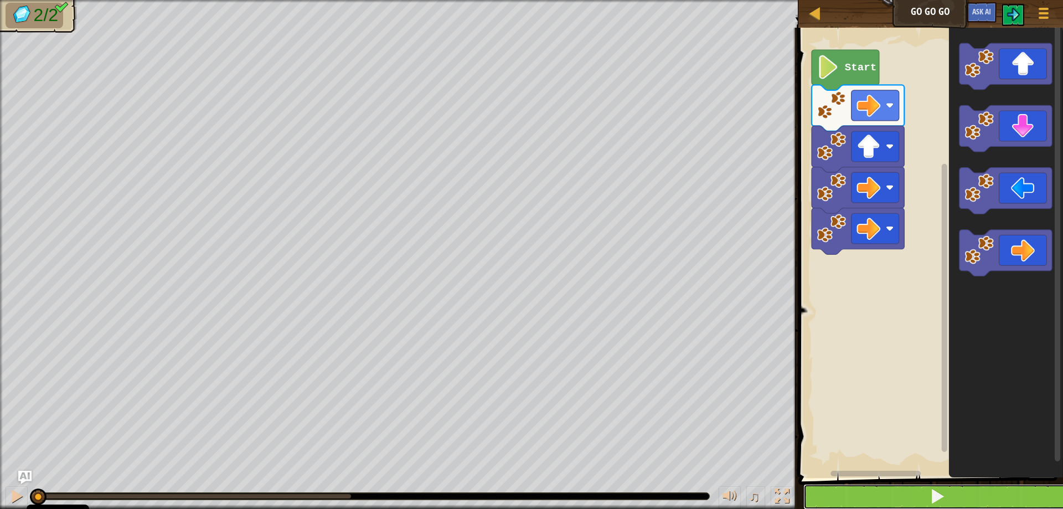
click at [855, 503] on button at bounding box center [937, 496] width 268 height 25
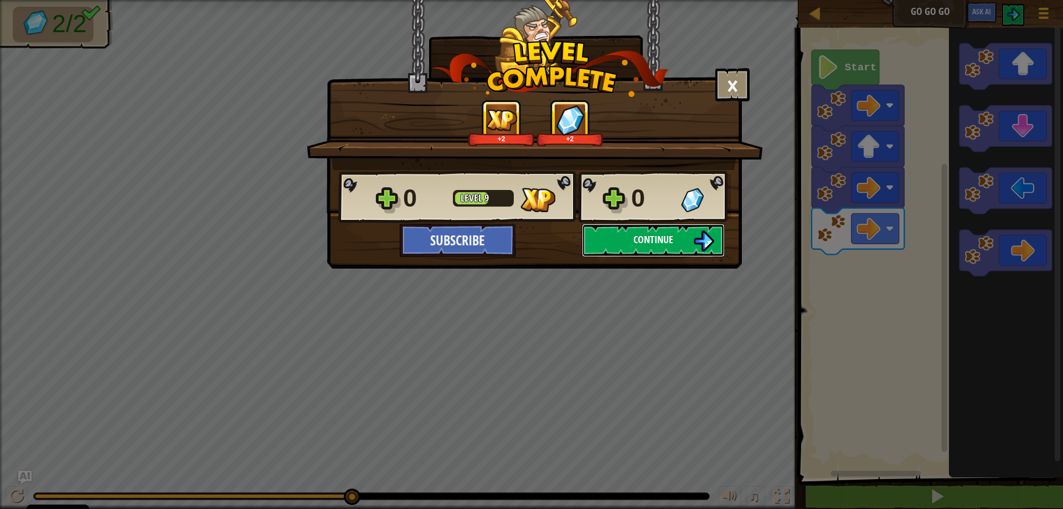
click at [663, 234] on span "Continue" at bounding box center [653, 240] width 40 height 14
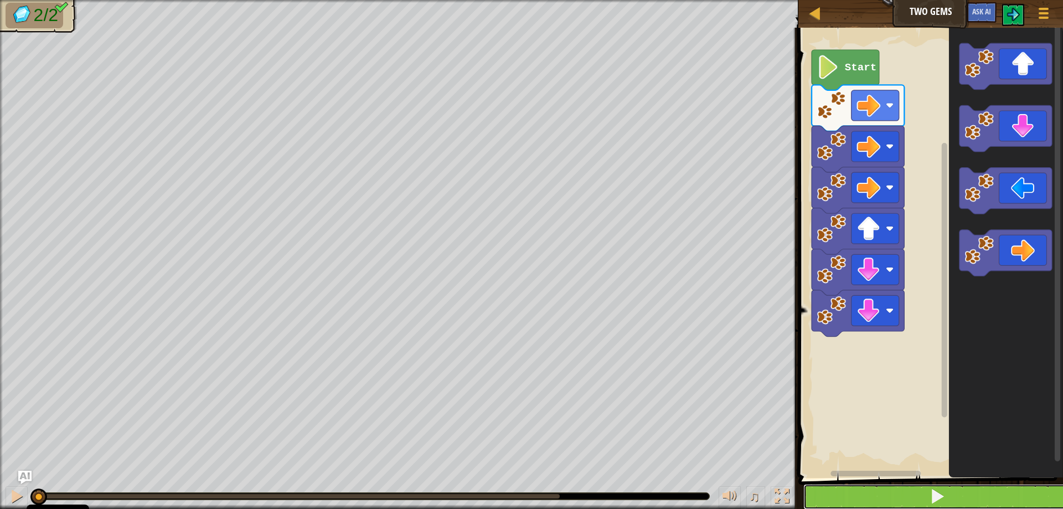
click at [925, 500] on button at bounding box center [937, 496] width 268 height 25
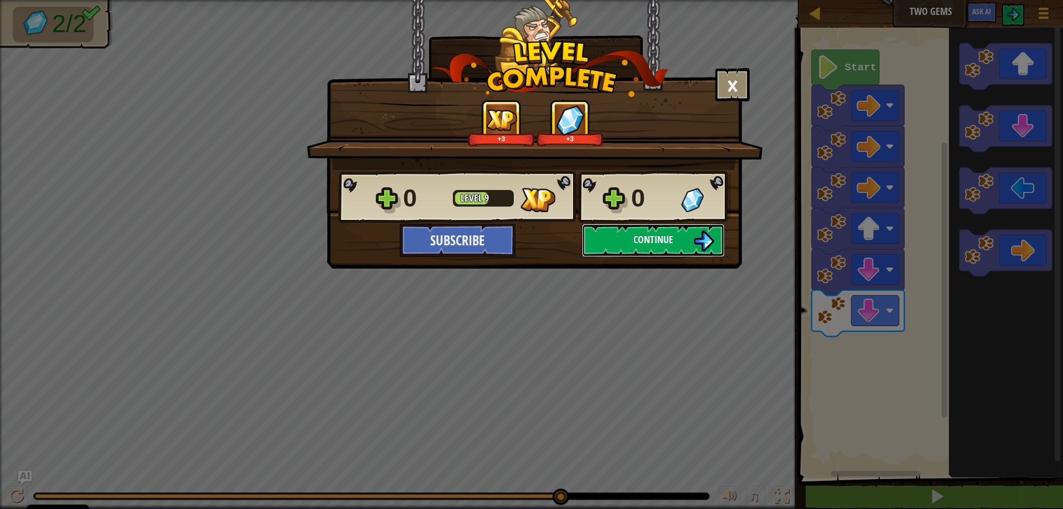
click at [694, 247] on img at bounding box center [703, 240] width 21 height 21
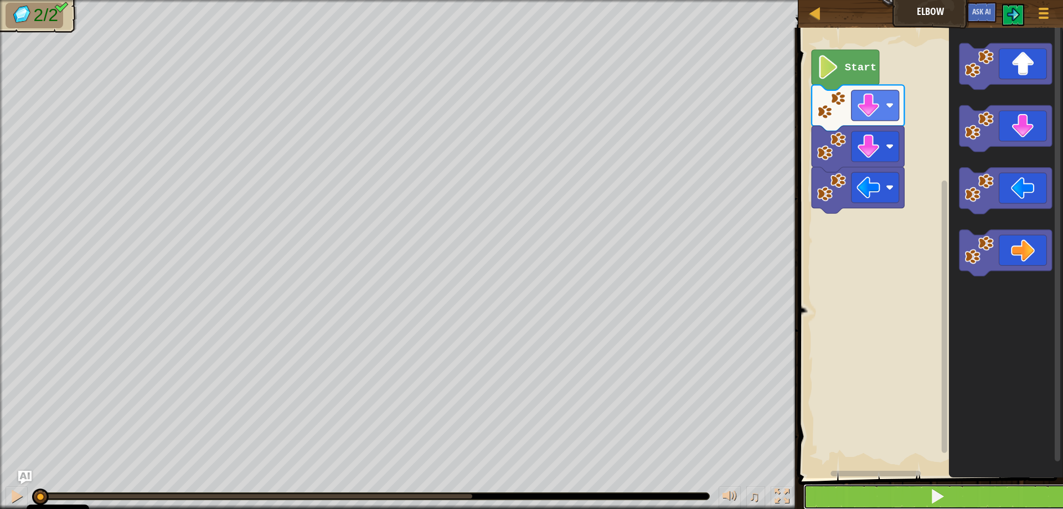
click at [826, 491] on button at bounding box center [937, 496] width 268 height 25
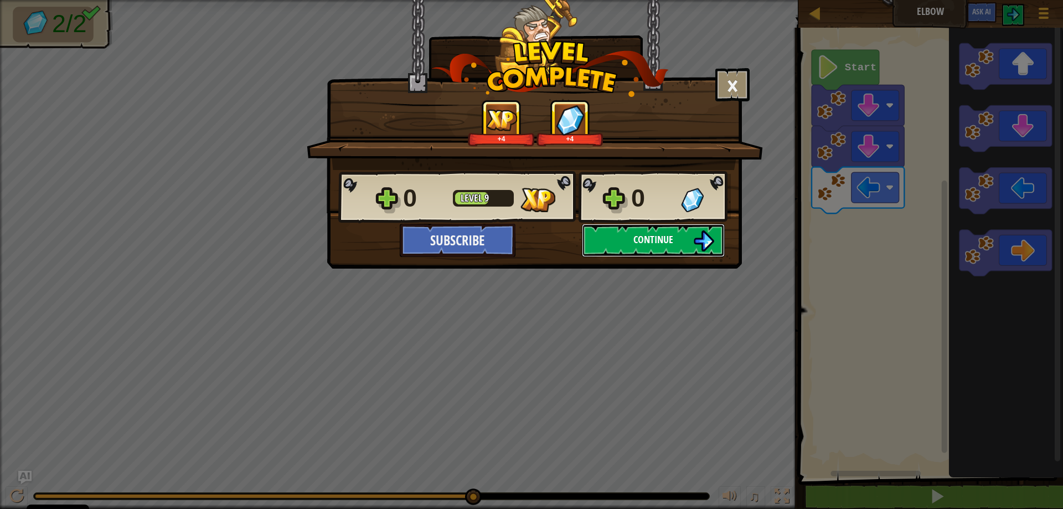
click at [679, 234] on button "Continue" at bounding box center [653, 240] width 143 height 33
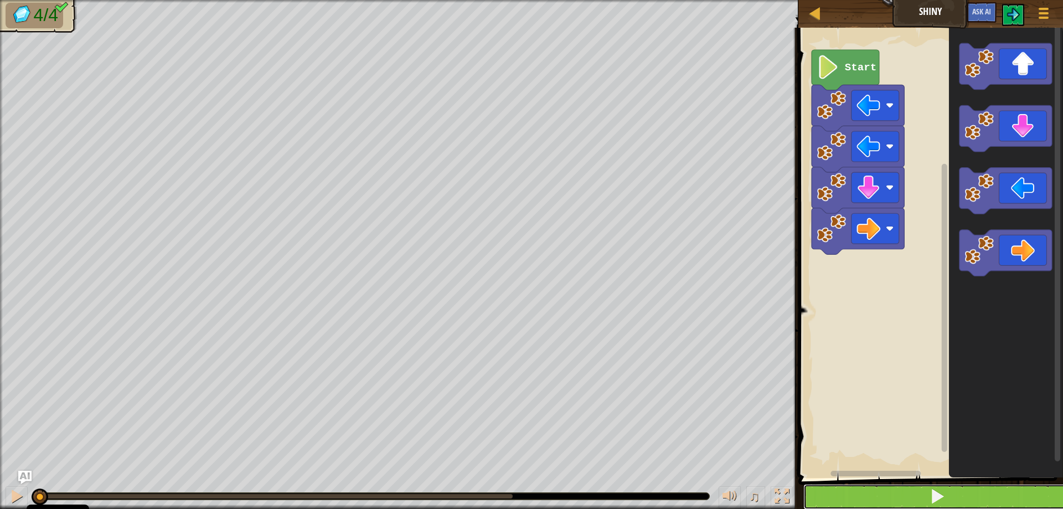
click at [819, 504] on button at bounding box center [937, 496] width 268 height 25
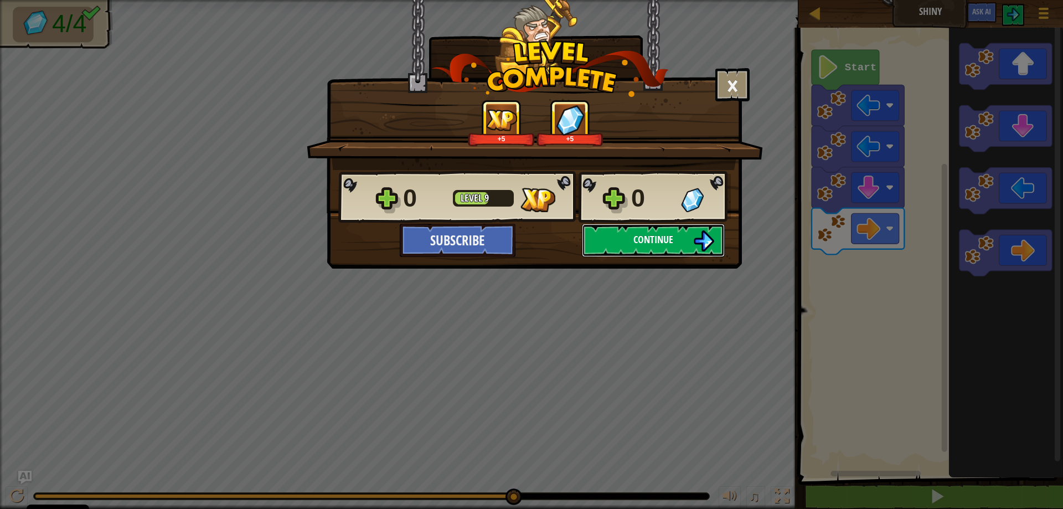
click at [683, 237] on button "Continue" at bounding box center [653, 240] width 143 height 33
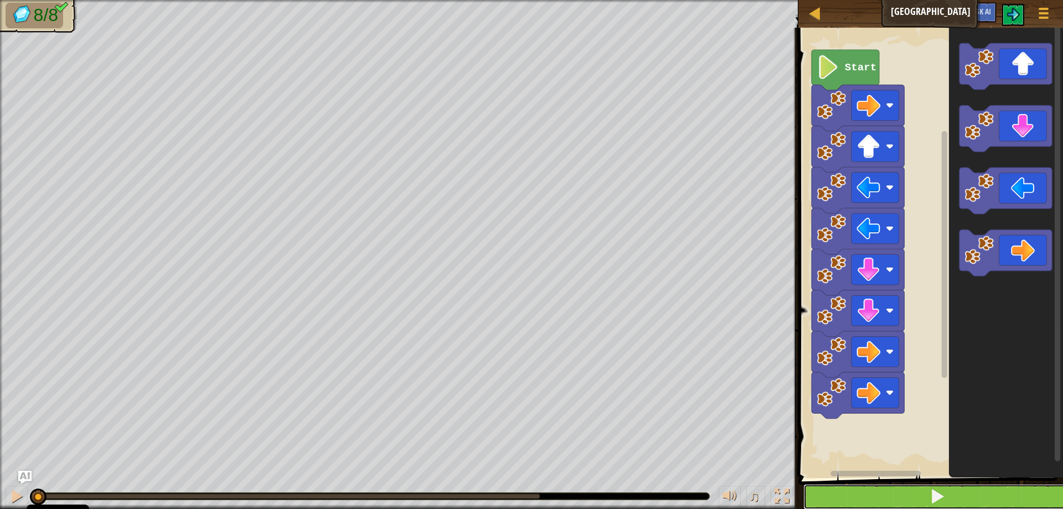
click at [951, 496] on button at bounding box center [937, 496] width 268 height 25
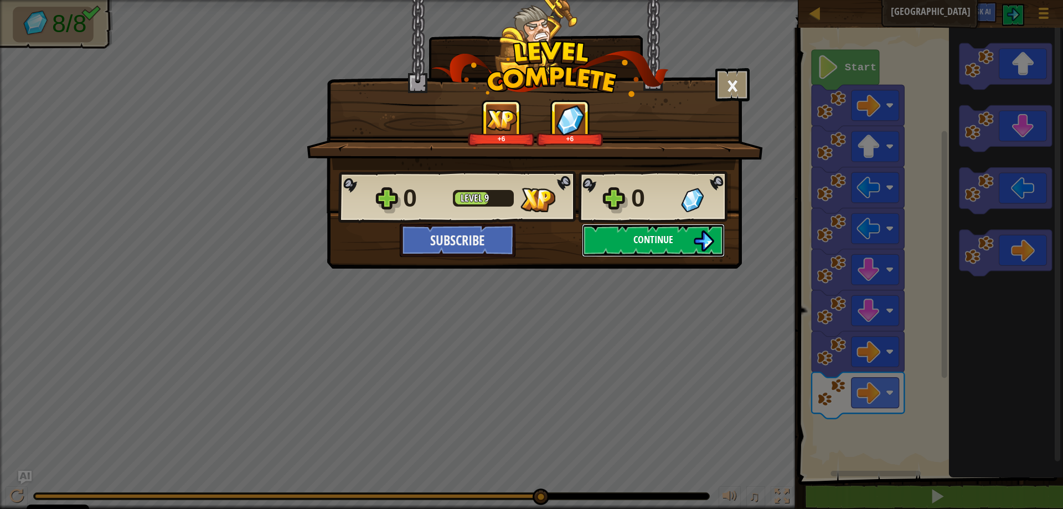
click at [689, 240] on button "Continue" at bounding box center [653, 240] width 143 height 33
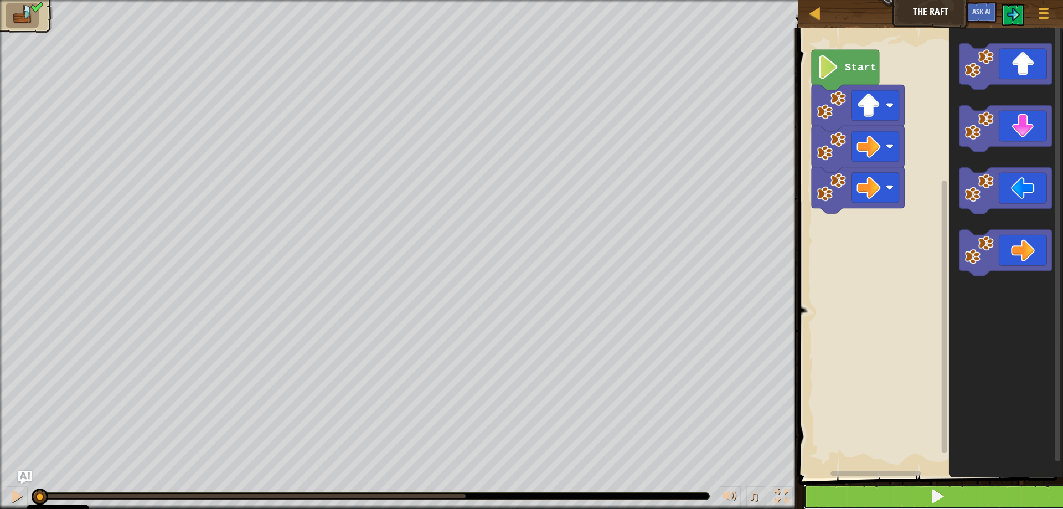
click at [839, 490] on button at bounding box center [937, 496] width 268 height 25
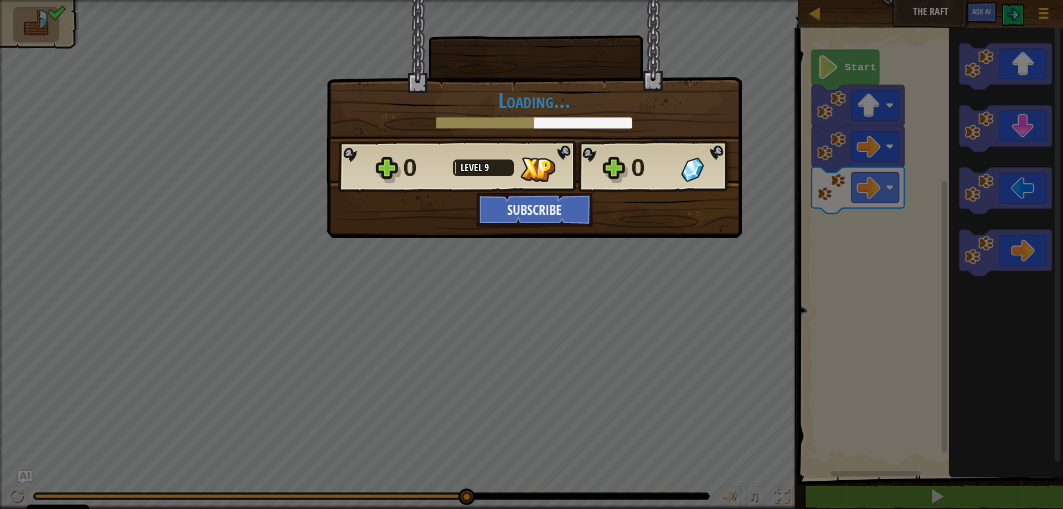
click at [629, 215] on div "0 Level 9 0 Subscribe Saving Progress Continue" at bounding box center [534, 183] width 414 height 87
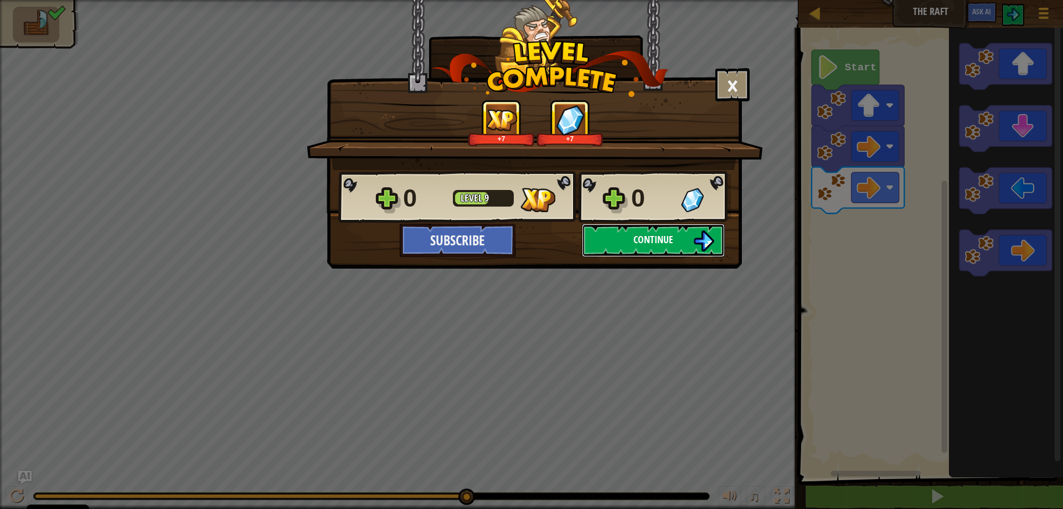
click at [616, 233] on button "Continue" at bounding box center [653, 240] width 143 height 33
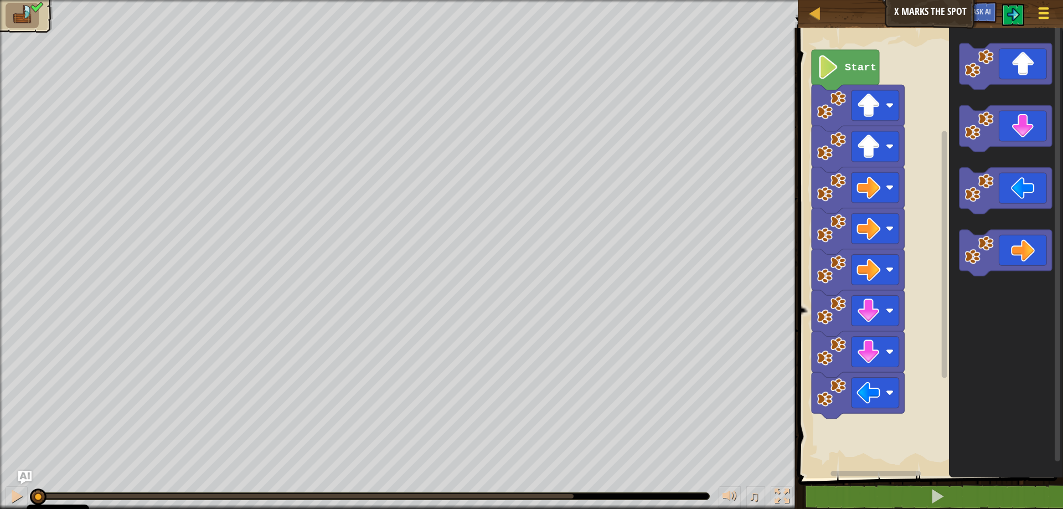
click at [1044, 21] on div at bounding box center [1043, 13] width 15 height 16
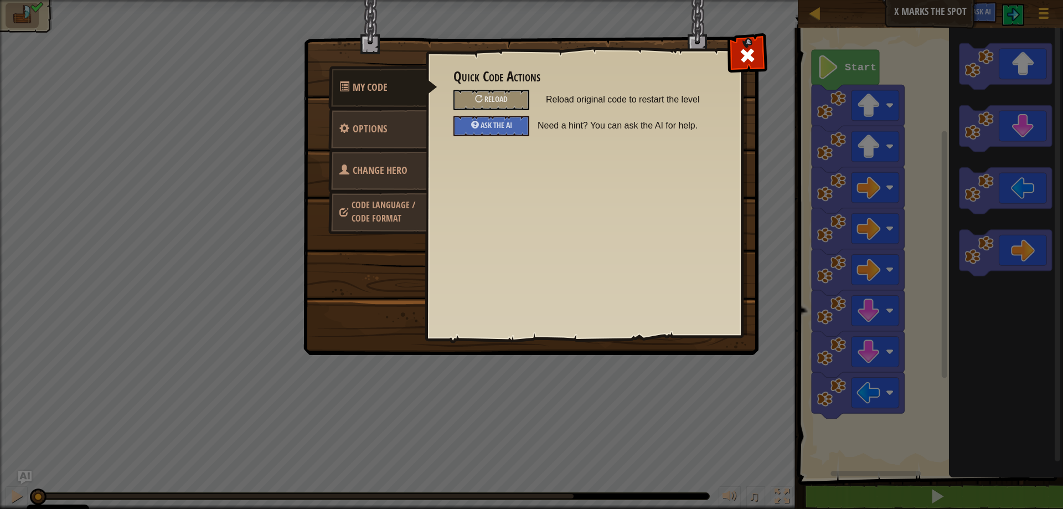
click at [377, 212] on span "Code Language / Code Format" at bounding box center [384, 211] width 64 height 25
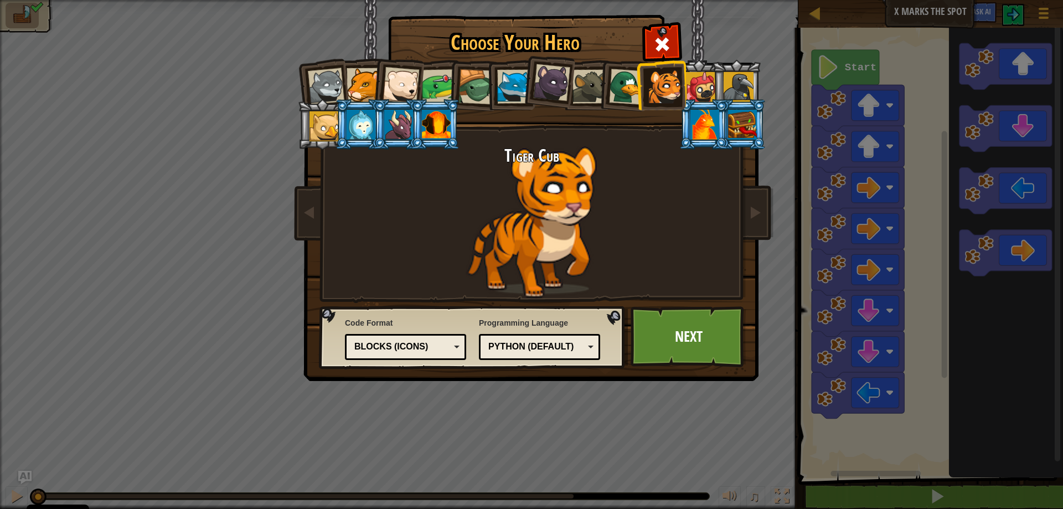
click at [702, 125] on div at bounding box center [704, 125] width 29 height 30
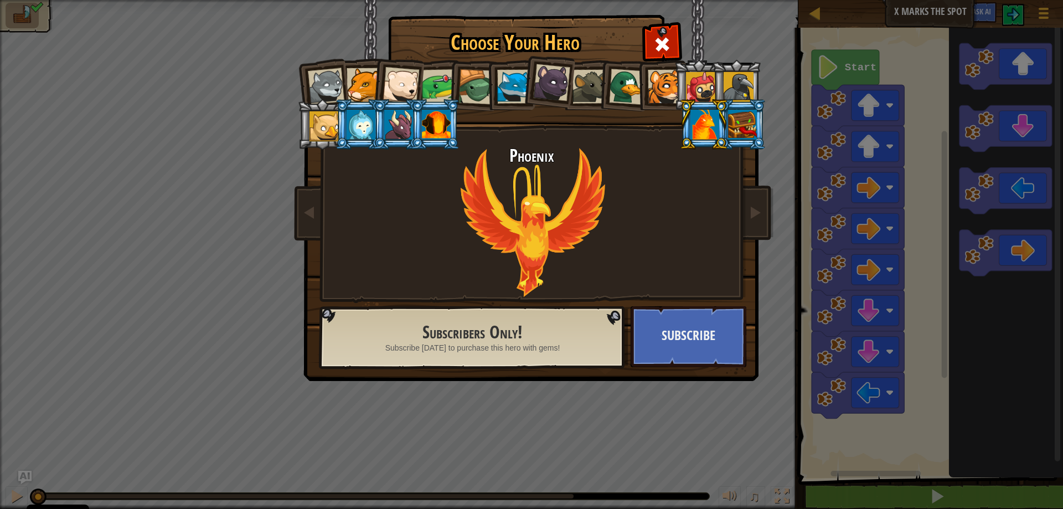
click at [326, 131] on div at bounding box center [325, 126] width 30 height 30
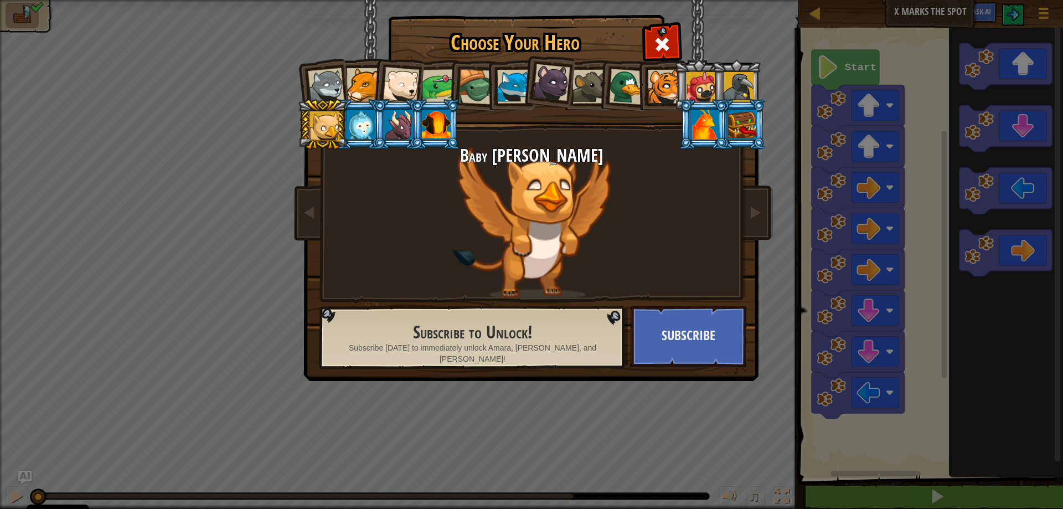
click at [690, 111] on li at bounding box center [704, 124] width 50 height 50
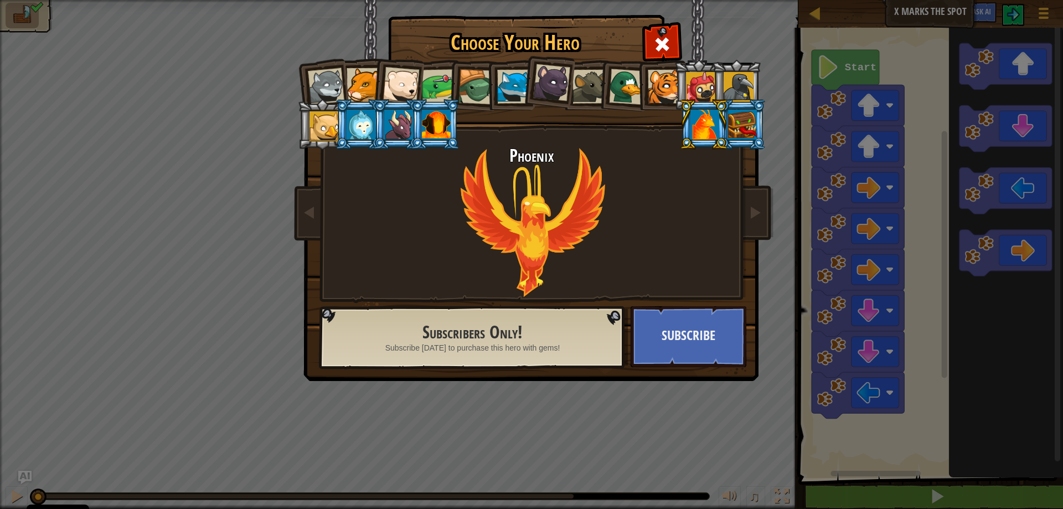
click at [746, 125] on div at bounding box center [742, 125] width 29 height 30
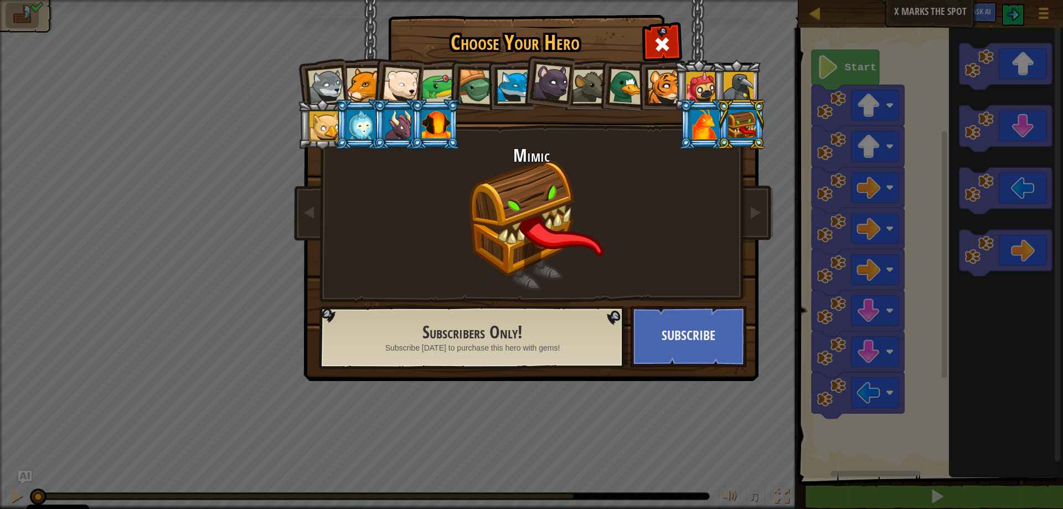
click at [411, 122] on li at bounding box center [435, 124] width 50 height 50
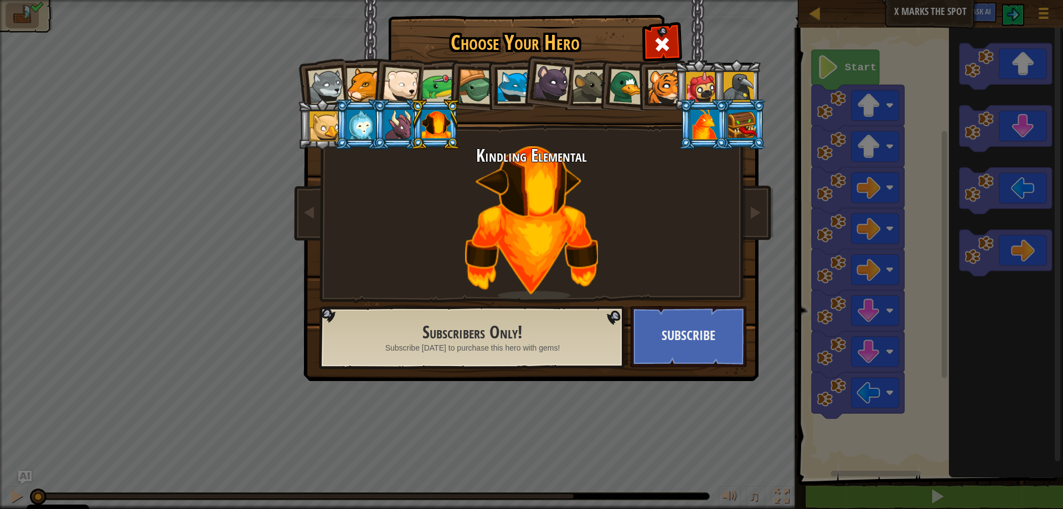
click at [356, 134] on div at bounding box center [361, 125] width 29 height 30
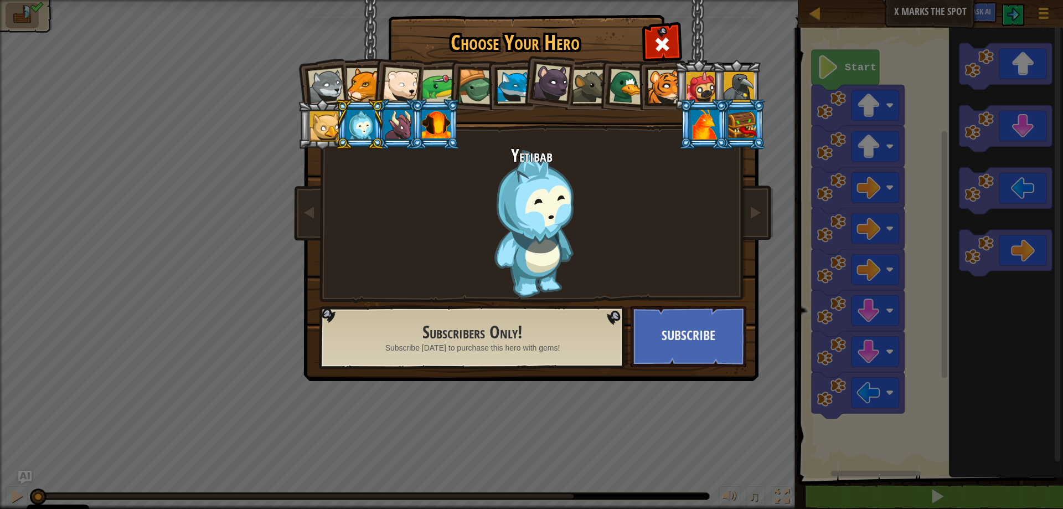
click at [507, 79] on div at bounding box center [514, 87] width 34 height 34
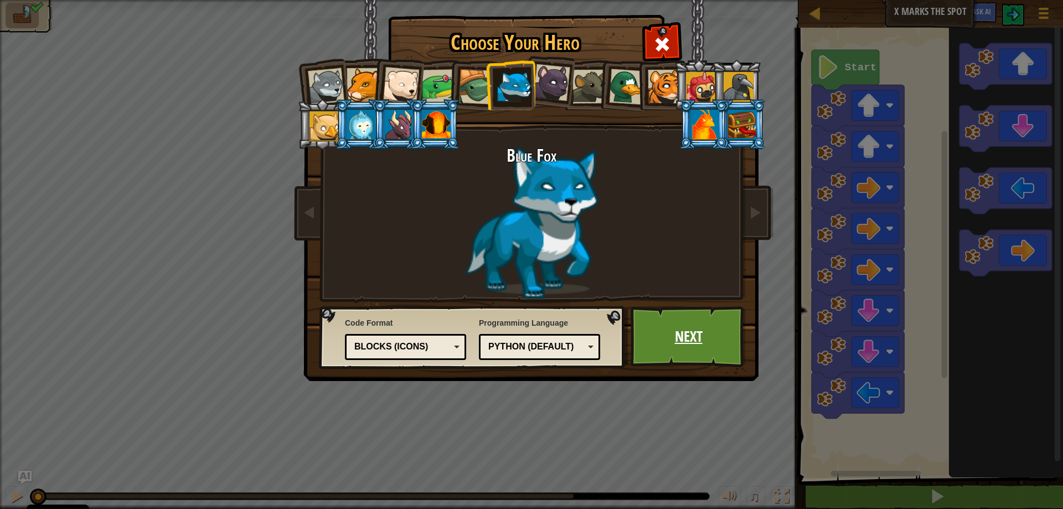
click at [668, 342] on link "Next" at bounding box center [689, 336] width 116 height 61
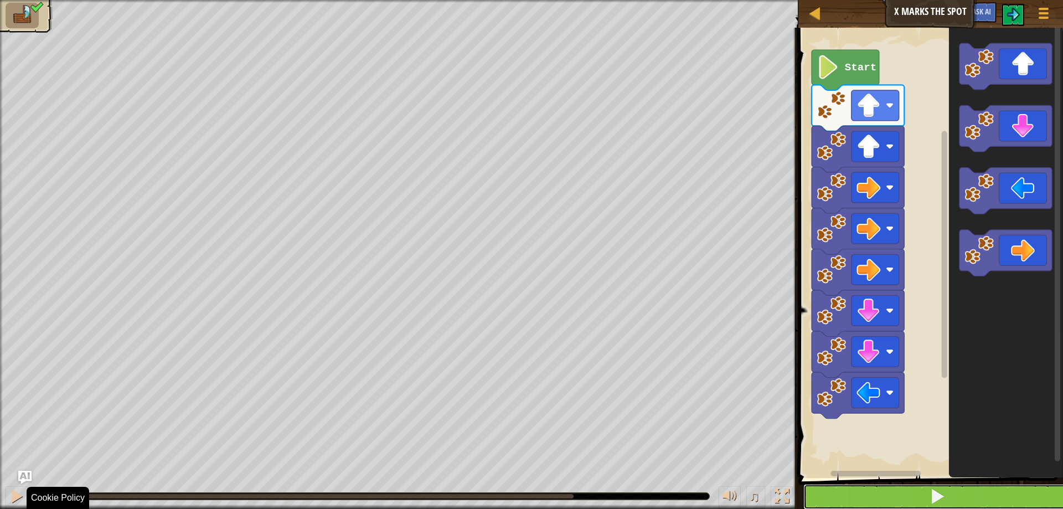
click at [865, 508] on button at bounding box center [937, 496] width 268 height 25
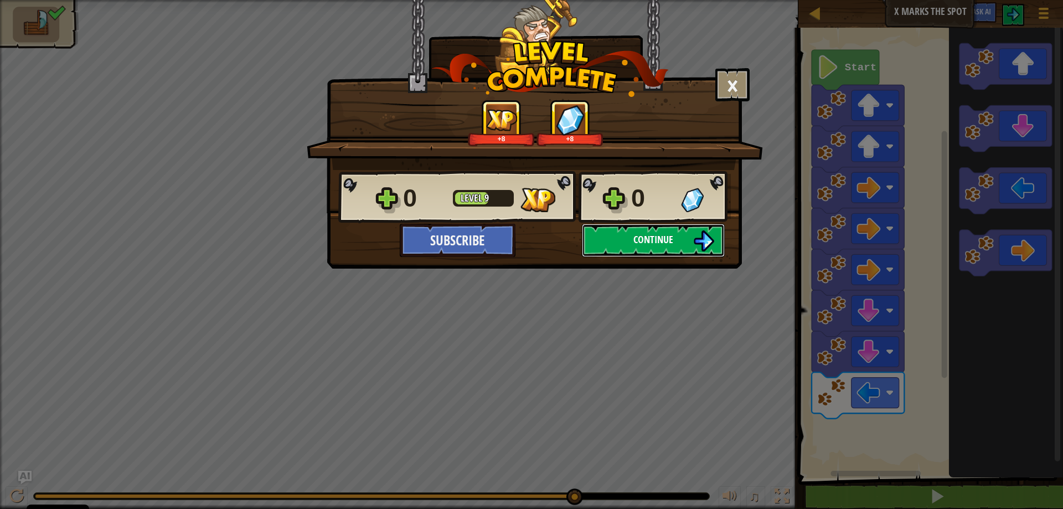
click at [693, 250] on img at bounding box center [703, 240] width 21 height 21
